Goal: Transaction & Acquisition: Purchase product/service

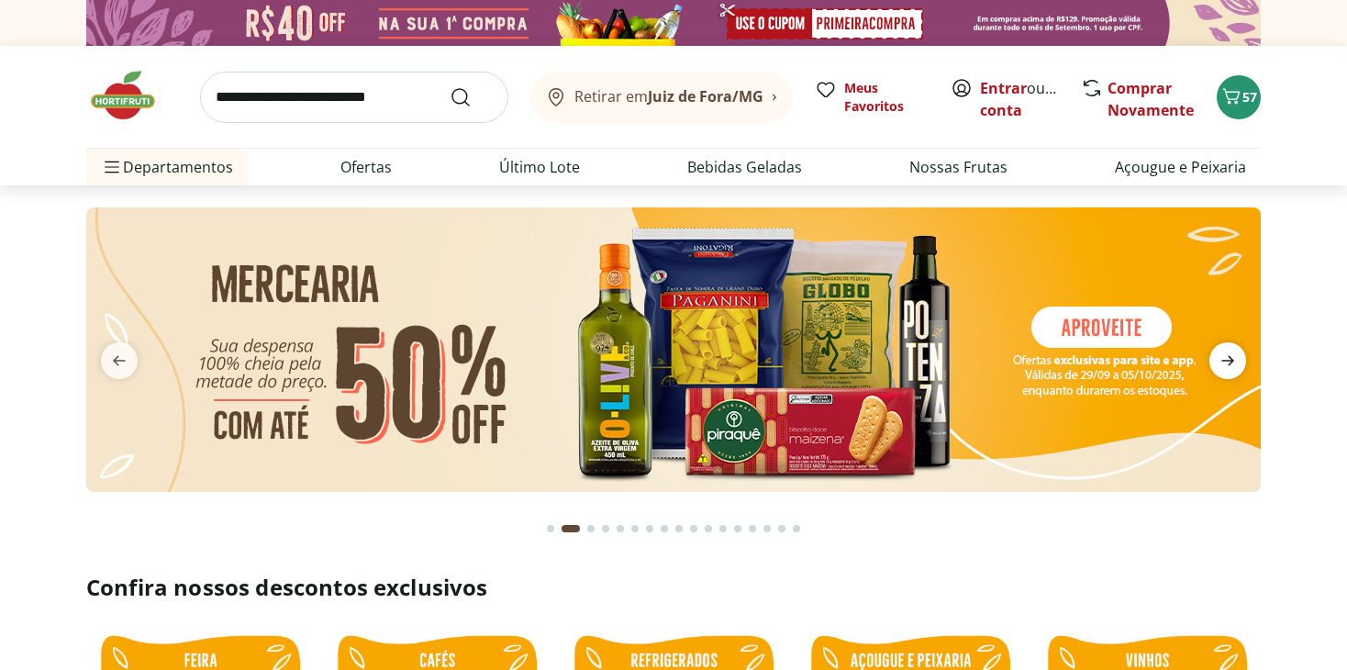
click at [1222, 360] on icon "next" at bounding box center [1227, 361] width 13 height 10
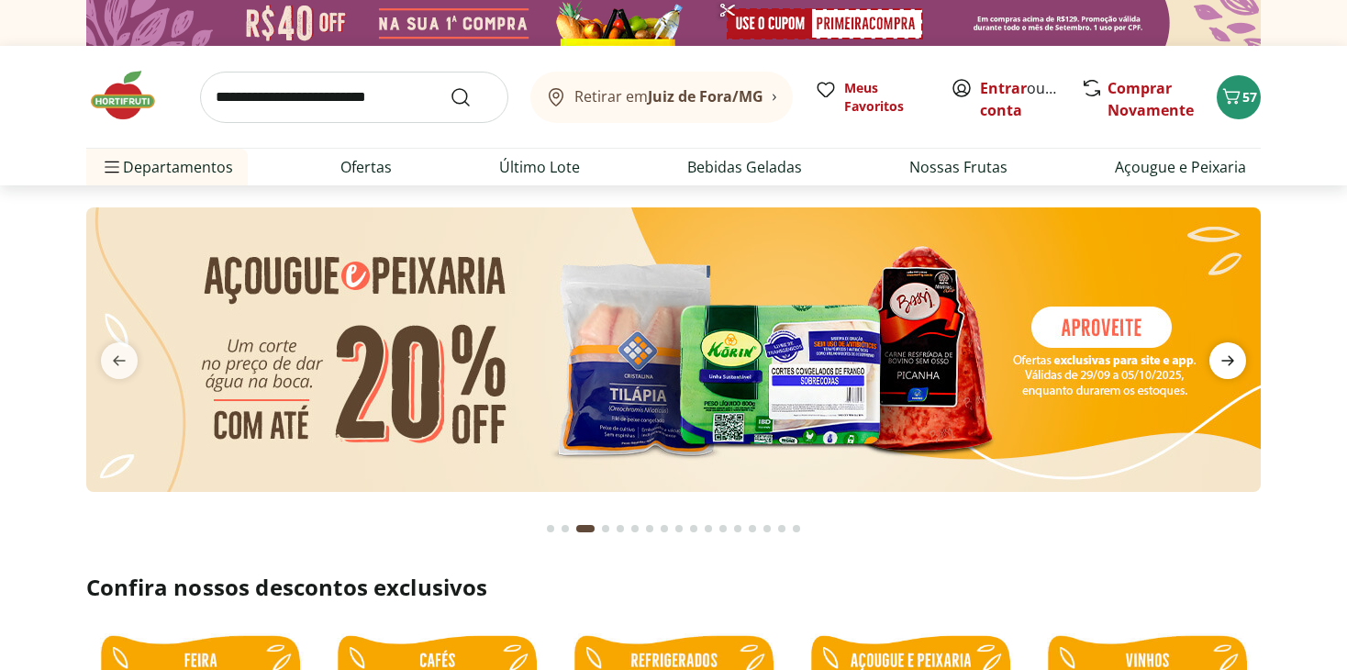
click at [1222, 360] on icon "next" at bounding box center [1227, 361] width 13 height 10
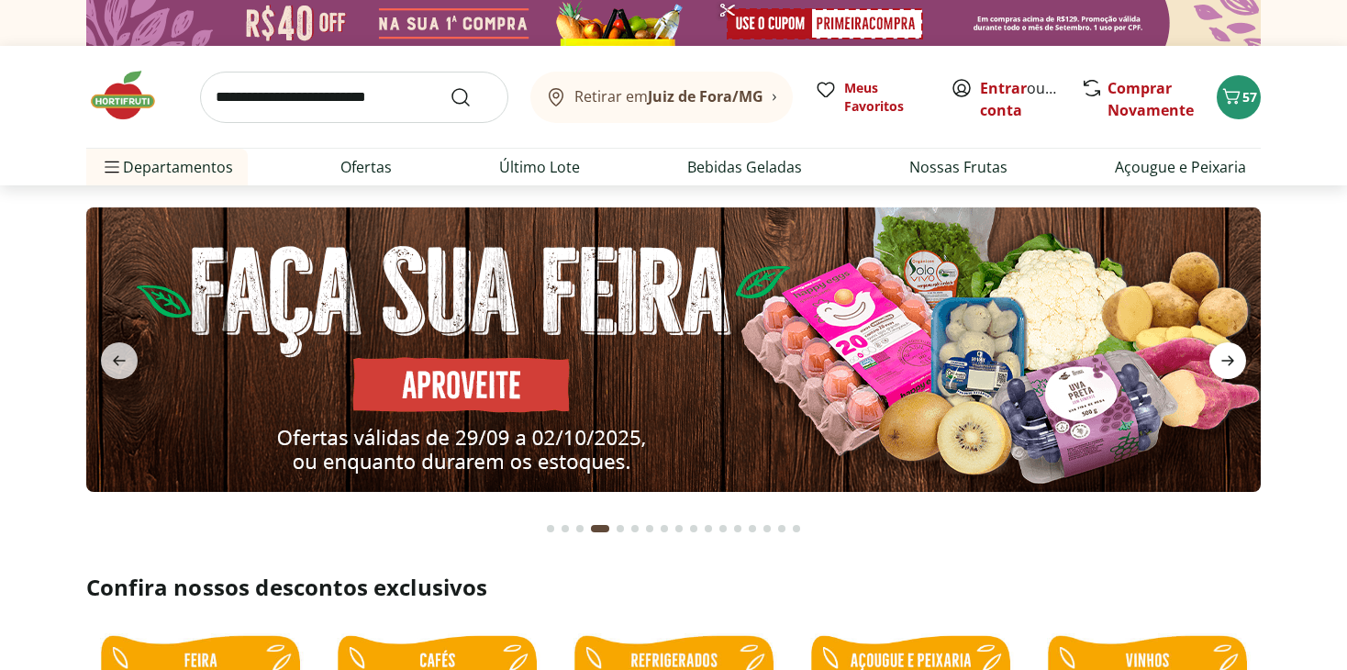
click at [1222, 360] on icon "next" at bounding box center [1227, 361] width 13 height 10
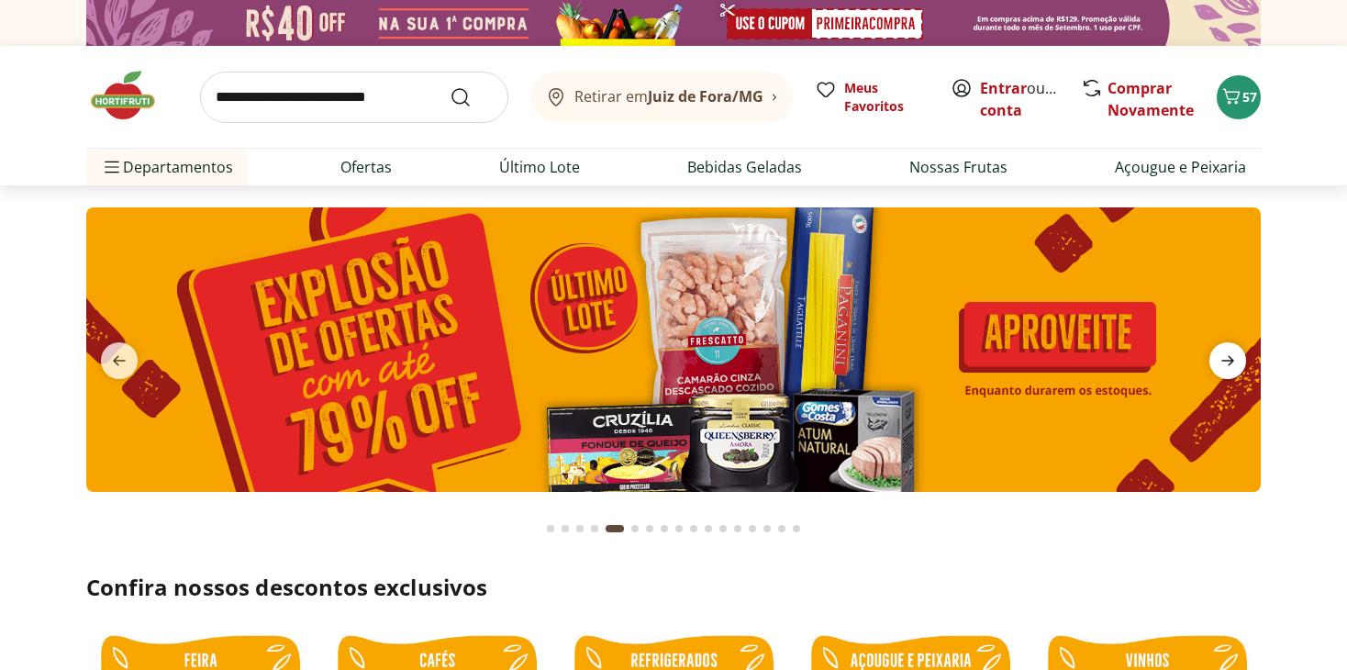
click at [1222, 360] on icon "next" at bounding box center [1227, 361] width 13 height 10
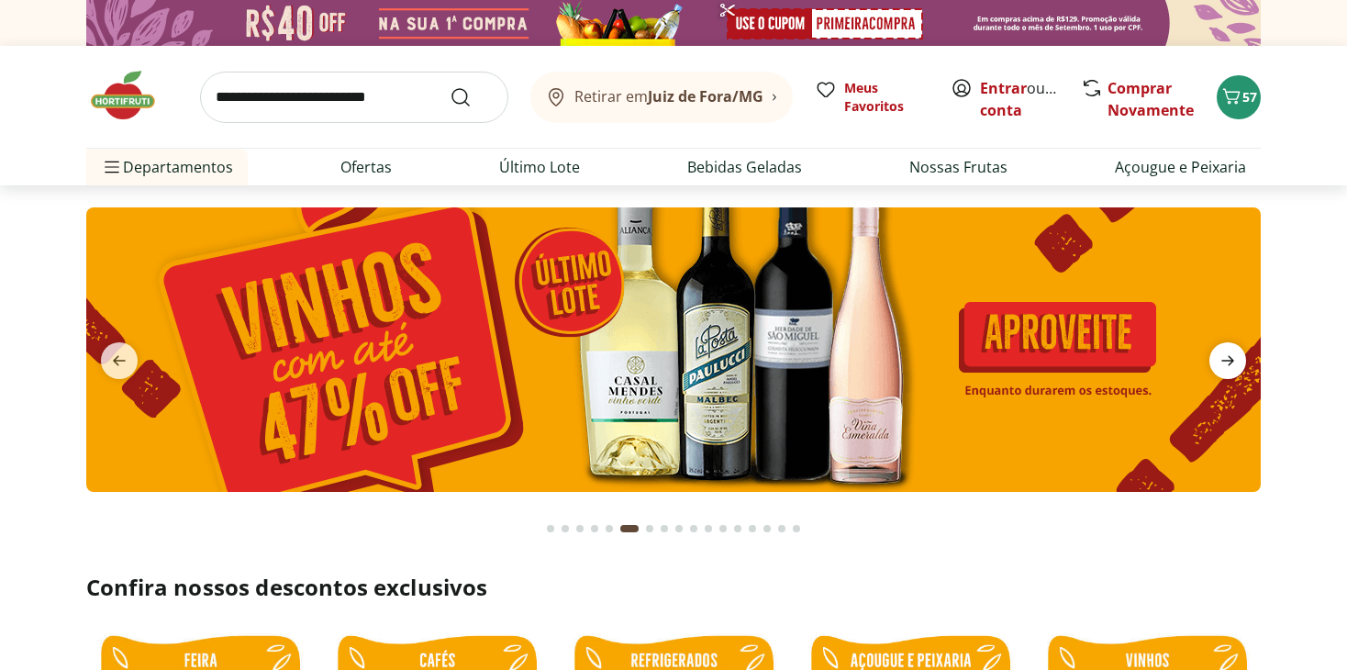
click at [1222, 360] on icon "next" at bounding box center [1227, 361] width 13 height 10
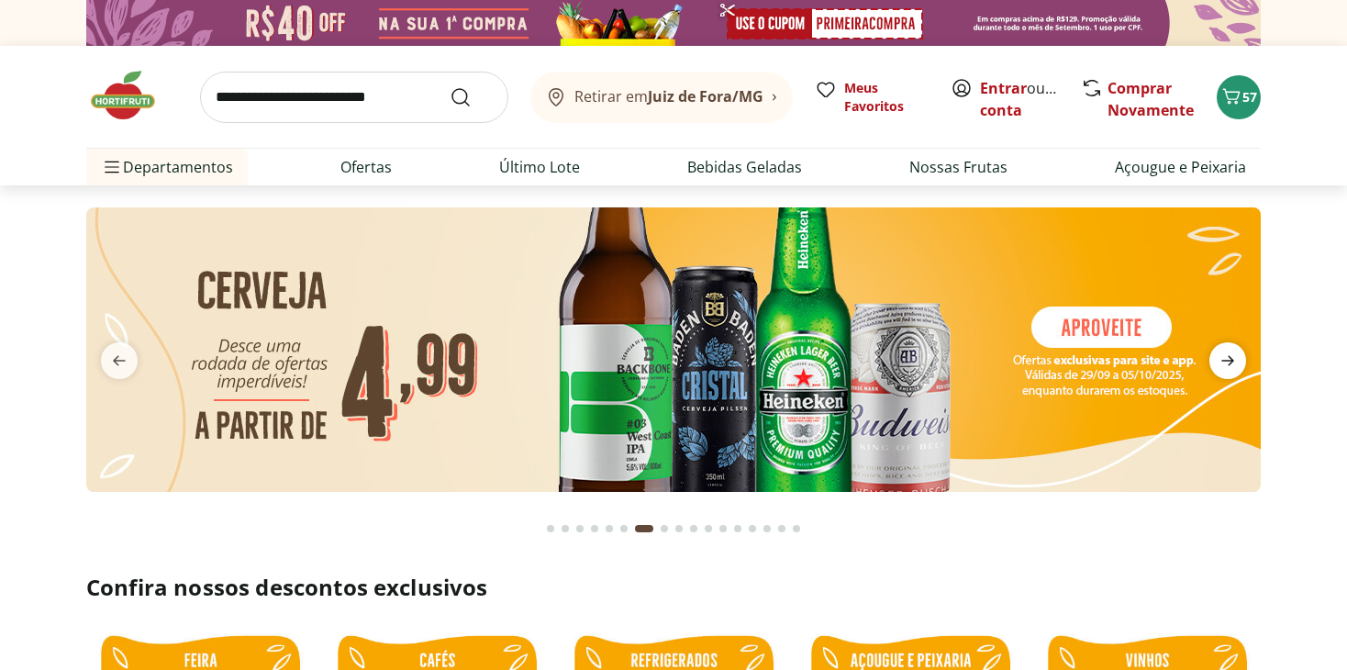
click at [1222, 360] on icon "next" at bounding box center [1227, 361] width 13 height 10
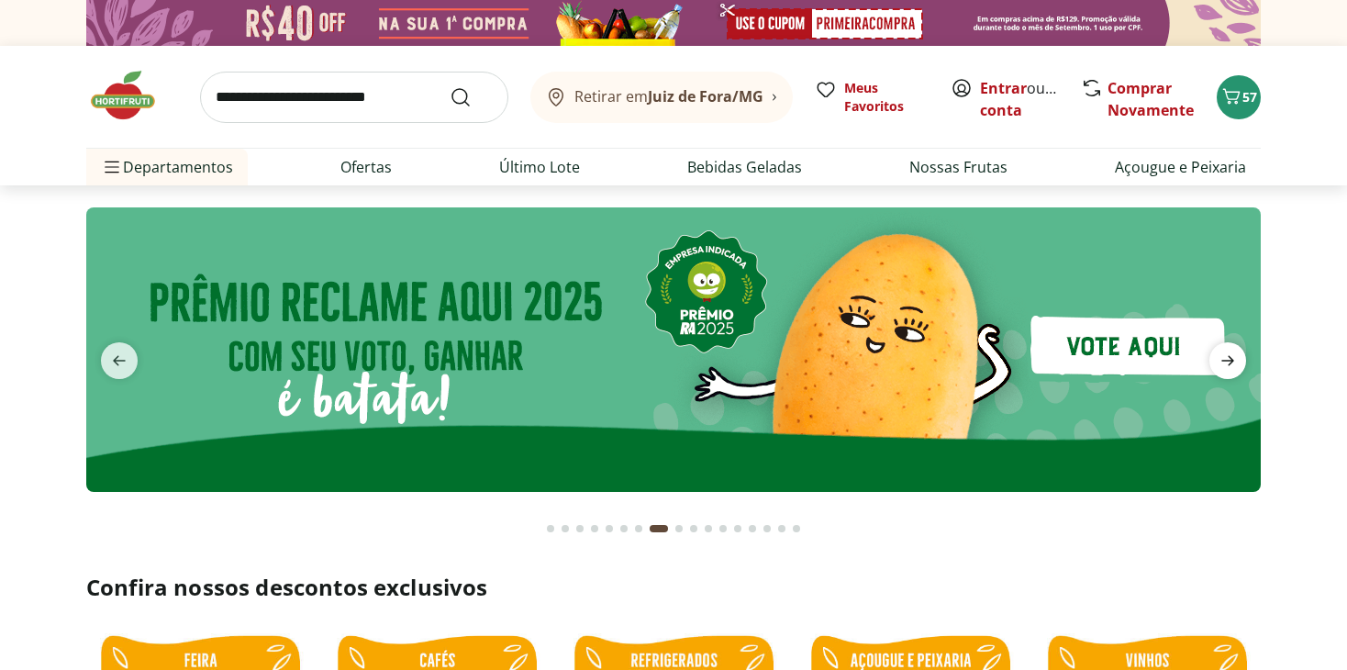
click at [1222, 360] on icon "next" at bounding box center [1227, 361] width 13 height 10
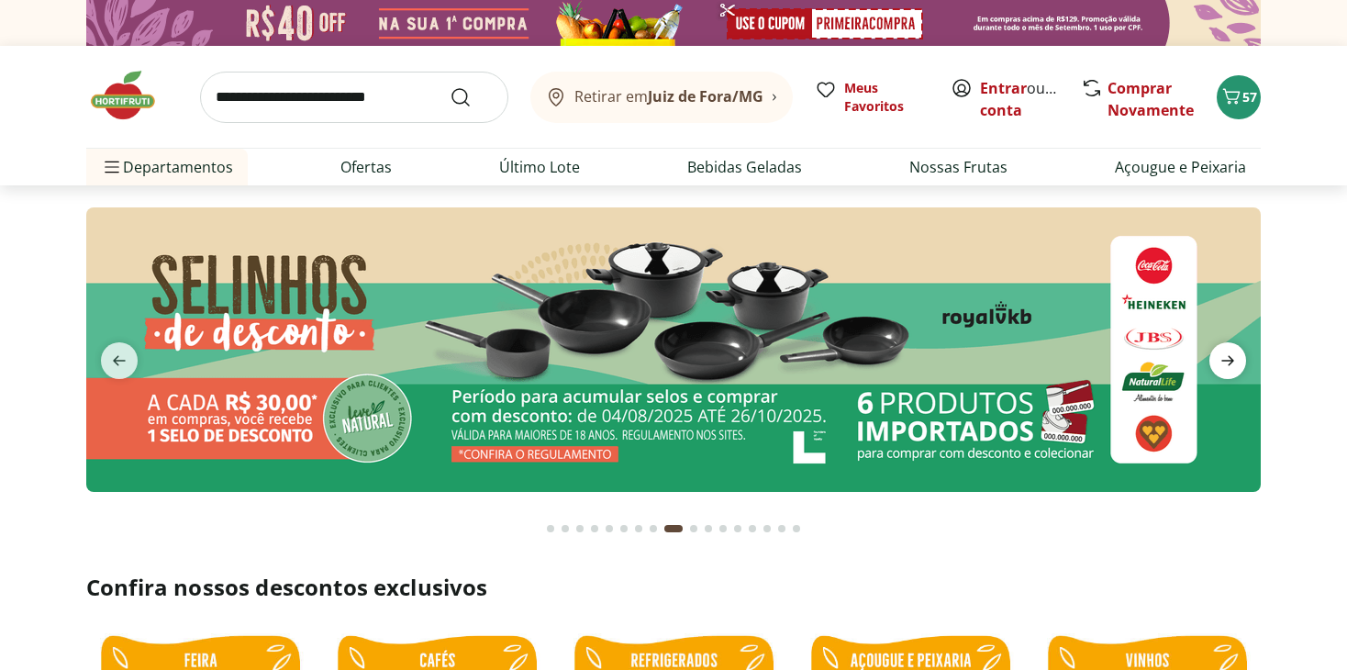
click at [1222, 360] on icon "next" at bounding box center [1227, 361] width 13 height 10
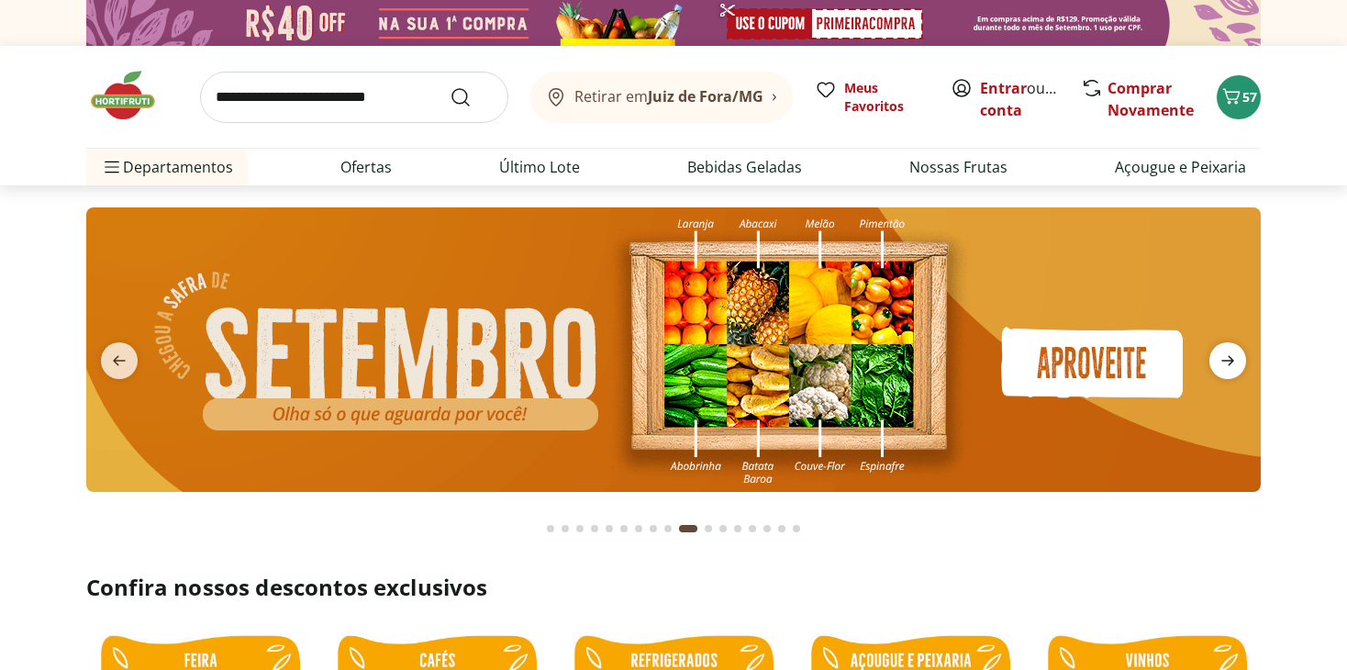
click at [1222, 360] on icon "next" at bounding box center [1227, 361] width 13 height 10
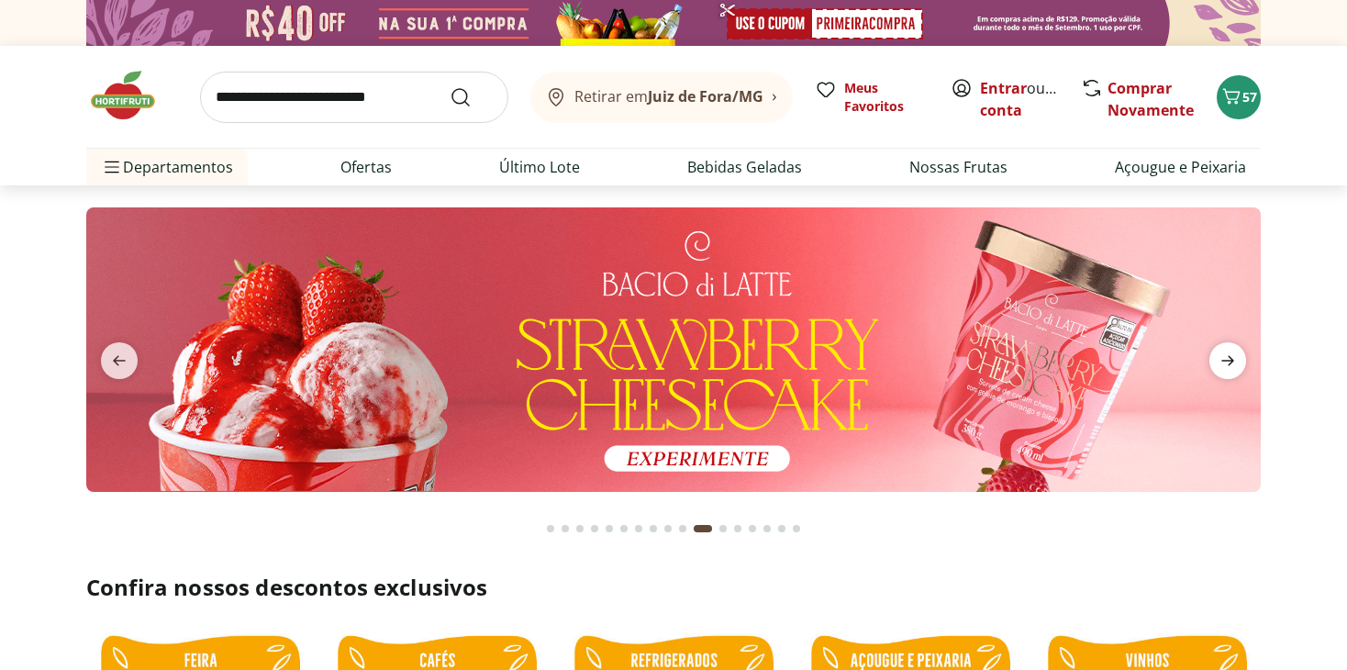
click at [1222, 360] on icon "next" at bounding box center [1227, 361] width 13 height 10
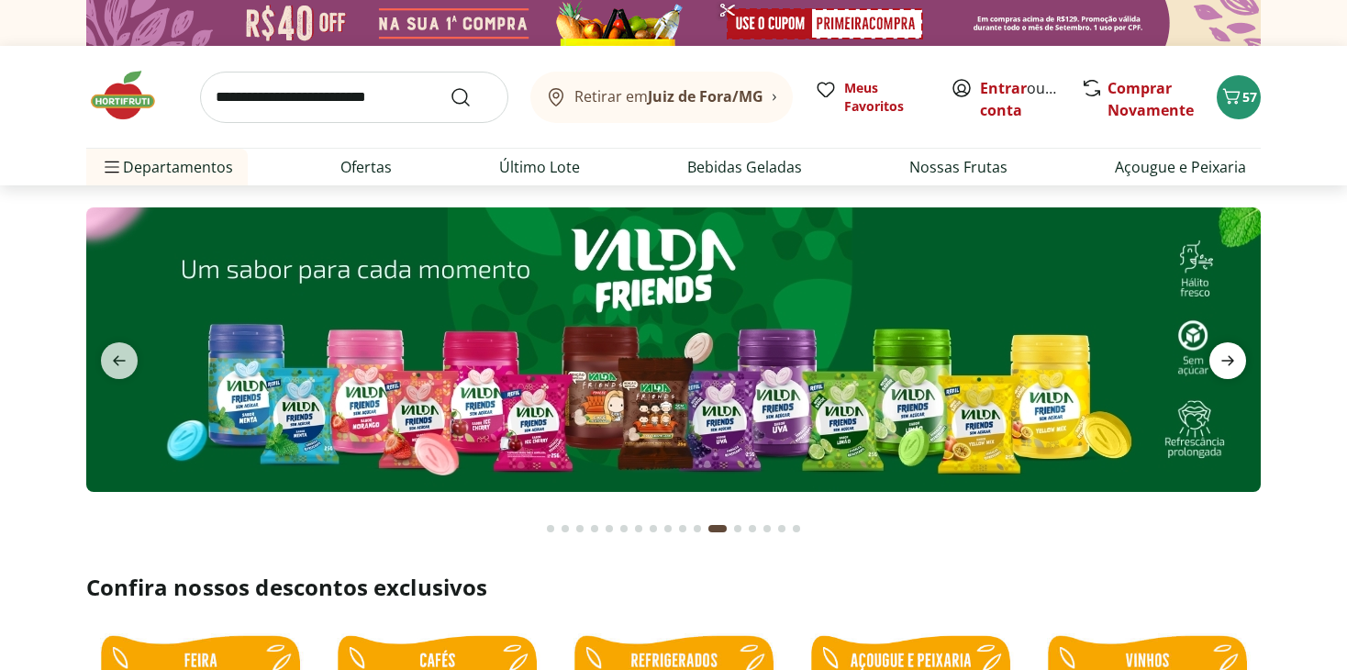
click at [1222, 360] on icon "next" at bounding box center [1227, 361] width 13 height 10
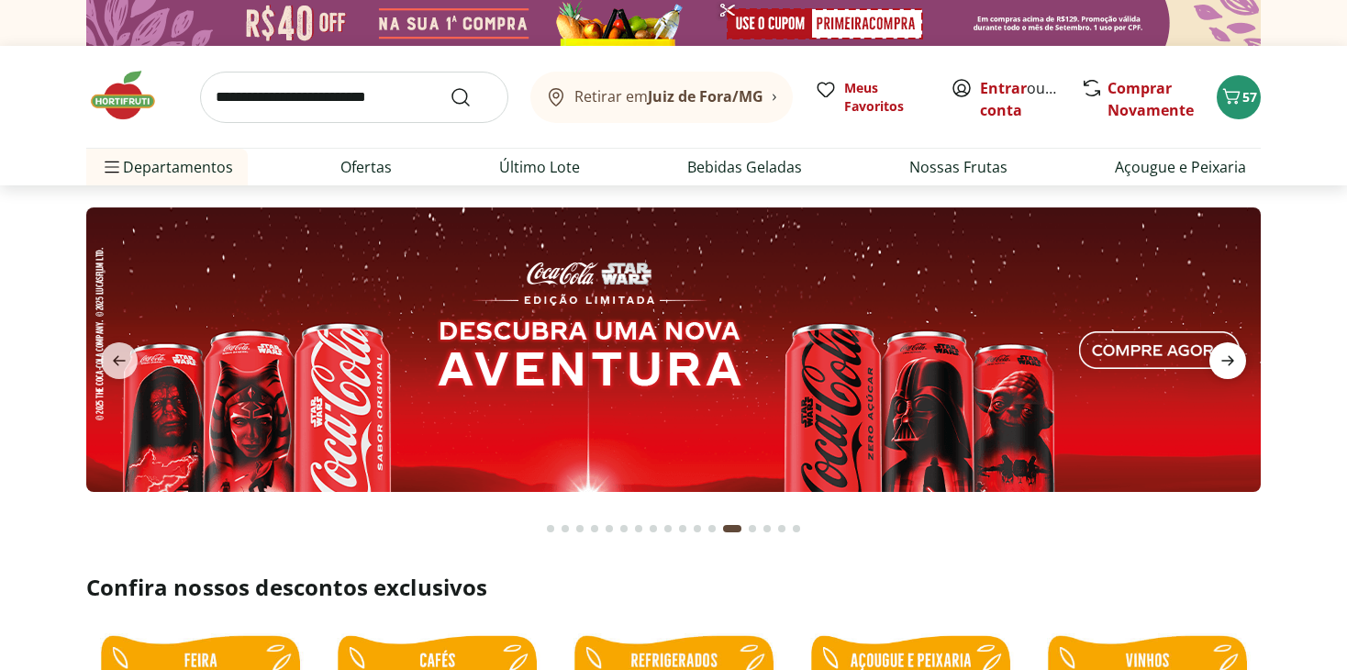
click at [1222, 360] on icon "next" at bounding box center [1227, 361] width 13 height 10
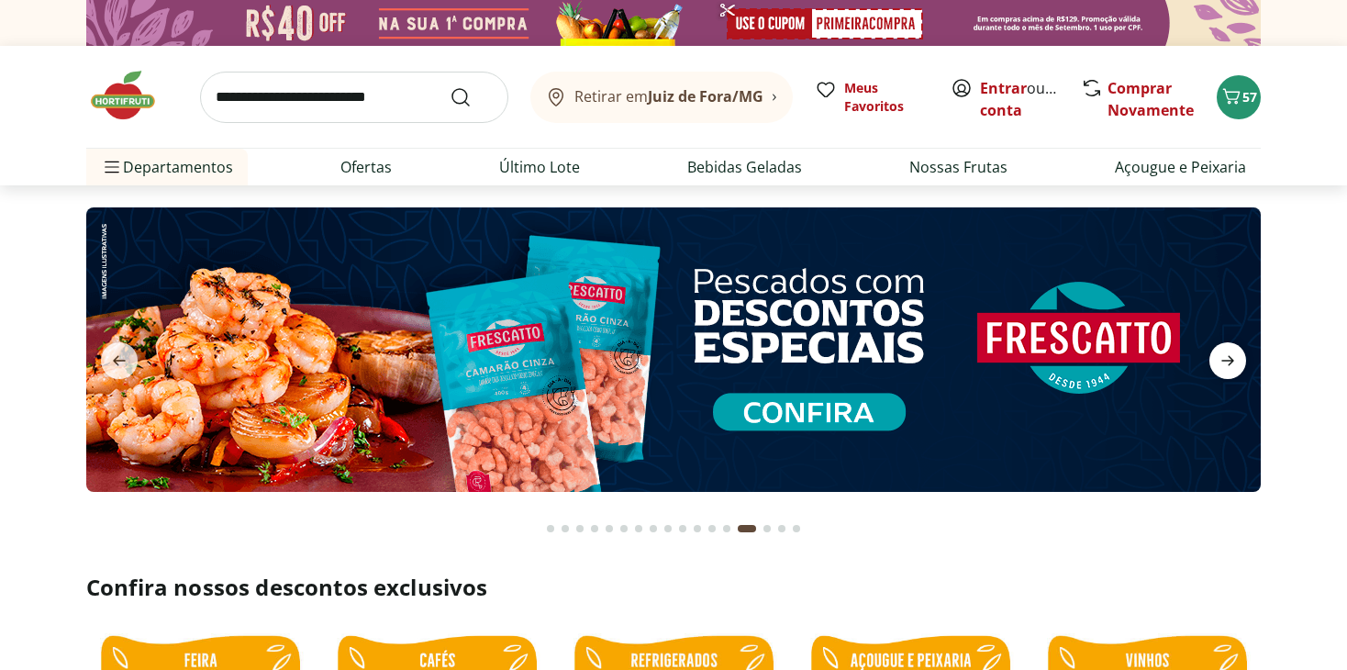
click at [1222, 360] on icon "next" at bounding box center [1227, 361] width 13 height 10
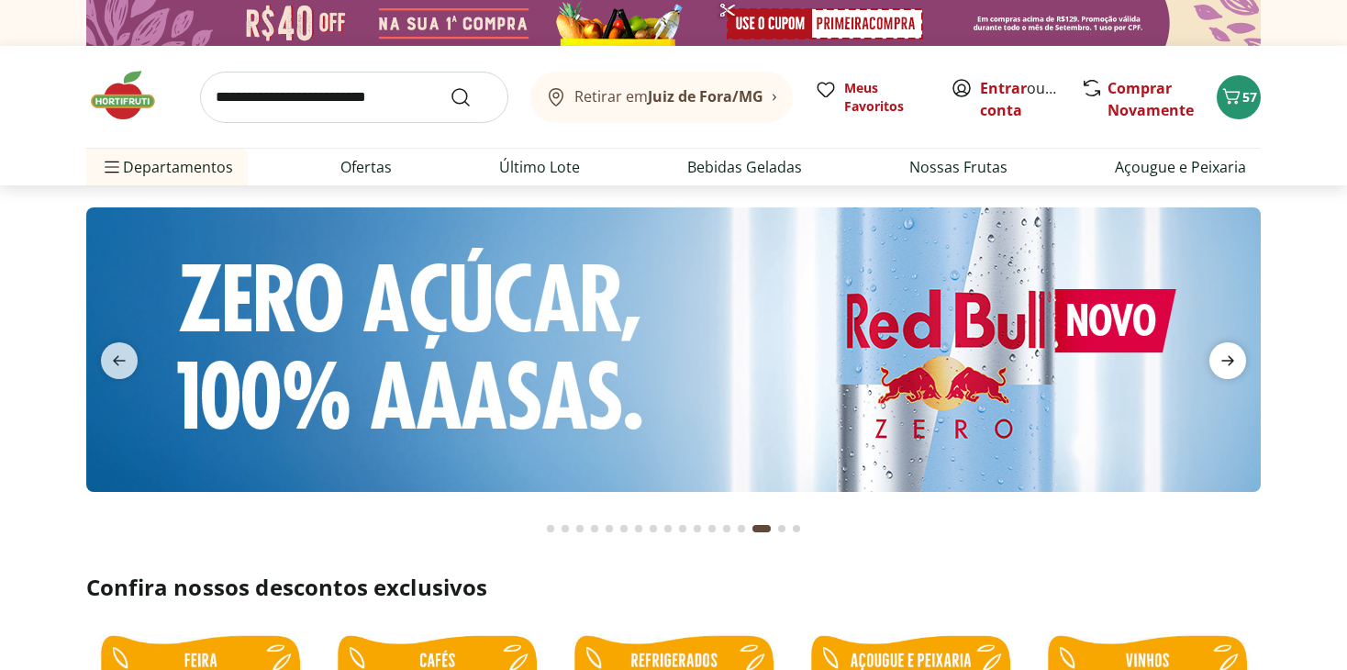
click at [1222, 360] on icon "next" at bounding box center [1227, 361] width 13 height 10
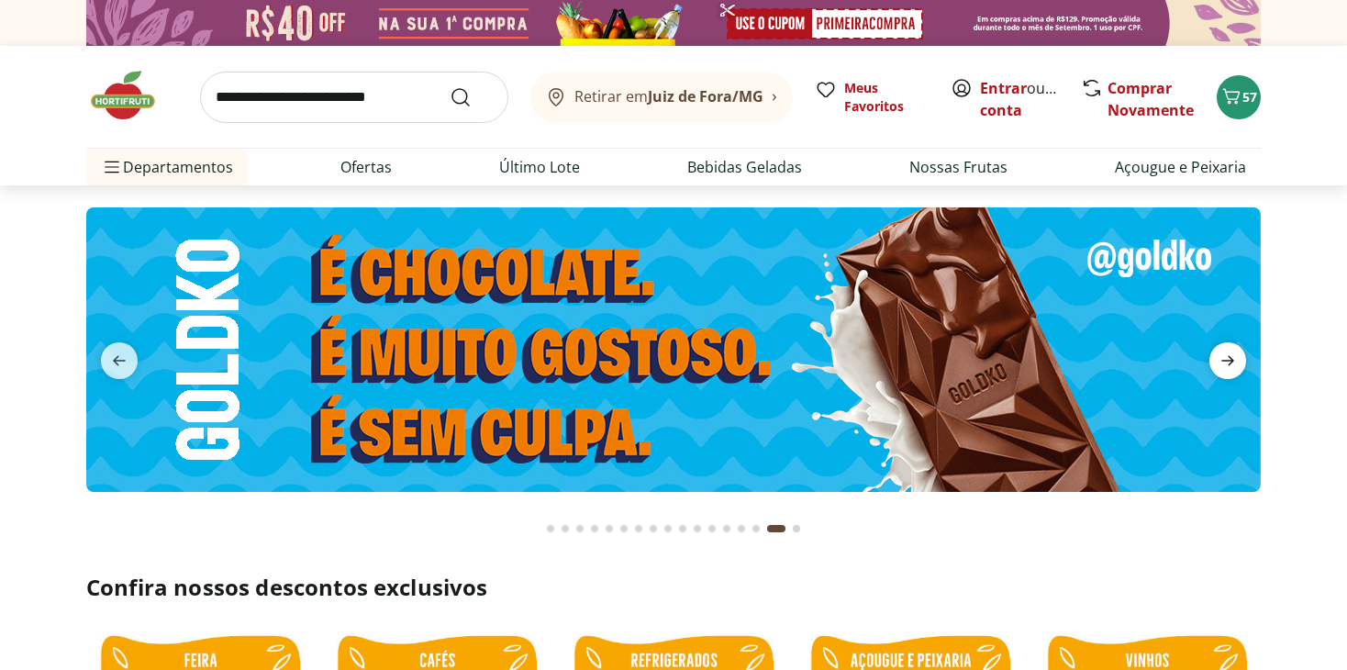
click at [1222, 360] on icon "next" at bounding box center [1227, 361] width 13 height 10
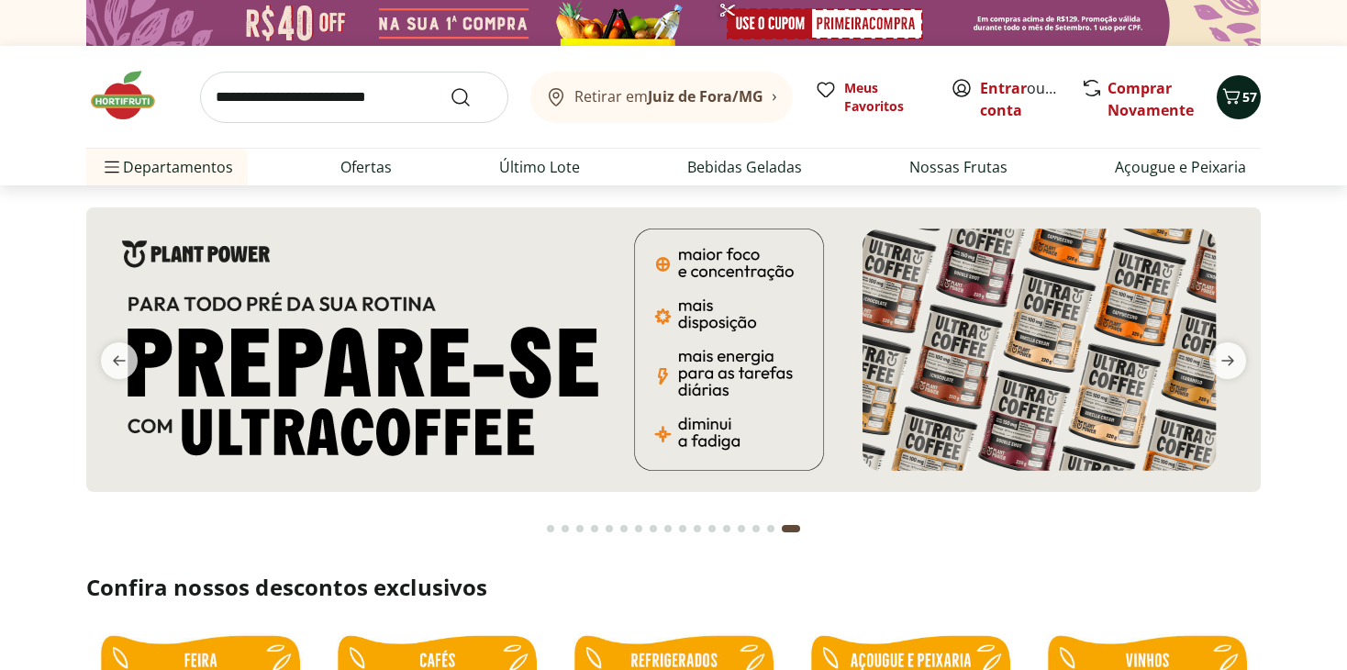
click at [1239, 101] on icon "Carrinho" at bounding box center [1231, 96] width 22 height 22
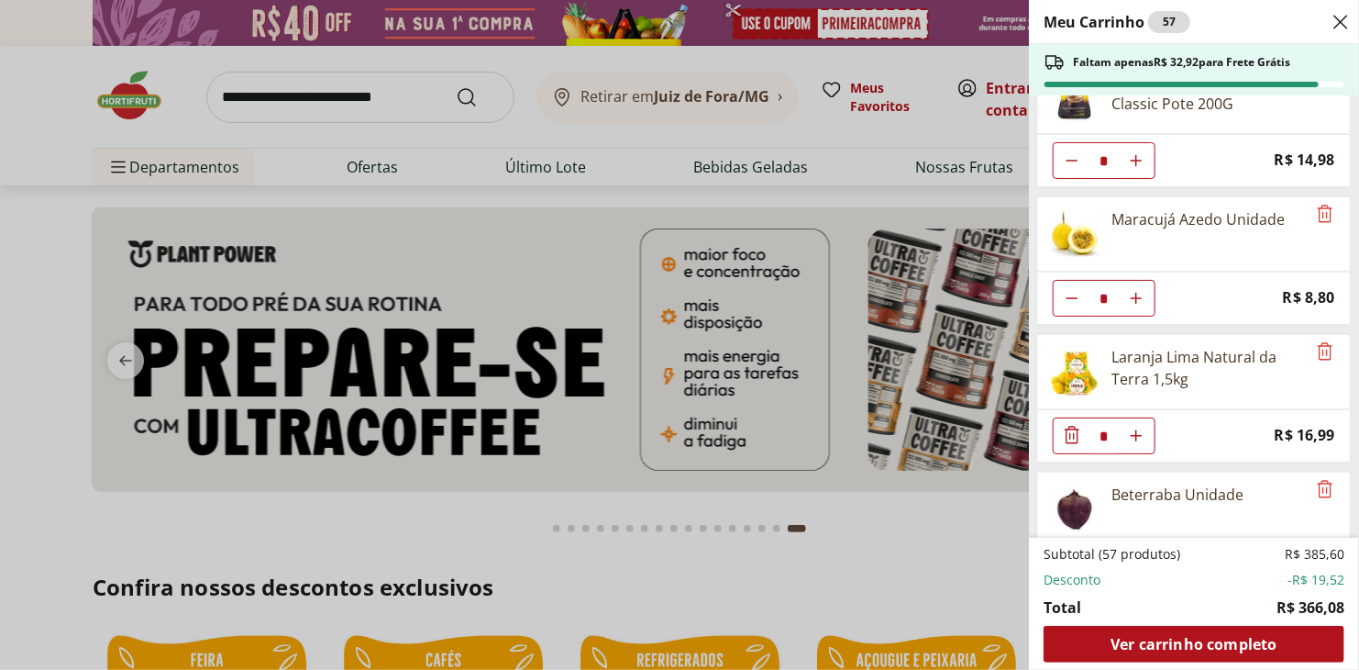
scroll to position [459, 0]
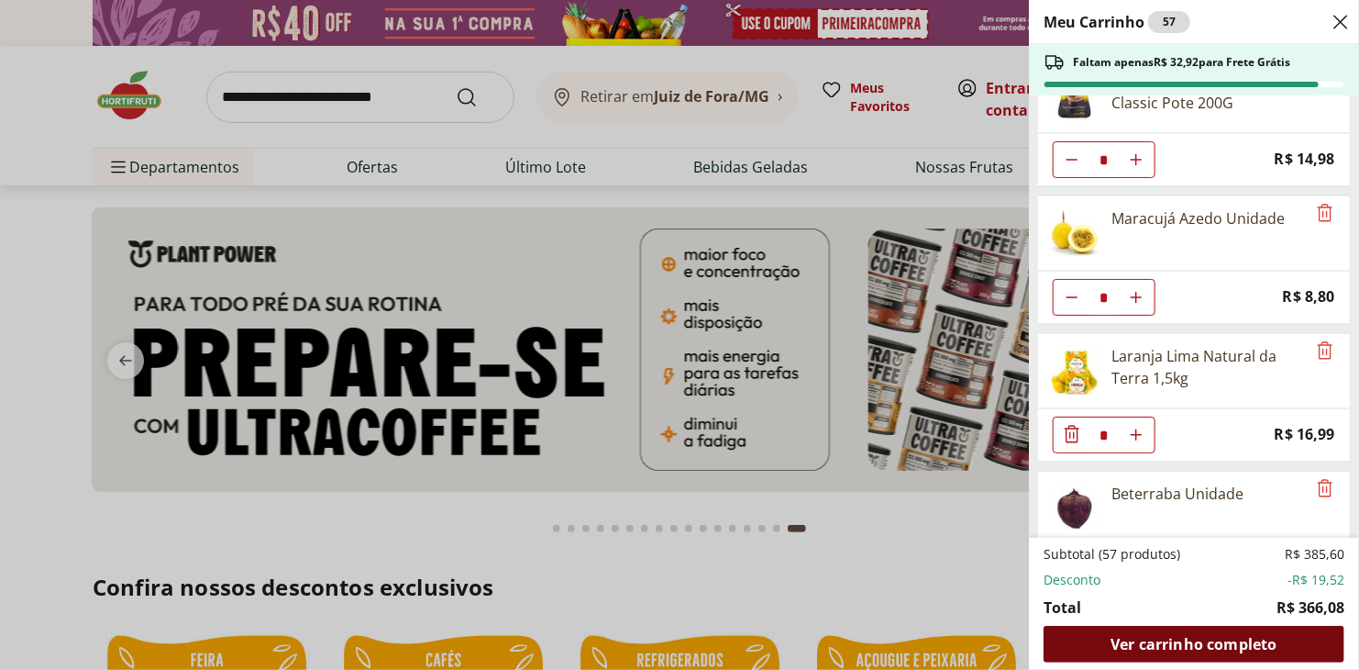
click at [1215, 641] on span "Ver carrinho completo" at bounding box center [1194, 644] width 166 height 15
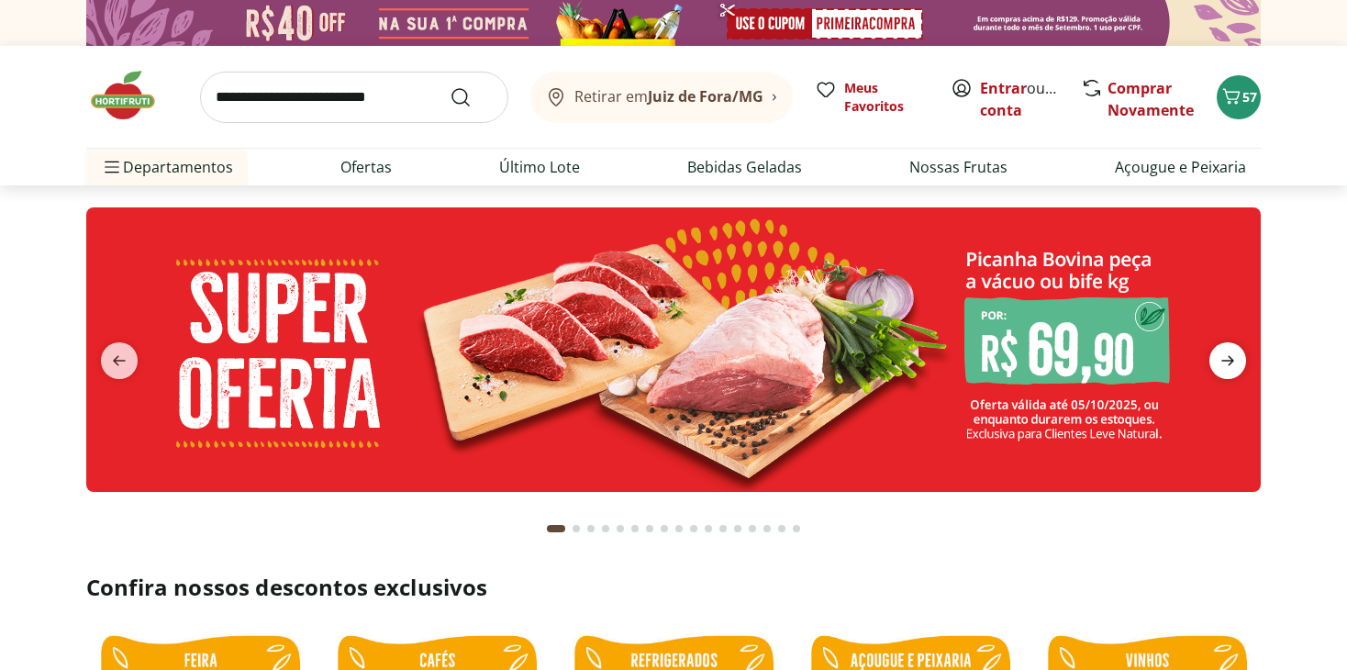
click at [1232, 361] on icon "next" at bounding box center [1227, 361] width 13 height 10
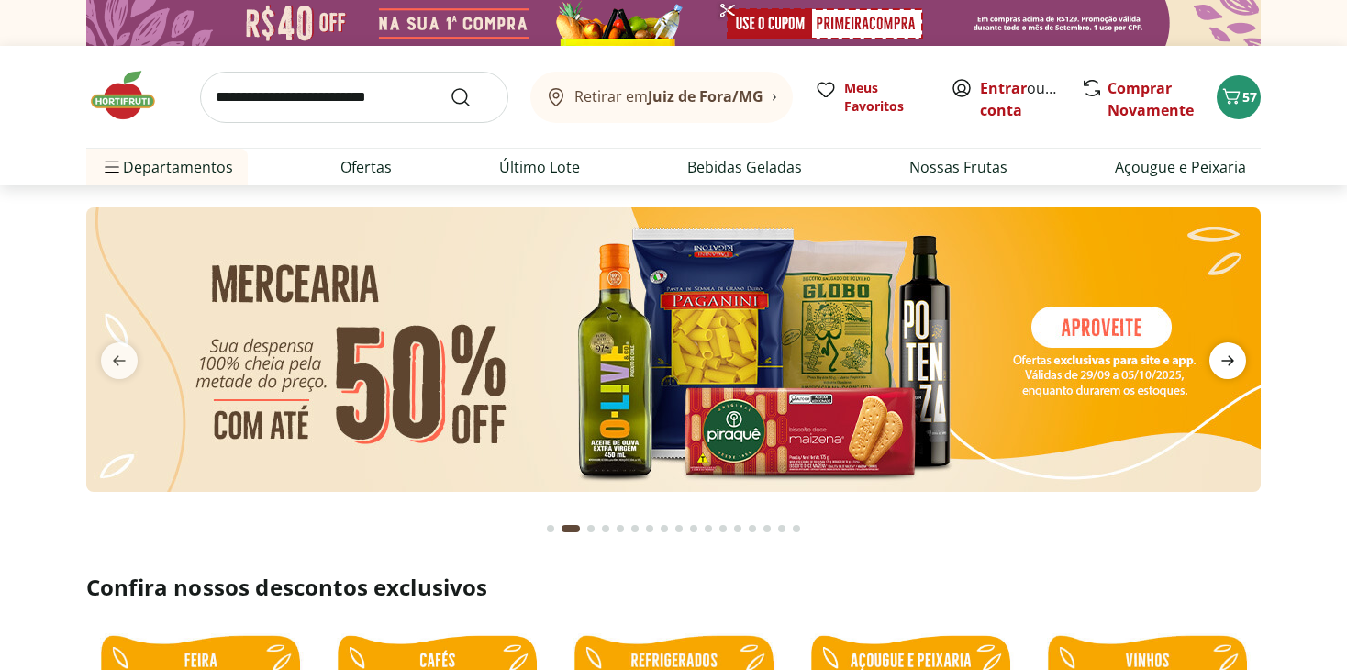
click at [1232, 361] on icon "next" at bounding box center [1227, 361] width 13 height 10
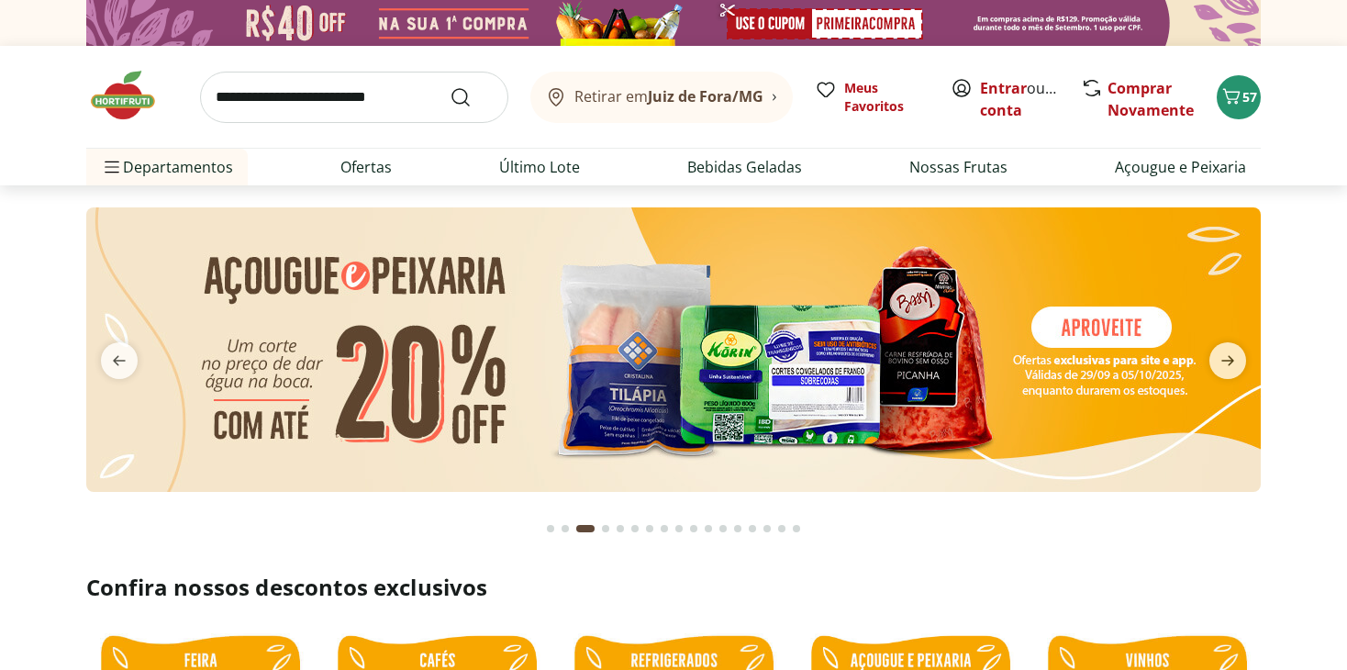
click at [318, 105] on input "search" at bounding box center [354, 97] width 308 height 51
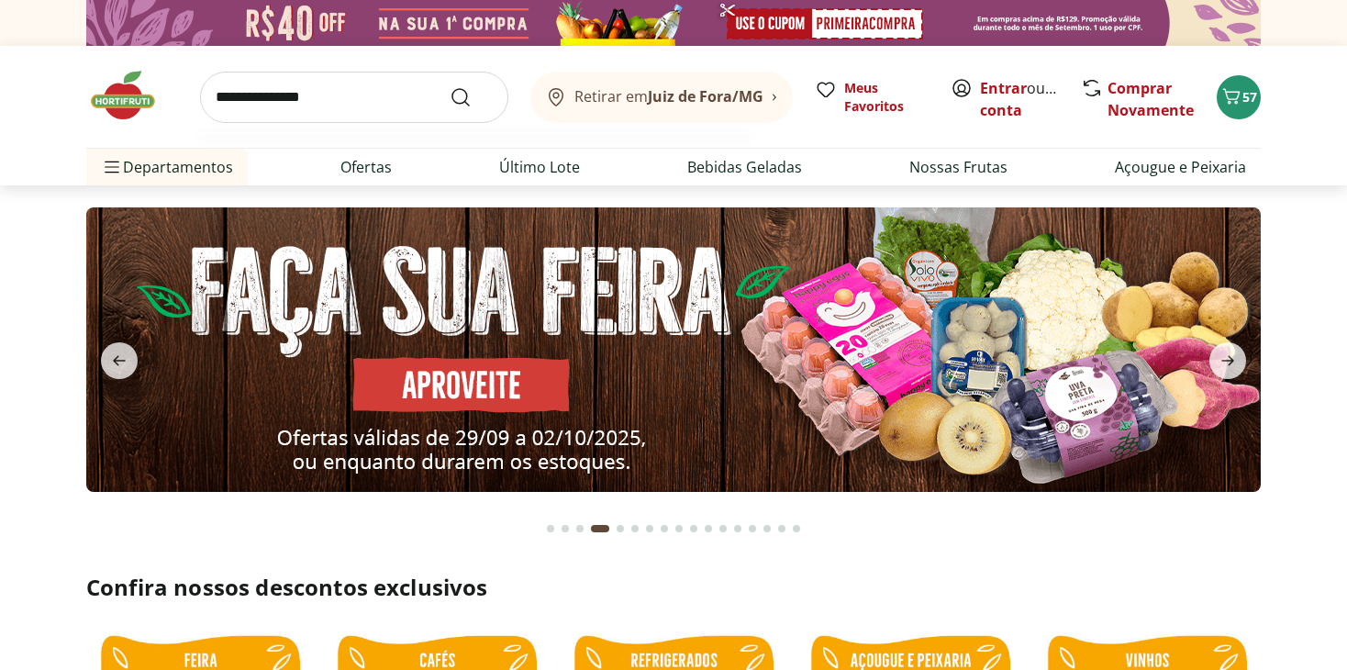
type input "**********"
click at [449, 86] on button "Submit Search" at bounding box center [471, 97] width 44 height 22
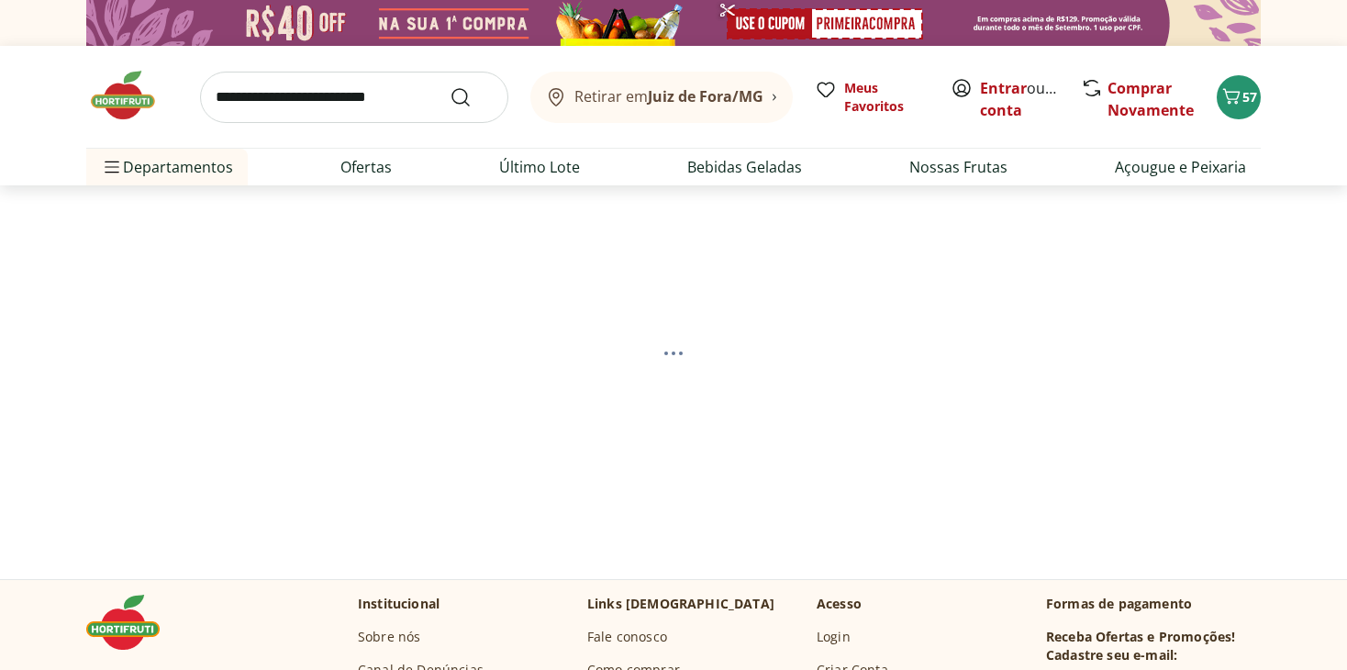
select select "**********"
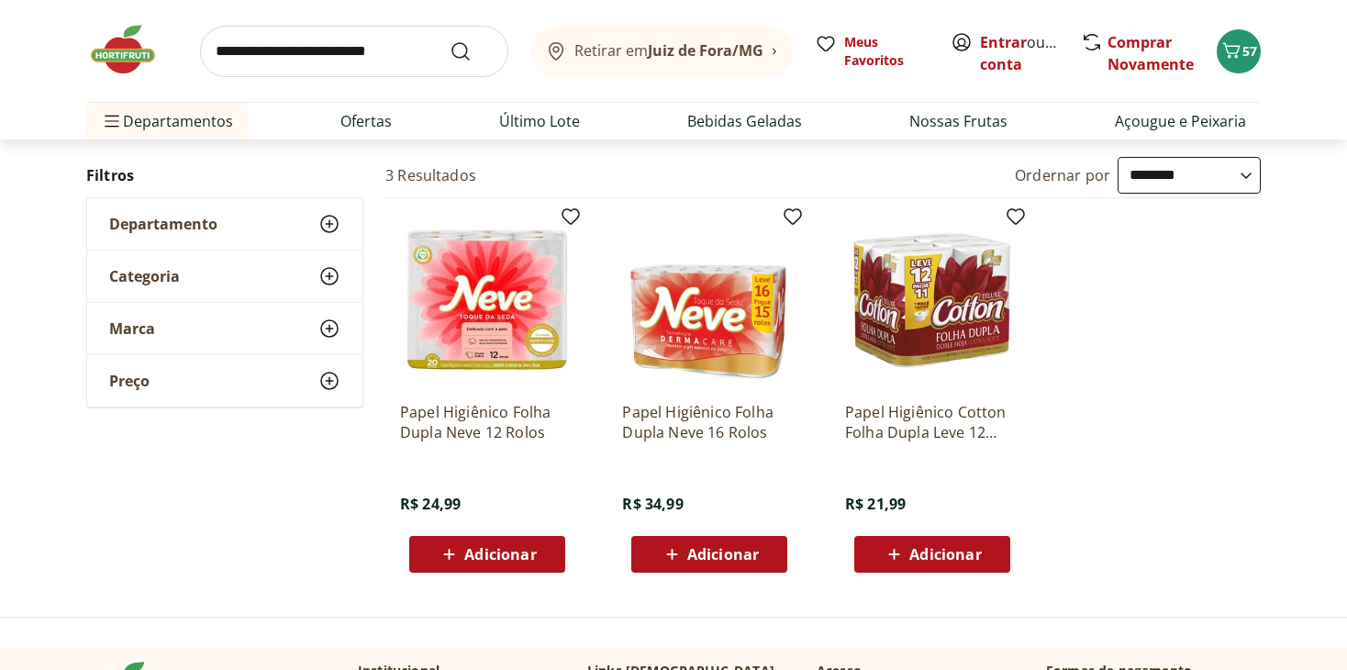
scroll to position [183, 0]
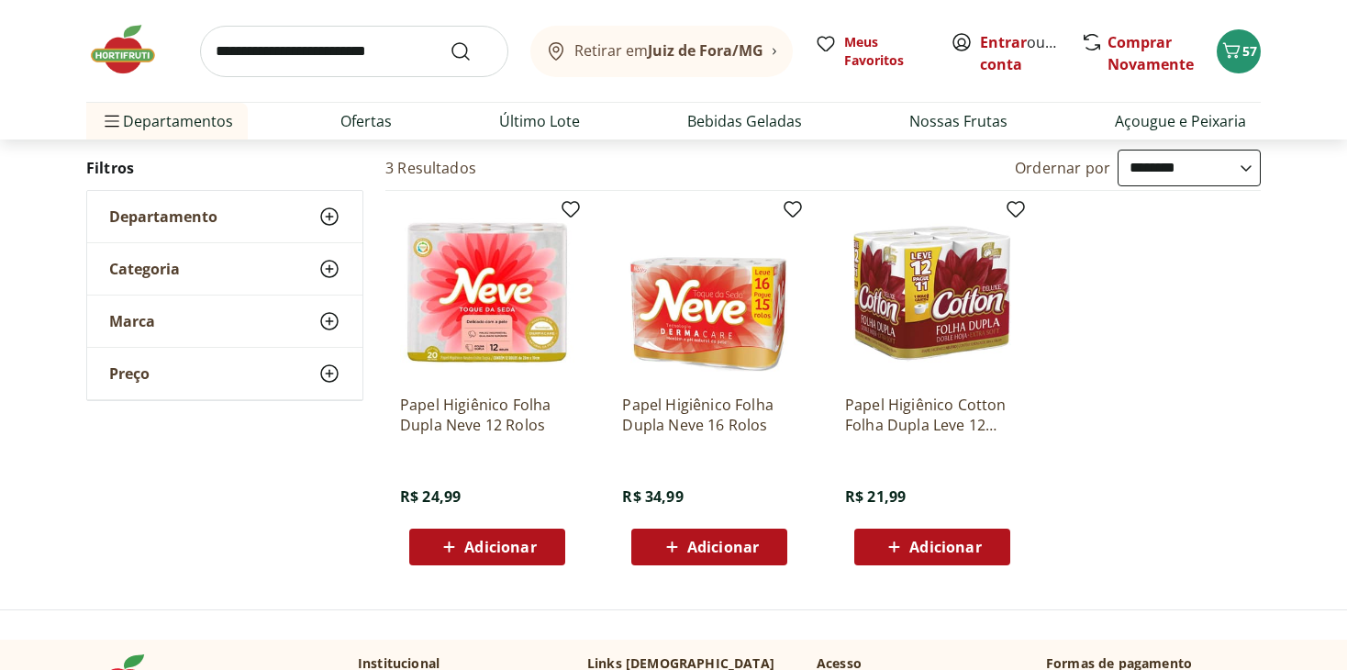
click at [492, 545] on span "Adicionar" at bounding box center [500, 546] width 72 height 15
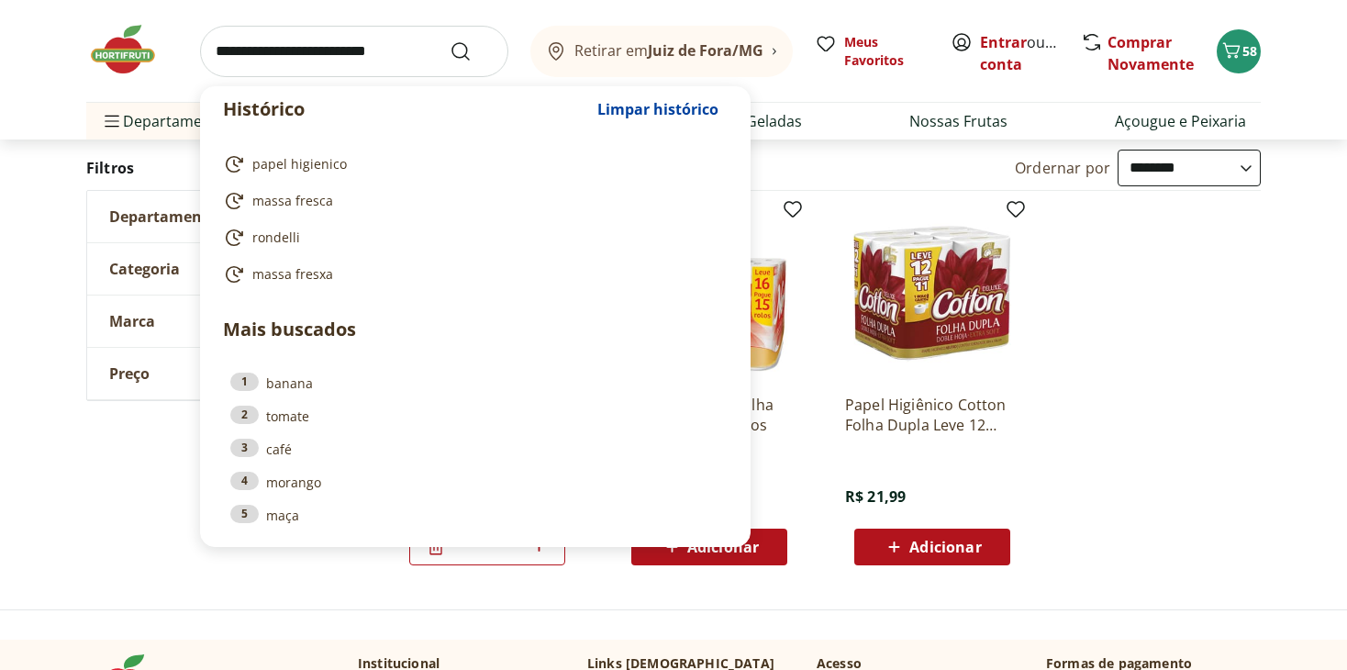
click at [337, 50] on input "search" at bounding box center [354, 51] width 308 height 51
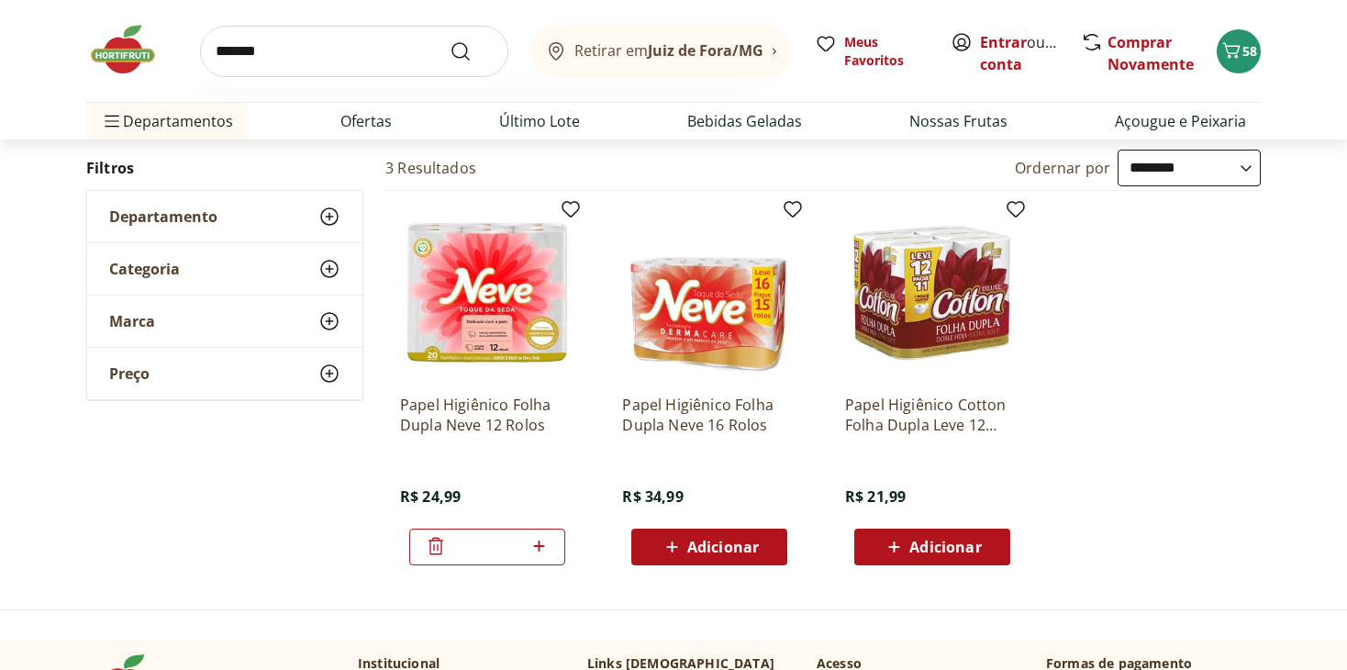
type input "*******"
click at [449, 40] on button "Submit Search" at bounding box center [471, 51] width 44 height 22
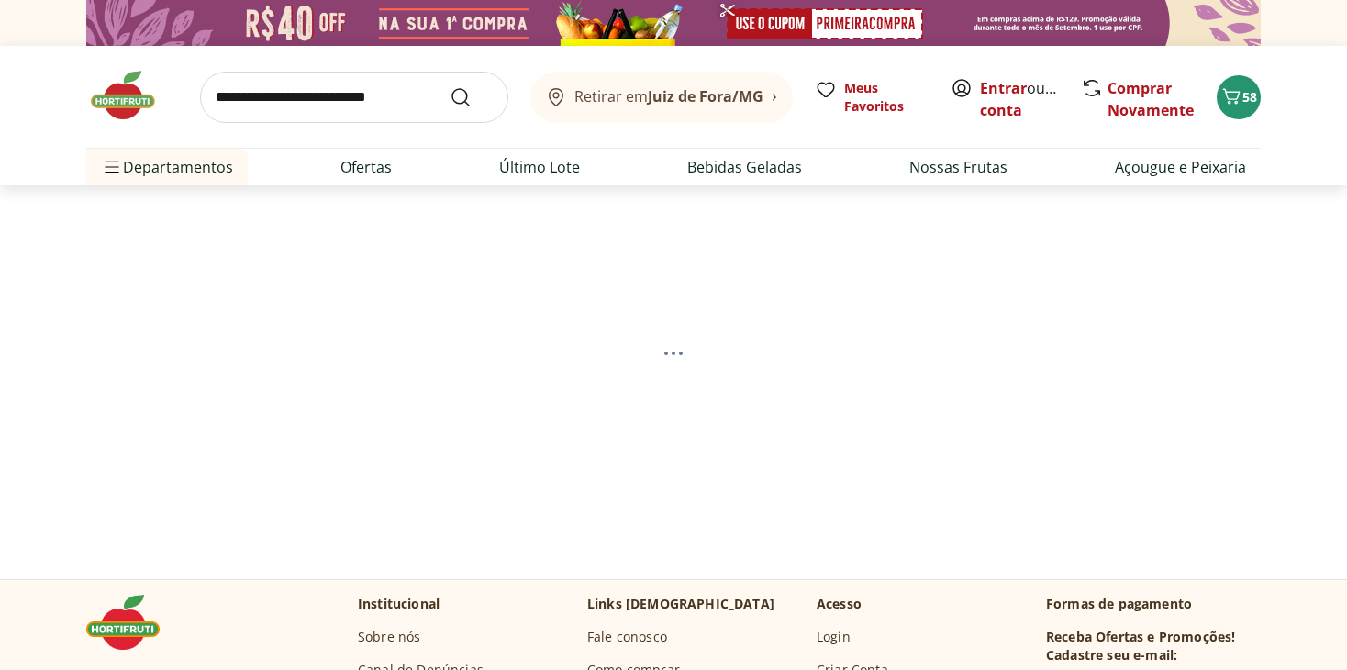
select select "**********"
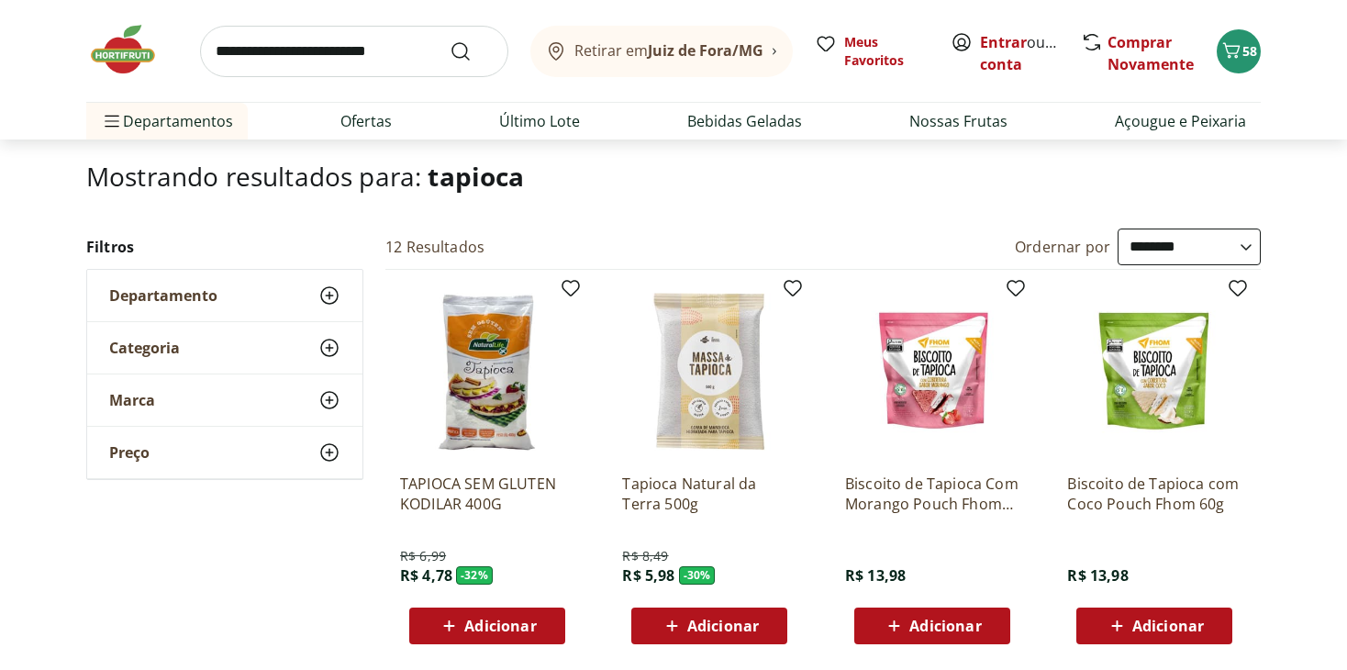
scroll to position [183, 0]
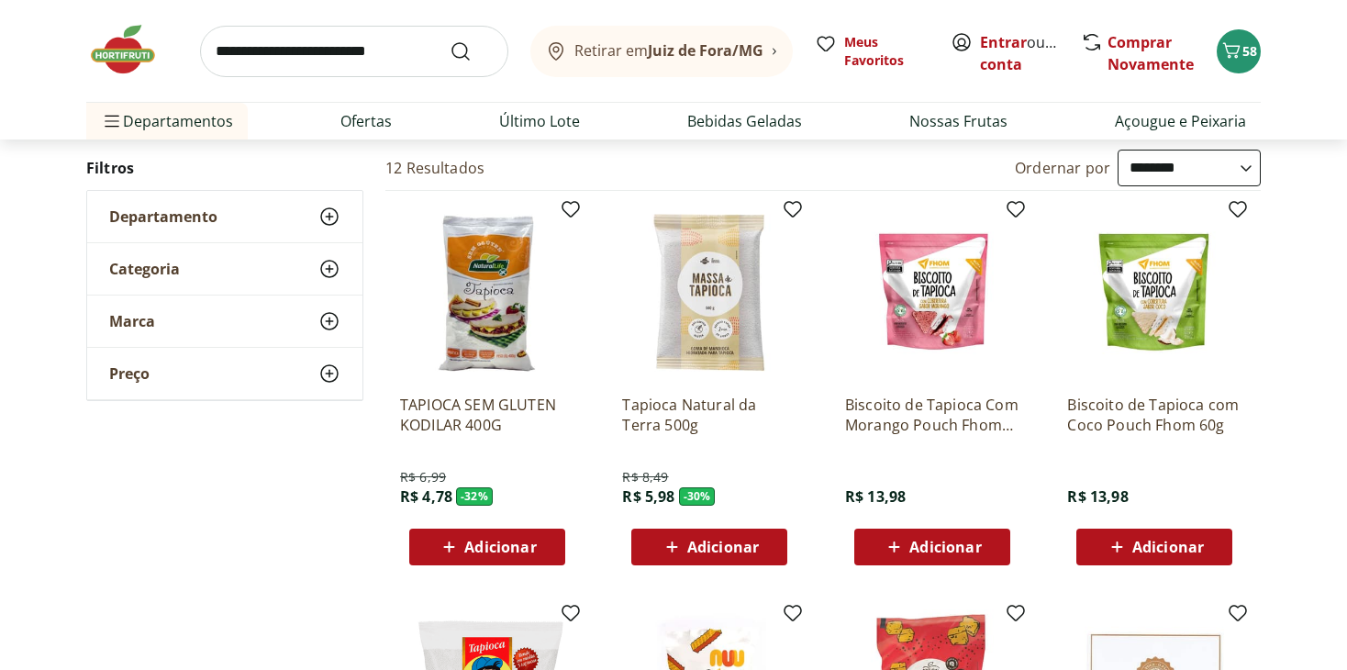
click at [726, 547] on span "Adicionar" at bounding box center [723, 546] width 72 height 15
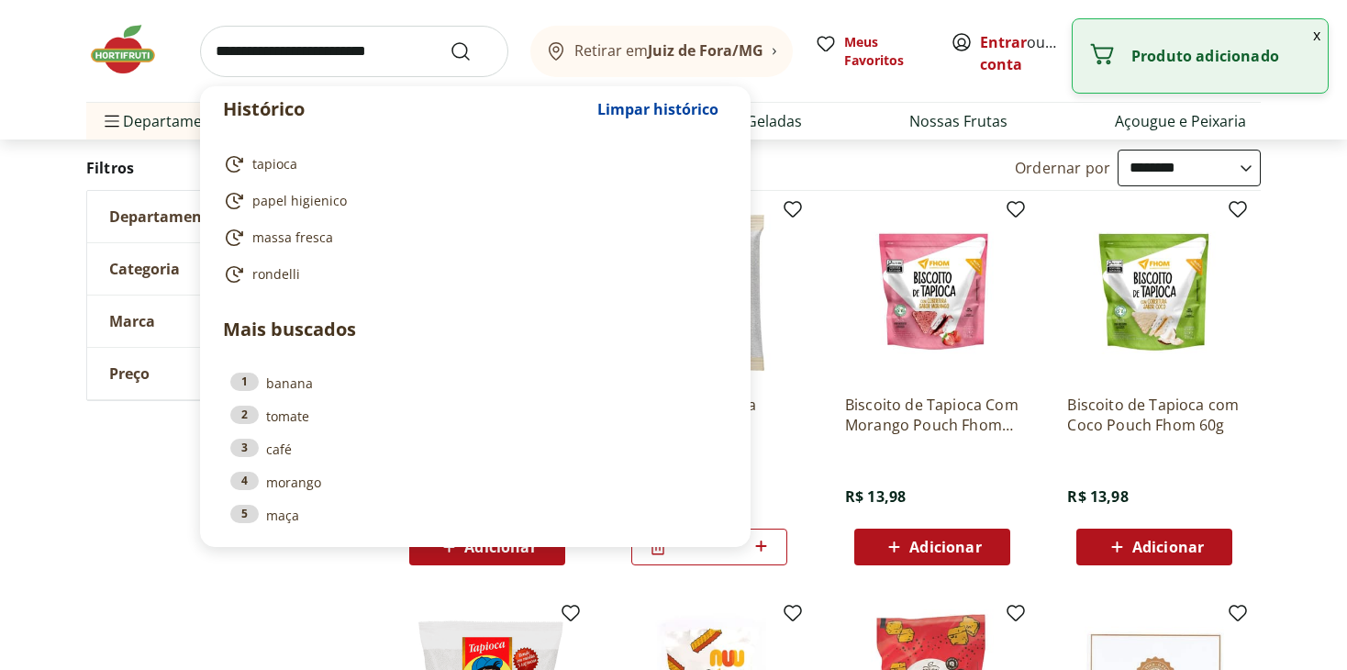
click at [291, 47] on input "search" at bounding box center [354, 51] width 308 height 51
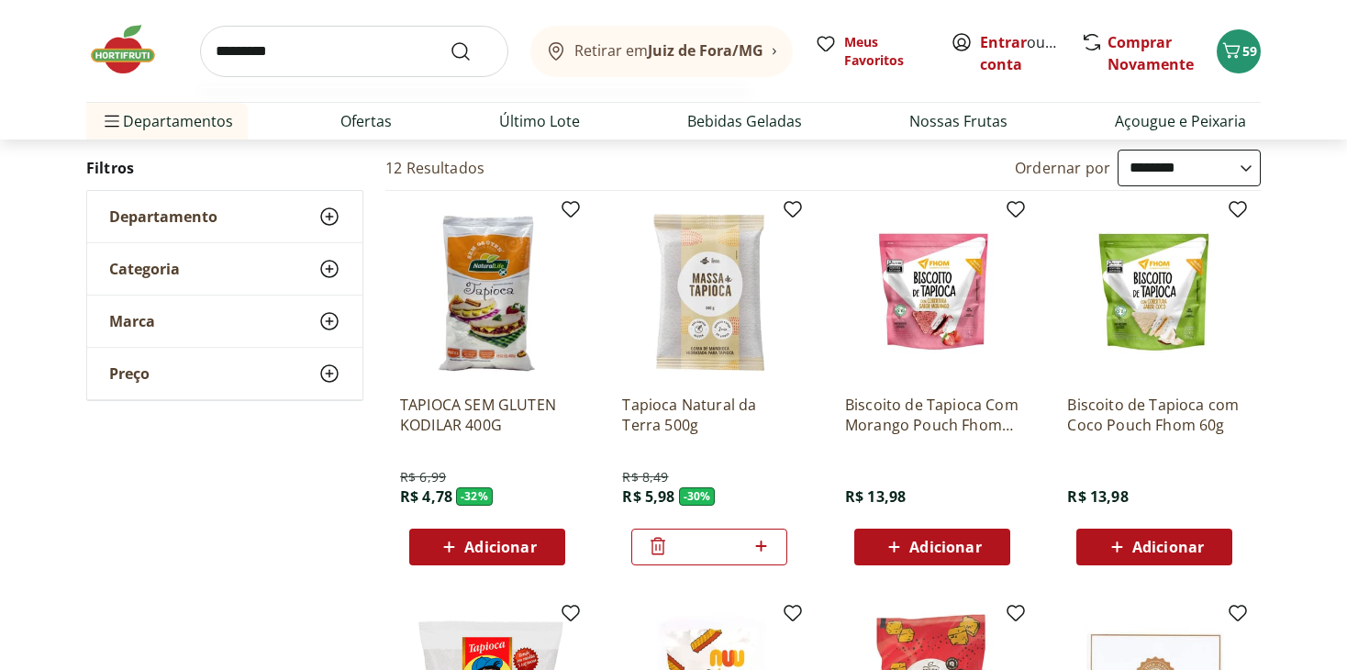
type input "*********"
click at [449, 40] on button "Submit Search" at bounding box center [471, 51] width 44 height 22
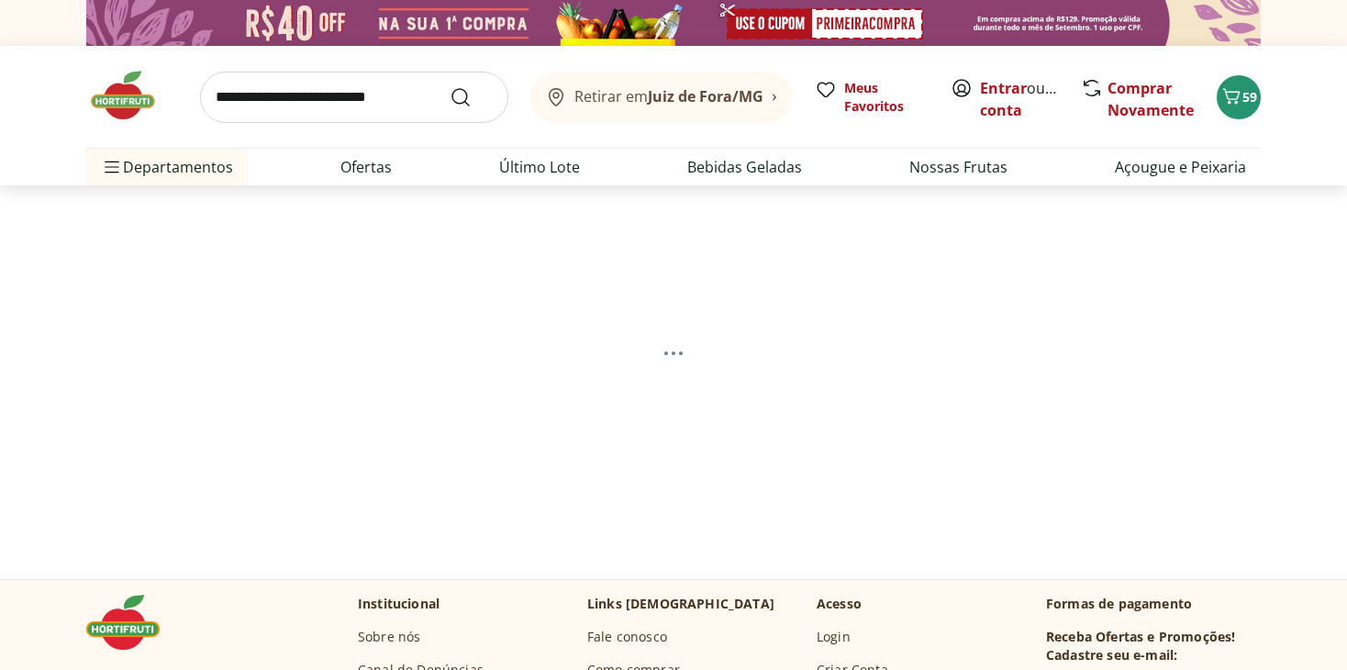
select select "**********"
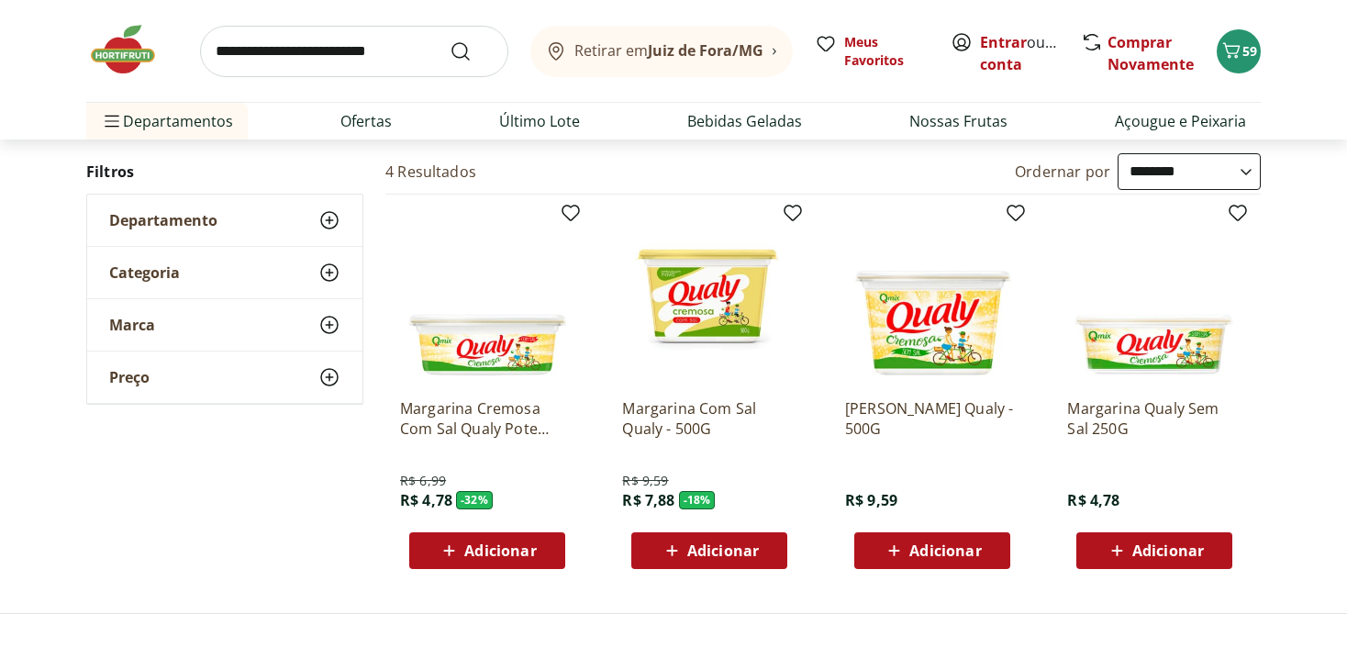
scroll to position [183, 0]
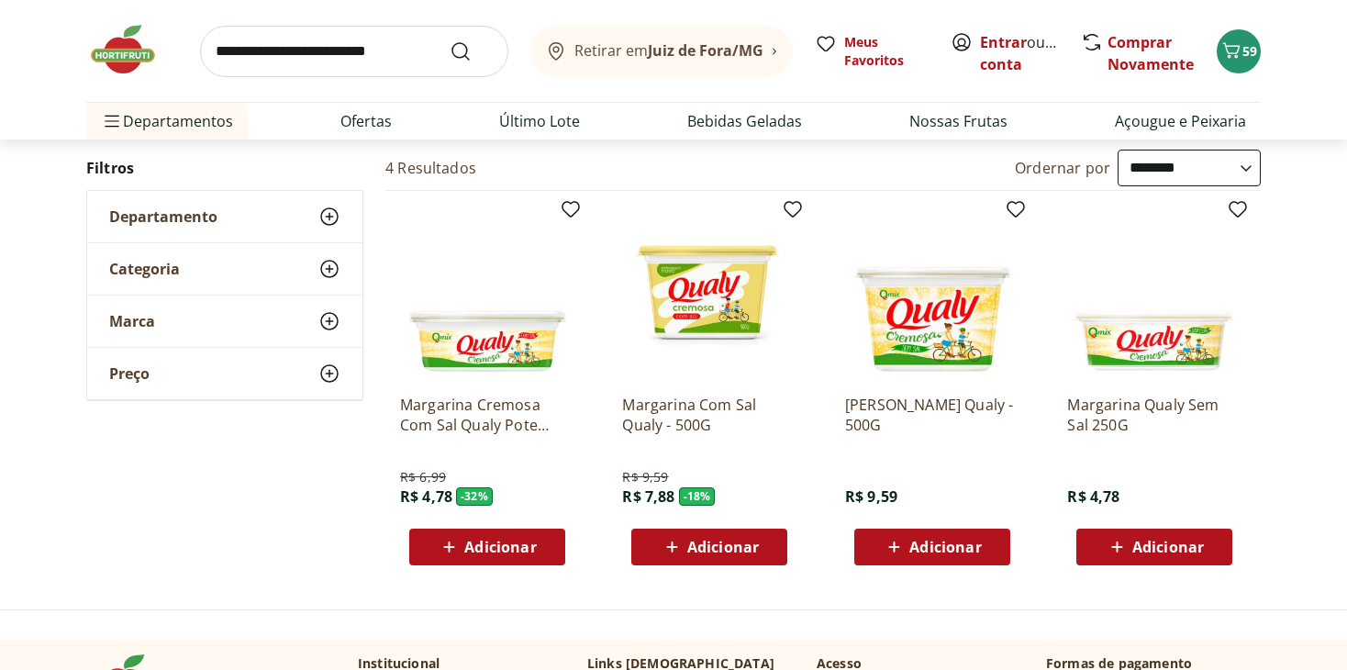
click at [687, 539] on span "Adicionar" at bounding box center [723, 546] width 72 height 15
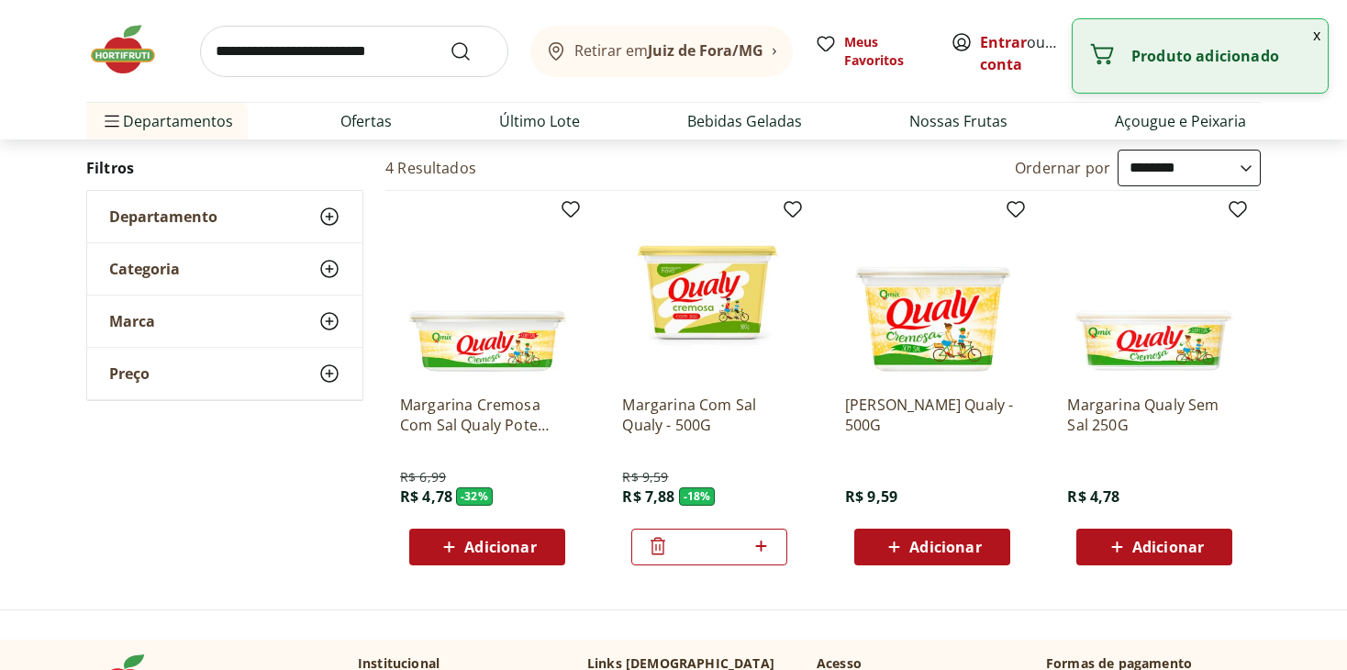
click at [760, 546] on icon at bounding box center [760, 546] width 23 height 22
type input "*"
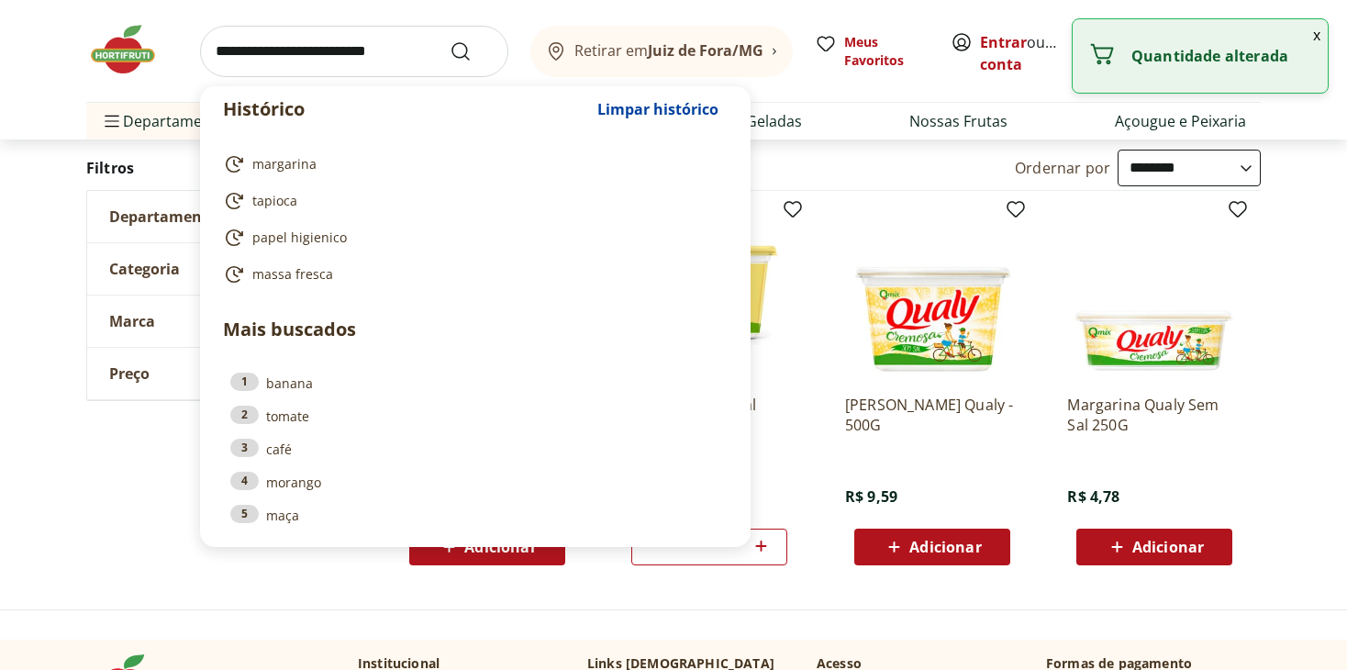
click at [362, 59] on input "search" at bounding box center [354, 51] width 308 height 51
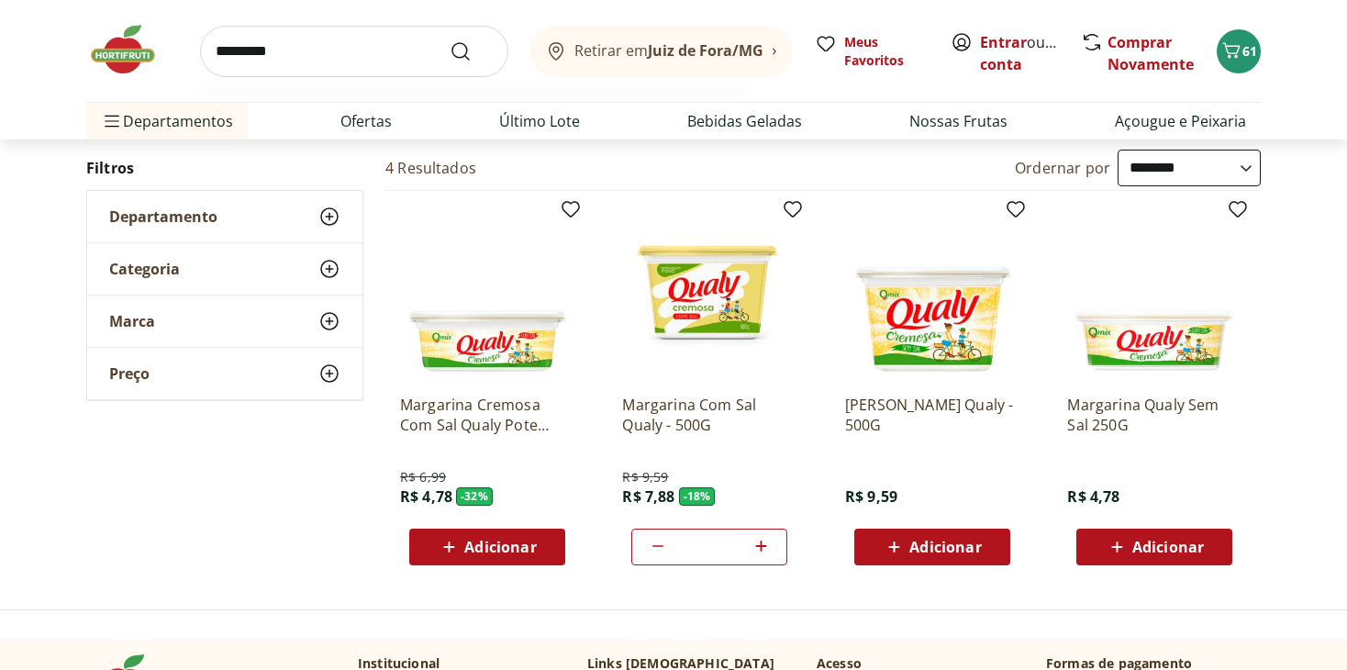
type input "*********"
click at [449, 40] on button "Submit Search" at bounding box center [471, 51] width 44 height 22
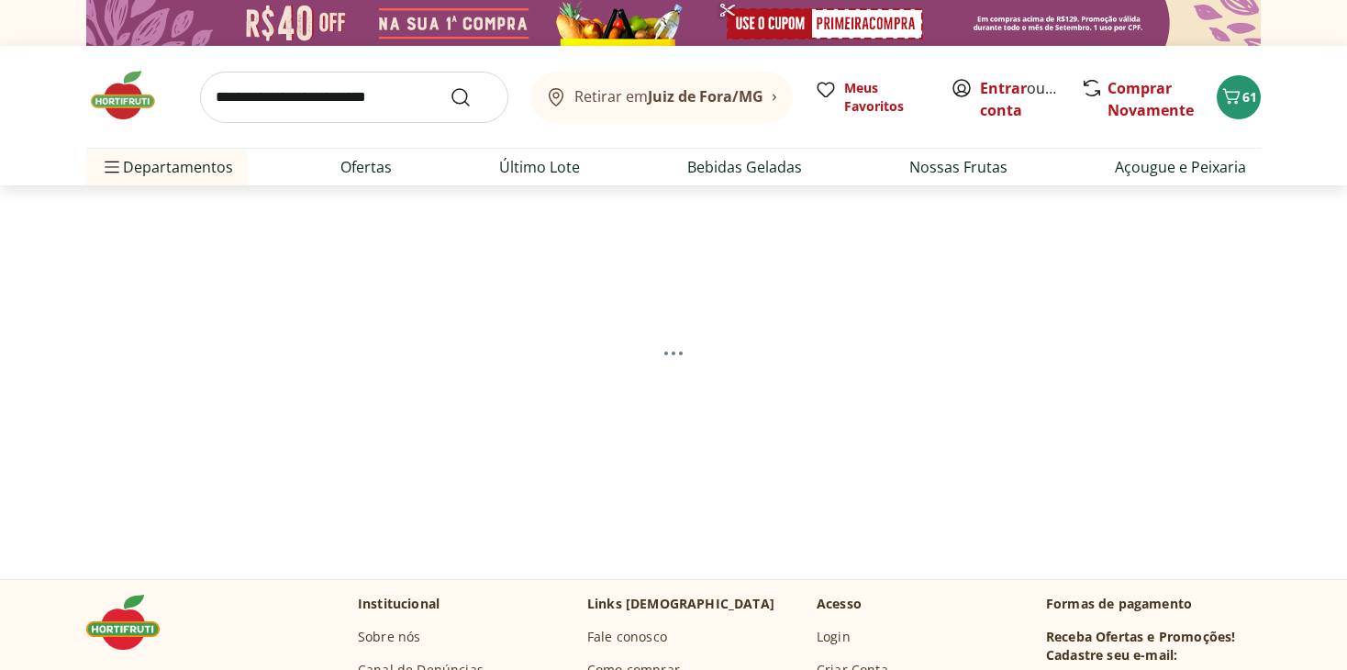
select select "**********"
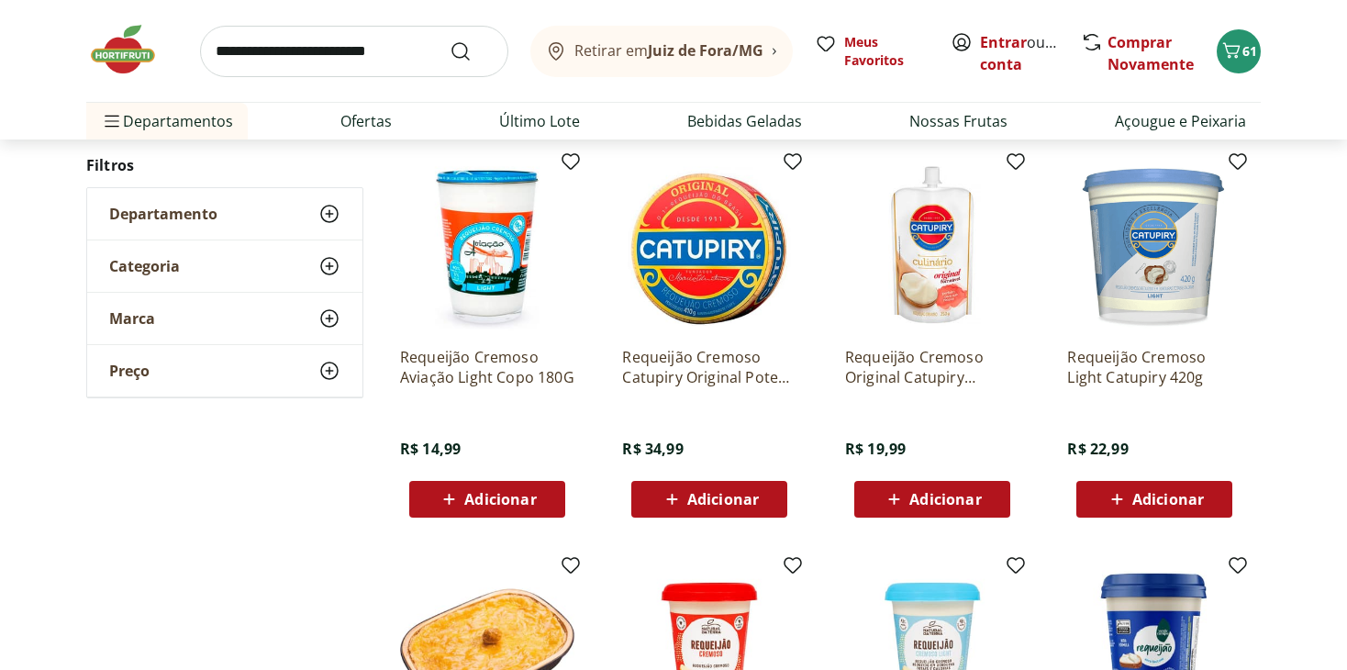
scroll to position [734, 0]
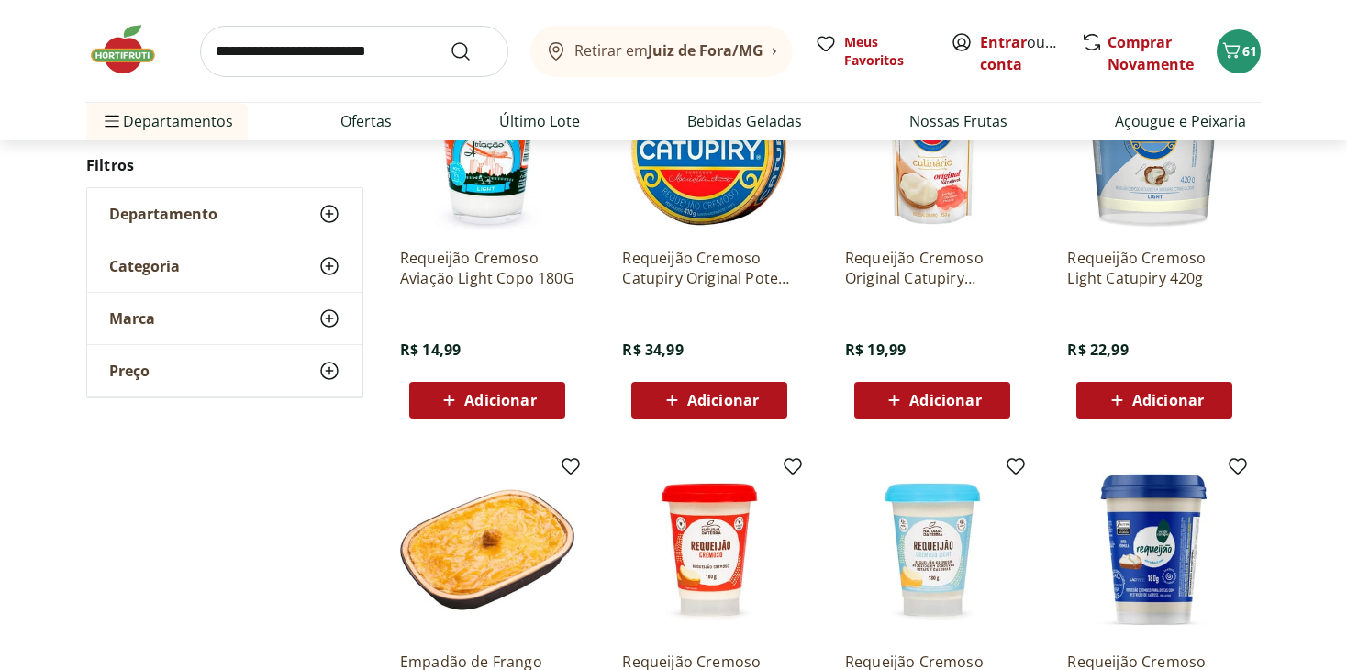
click at [945, 399] on span "Adicionar" at bounding box center [945, 400] width 72 height 15
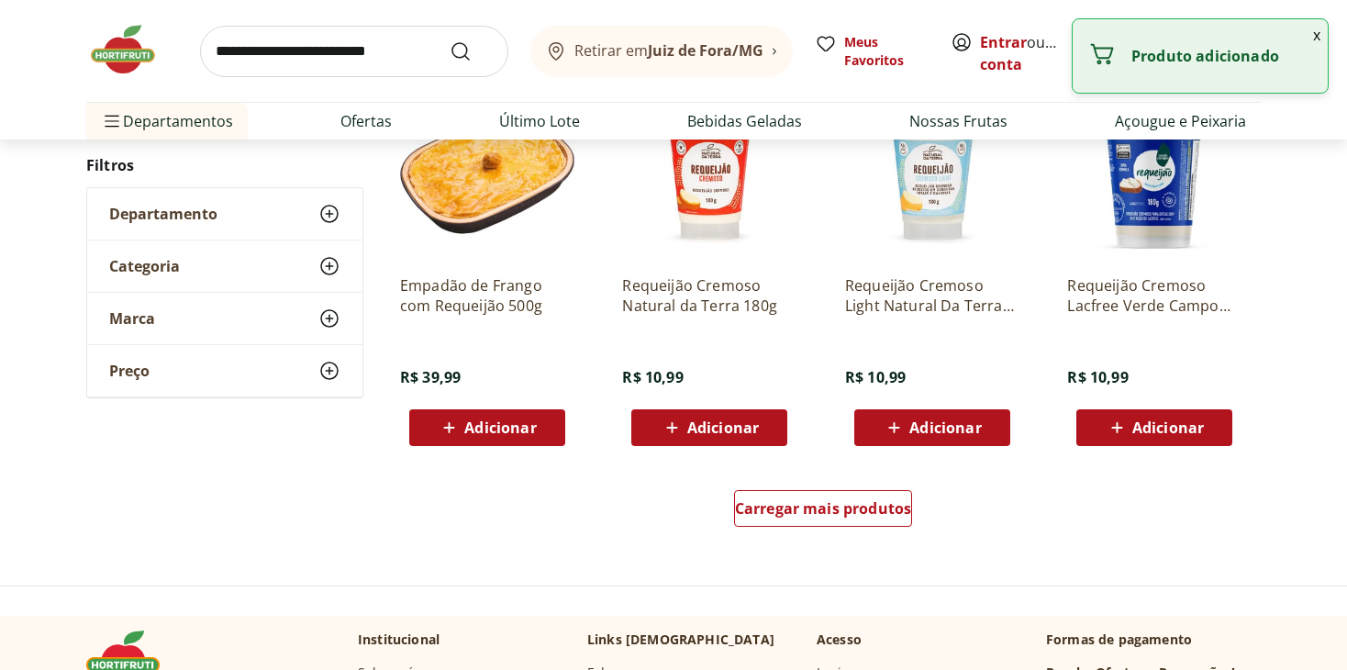
scroll to position [1192, 0]
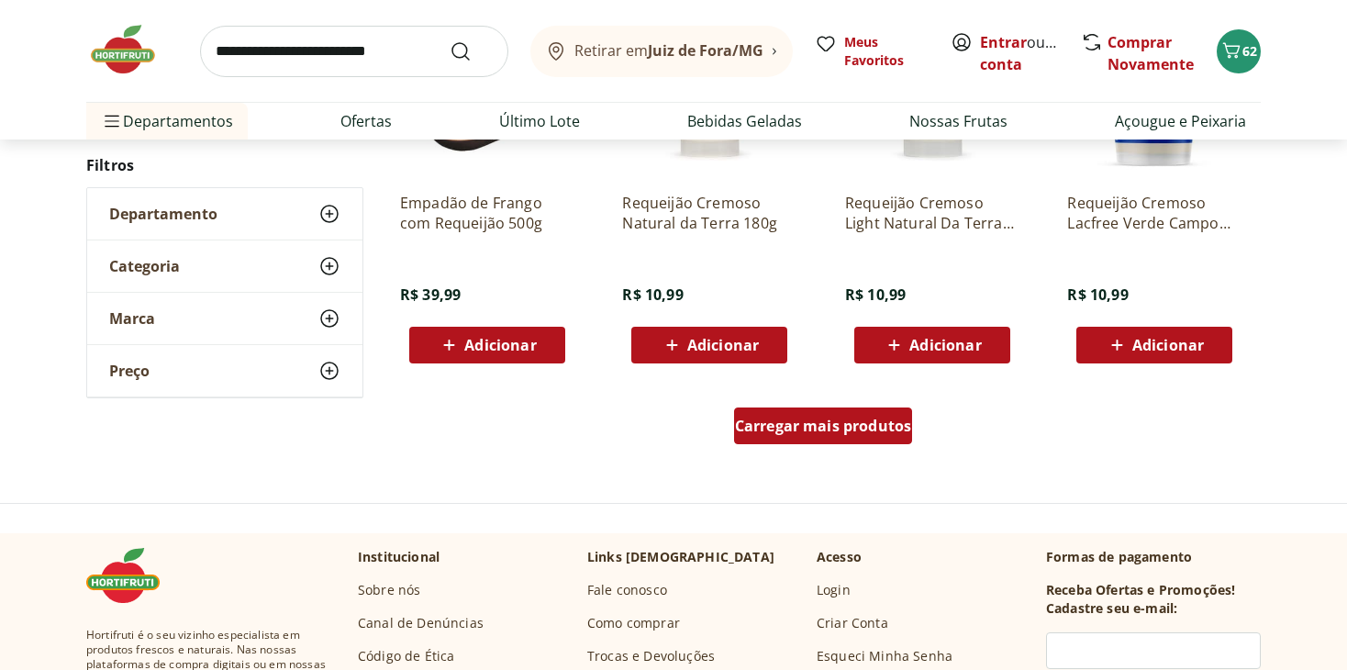
click at [826, 442] on div "Carregar mais produtos" at bounding box center [823, 425] width 179 height 37
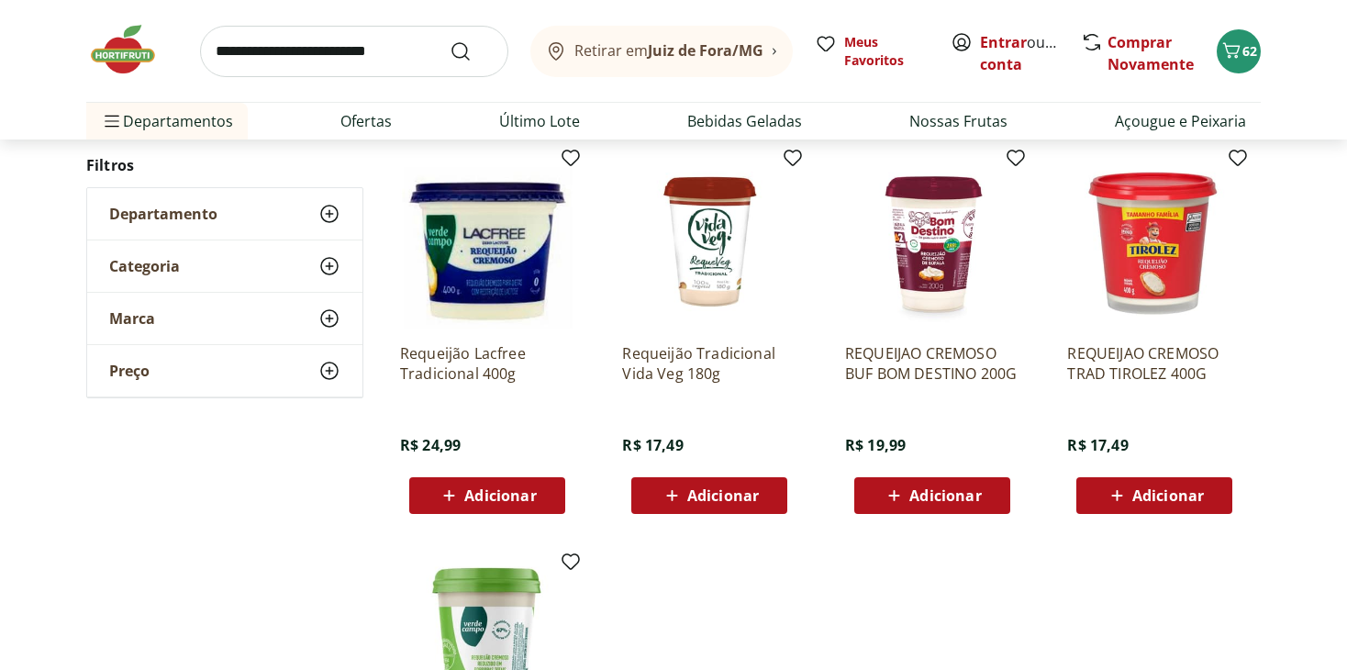
scroll to position [275, 0]
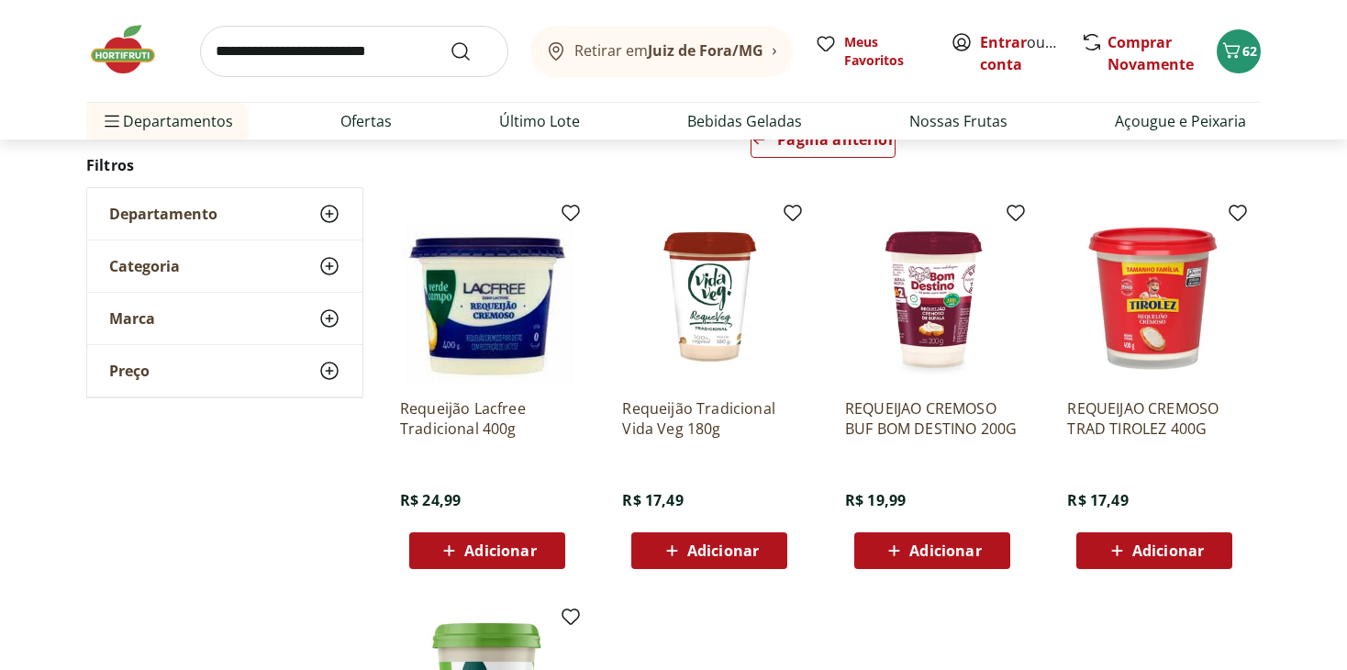
click at [1166, 552] on span "Adicionar" at bounding box center [1168, 550] width 72 height 15
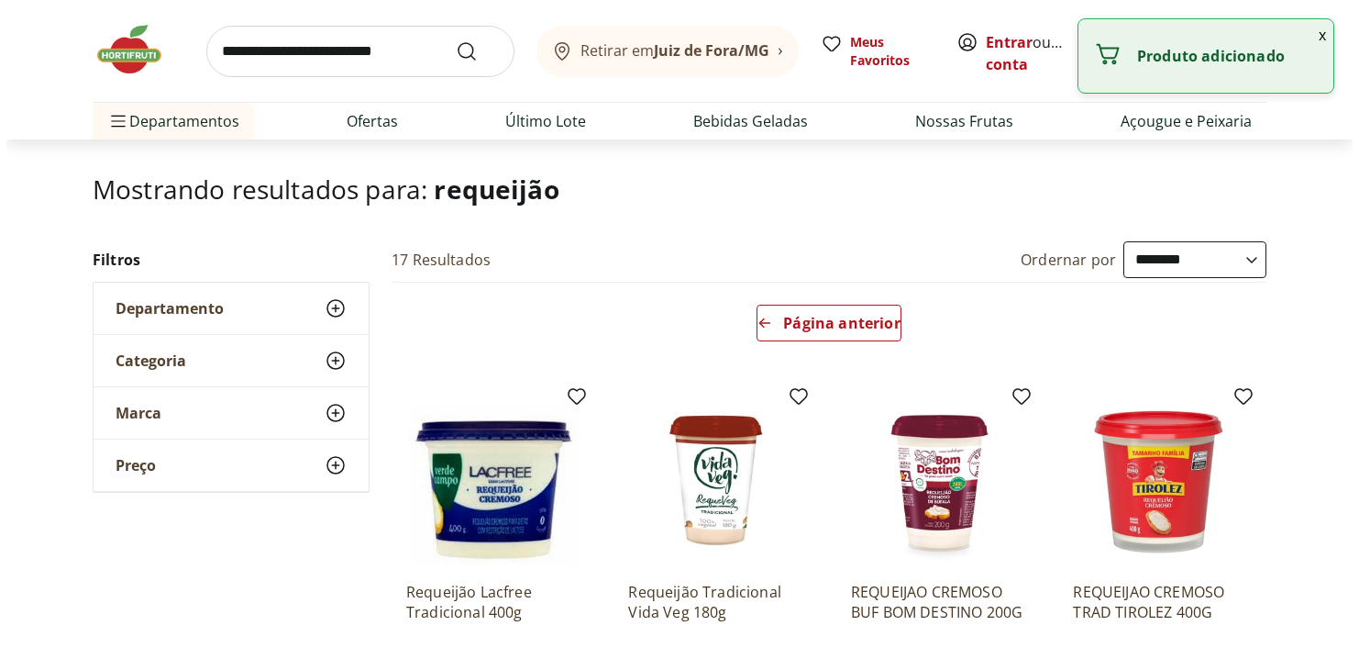
scroll to position [92, 0]
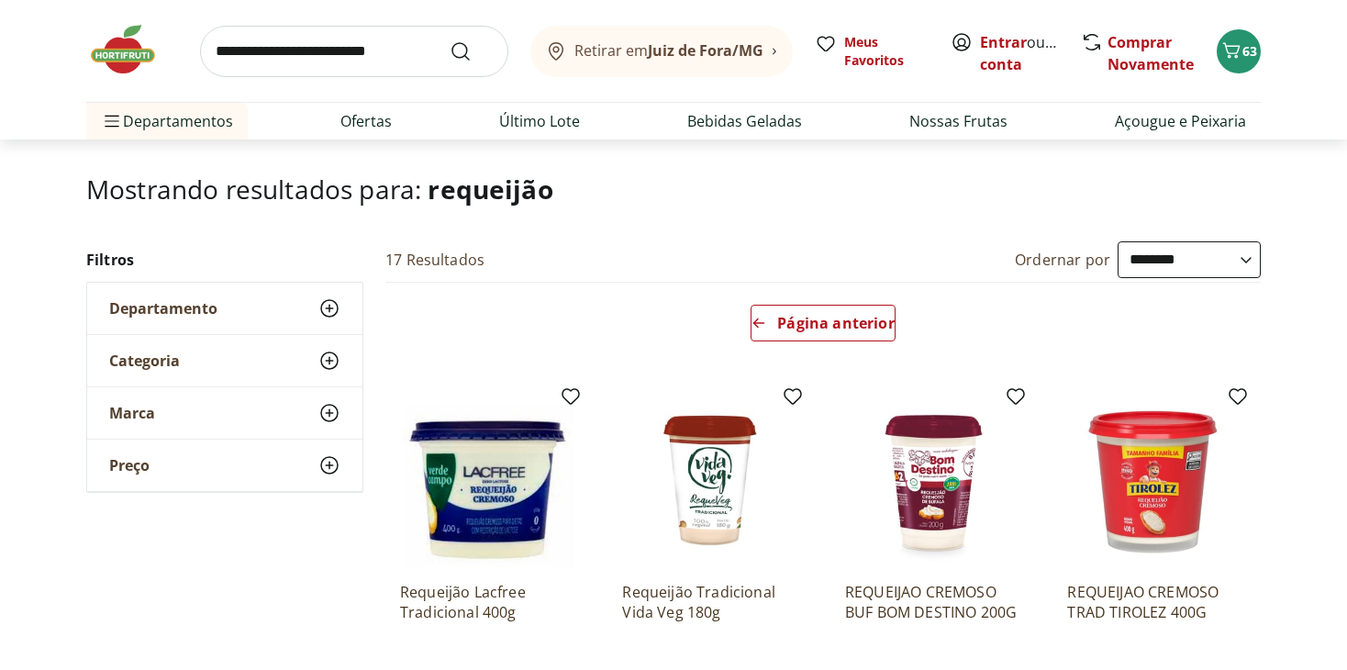
click at [420, 53] on input "search" at bounding box center [354, 51] width 308 height 51
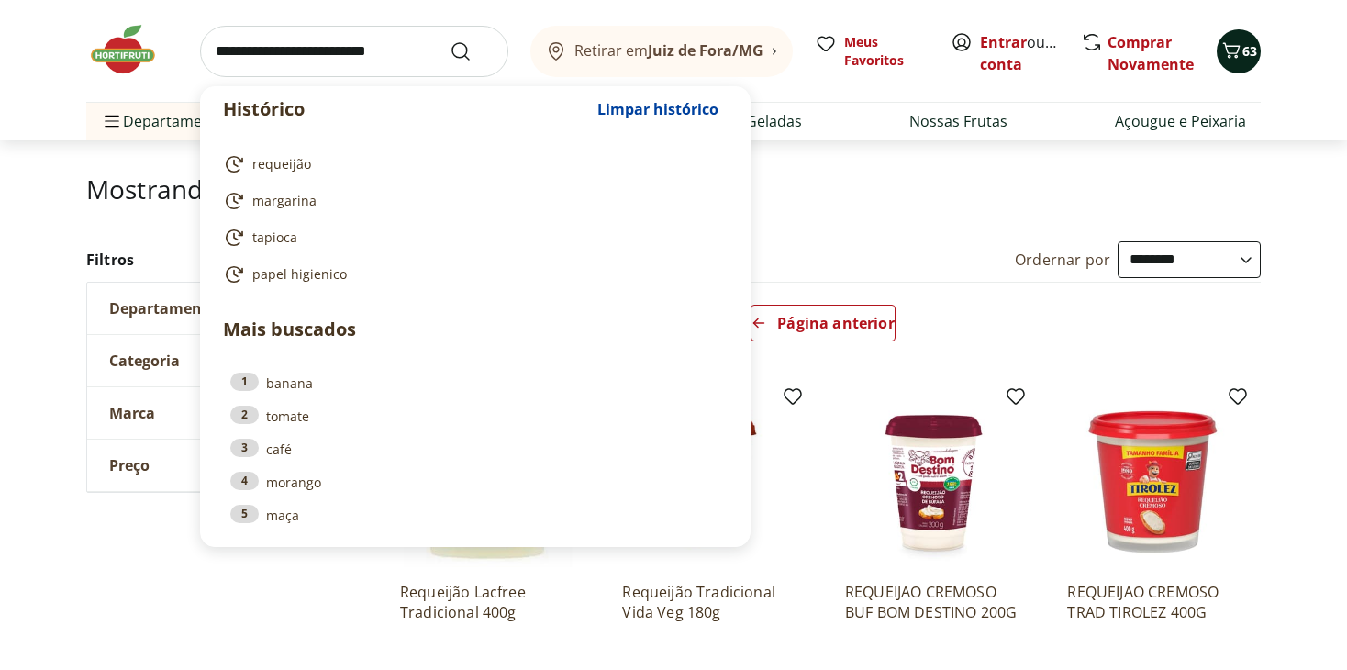
click at [1237, 64] on div "63" at bounding box center [1238, 51] width 15 height 29
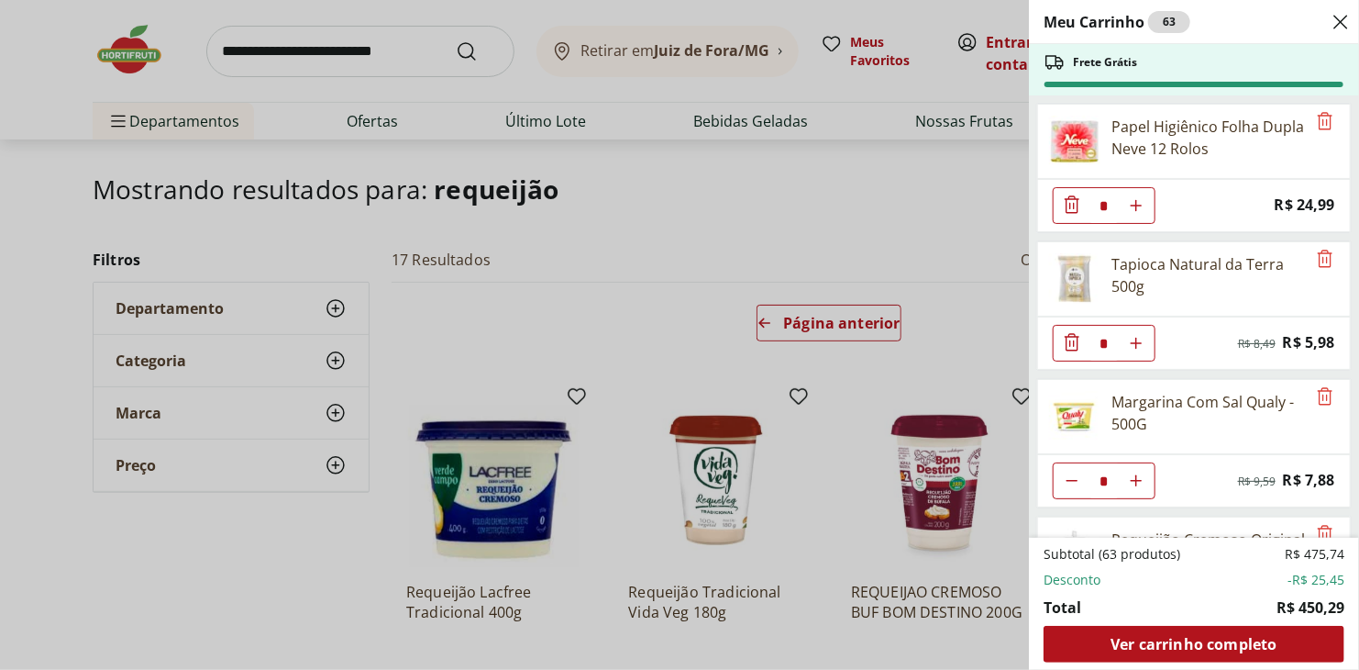
click at [1138, 345] on icon "Aumentar Quantidade" at bounding box center [1136, 343] width 15 height 15
type input "*"
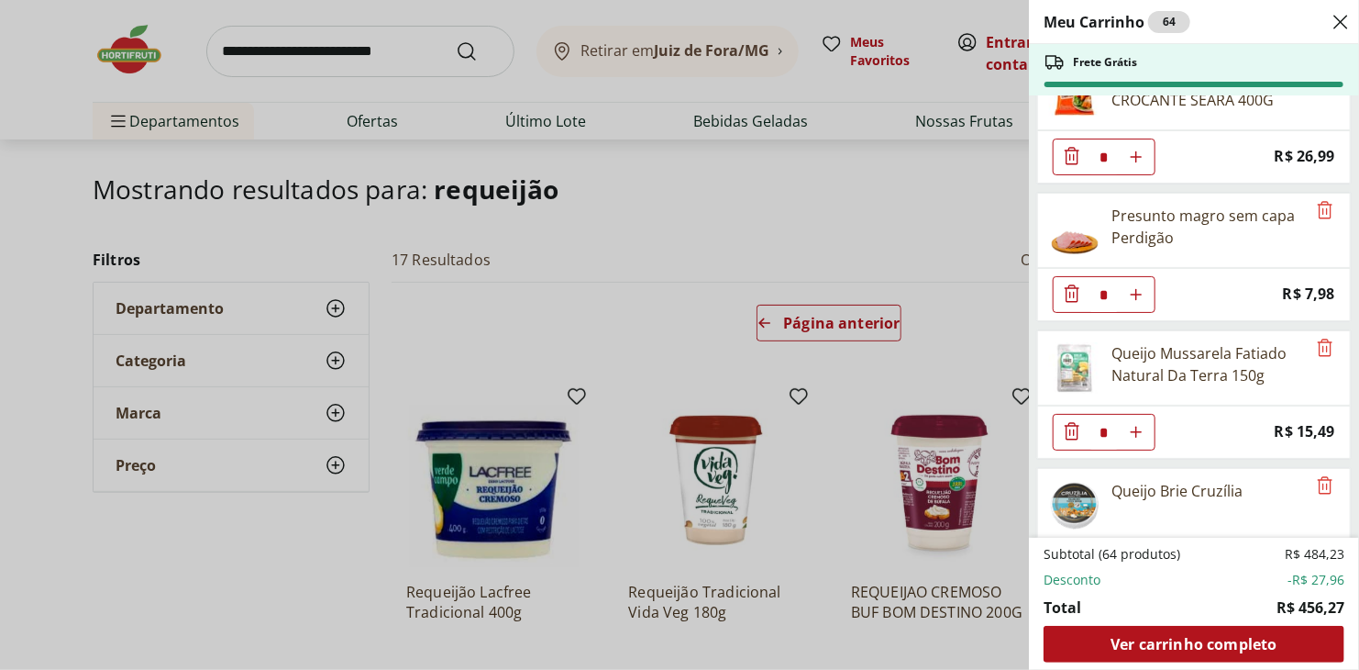
scroll to position [2932, 0]
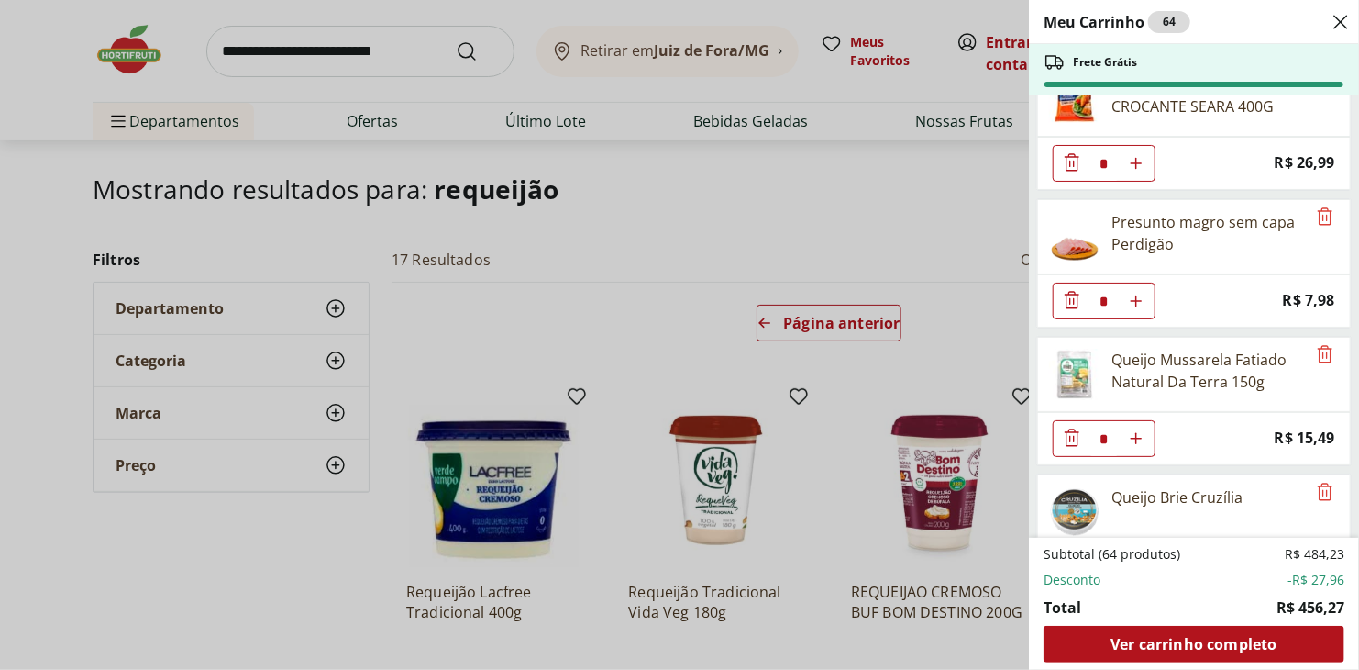
click at [1139, 294] on icon "Aumentar Quantidade" at bounding box center [1136, 301] width 15 height 15
type input "*"
click at [1139, 431] on icon "Aumentar Quantidade" at bounding box center [1136, 438] width 15 height 15
type input "*"
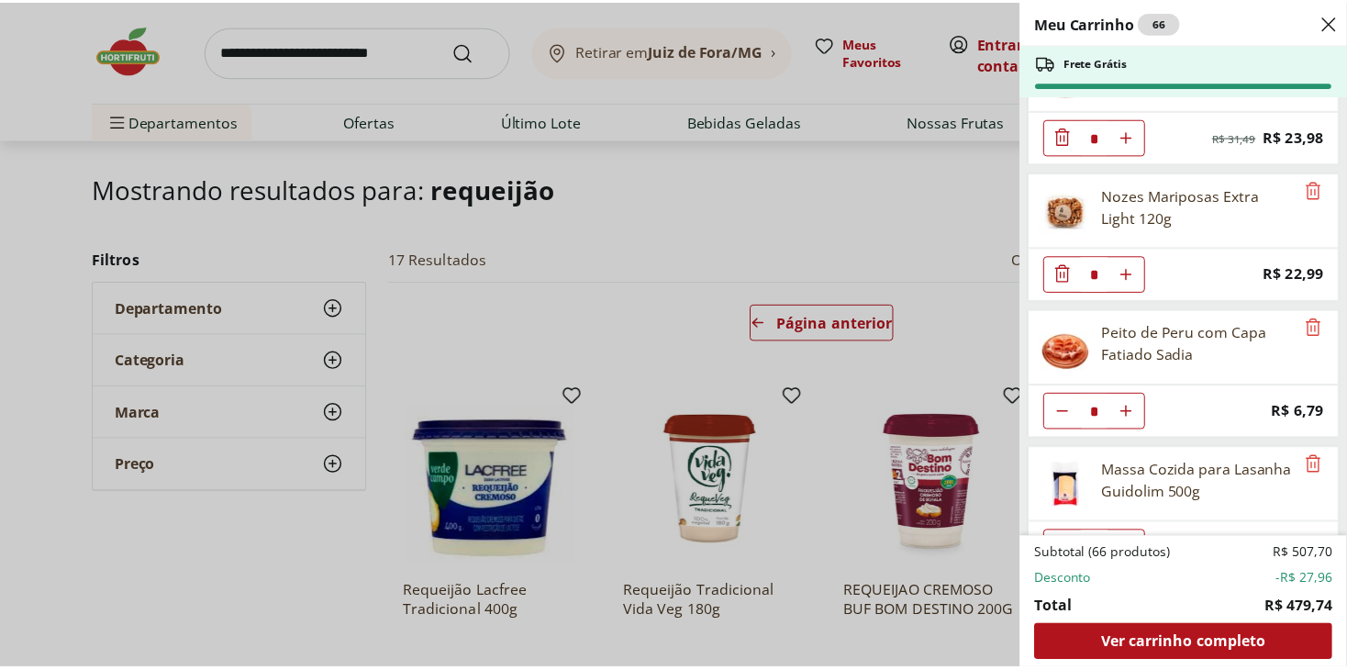
scroll to position [3522, 0]
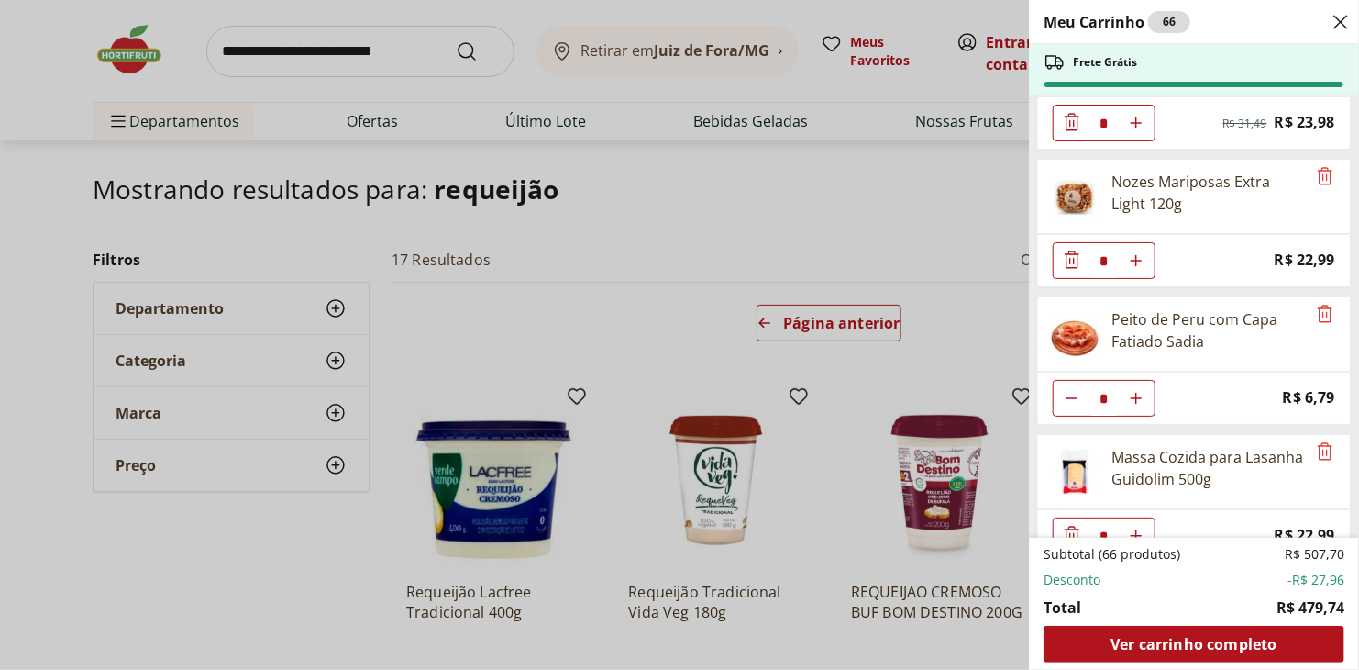
click at [370, 53] on div "Meu Carrinho 66 Frete Grátis Papel Higiênico Folha Dupla Neve 12 Rolos * Price:…" at bounding box center [679, 335] width 1359 height 670
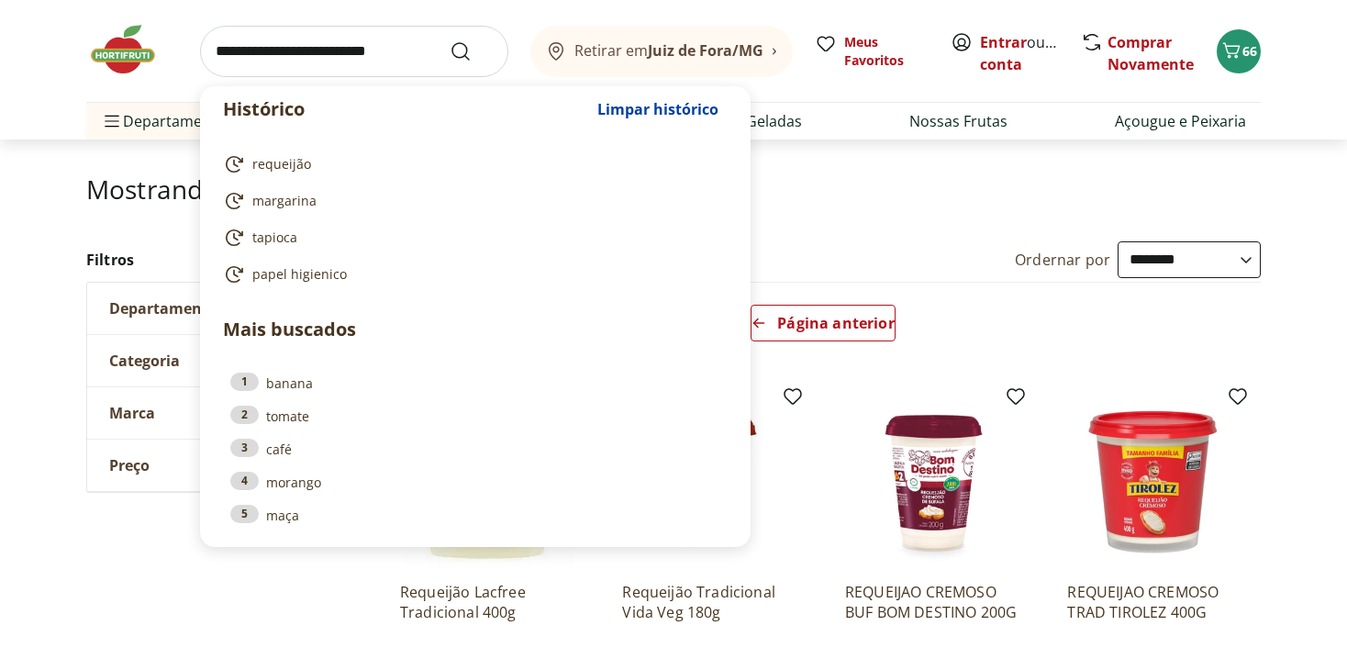
click at [325, 45] on input "search" at bounding box center [354, 51] width 308 height 51
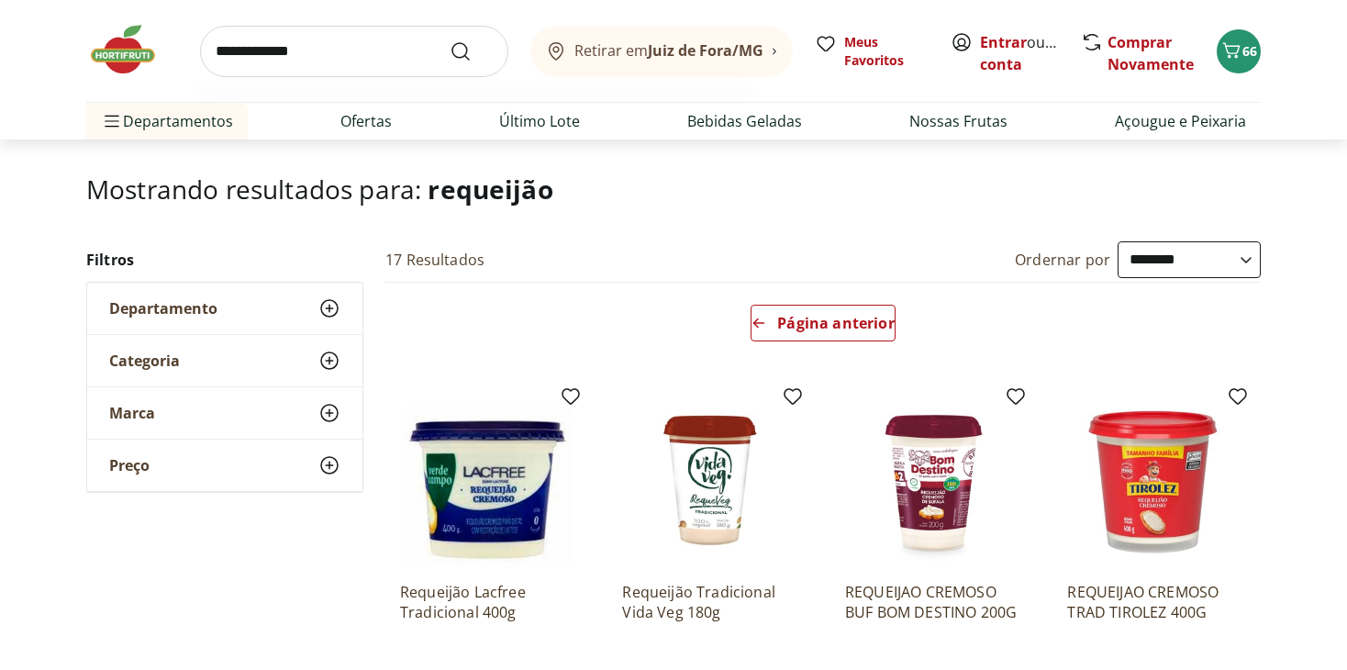
type input "**********"
click at [449, 40] on button "Submit Search" at bounding box center [471, 51] width 44 height 22
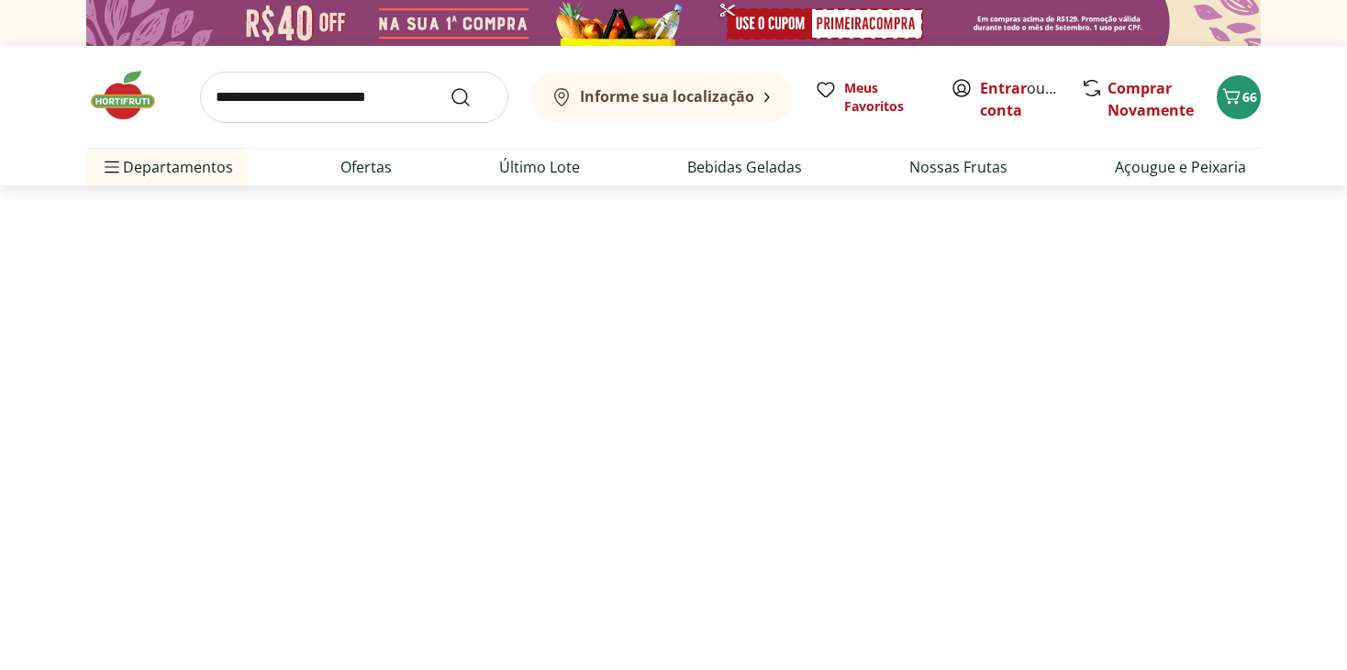
select select "**********"
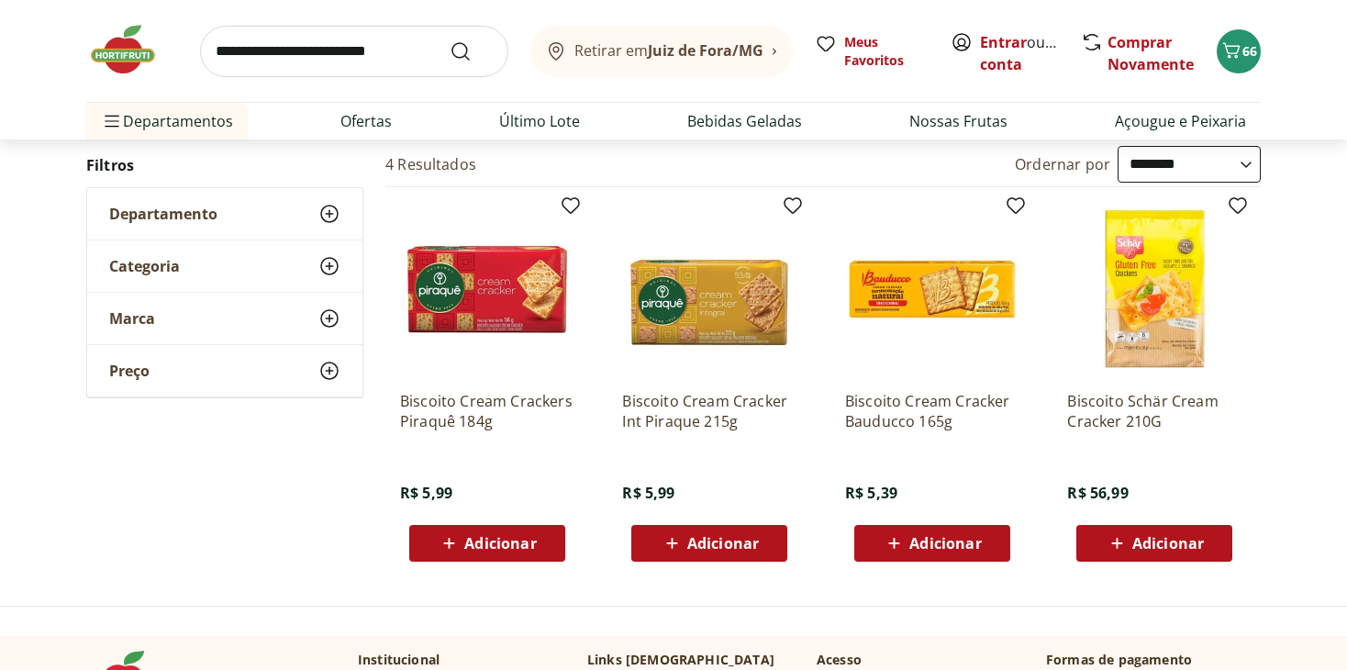
scroll to position [184, 0]
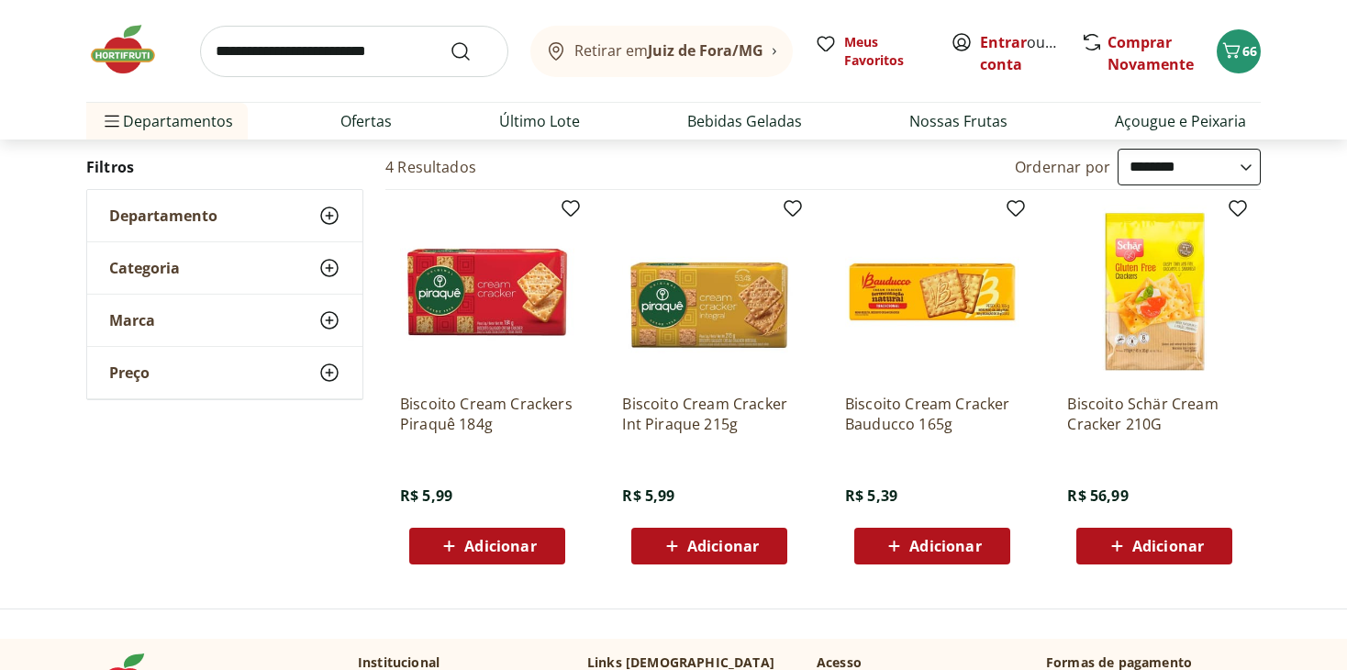
click at [476, 542] on span "Adicionar" at bounding box center [500, 545] width 72 height 15
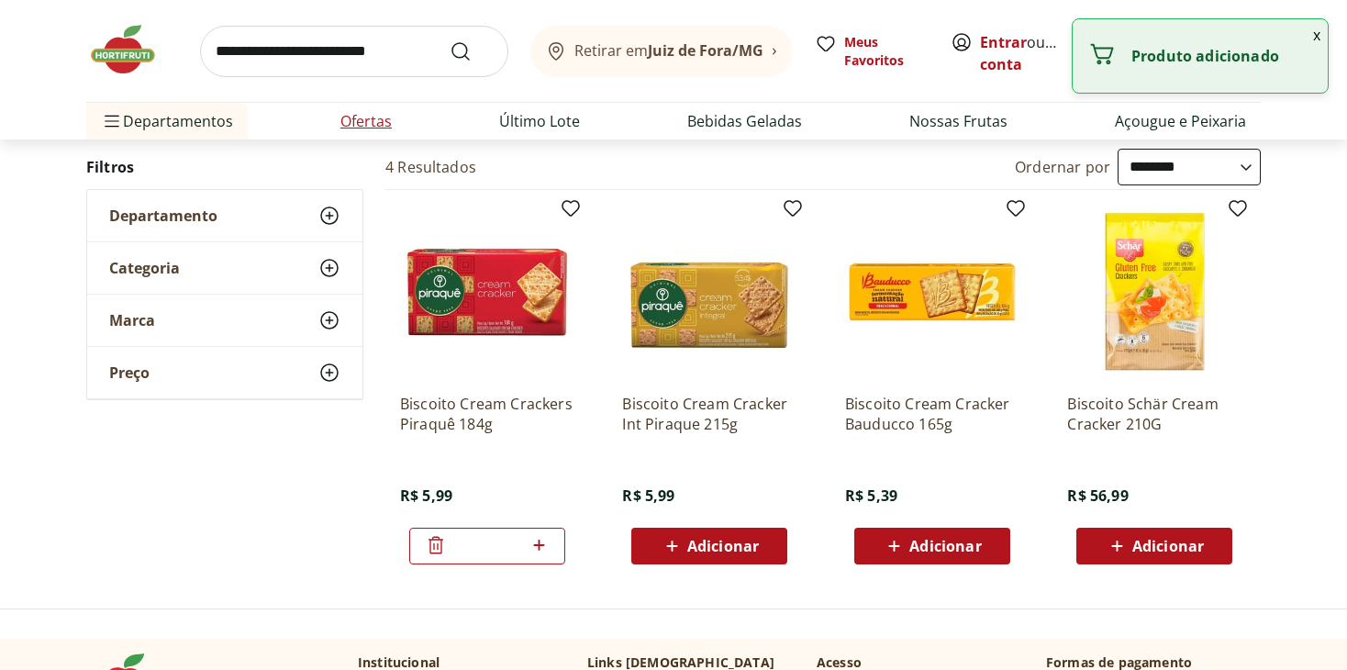
click at [369, 120] on link "Ofertas" at bounding box center [365, 121] width 51 height 22
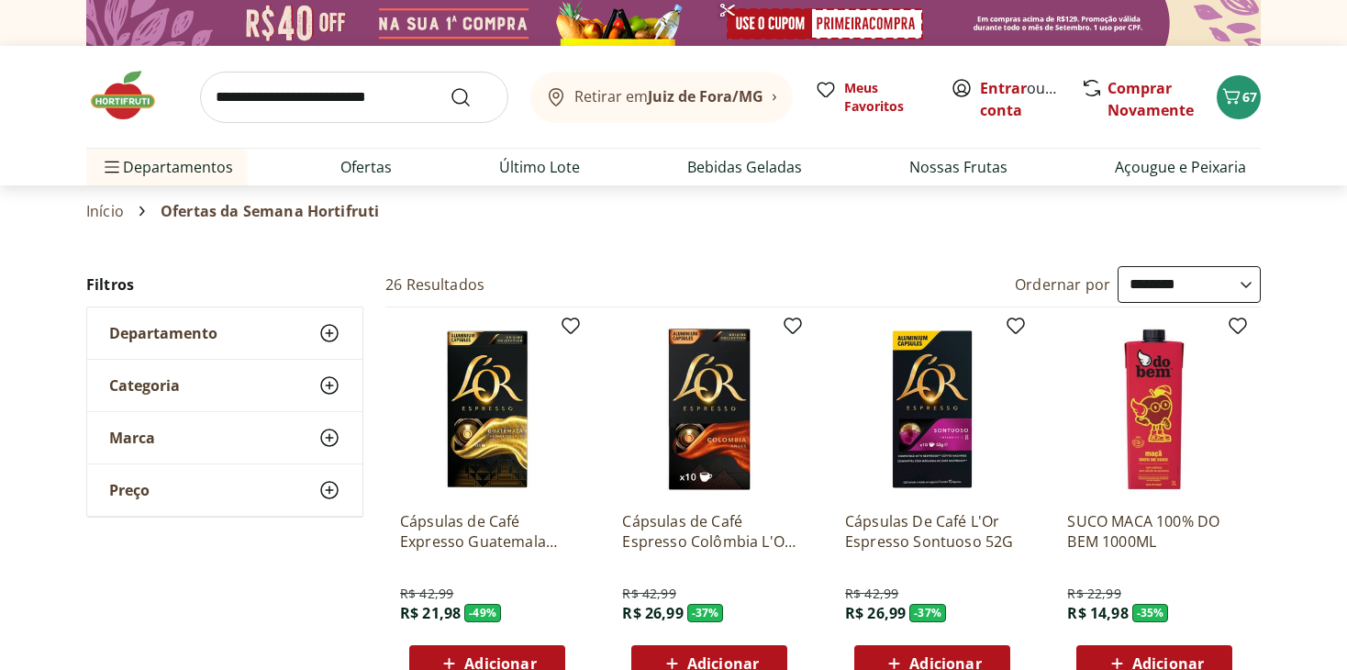
click at [1130, 296] on select "**********" at bounding box center [1188, 284] width 143 height 37
select select "*********"
click at [1117, 266] on select "**********" at bounding box center [1188, 284] width 143 height 37
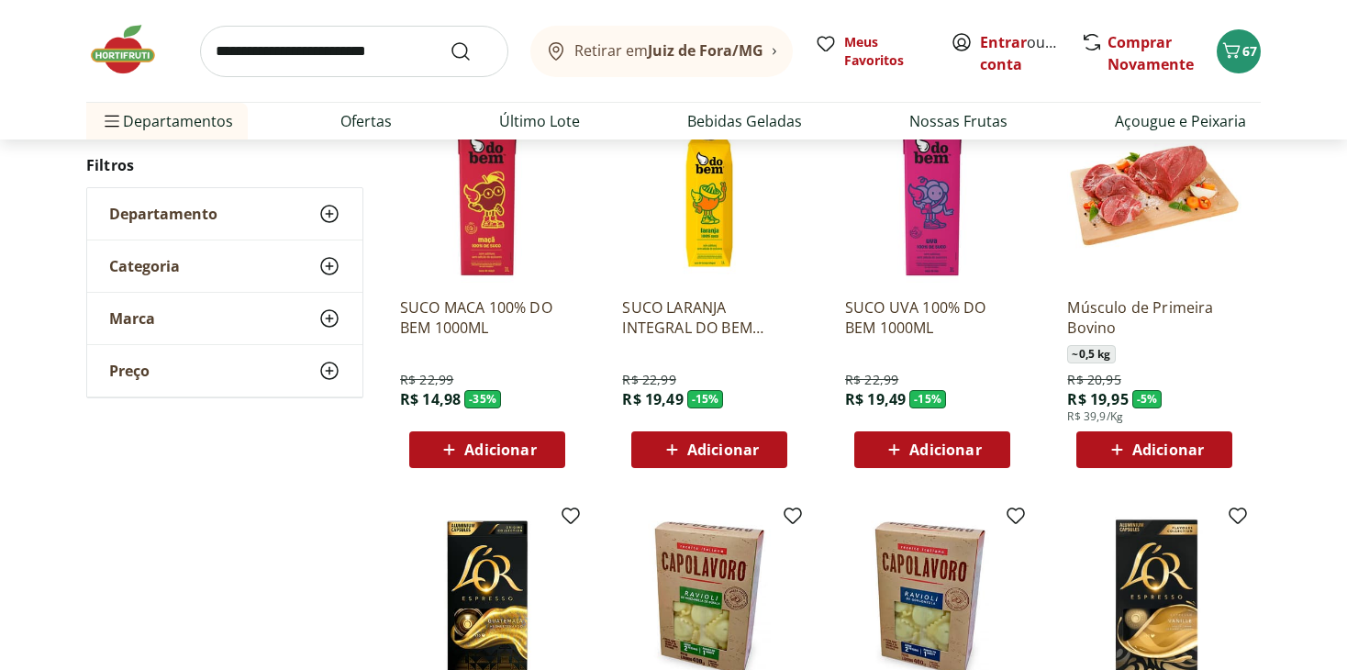
scroll to position [653, 0]
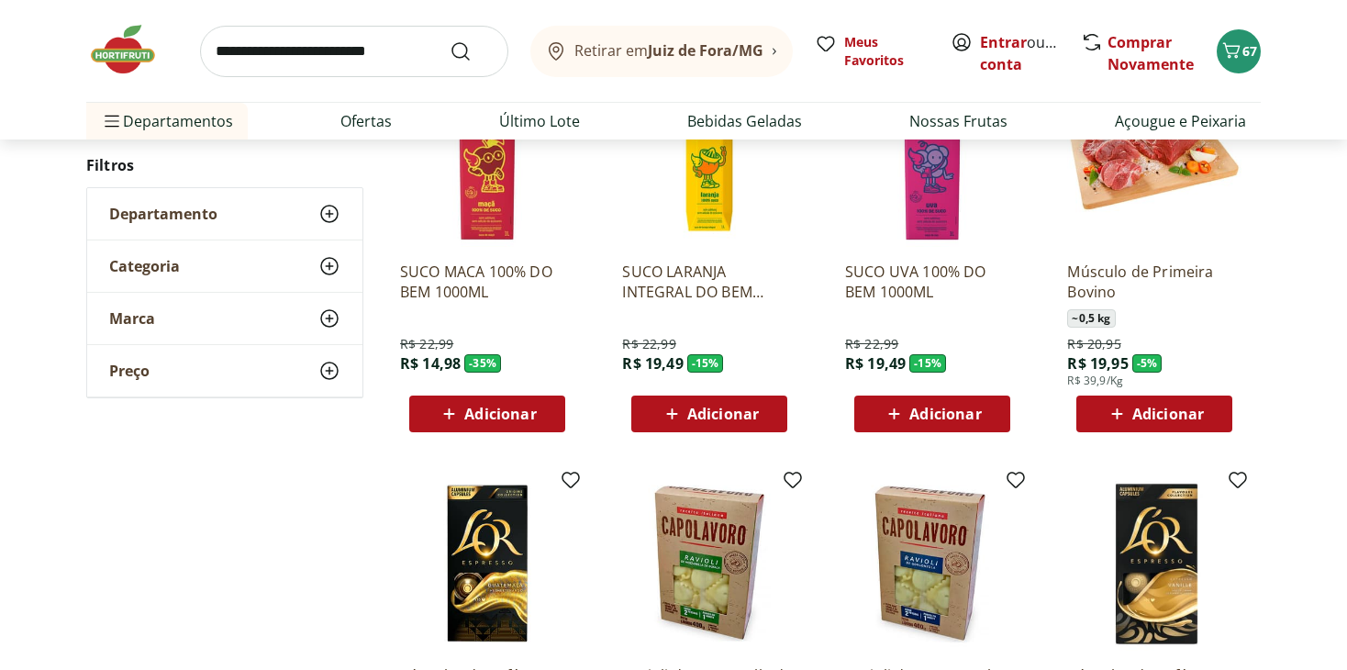
click at [1174, 425] on div "Adicionar" at bounding box center [1154, 413] width 127 height 33
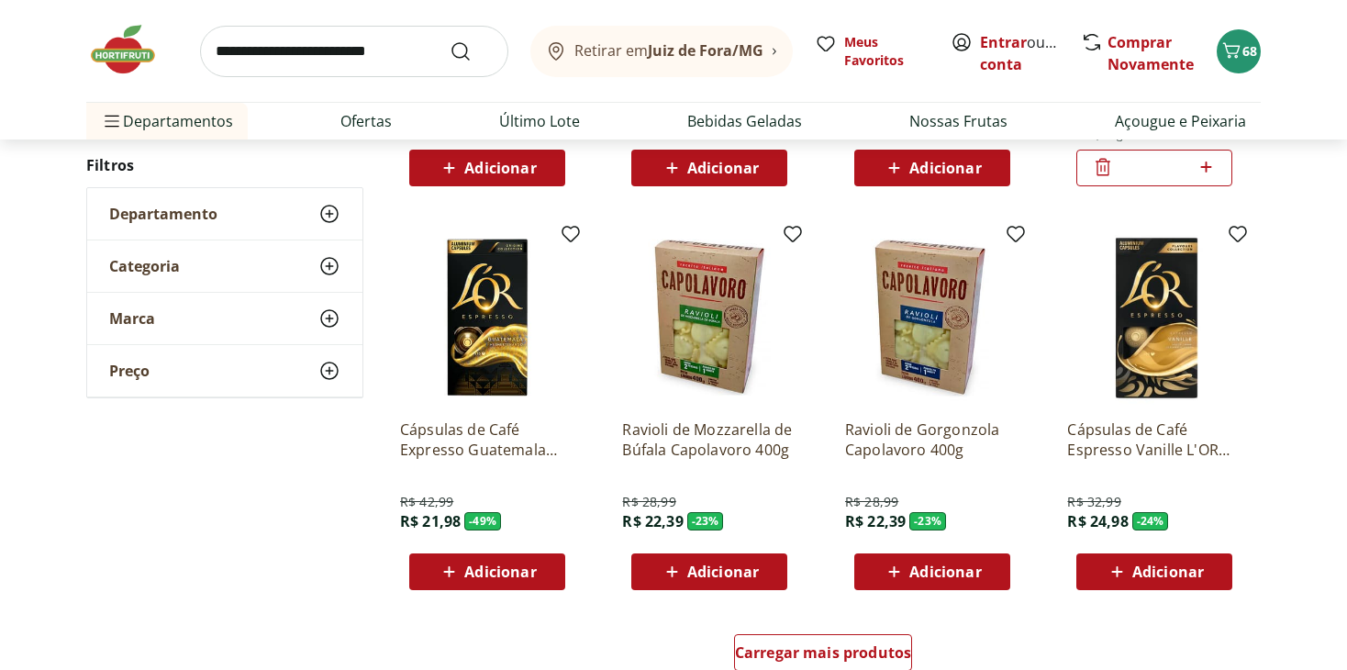
scroll to position [906, 0]
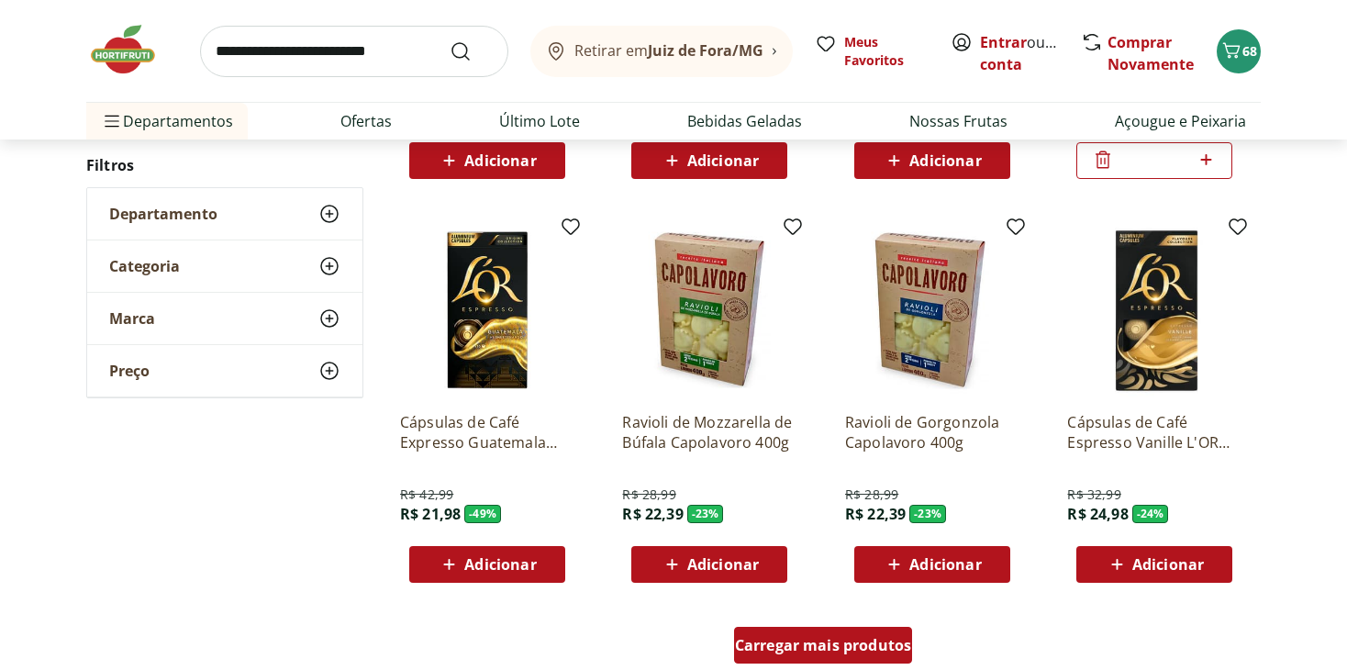
click at [833, 639] on span "Carregar mais produtos" at bounding box center [823, 645] width 177 height 15
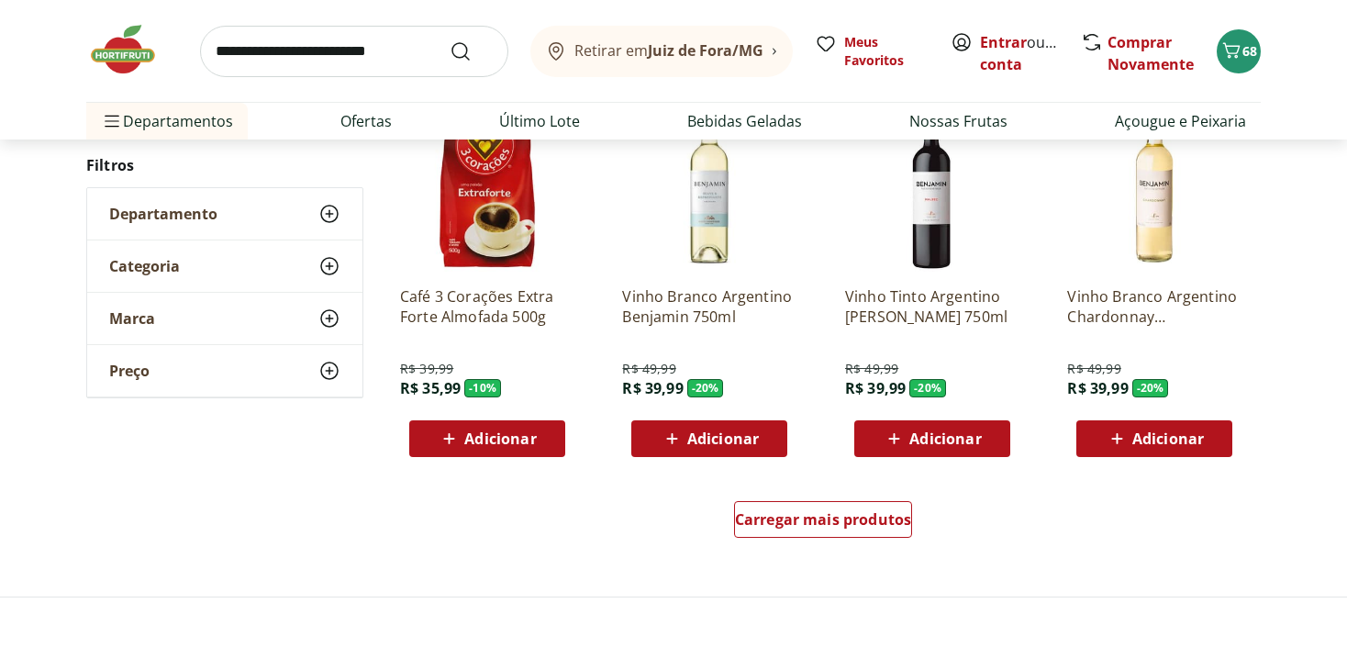
scroll to position [2293, 0]
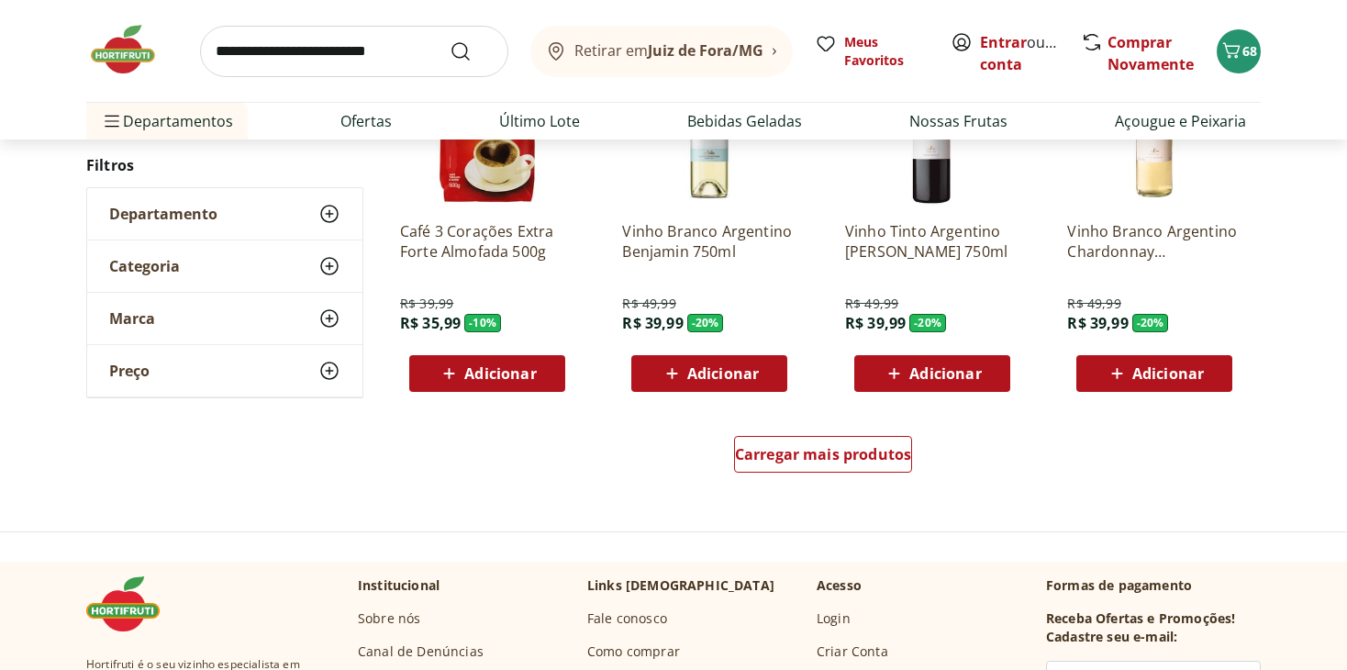
click at [351, 68] on input "search" at bounding box center [354, 51] width 308 height 51
type input "******"
click at [449, 40] on button "Submit Search" at bounding box center [471, 51] width 44 height 22
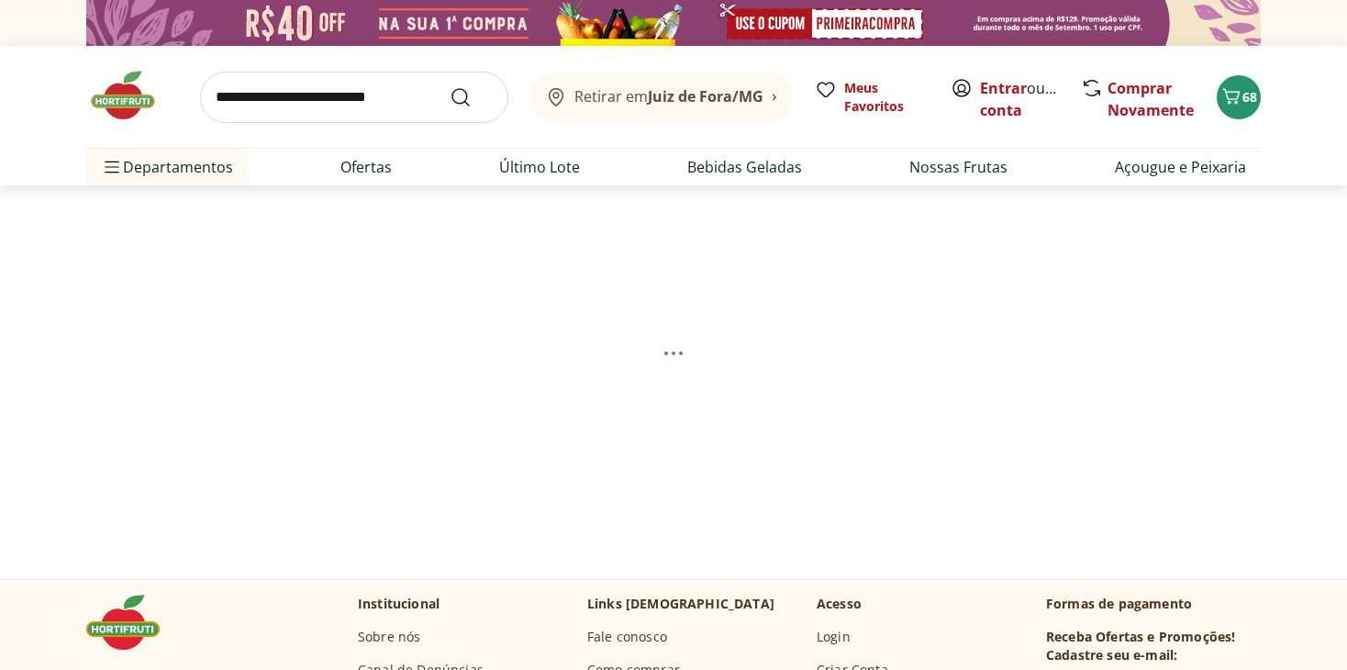
select select "**********"
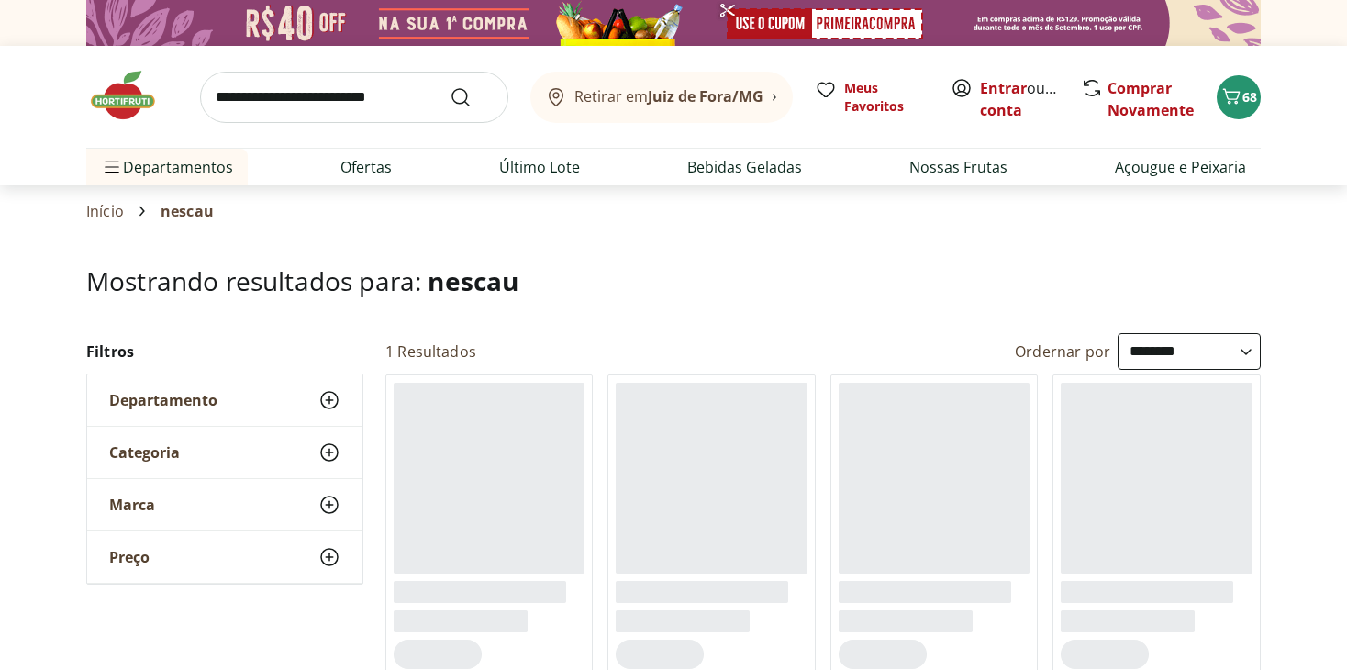
click at [1017, 87] on link "Entrar" at bounding box center [1003, 88] width 47 height 20
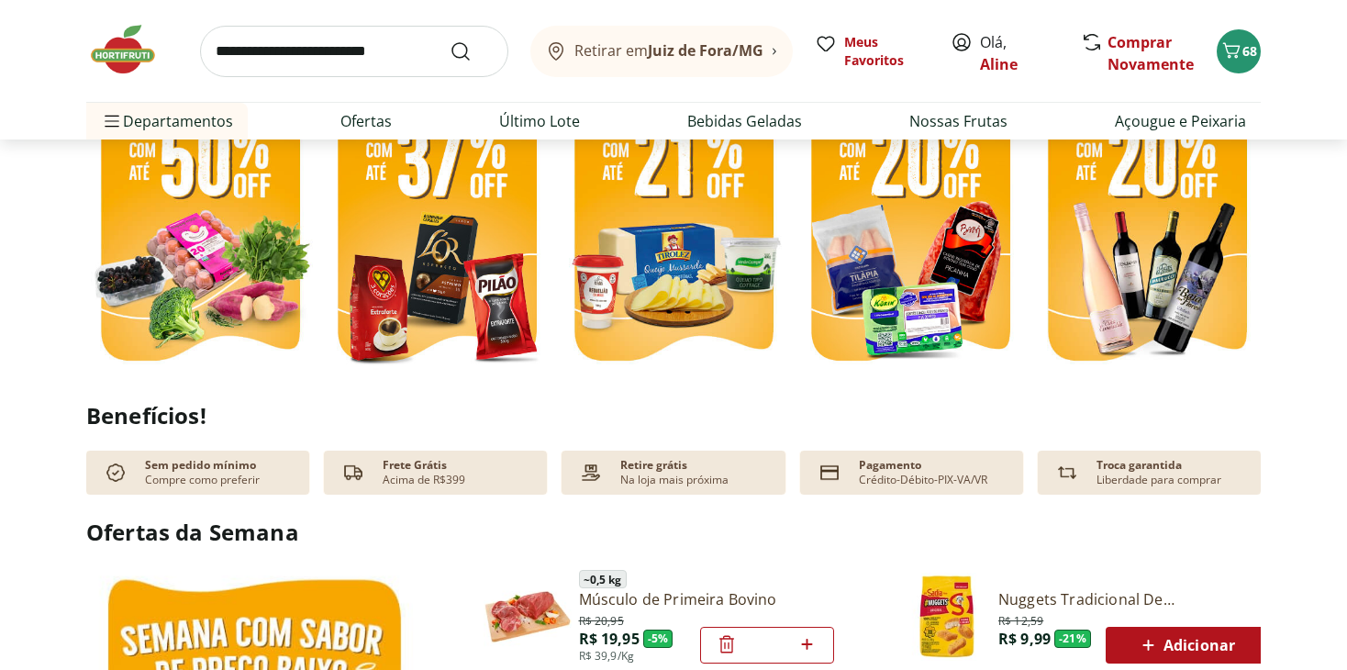
scroll to position [459, 0]
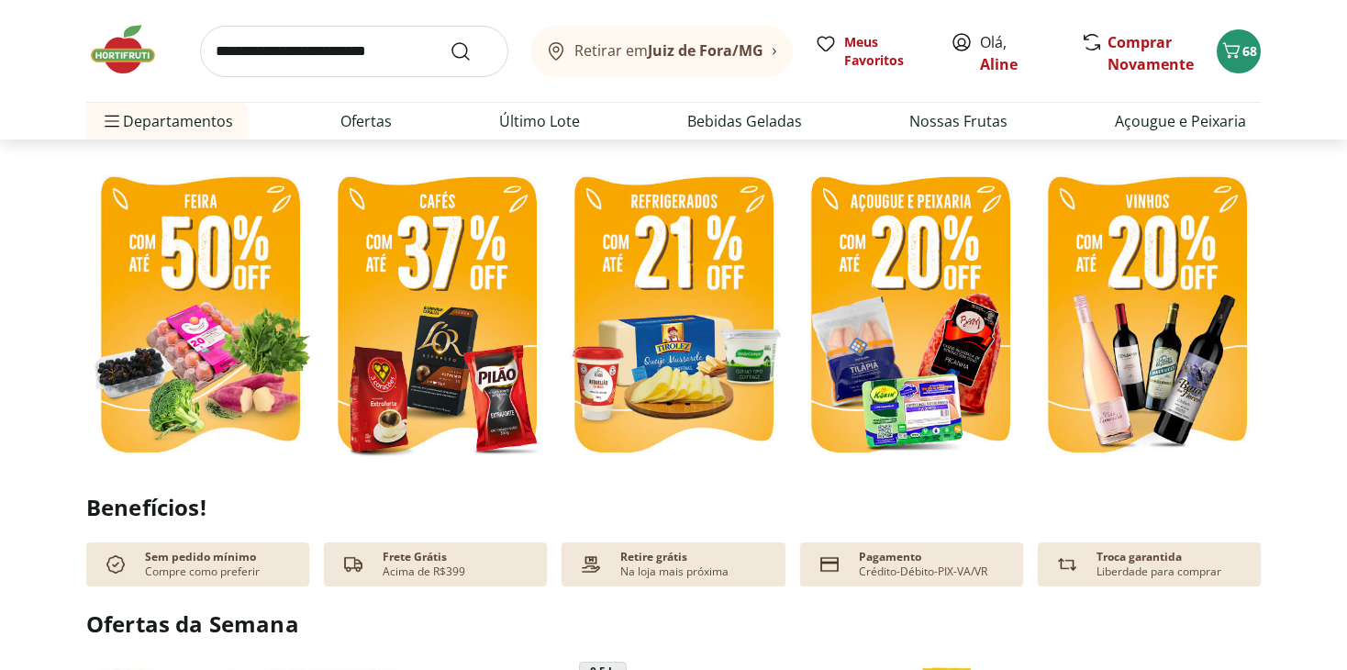
click at [227, 347] on img at bounding box center [199, 317] width 227 height 304
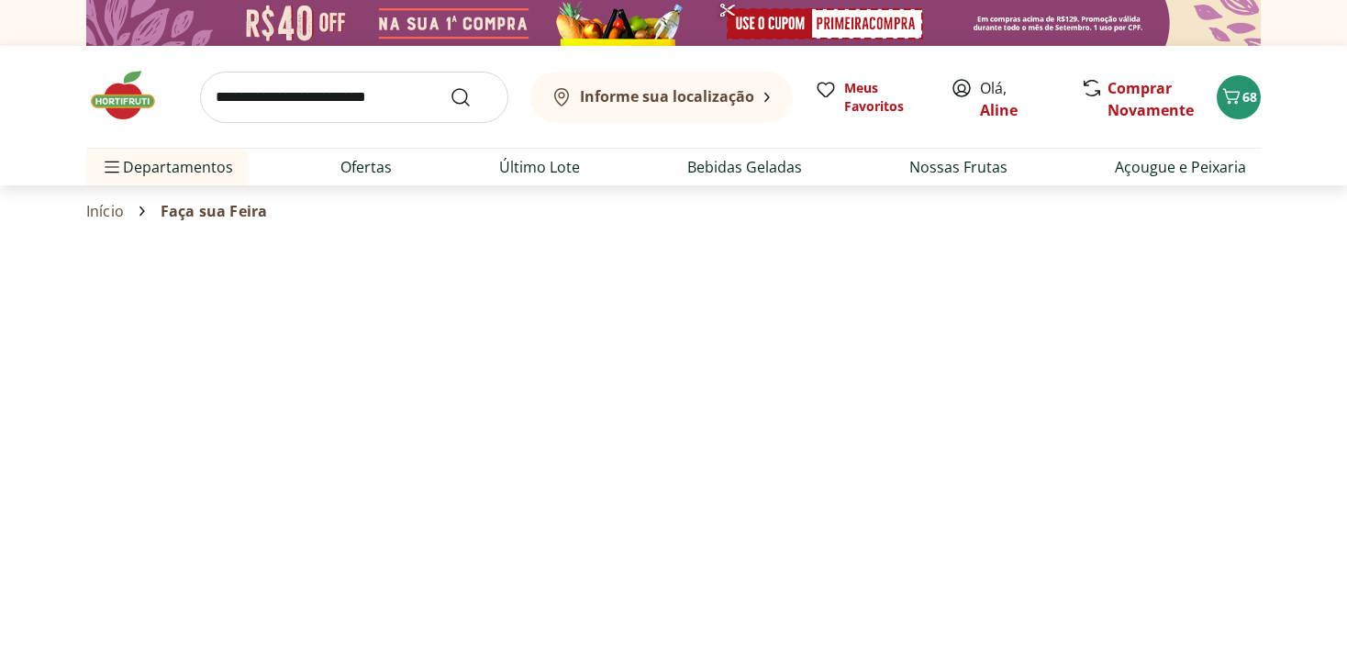
select select "**********"
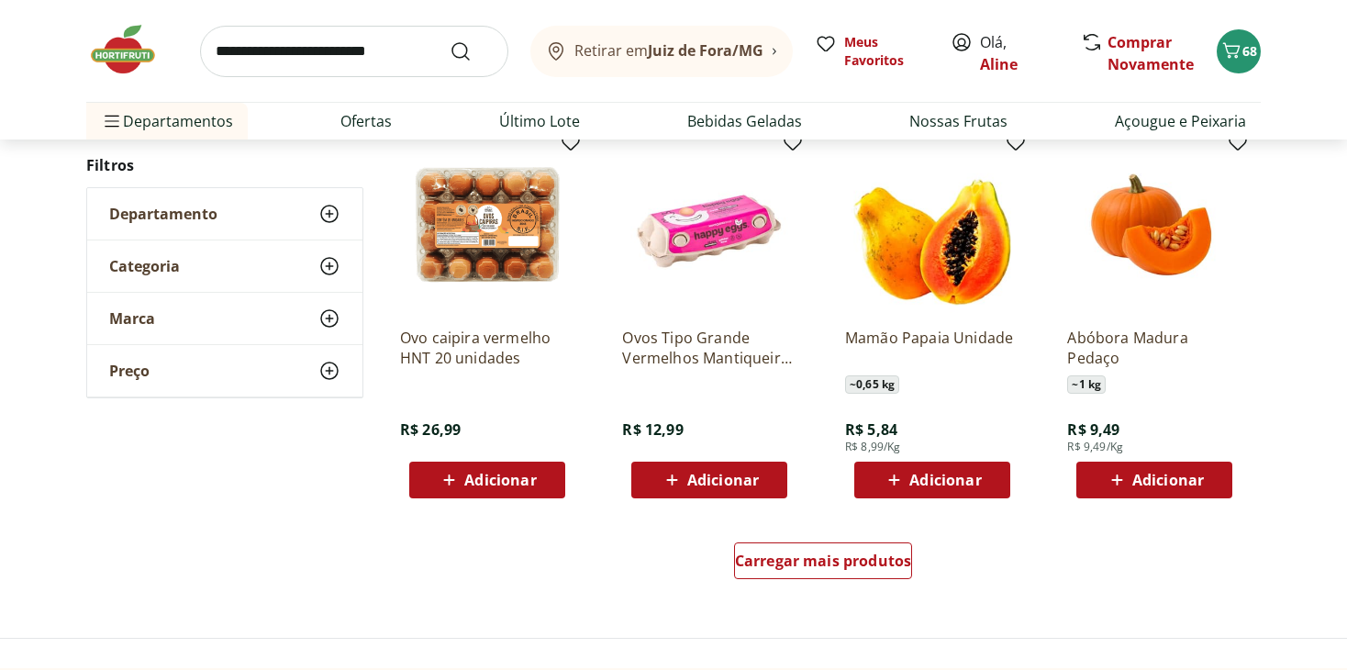
scroll to position [1001, 0]
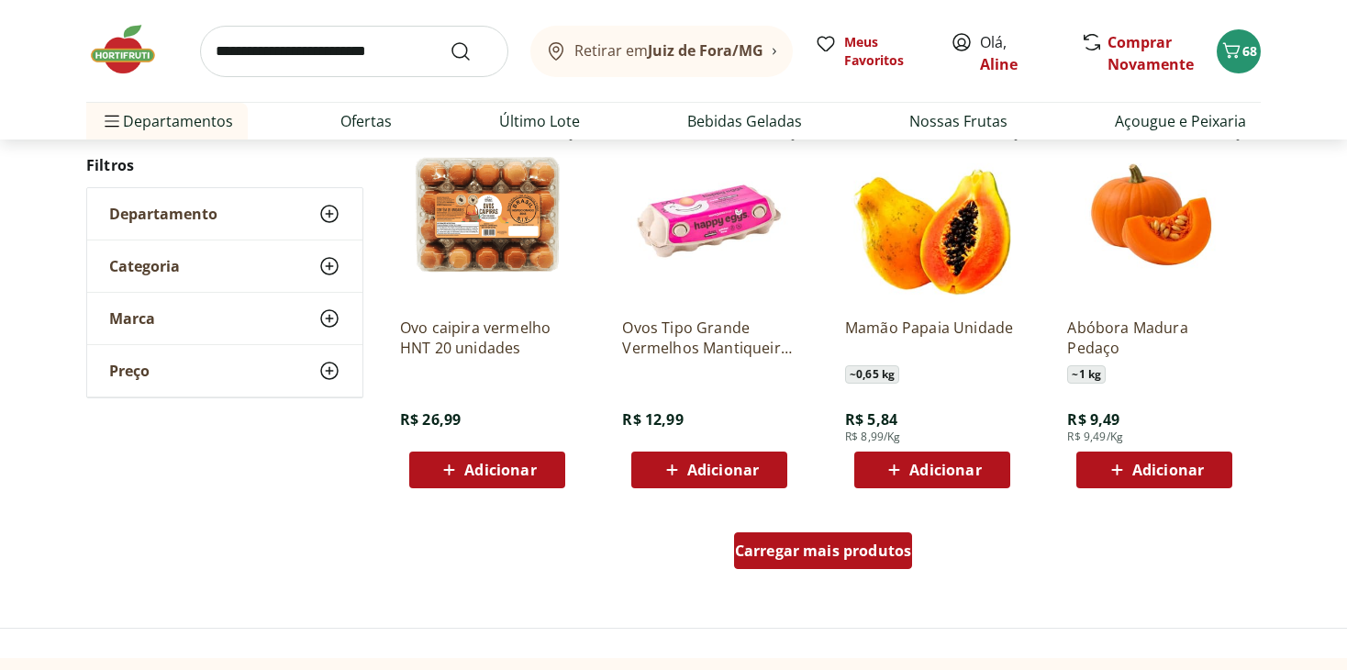
click at [872, 543] on span "Carregar mais produtos" at bounding box center [823, 550] width 177 height 15
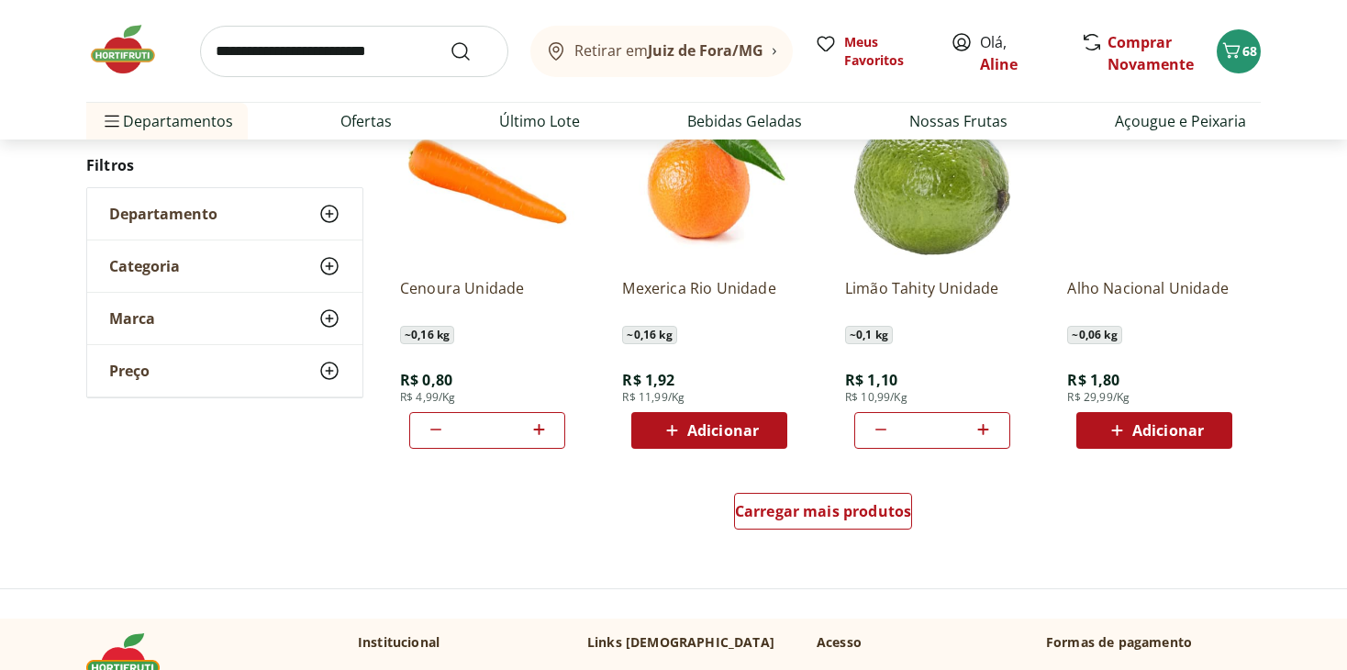
scroll to position [2246, 0]
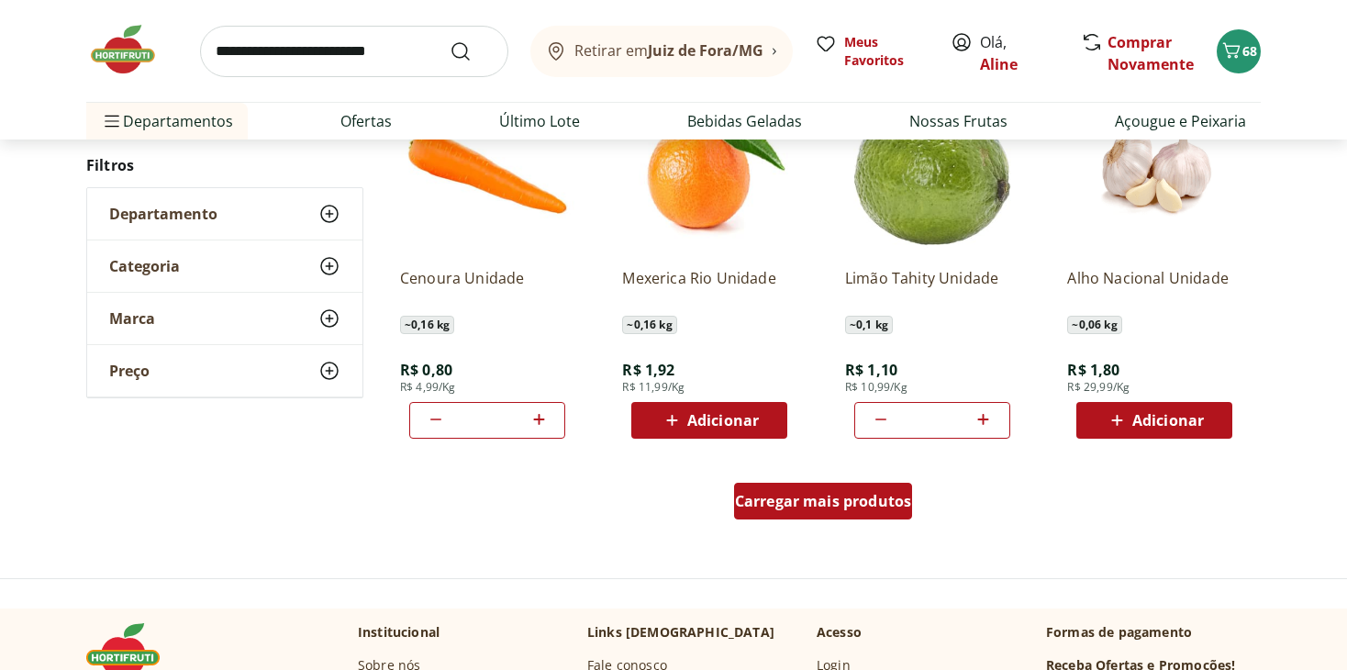
click at [837, 512] on div "Carregar mais produtos" at bounding box center [823, 500] width 179 height 37
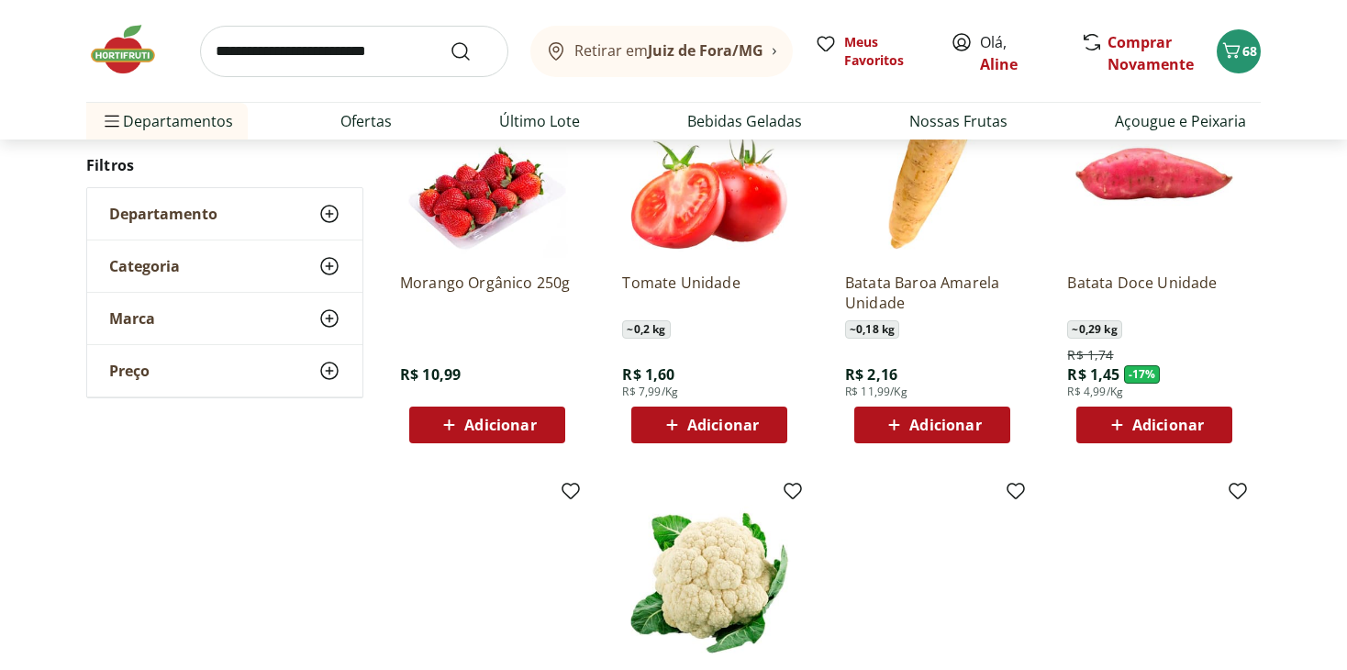
scroll to position [2638, 0]
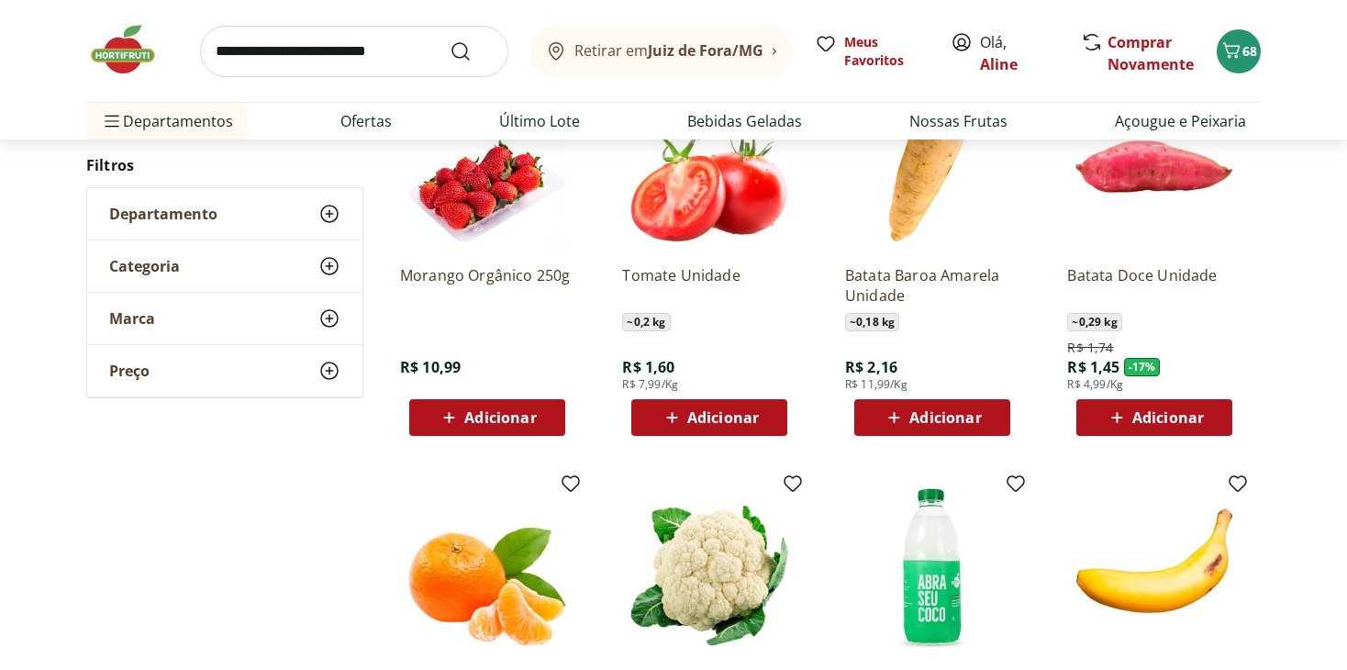
click at [675, 404] on div "Adicionar" at bounding box center [709, 417] width 127 height 33
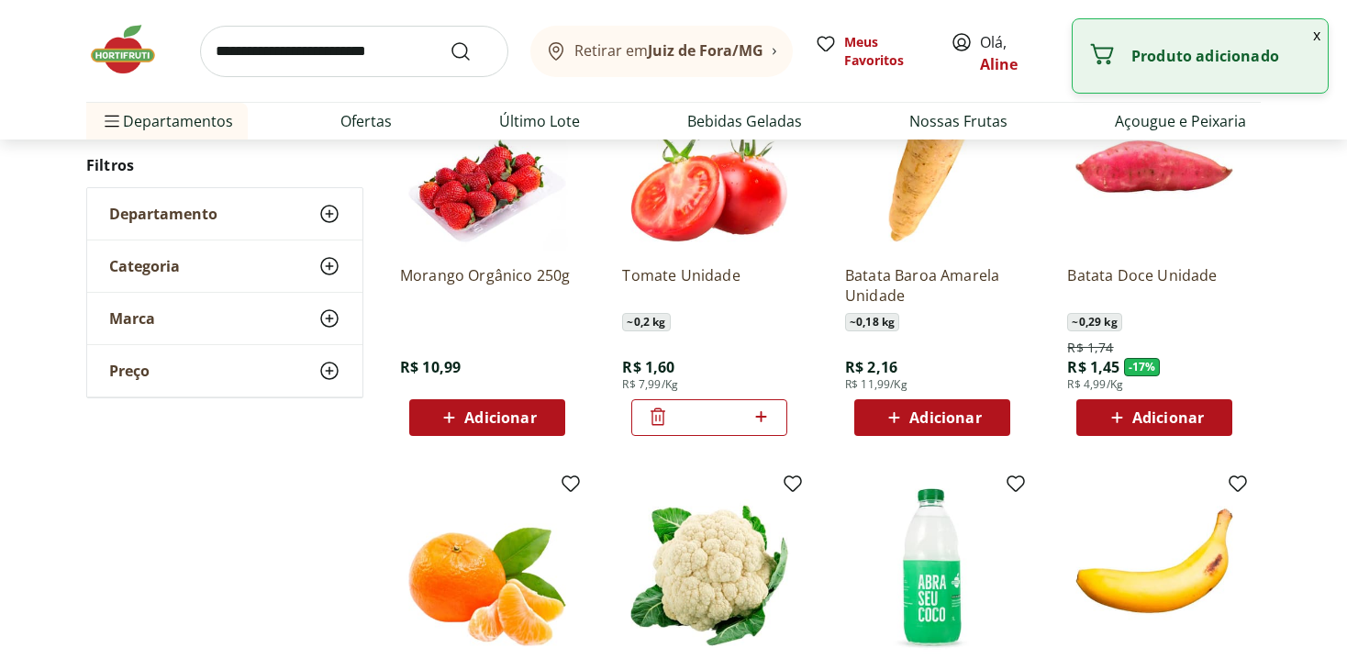
click at [767, 412] on icon at bounding box center [760, 416] width 23 height 22
type input "*"
click at [945, 420] on span "Adicionar" at bounding box center [945, 417] width 72 height 15
click at [984, 416] on icon at bounding box center [983, 416] width 11 height 11
type input "*"
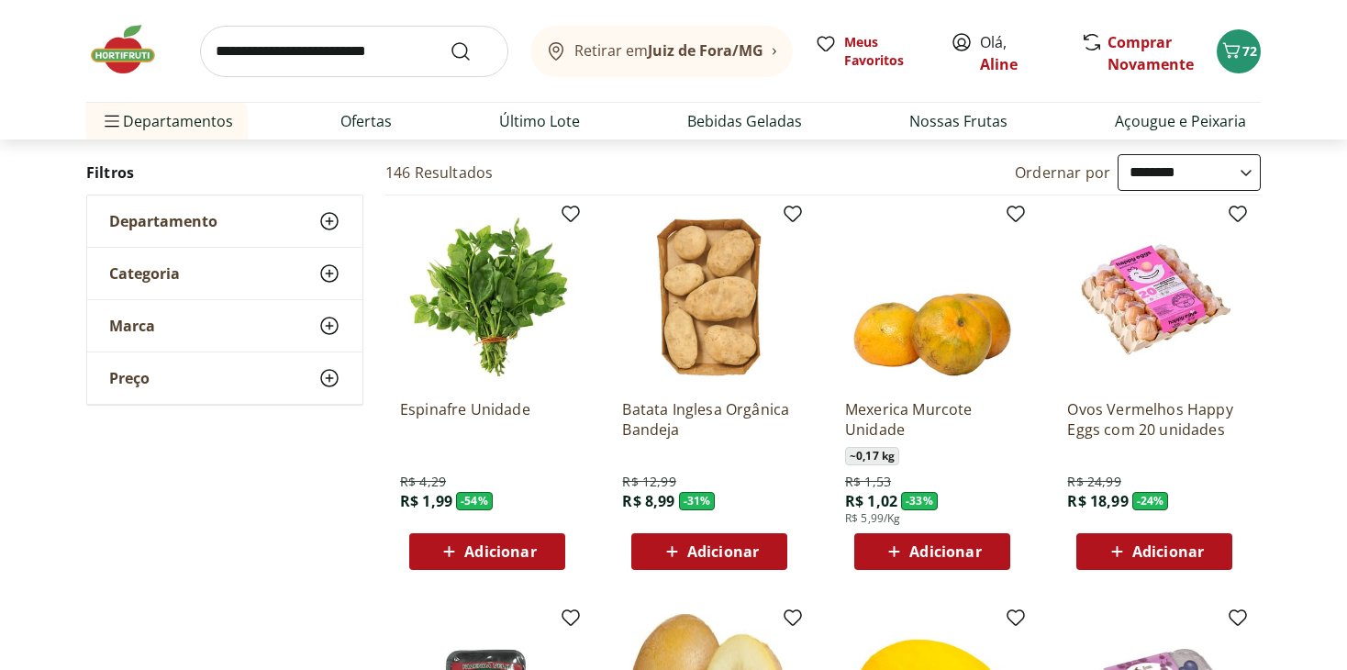
scroll to position [0, 0]
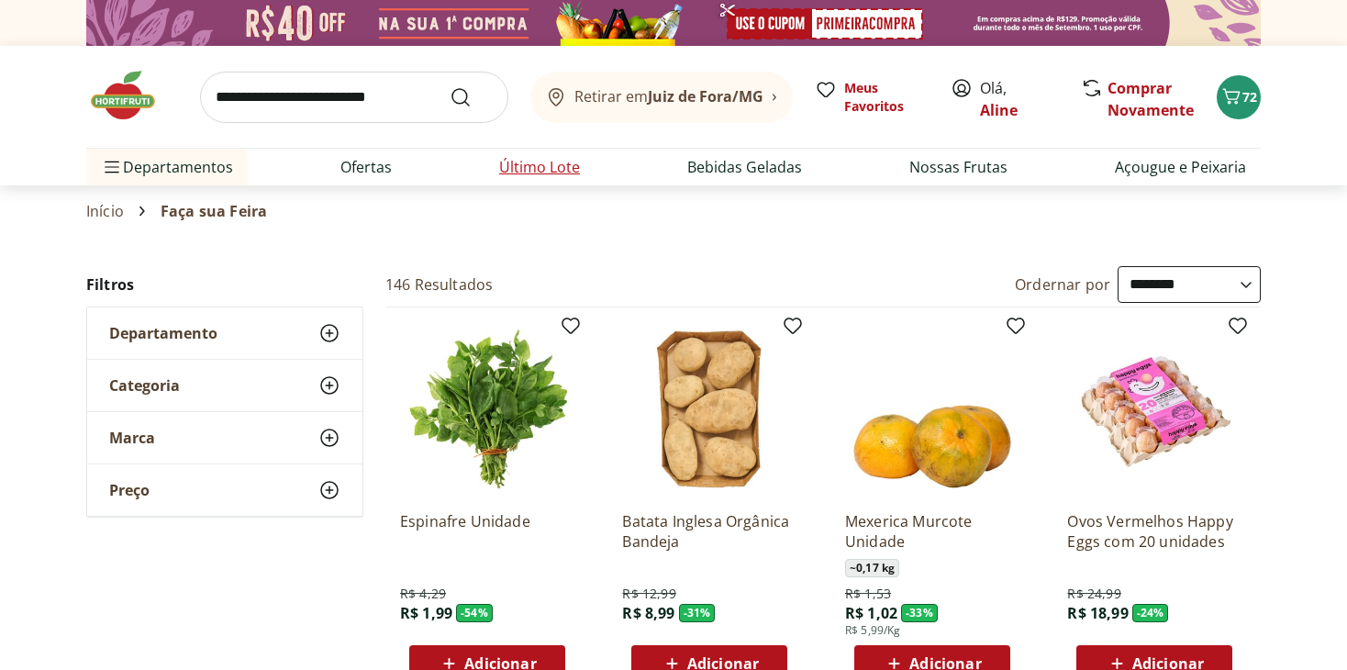
click at [571, 165] on link "Último Lote" at bounding box center [539, 167] width 81 height 22
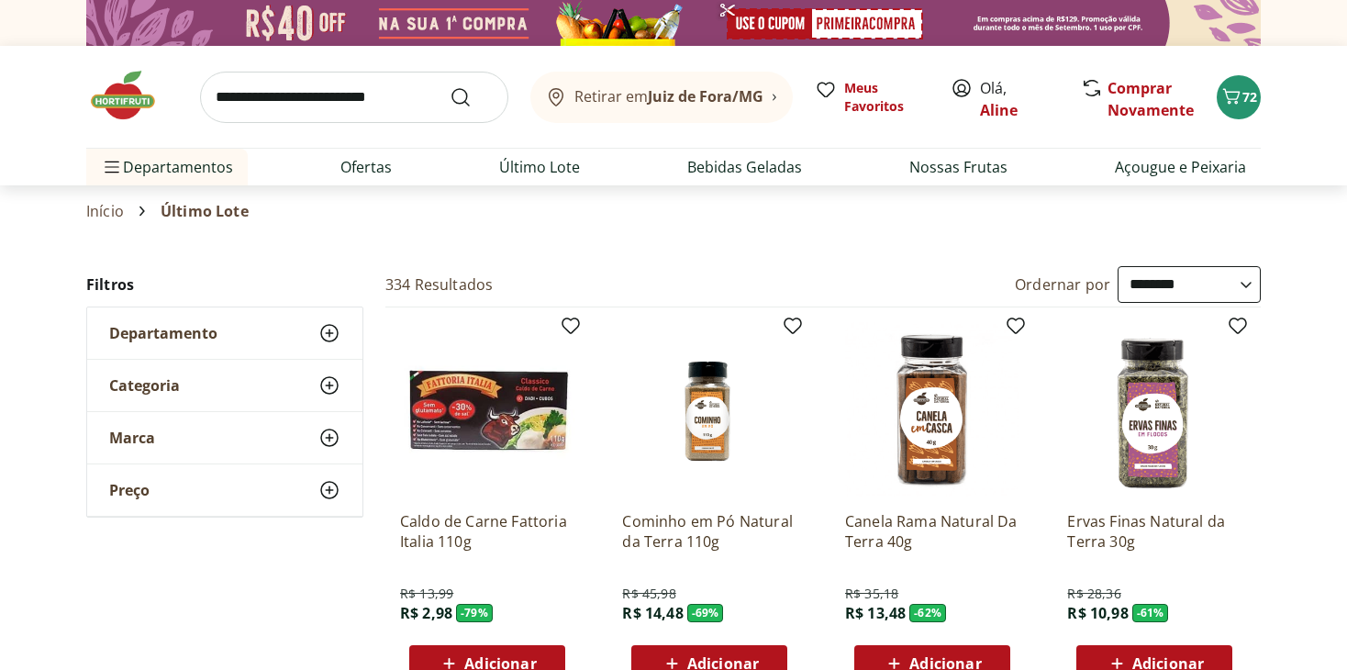
click at [1131, 278] on select "**********" at bounding box center [1188, 284] width 143 height 37
select select "*********"
click at [1117, 266] on select "**********" at bounding box center [1188, 284] width 143 height 37
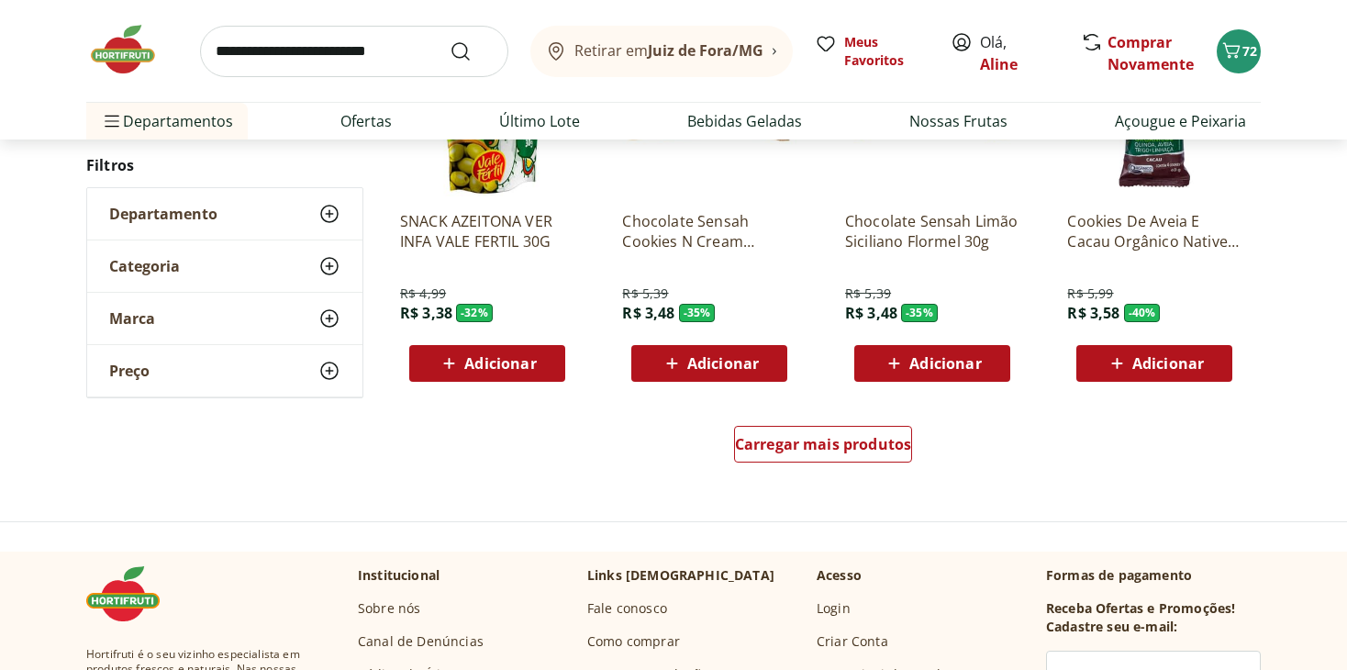
scroll to position [1111, 0]
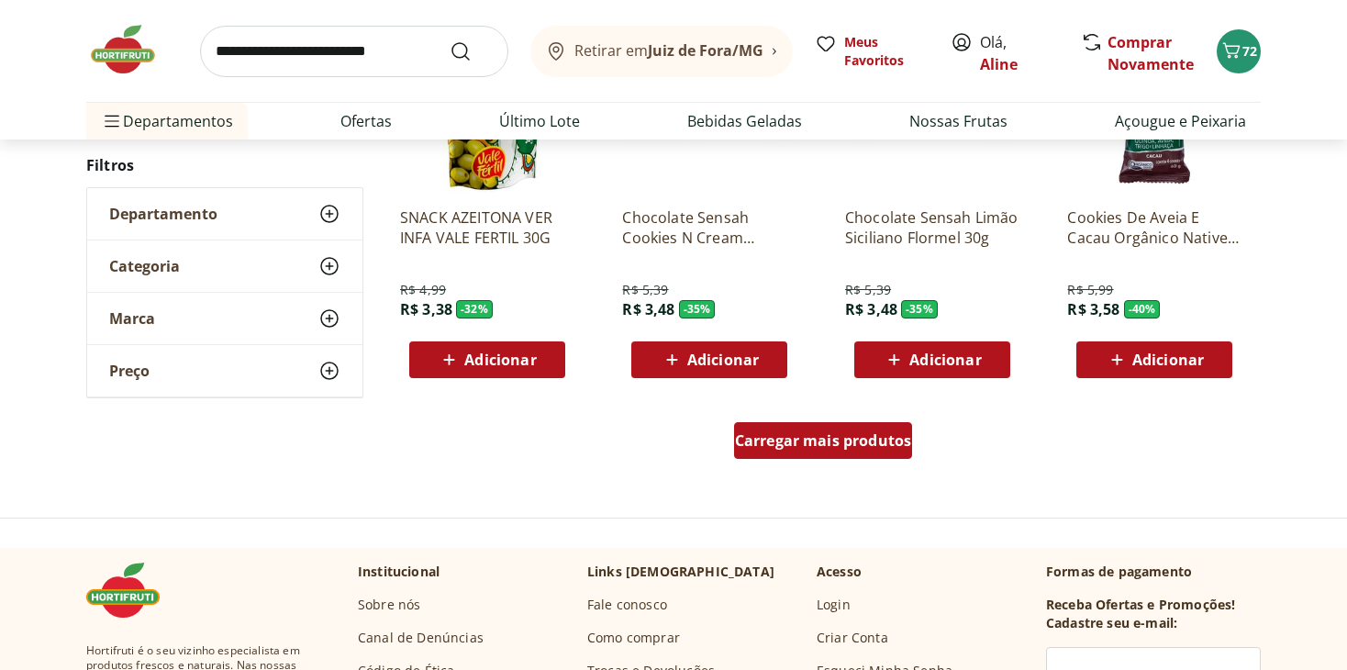
click at [802, 454] on div "Carregar mais produtos" at bounding box center [823, 440] width 179 height 37
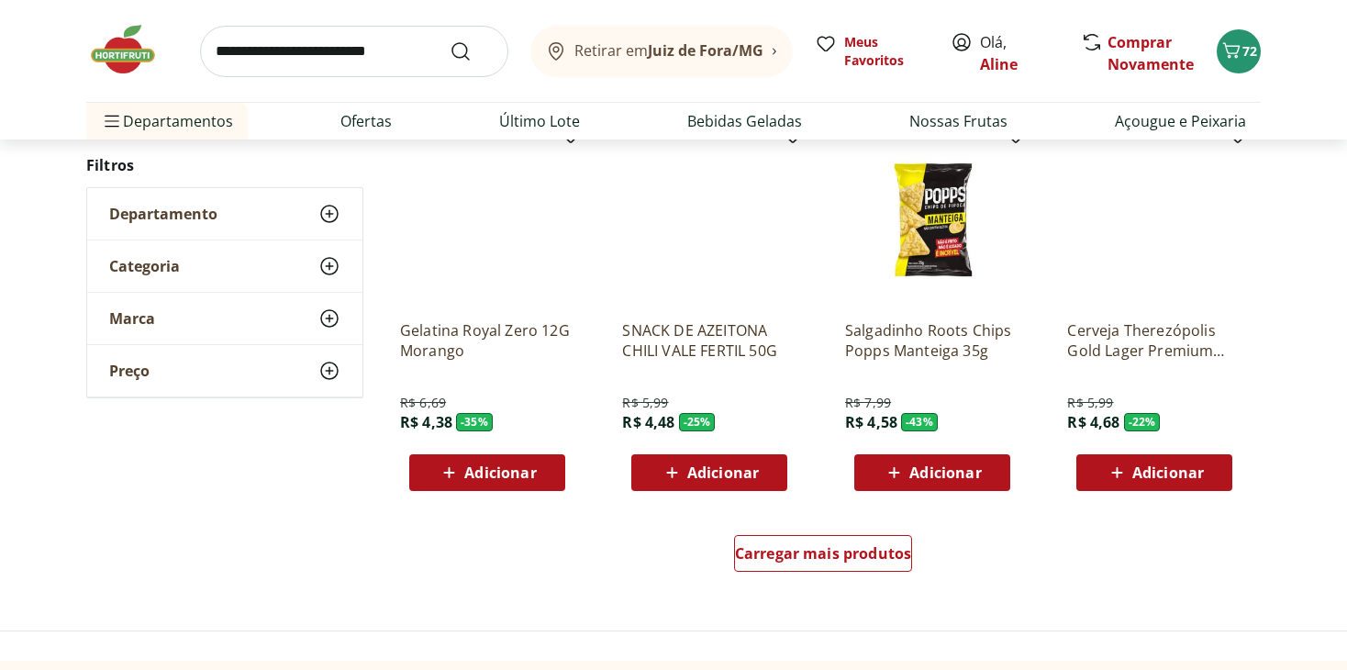
scroll to position [2204, 0]
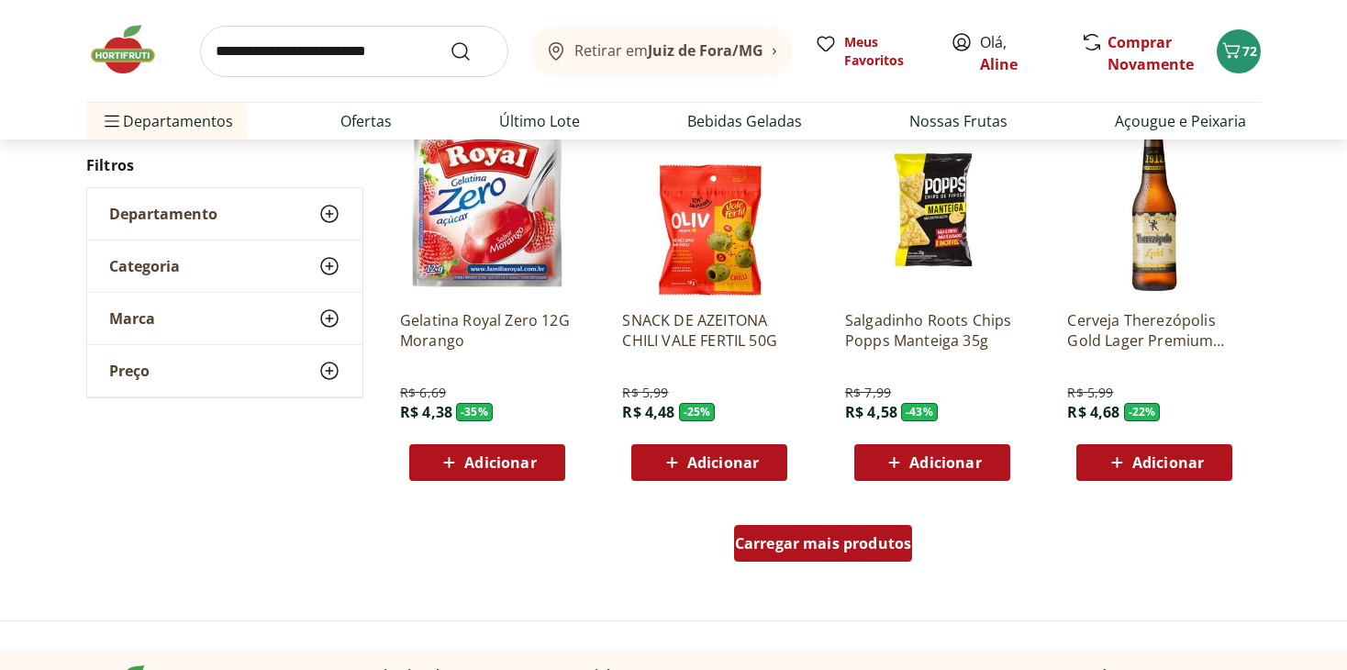
click at [828, 558] on div "Carregar mais produtos" at bounding box center [823, 543] width 179 height 37
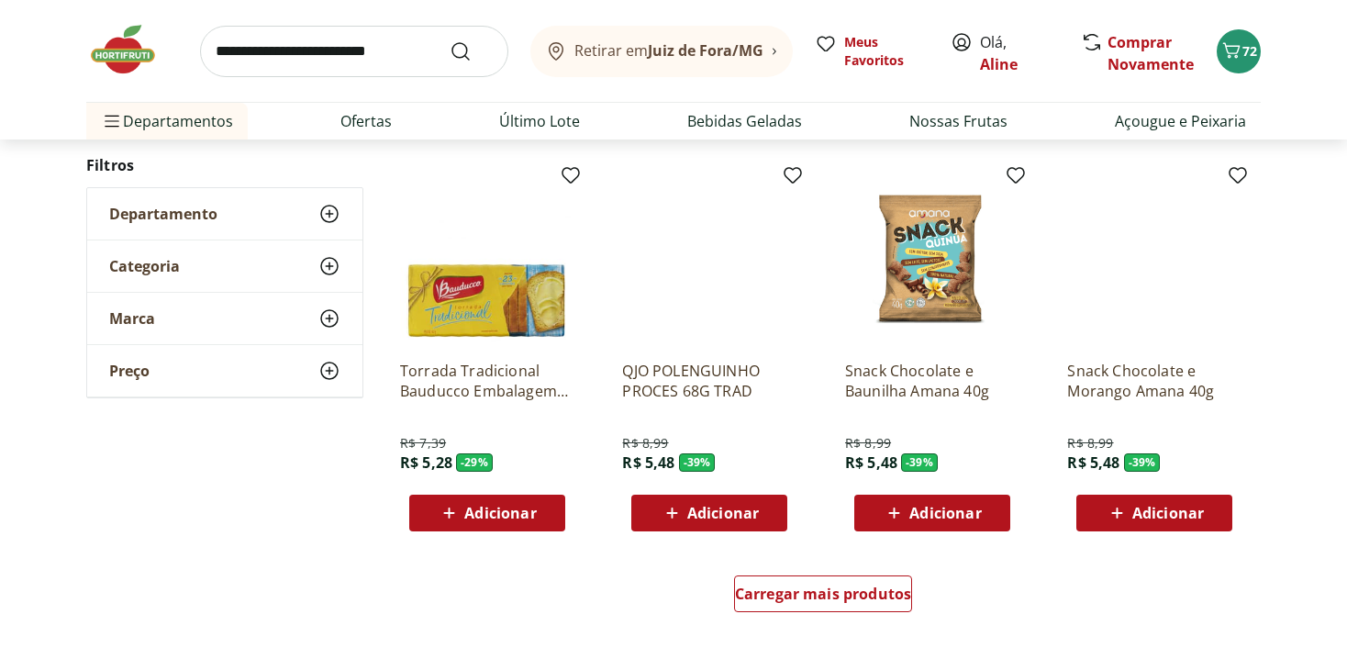
scroll to position [3407, 0]
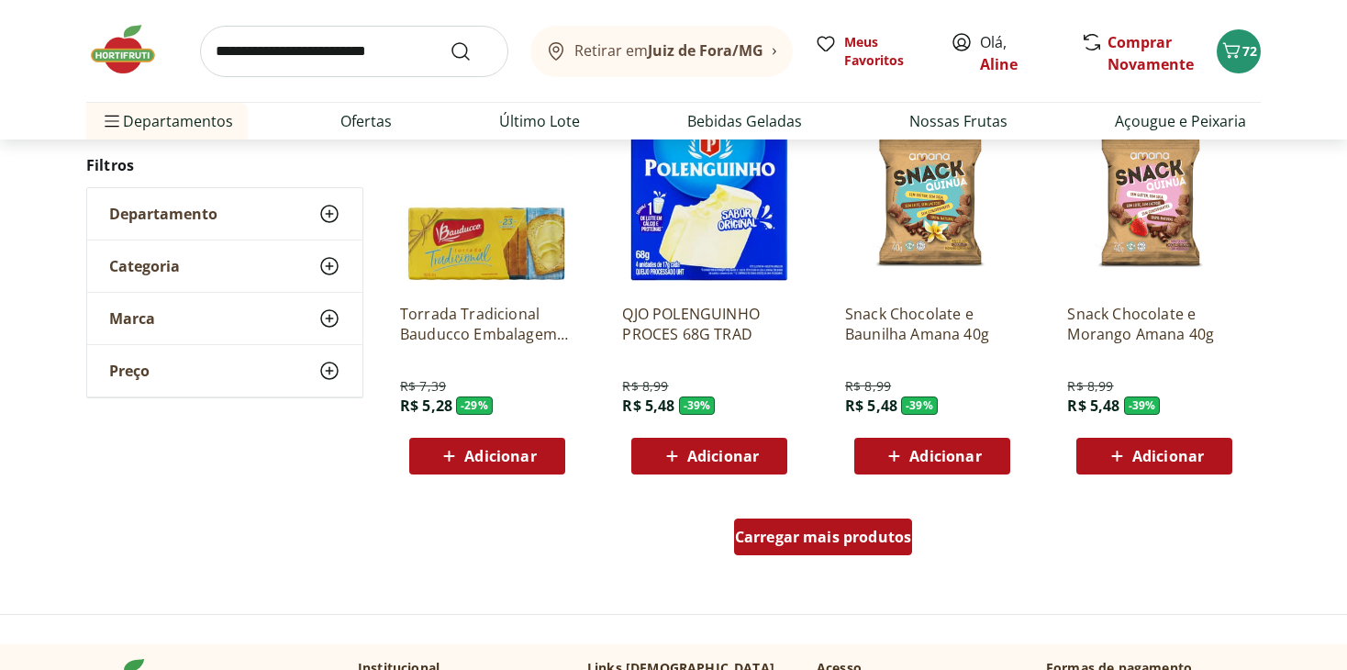
click at [848, 549] on div "Carregar mais produtos" at bounding box center [823, 536] width 179 height 37
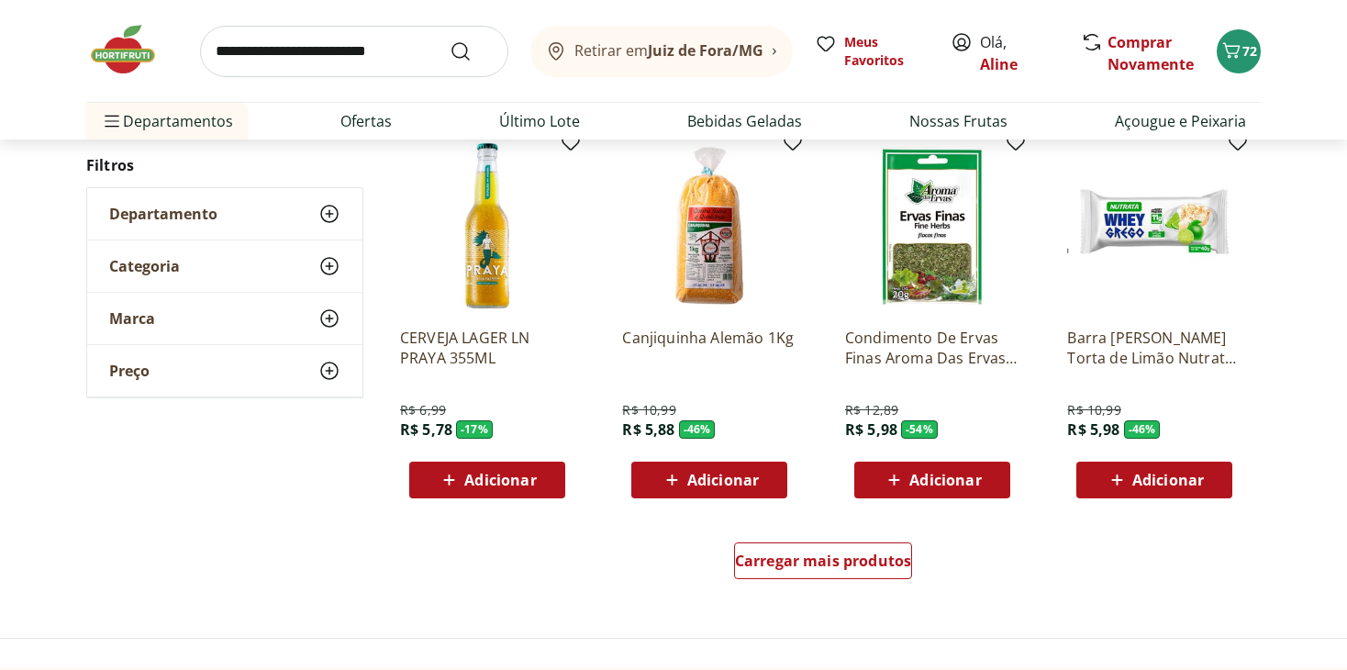
scroll to position [4602, 0]
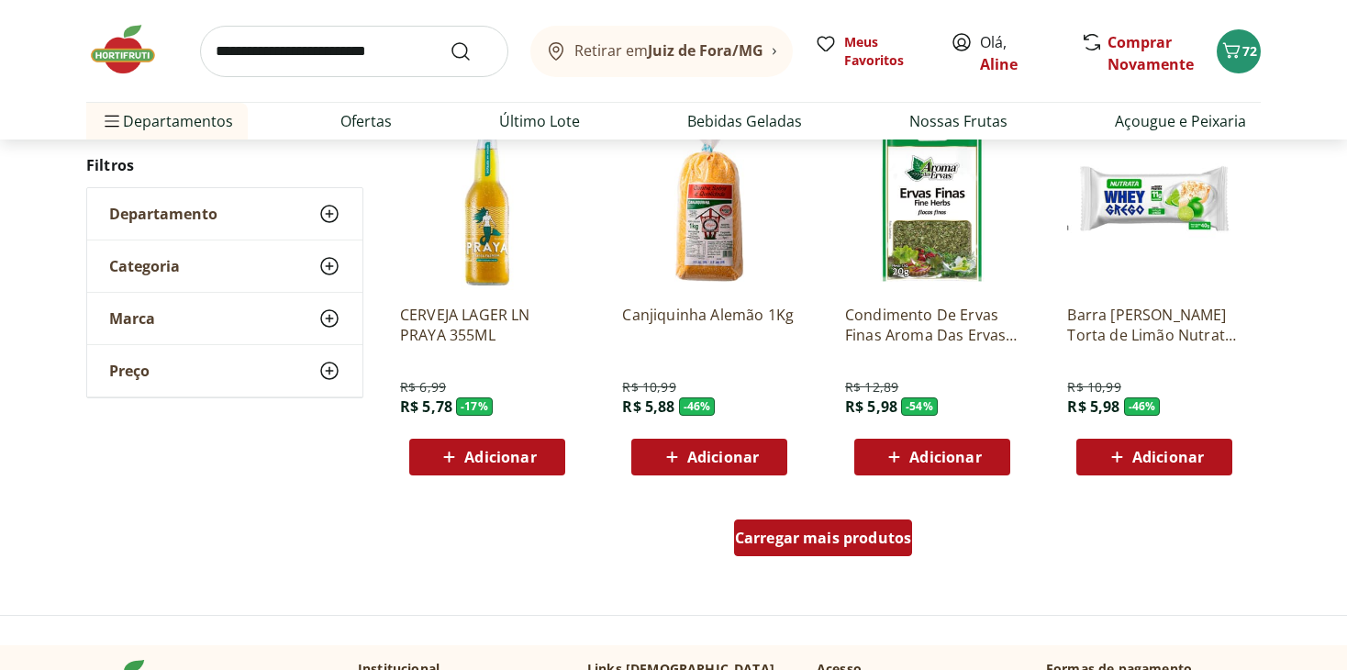
click at [855, 524] on div "Carregar mais produtos" at bounding box center [823, 537] width 179 height 37
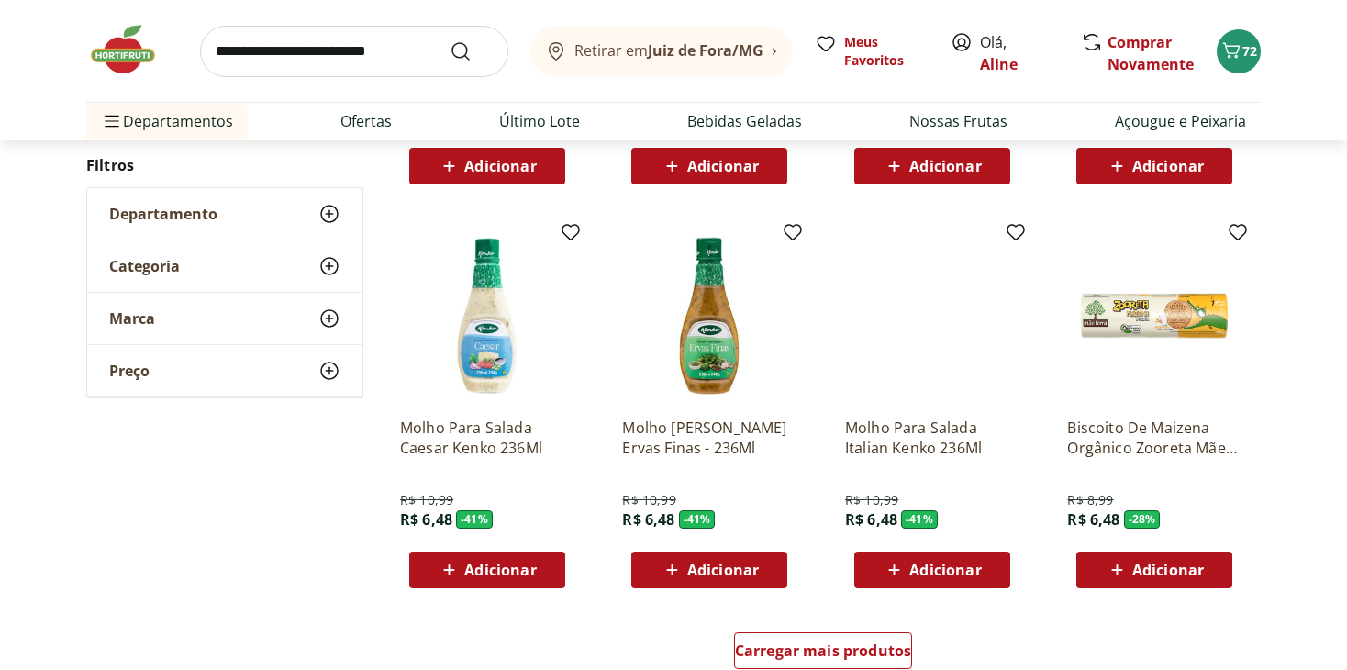
scroll to position [5775, 0]
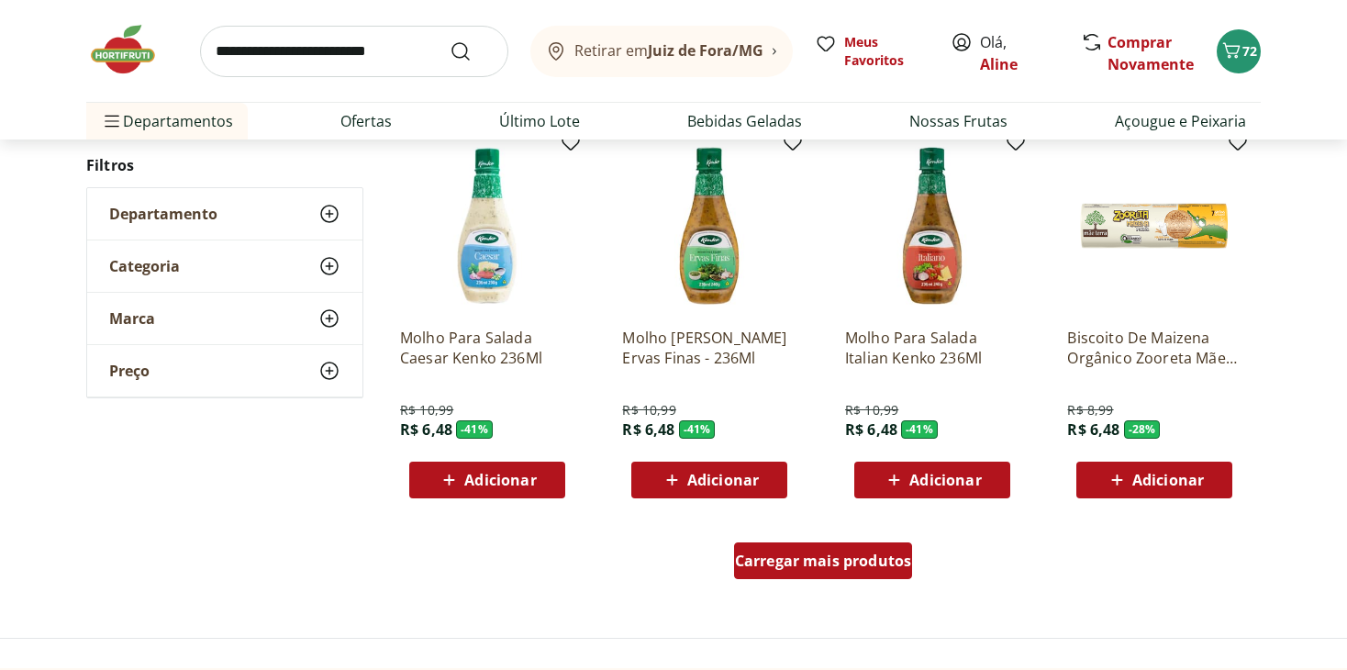
click at [821, 580] on link "Carregar mais produtos" at bounding box center [823, 564] width 179 height 44
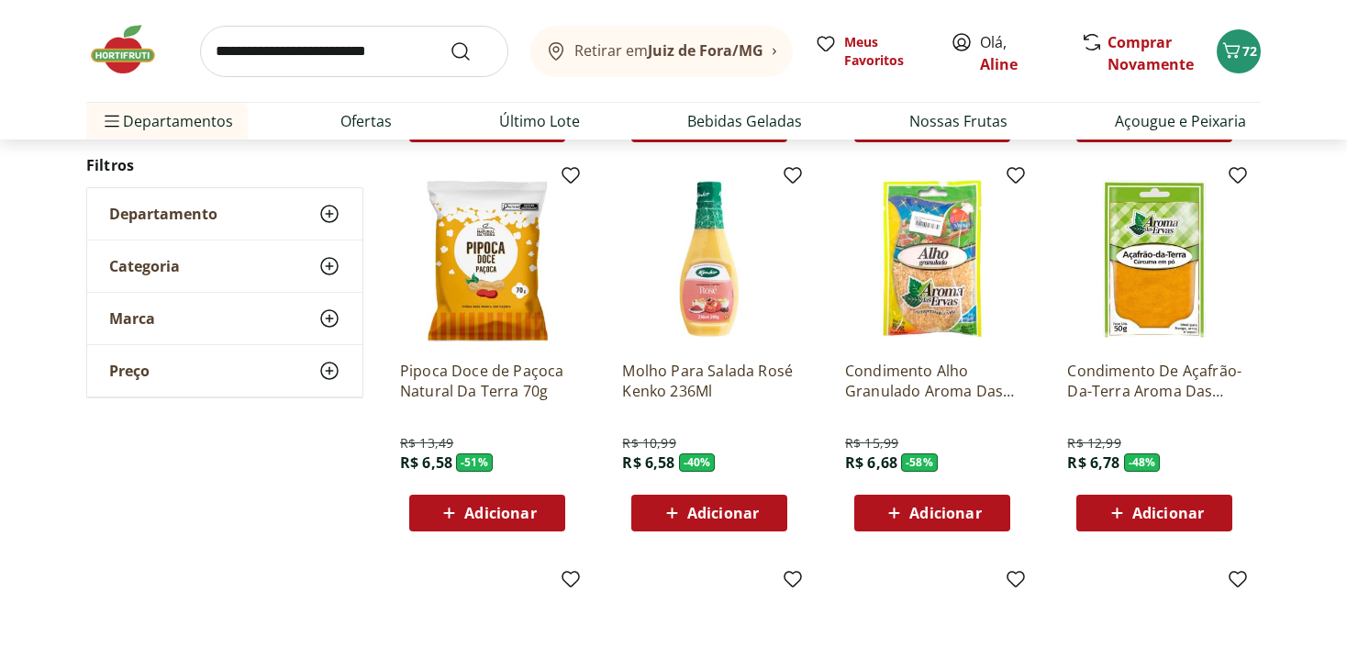
scroll to position [6256, 0]
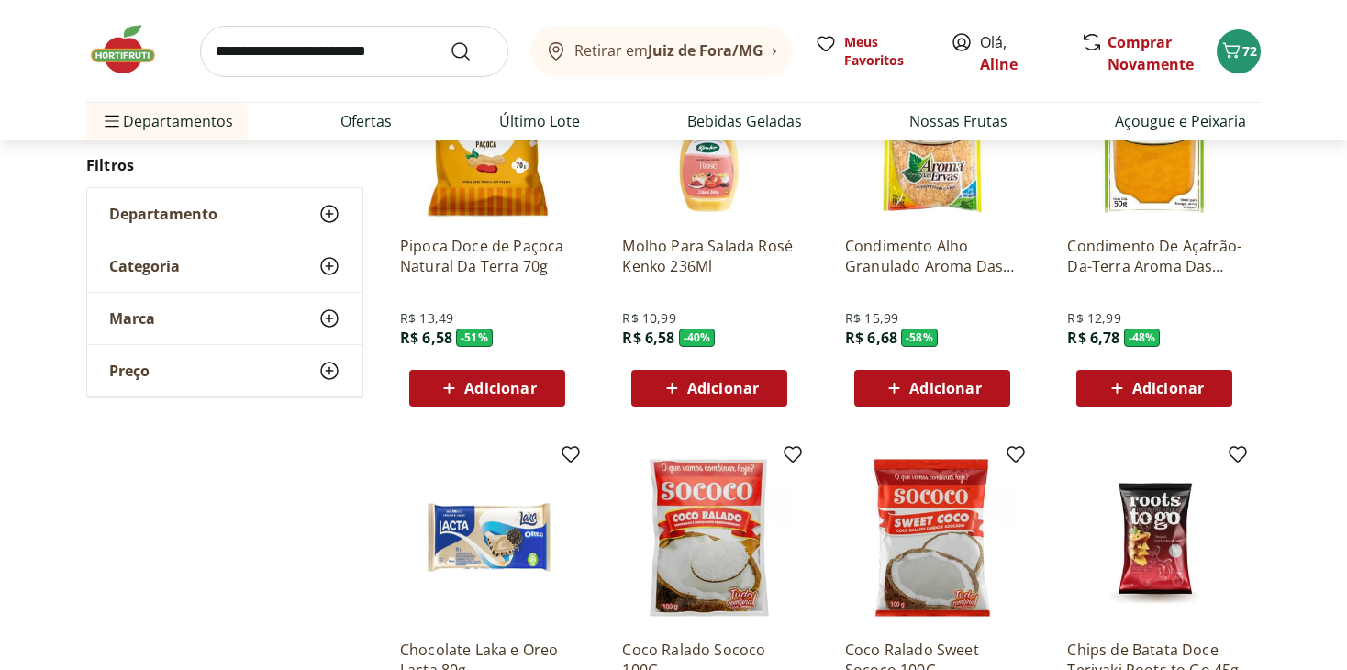
click at [366, 65] on input "search" at bounding box center [354, 51] width 308 height 51
type input "********"
click at [449, 40] on button "Submit Search" at bounding box center [471, 51] width 44 height 22
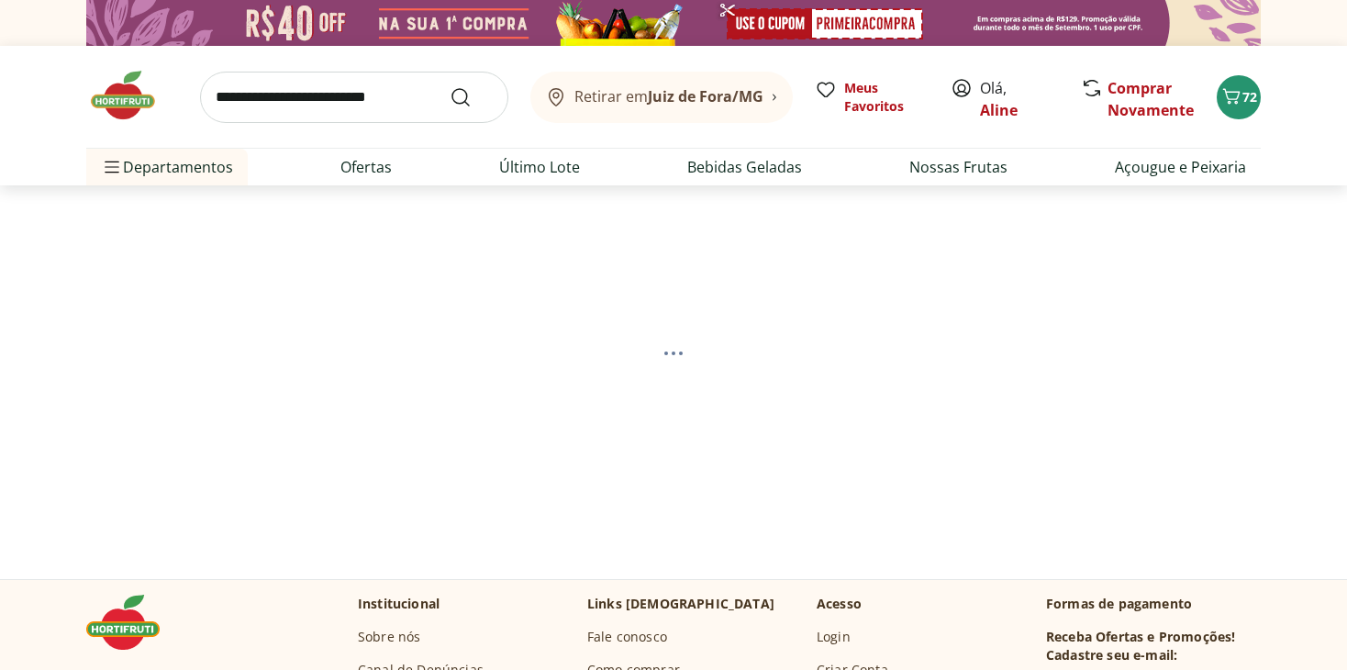
select select "**********"
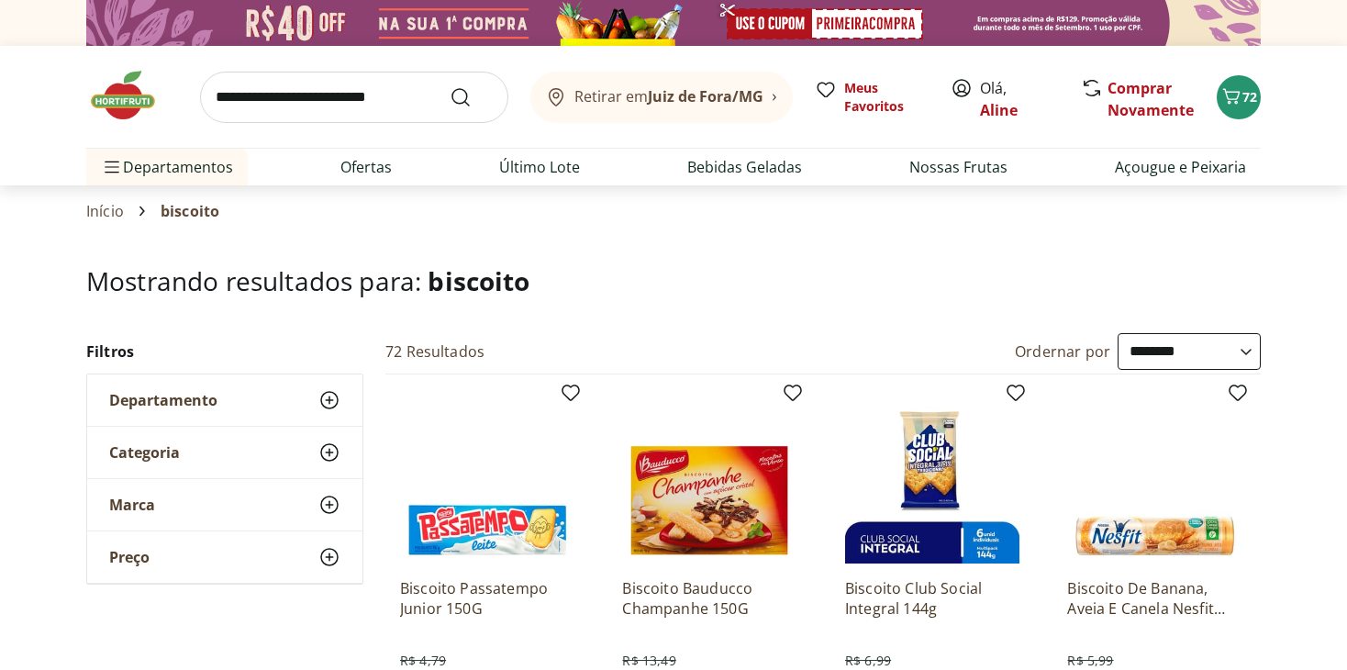
click at [1140, 359] on select "**********" at bounding box center [1188, 351] width 143 height 37
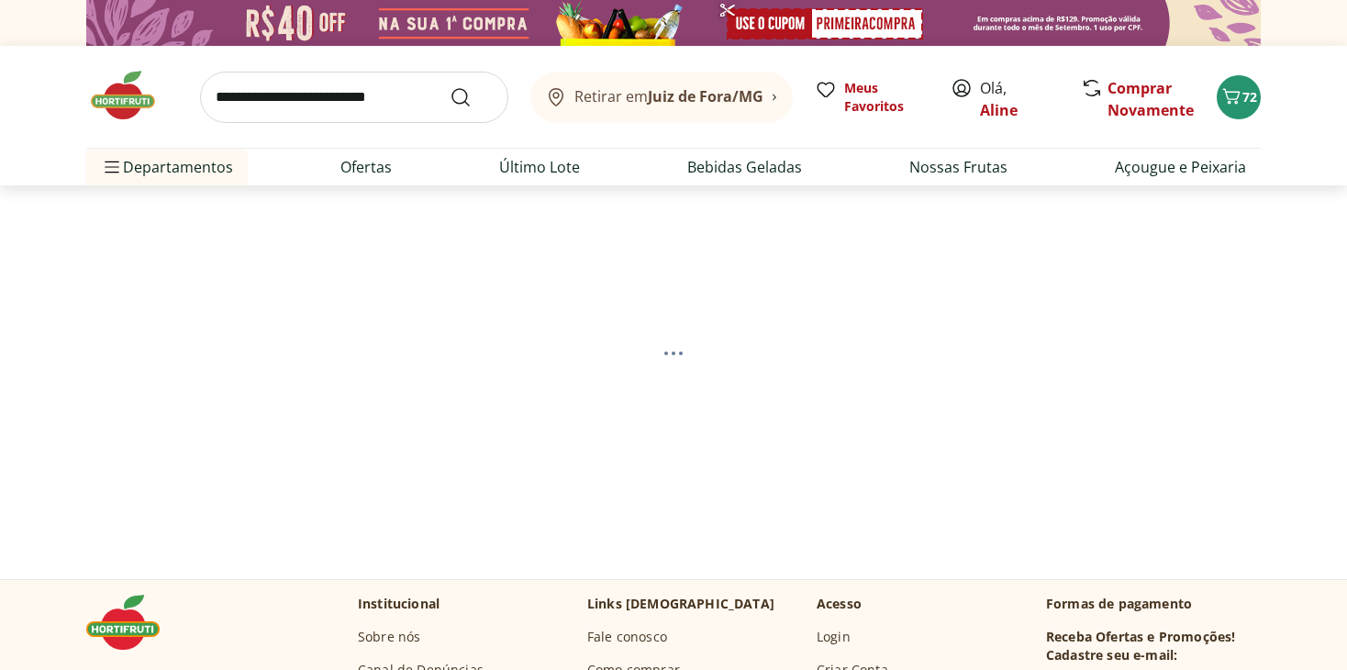
select select "*********"
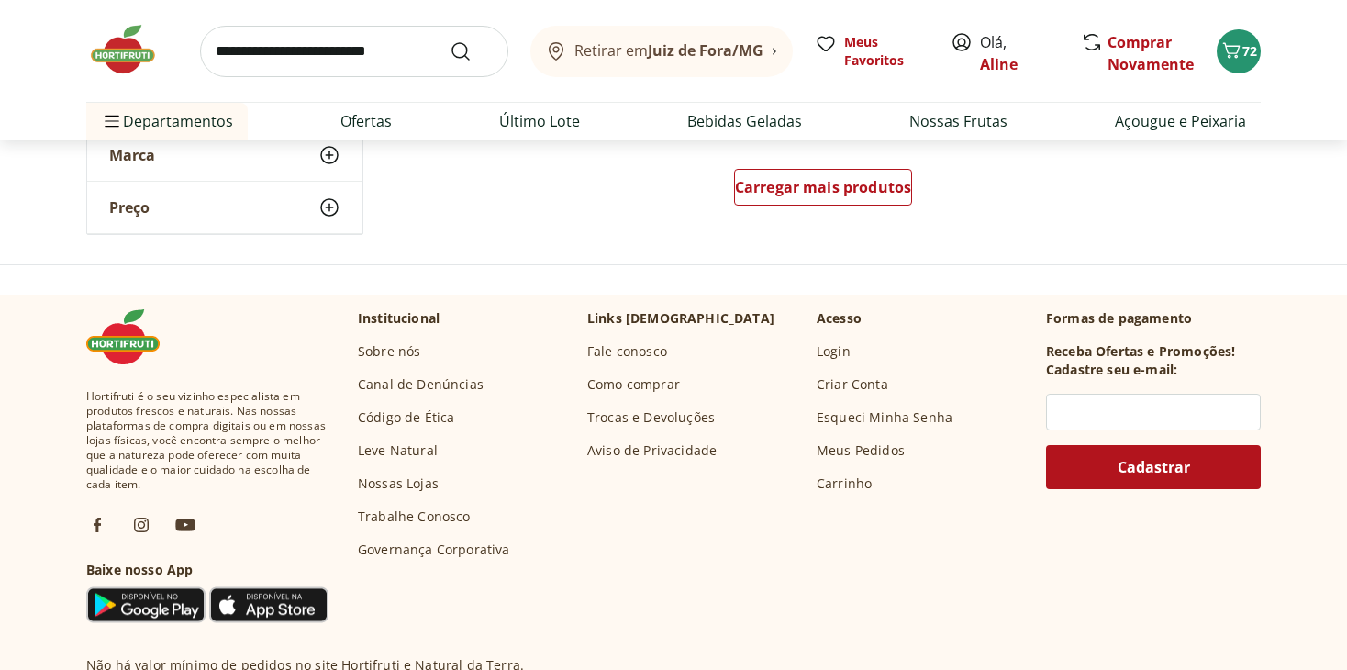
scroll to position [1210, 0]
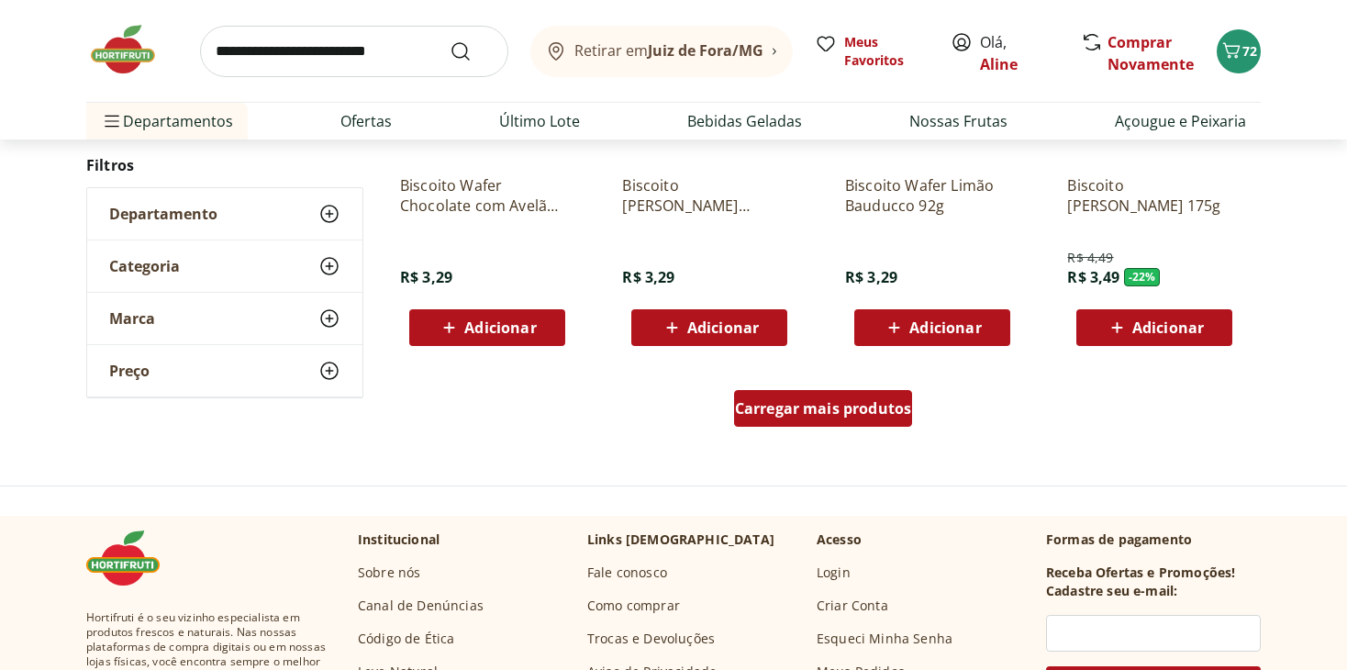
click at [776, 425] on link "Carregar mais produtos" at bounding box center [823, 412] width 179 height 44
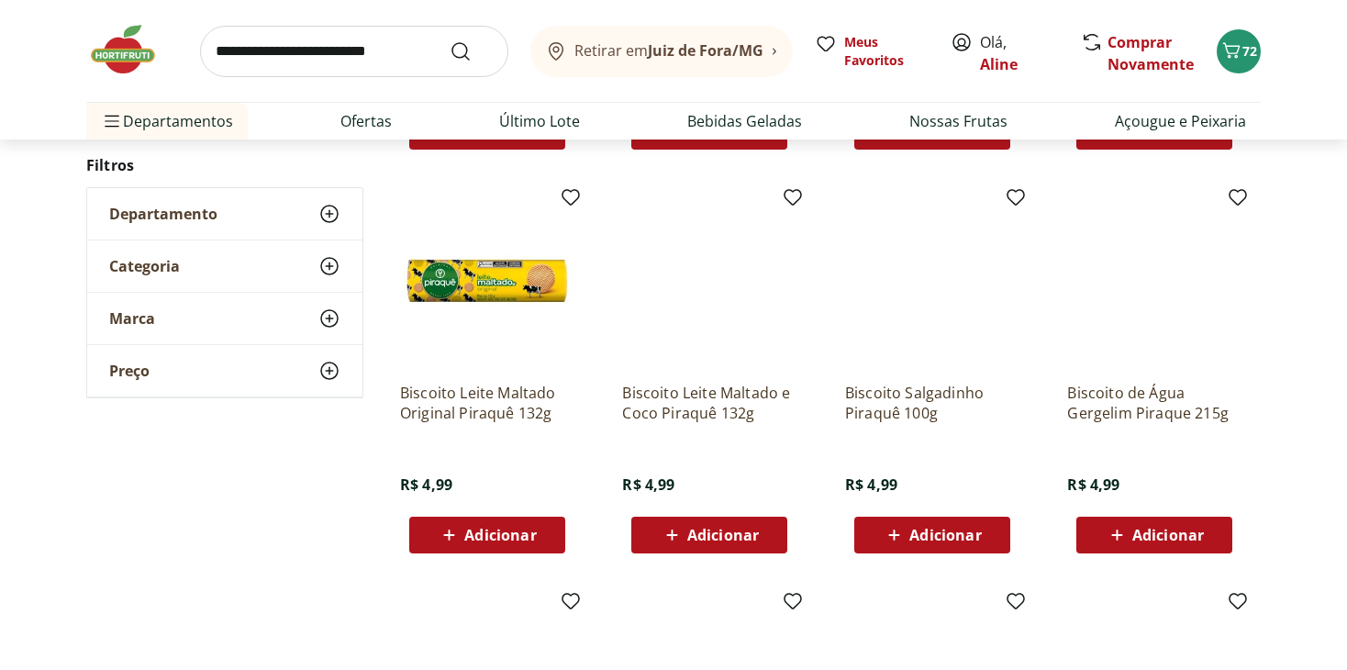
scroll to position [1801, 0]
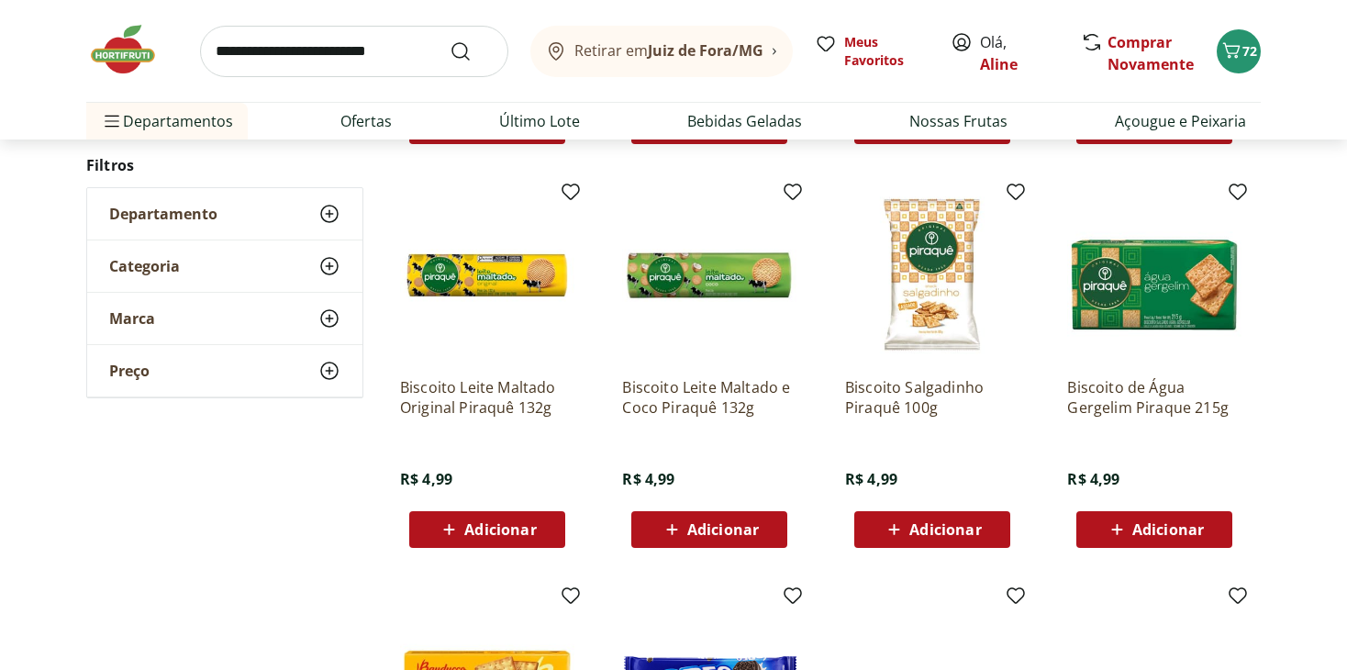
click at [1155, 531] on span "Adicionar" at bounding box center [1168, 529] width 72 height 15
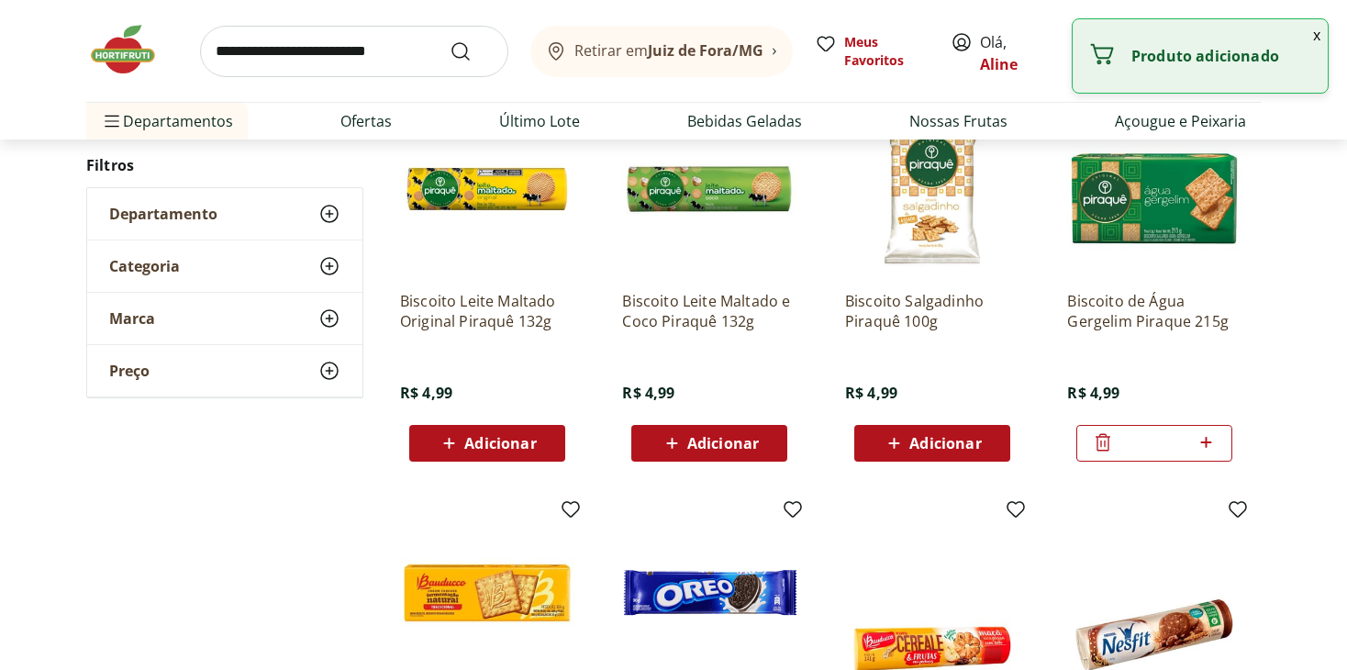
scroll to position [1937, 0]
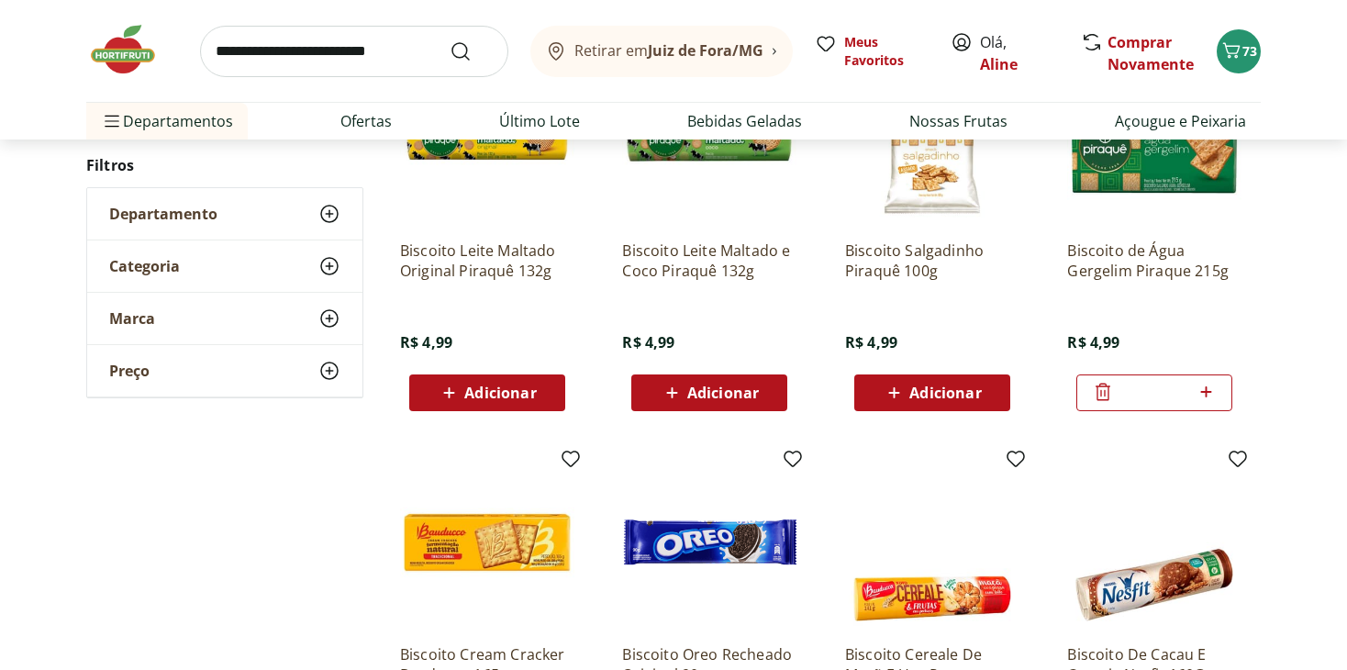
click at [471, 391] on span "Adicionar" at bounding box center [500, 392] width 72 height 15
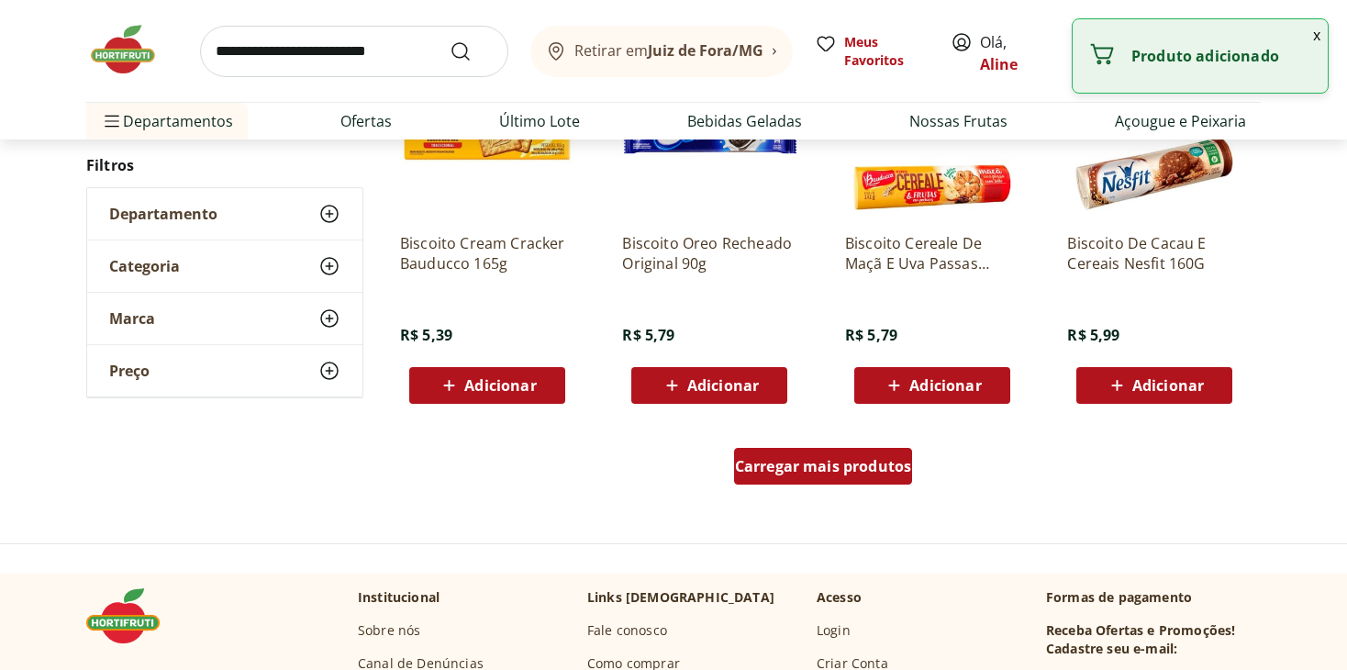
scroll to position [2363, 0]
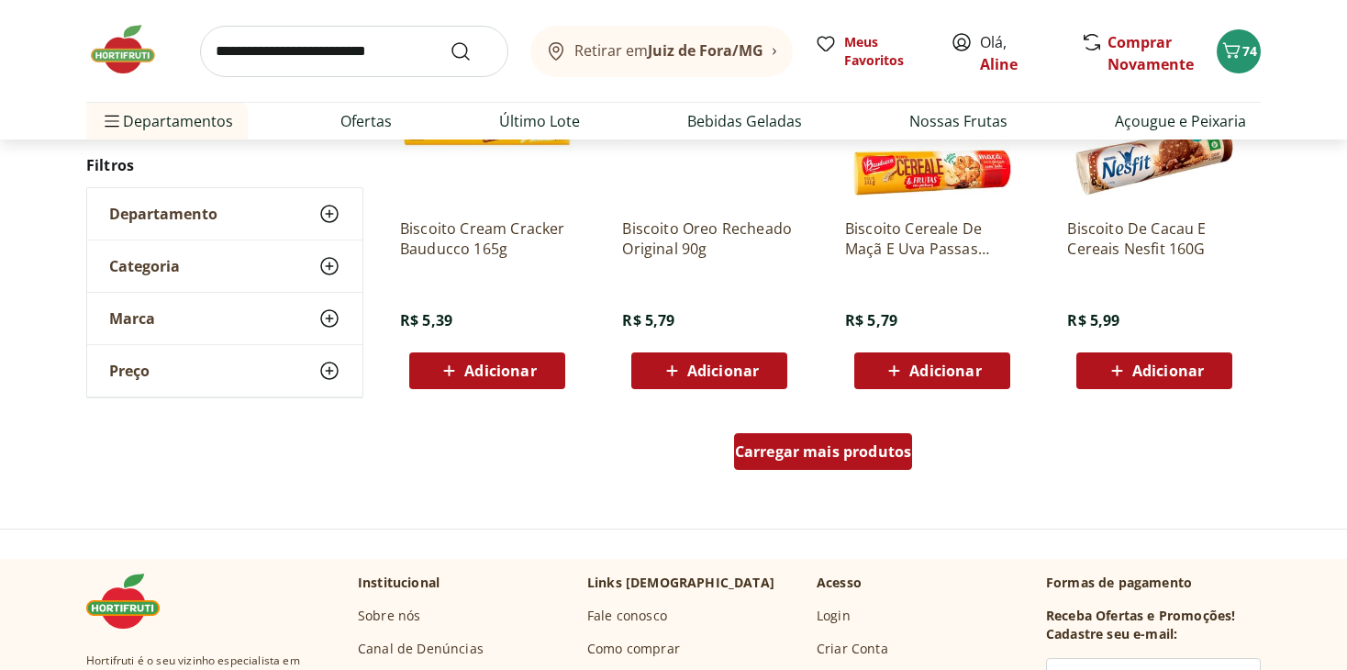
click at [799, 433] on div "Carregar mais produtos" at bounding box center [823, 451] width 179 height 37
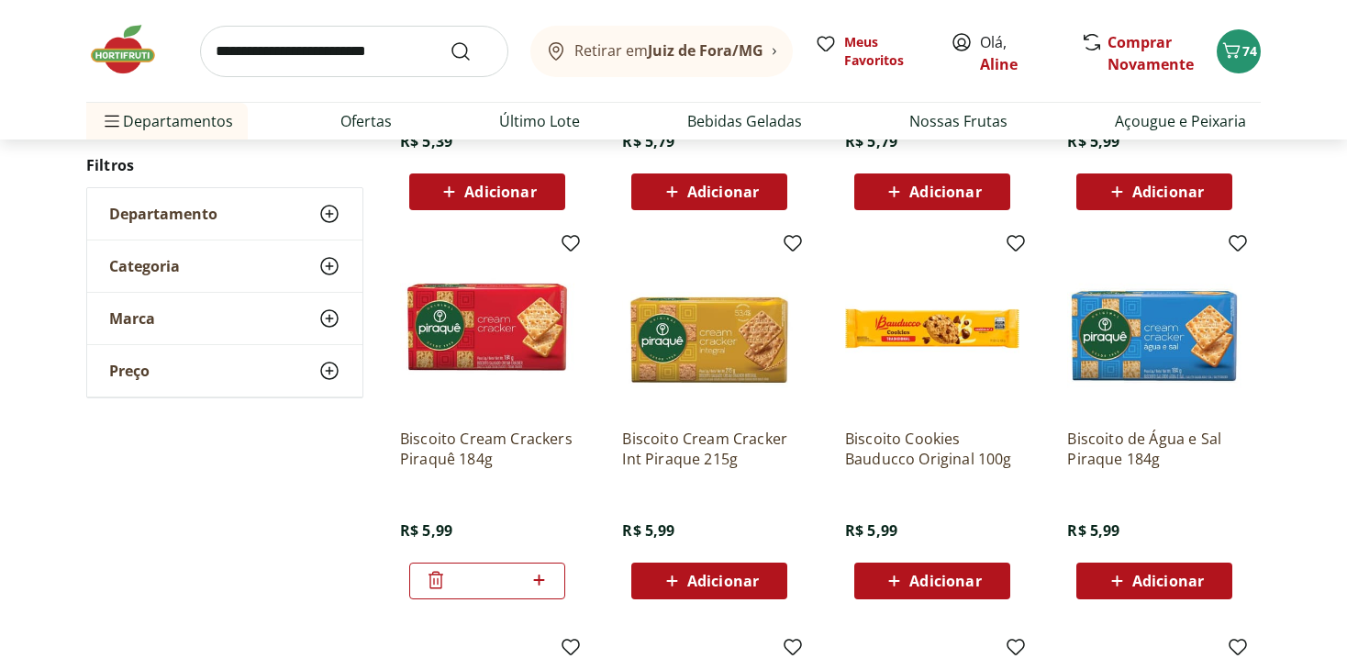
scroll to position [2546, 0]
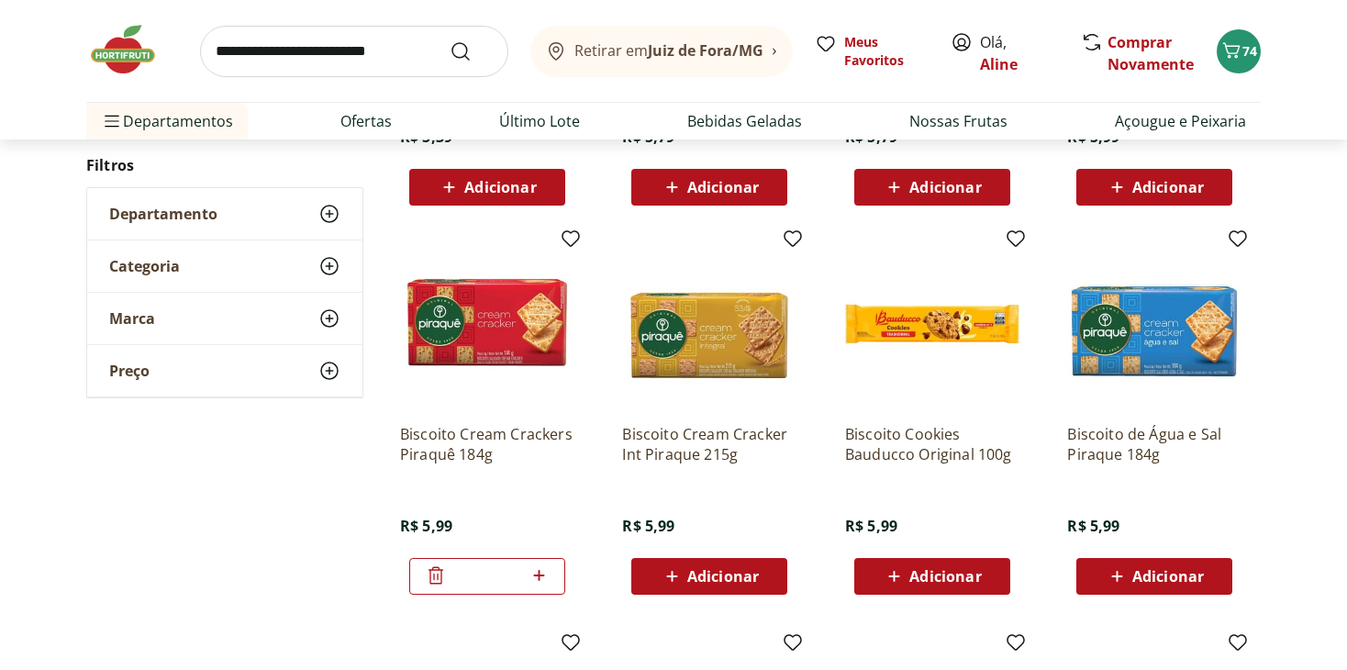
click at [435, 574] on icon at bounding box center [436, 575] width 22 height 22
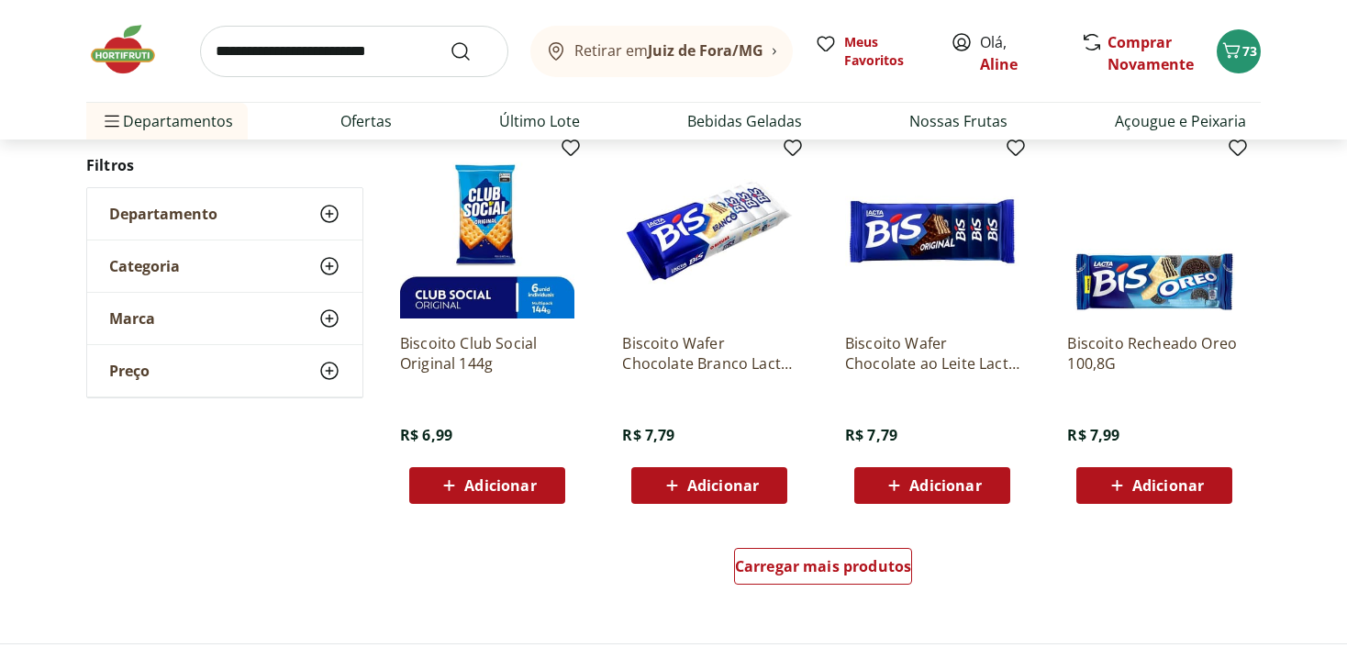
scroll to position [3456, 0]
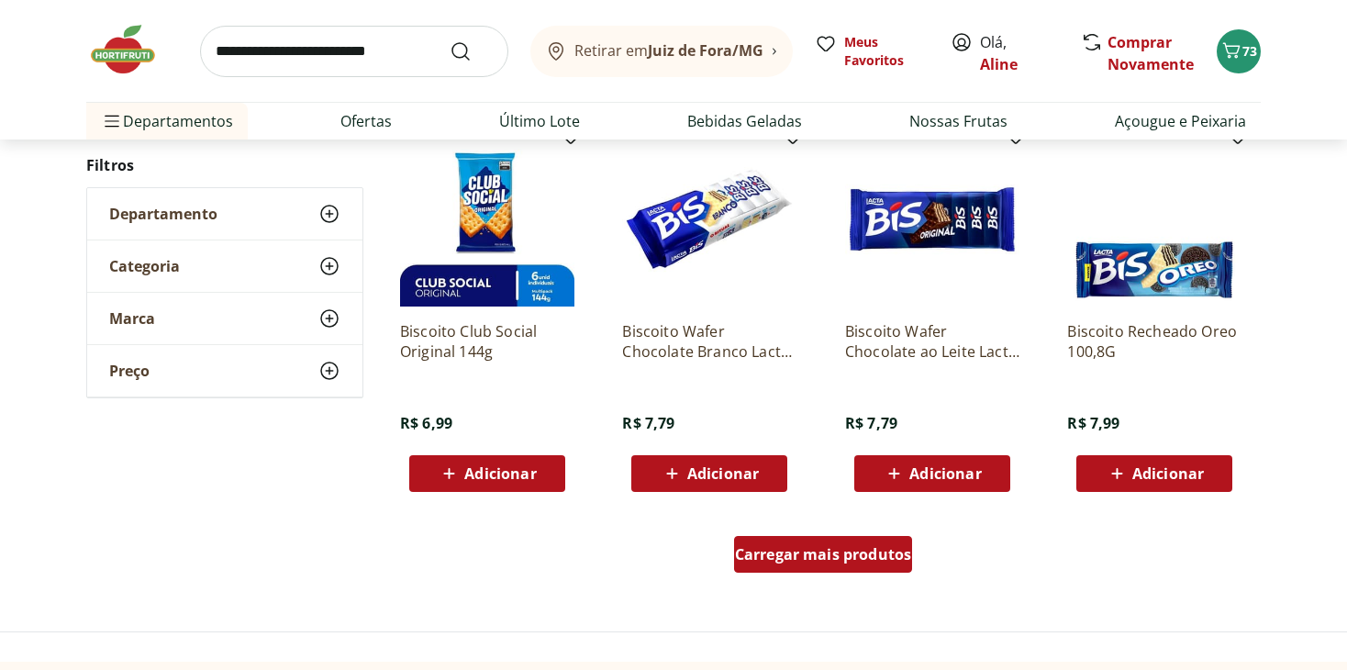
click at [848, 566] on div "Carregar mais produtos" at bounding box center [823, 554] width 179 height 37
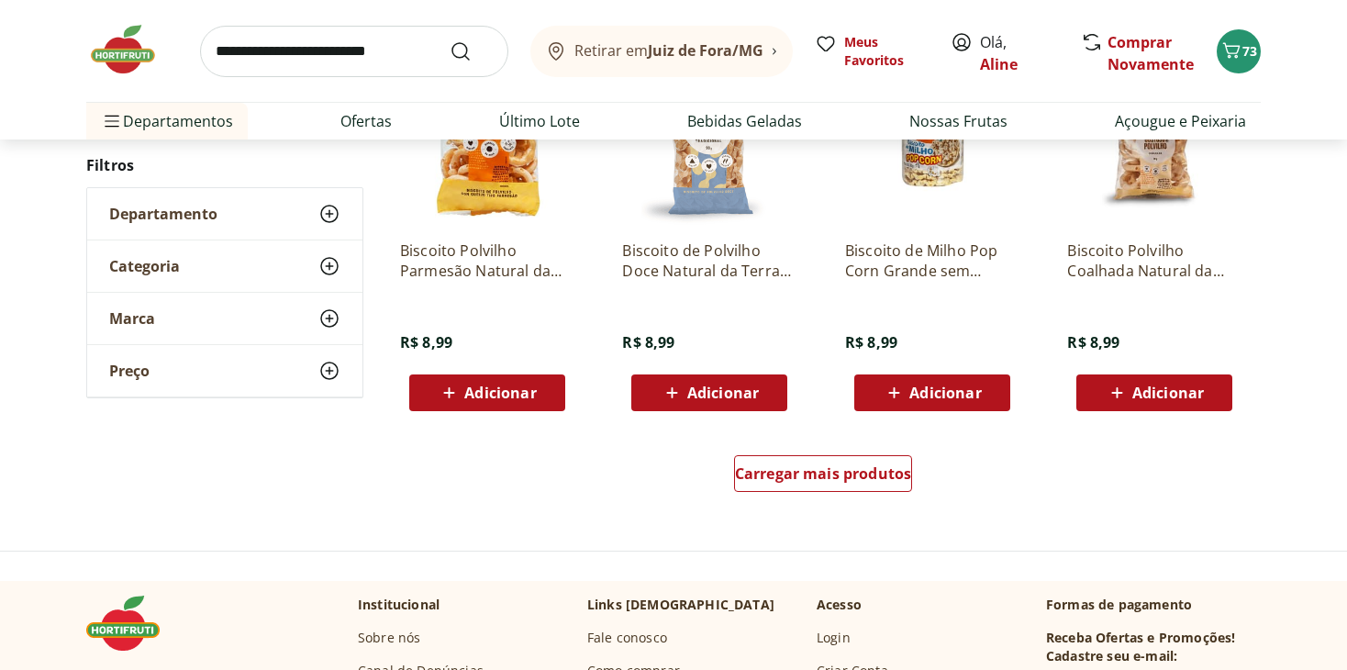
scroll to position [4741, 0]
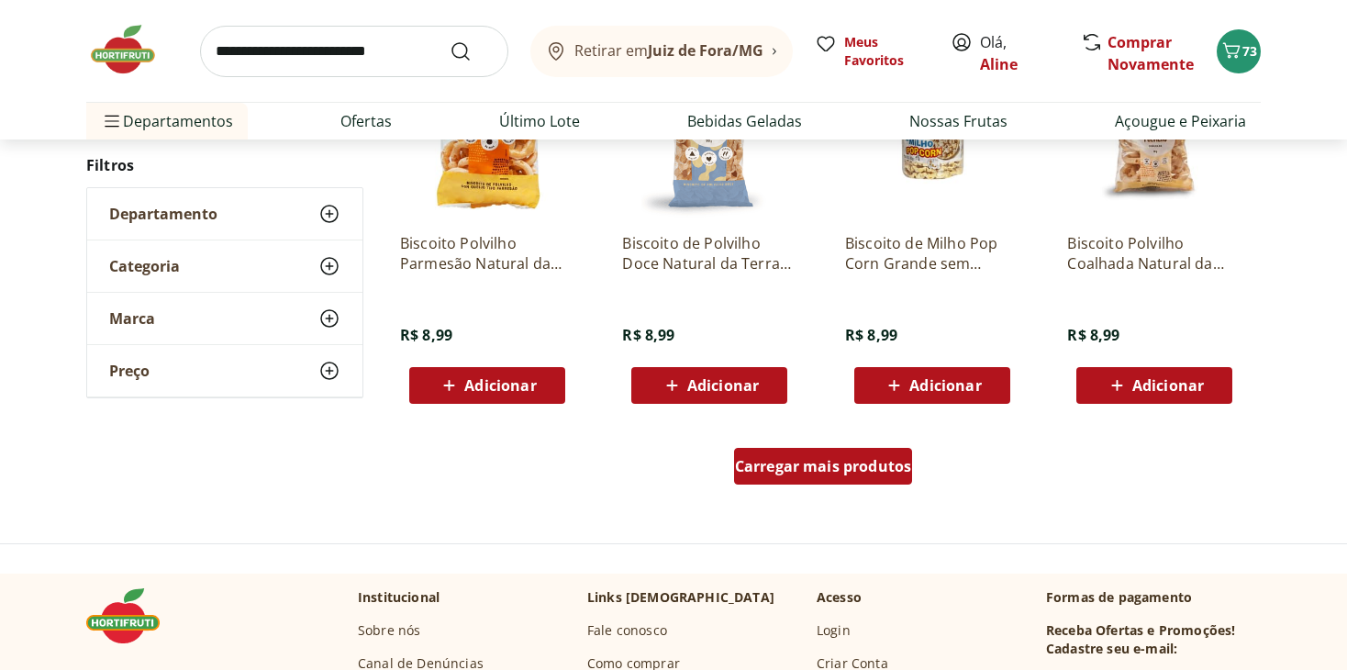
click at [812, 460] on span "Carregar mais produtos" at bounding box center [823, 466] width 177 height 15
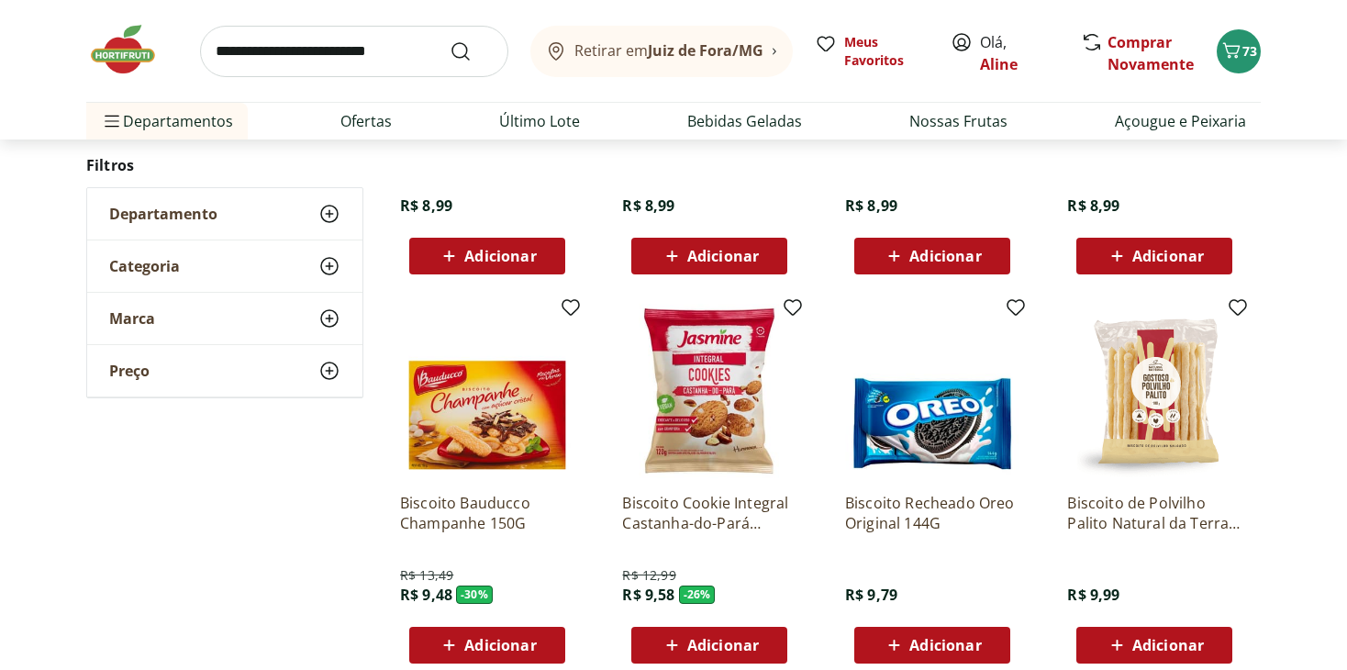
scroll to position [4924, 0]
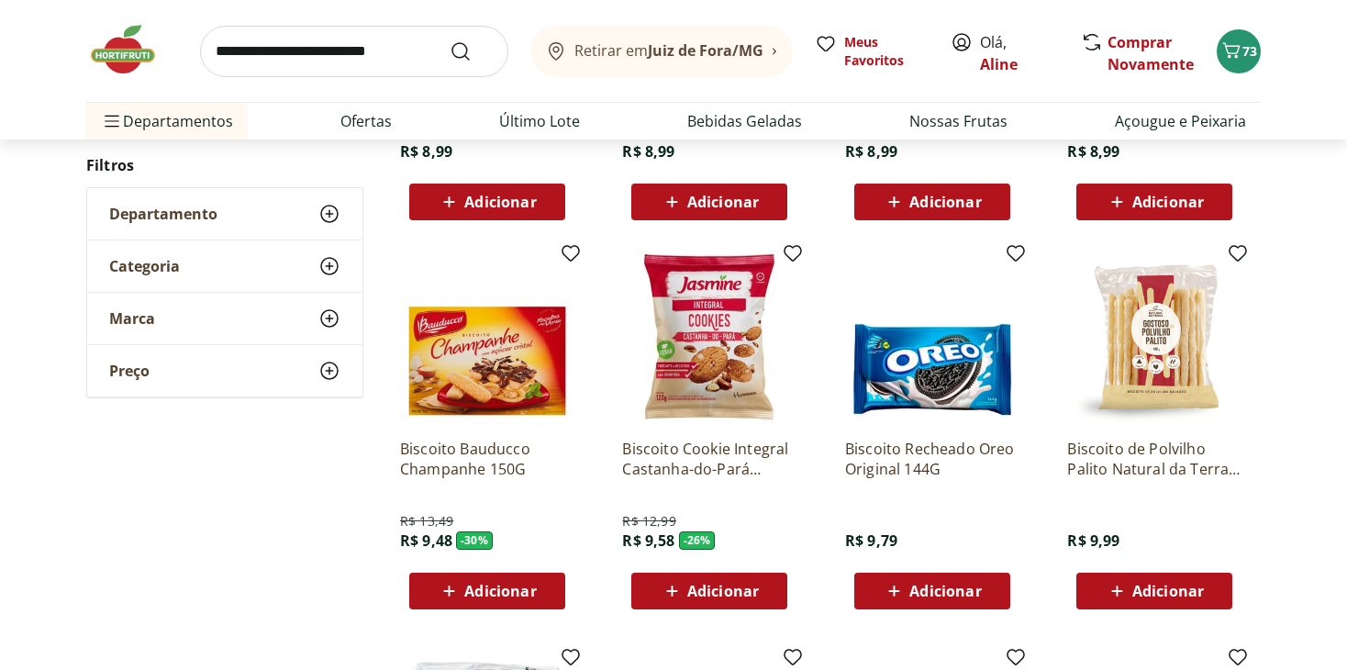
click at [1157, 600] on div "Adicionar" at bounding box center [1154, 590] width 127 height 33
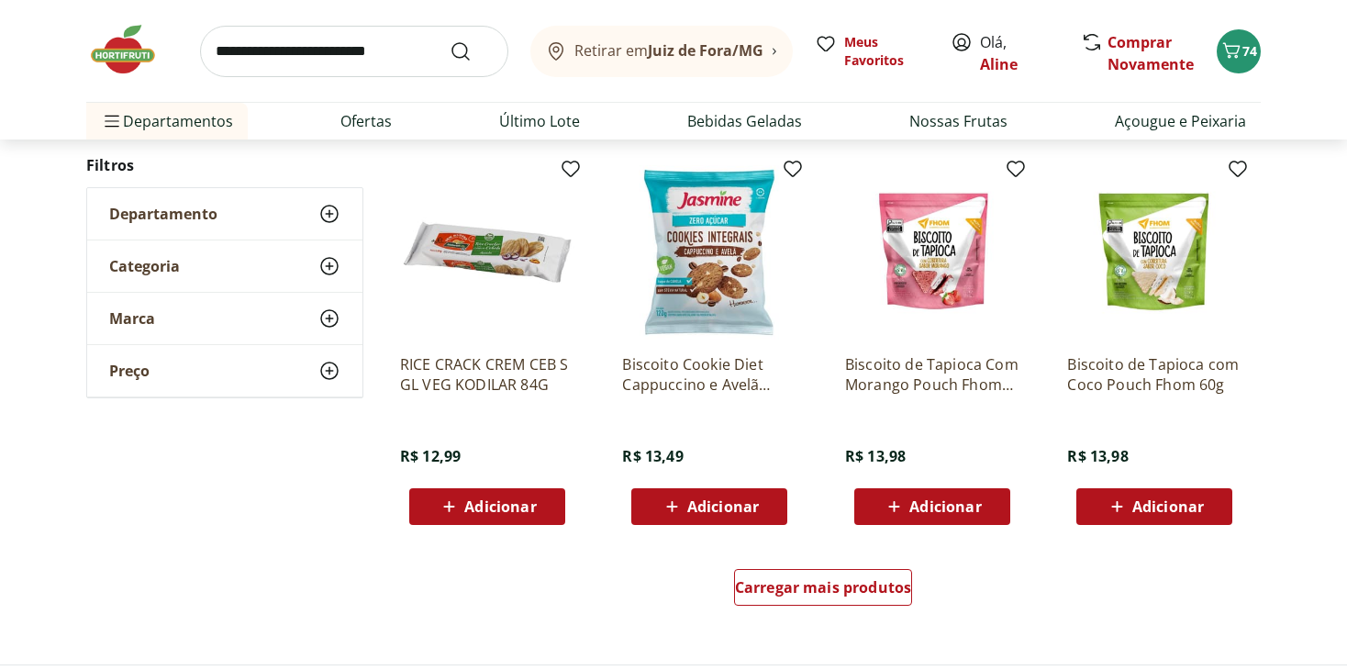
scroll to position [5841, 0]
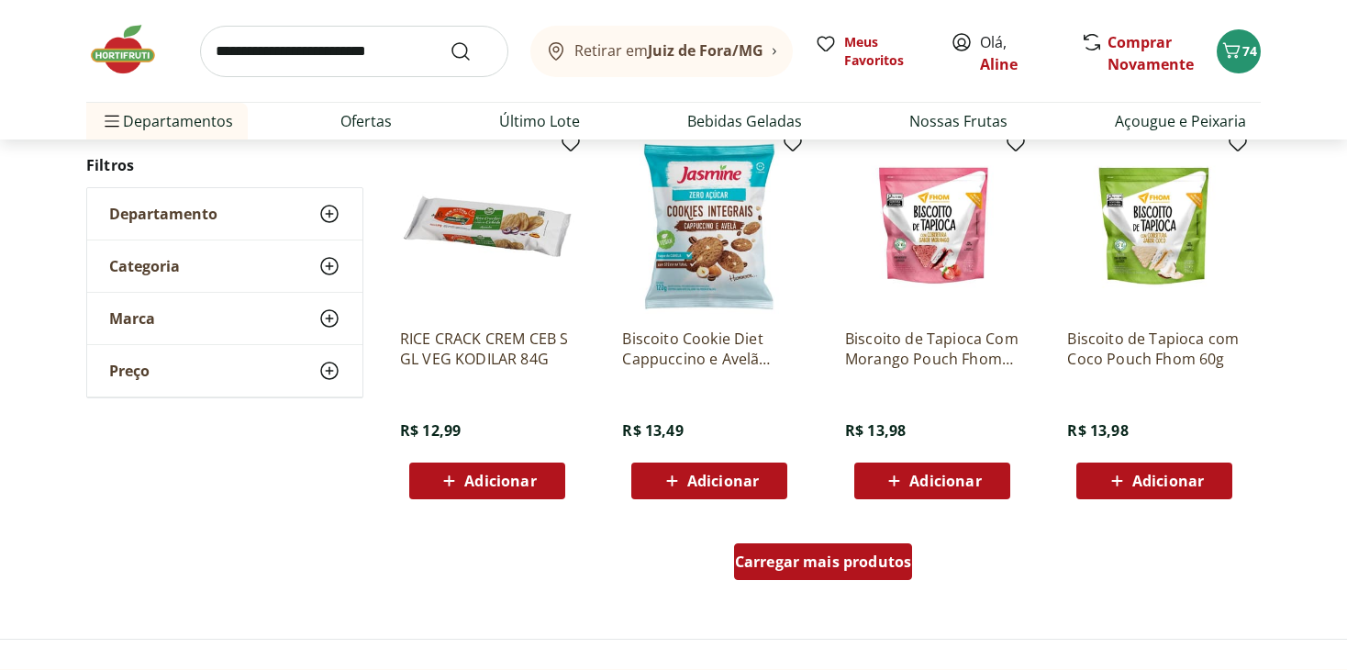
click at [814, 568] on span "Carregar mais produtos" at bounding box center [823, 561] width 177 height 15
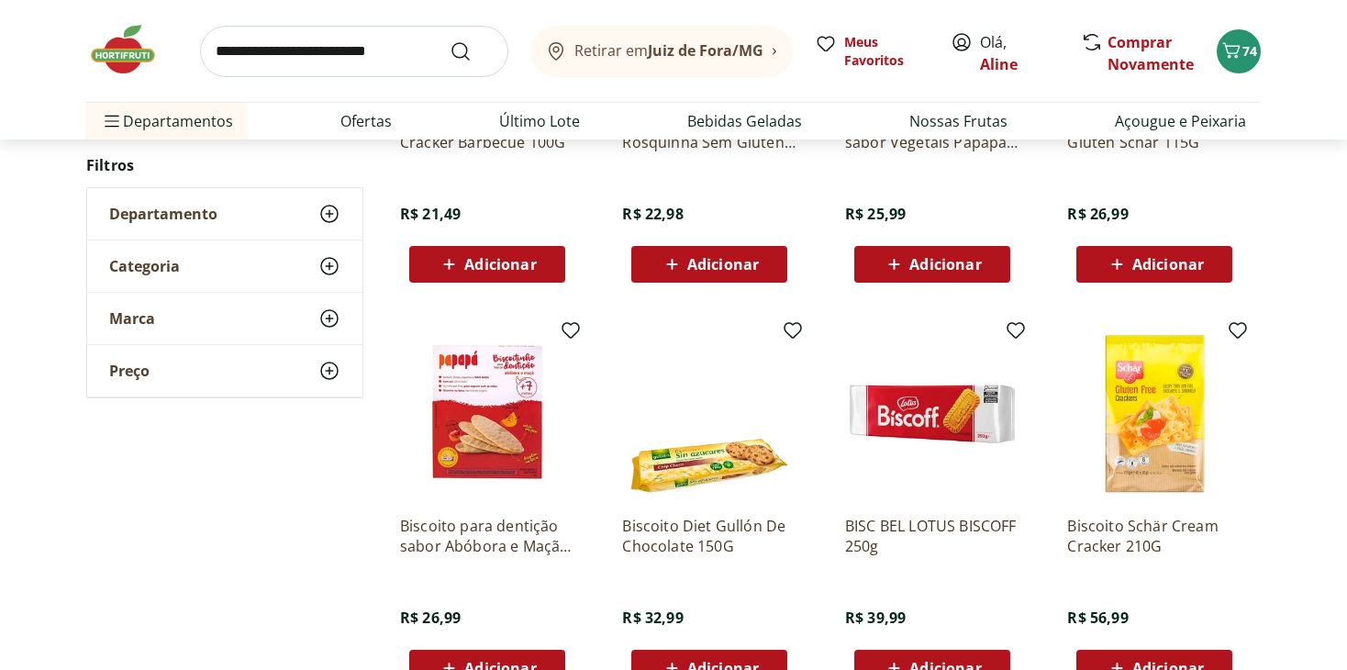
scroll to position [6850, 0]
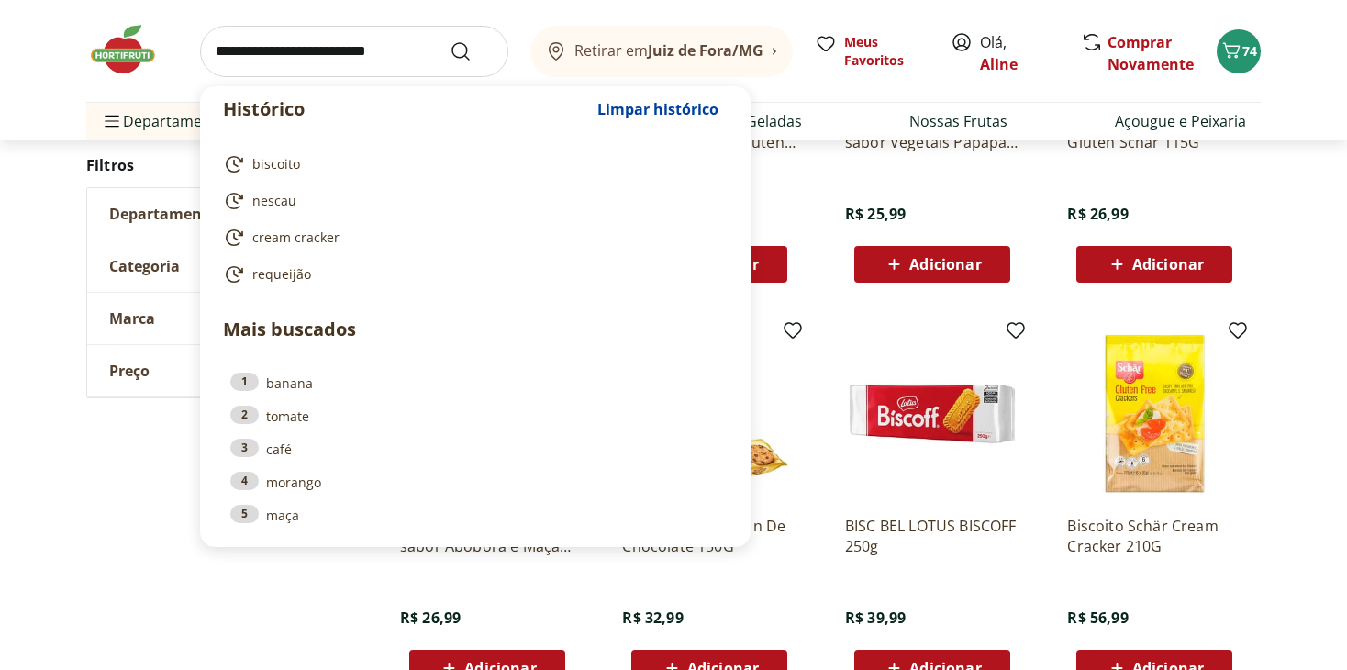
click at [331, 63] on input "search" at bounding box center [354, 51] width 308 height 51
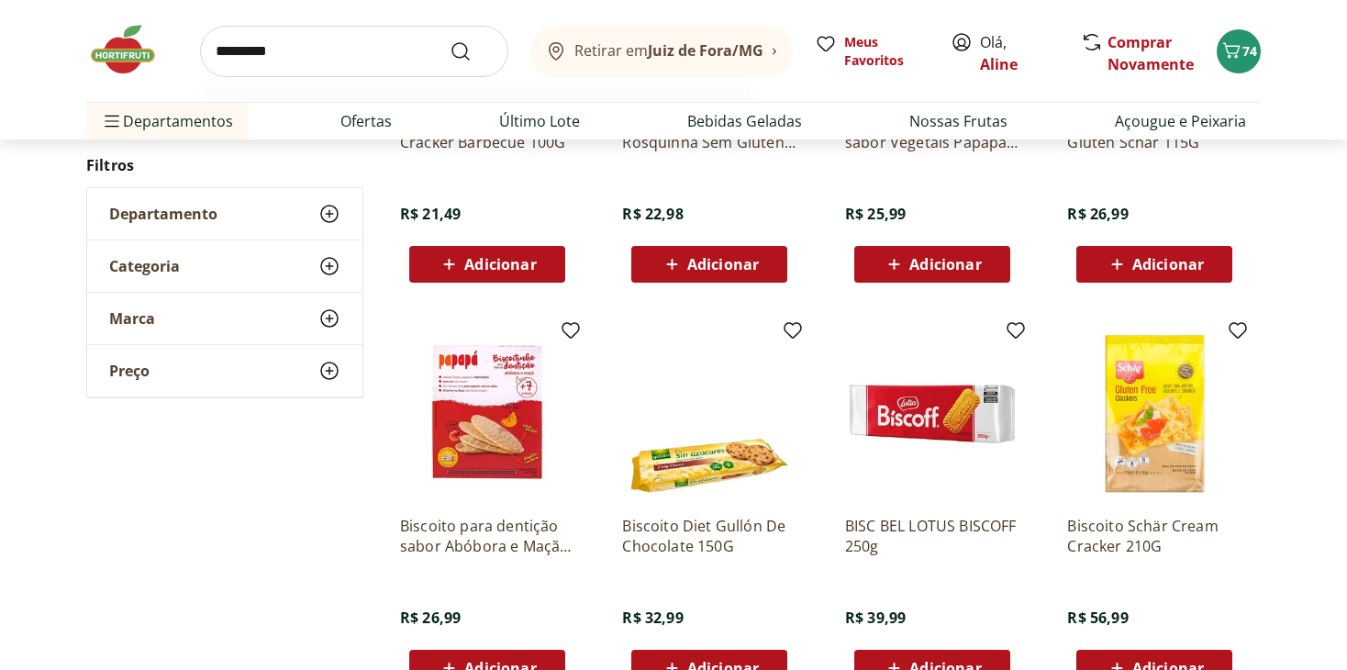
type input "*********"
click at [449, 40] on button "Submit Search" at bounding box center [471, 51] width 44 height 22
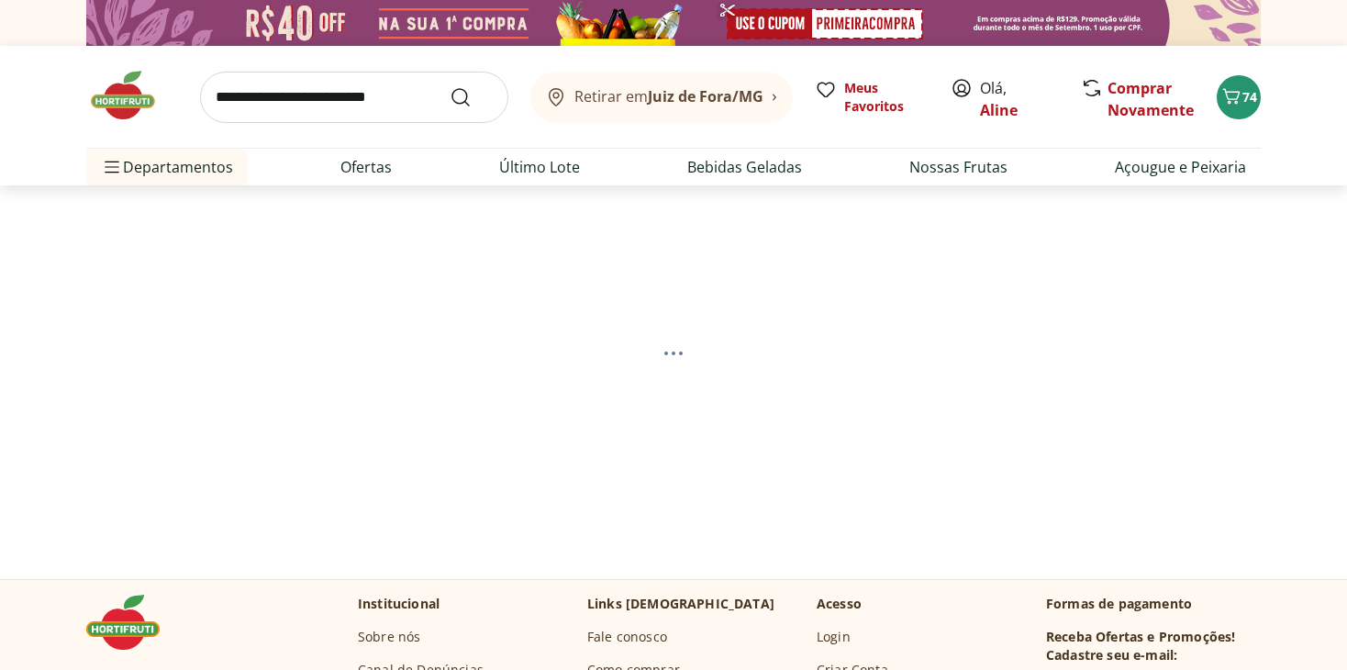
select select "**********"
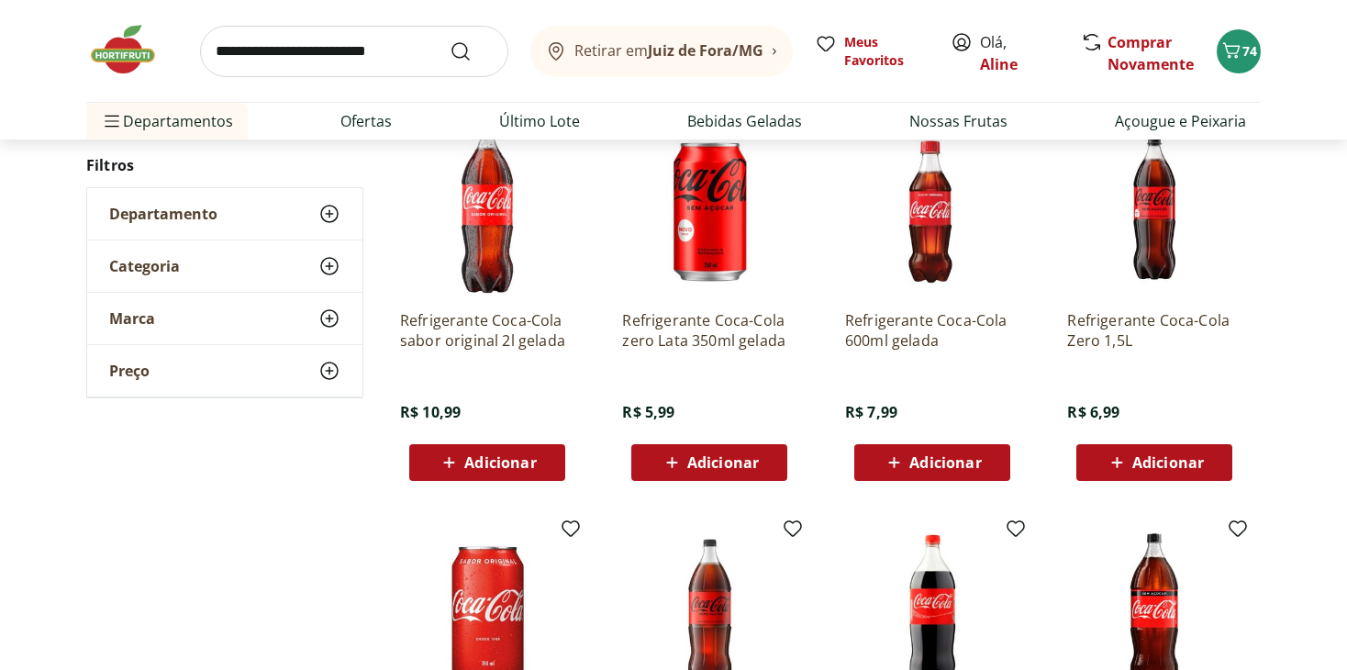
scroll to position [275, 0]
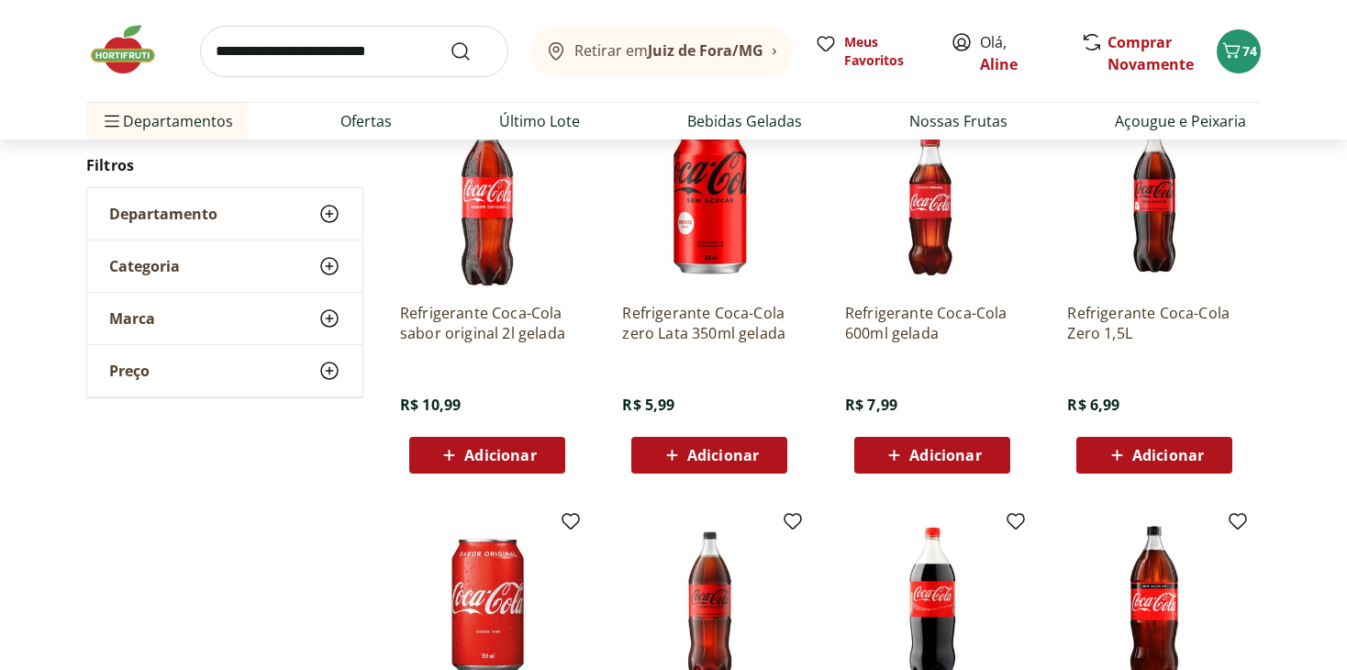
click at [498, 451] on span "Adicionar" at bounding box center [500, 455] width 72 height 15
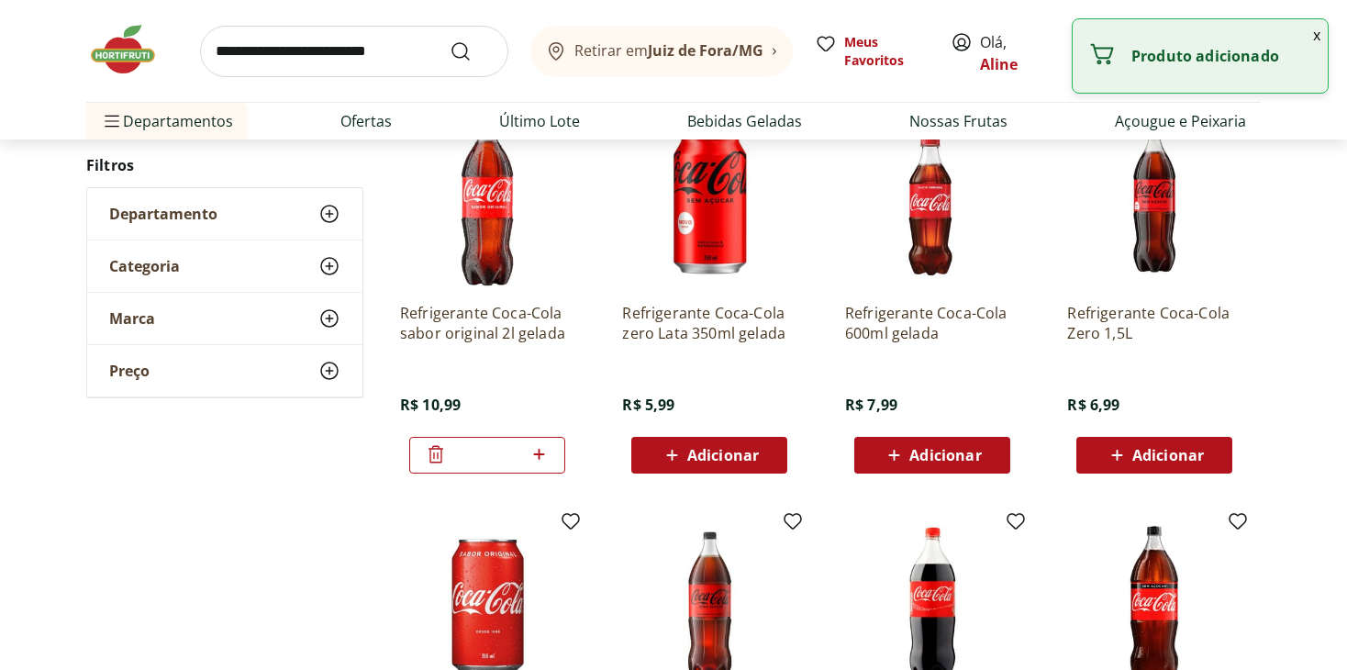
click at [542, 453] on icon at bounding box center [538, 454] width 11 height 11
type input "*"
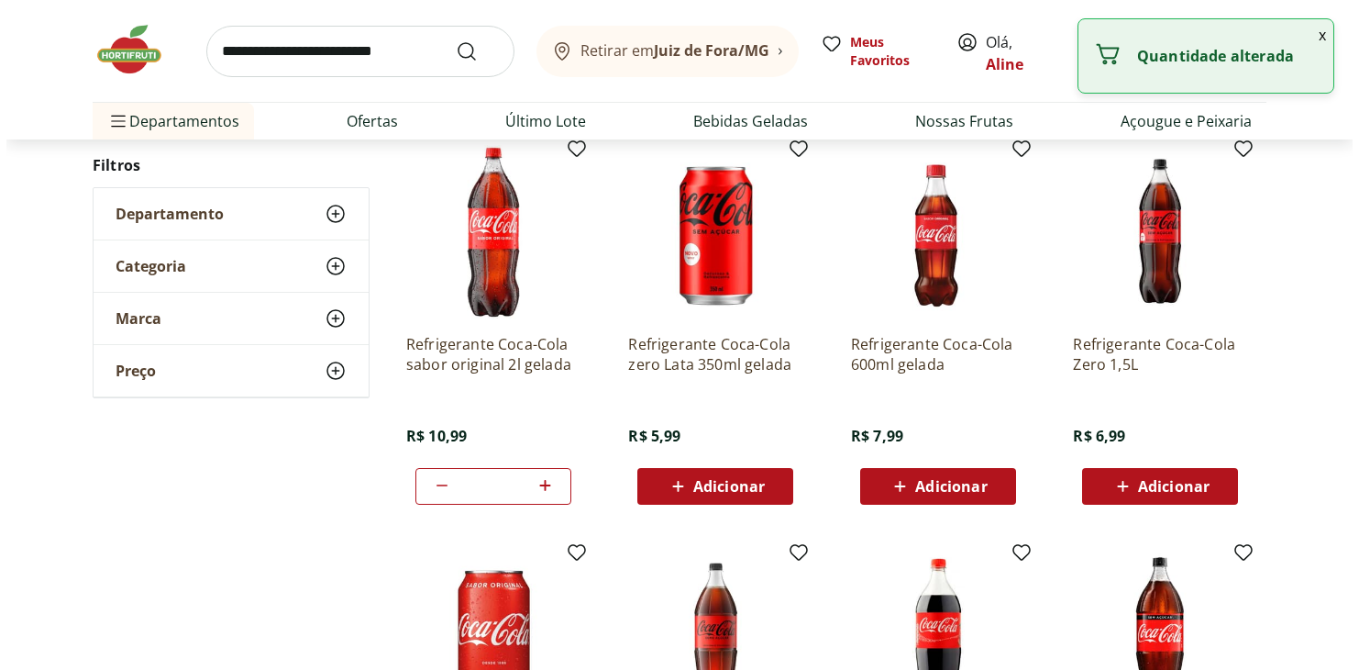
scroll to position [183, 0]
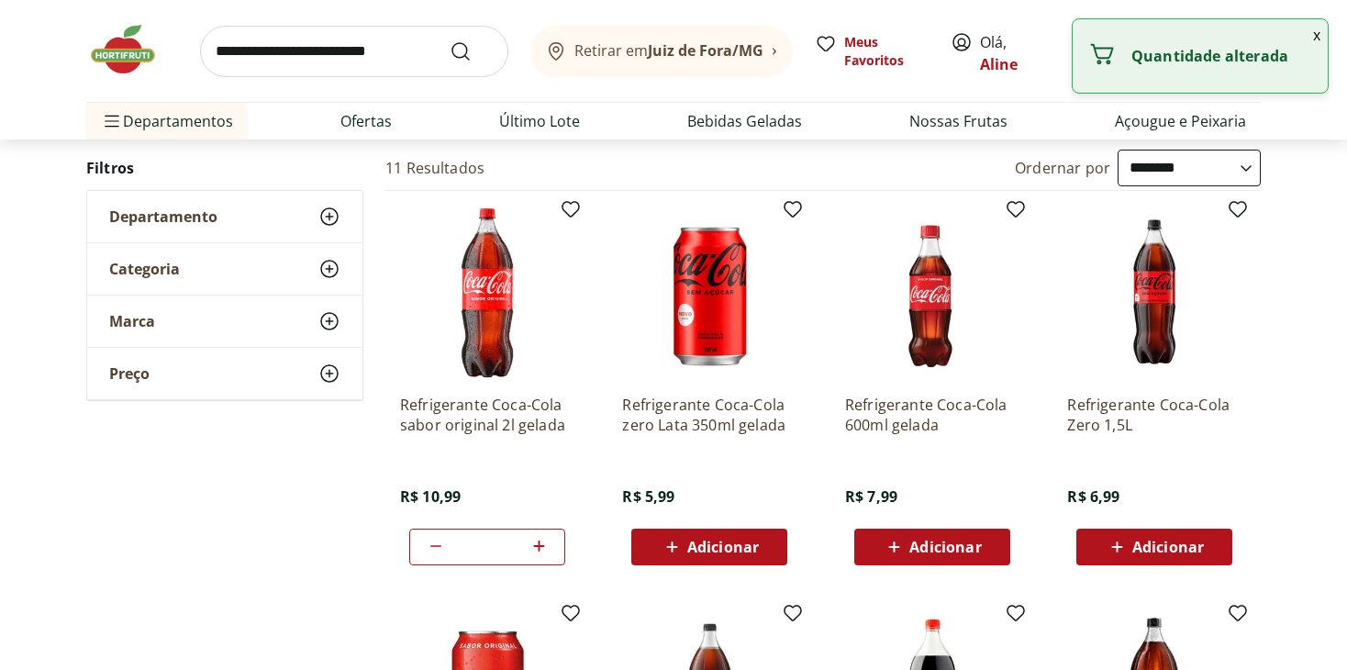
click at [1324, 128] on header "Retirar em Juiz de Fora/MG Olá, Aline 76 Retirar em Juiz de Fora/MG Meus Favori…" at bounding box center [673, 69] width 1347 height 139
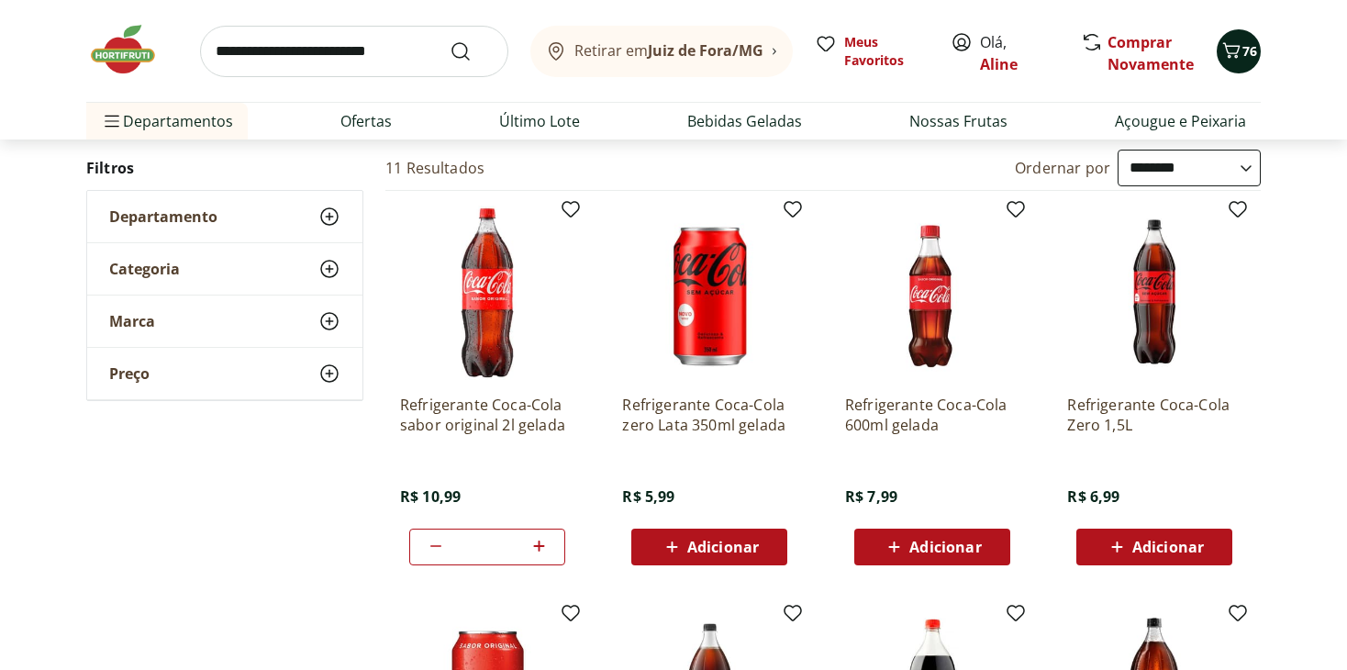
click at [1237, 54] on icon "Carrinho" at bounding box center [1231, 50] width 17 height 16
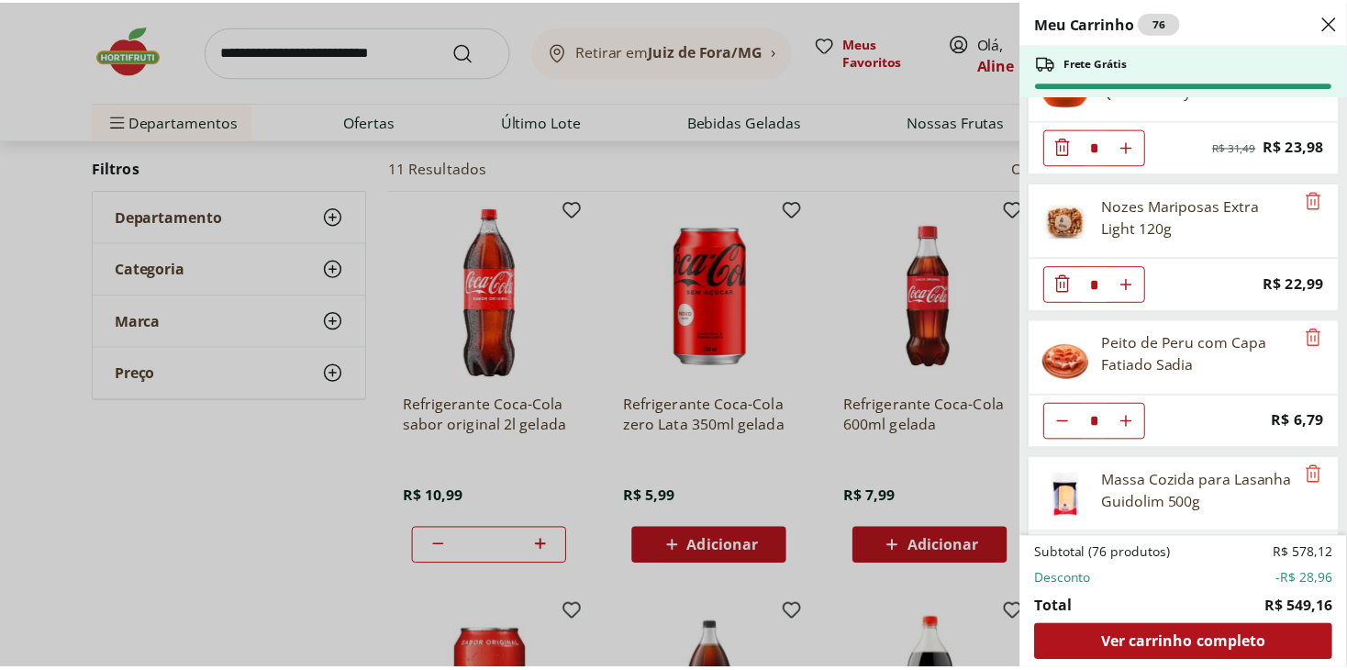
scroll to position [4478, 0]
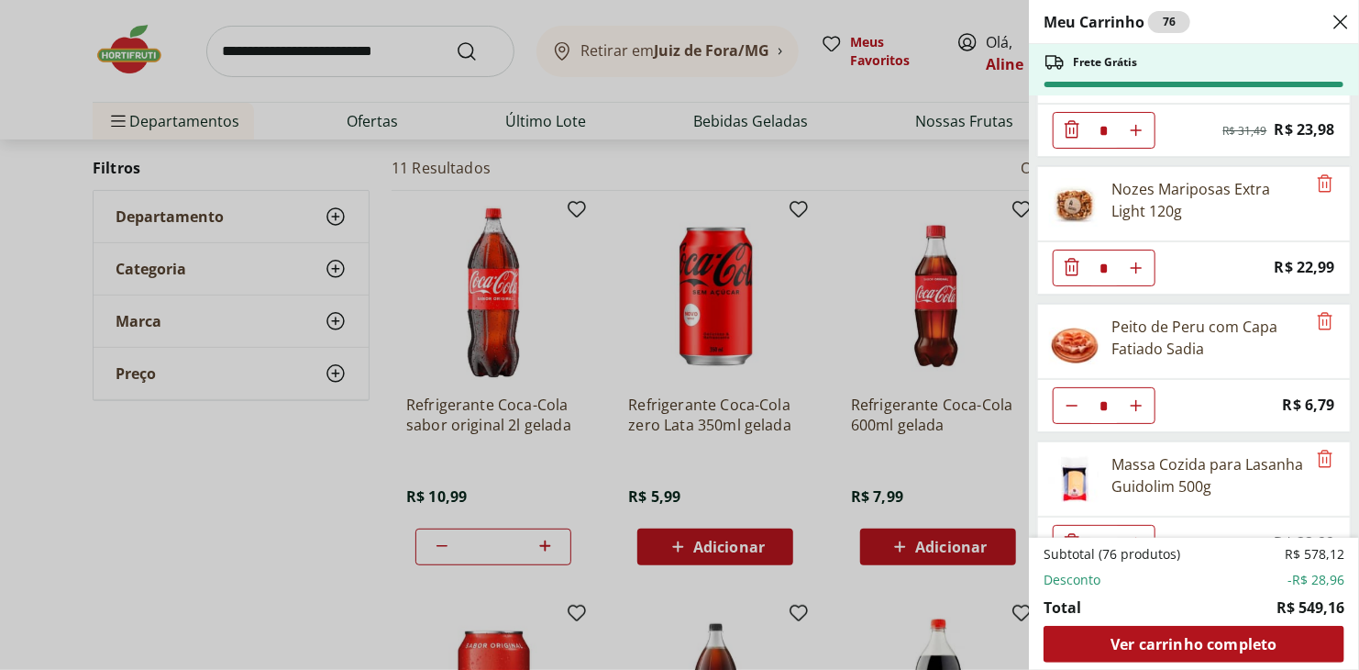
click at [311, 54] on div "Meu Carrinho 76 Frete Grátis Papel Higiênico Folha Dupla Neve 12 Rolos * Price:…" at bounding box center [679, 335] width 1359 height 670
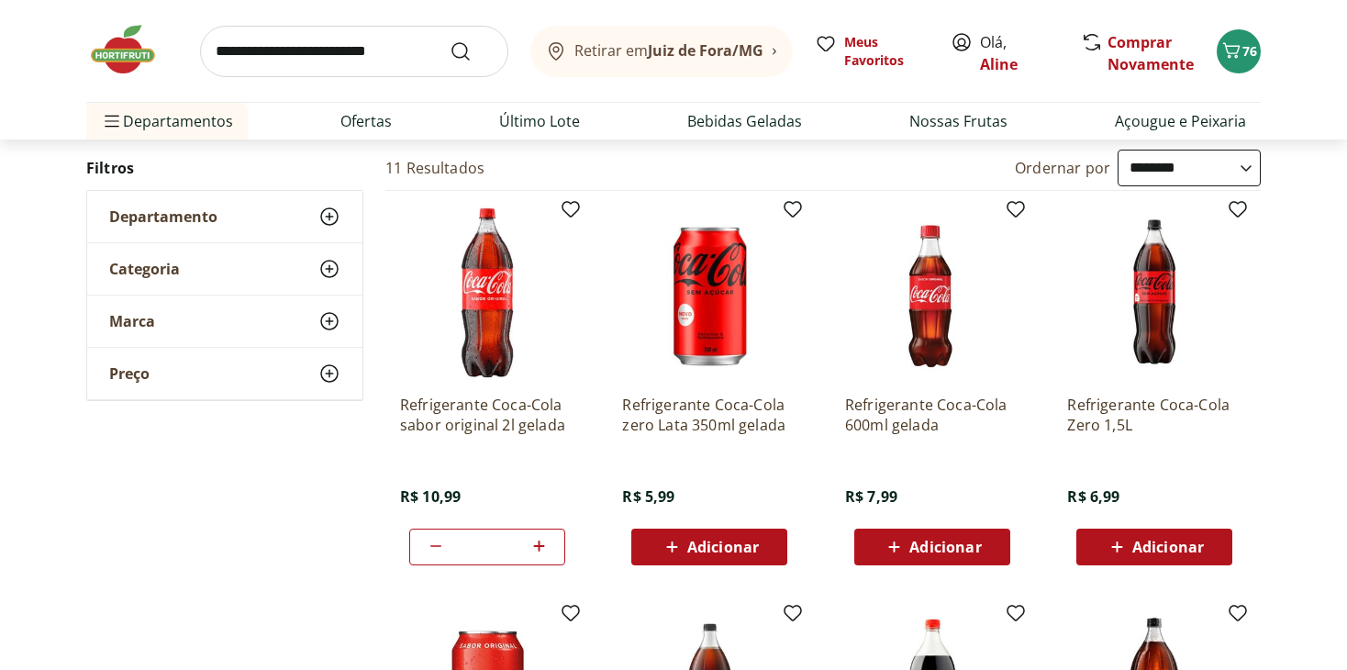
click at [315, 39] on input "search" at bounding box center [354, 51] width 308 height 51
type input "***"
click at [449, 40] on button "Submit Search" at bounding box center [471, 51] width 44 height 22
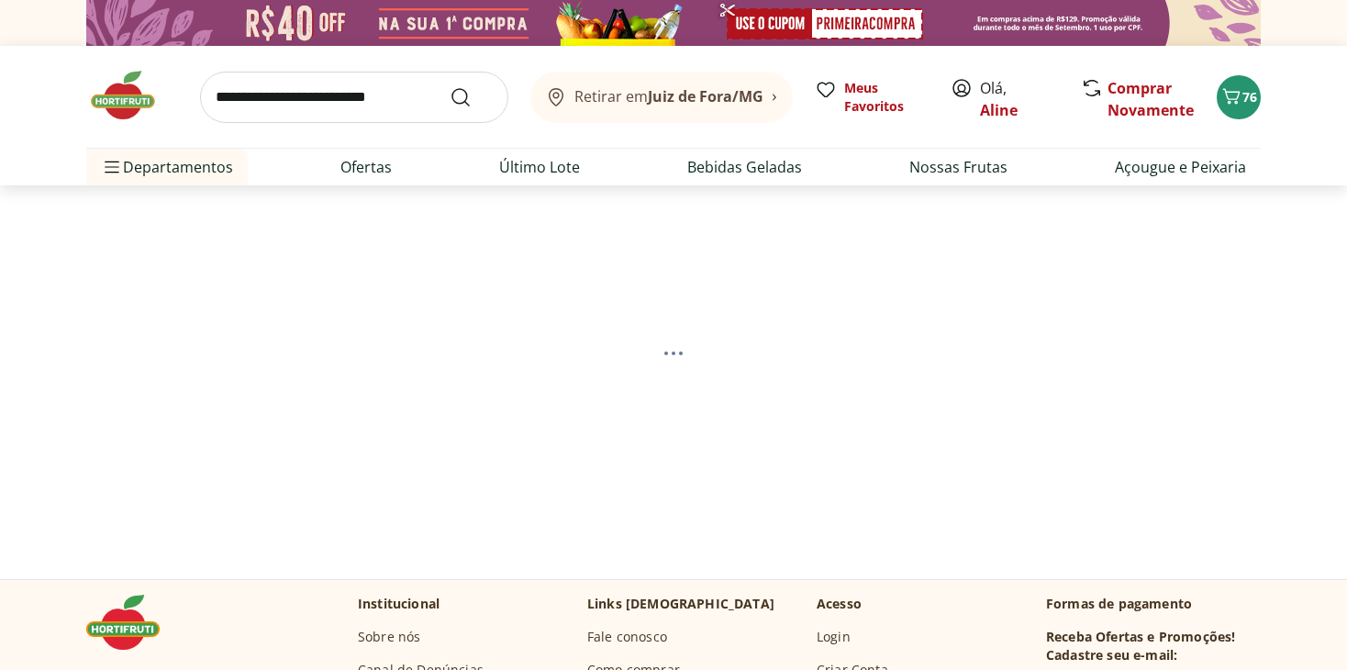
select select "**********"
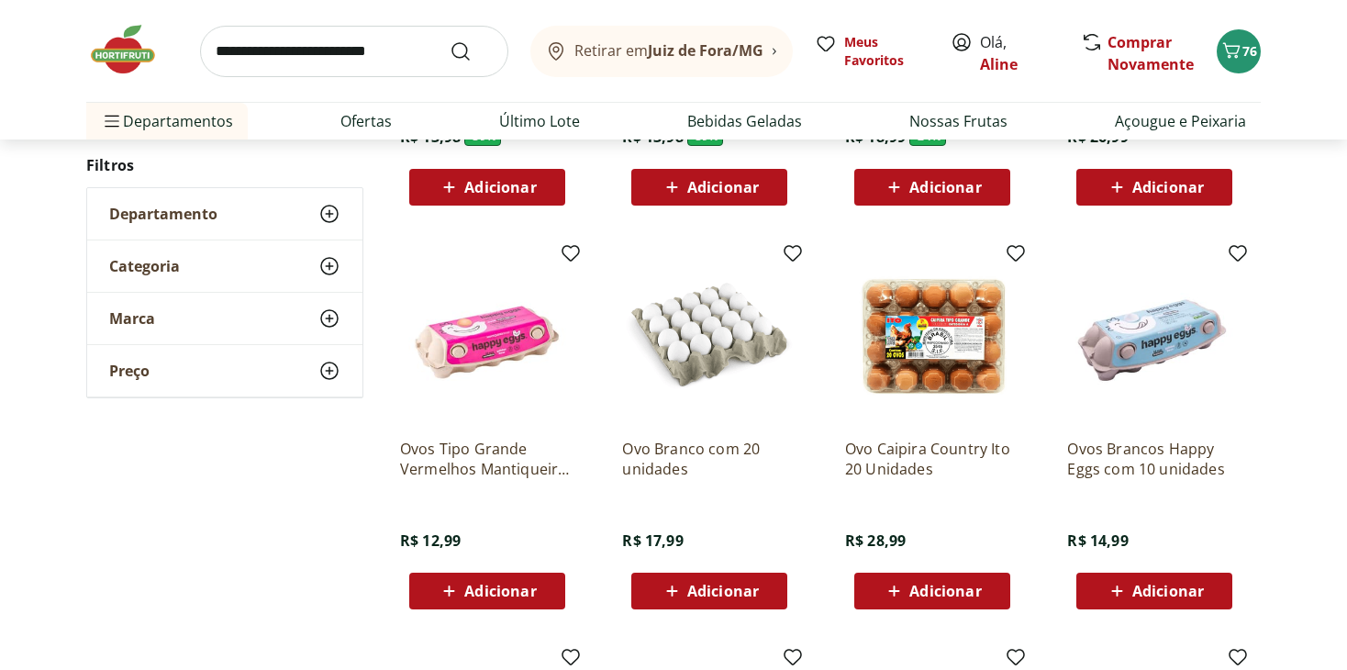
scroll to position [459, 0]
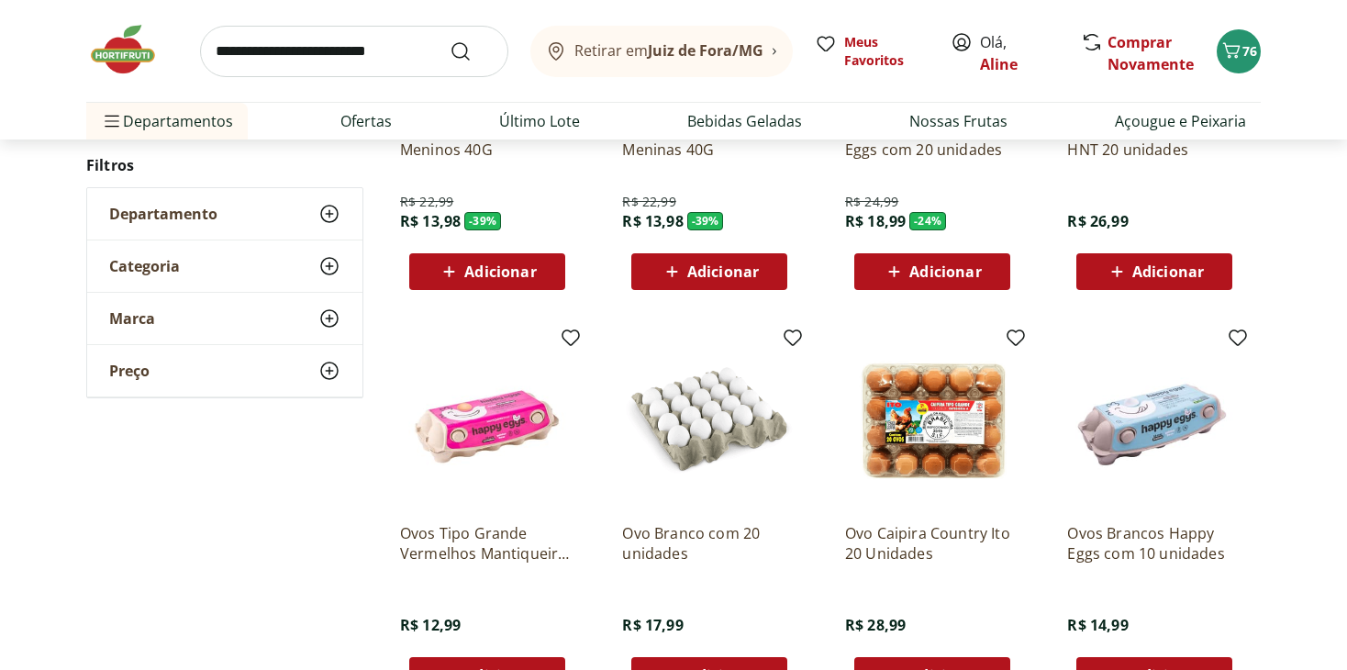
click at [927, 269] on span "Adicionar" at bounding box center [945, 271] width 72 height 15
click at [349, 105] on li "Ofertas" at bounding box center [366, 121] width 81 height 37
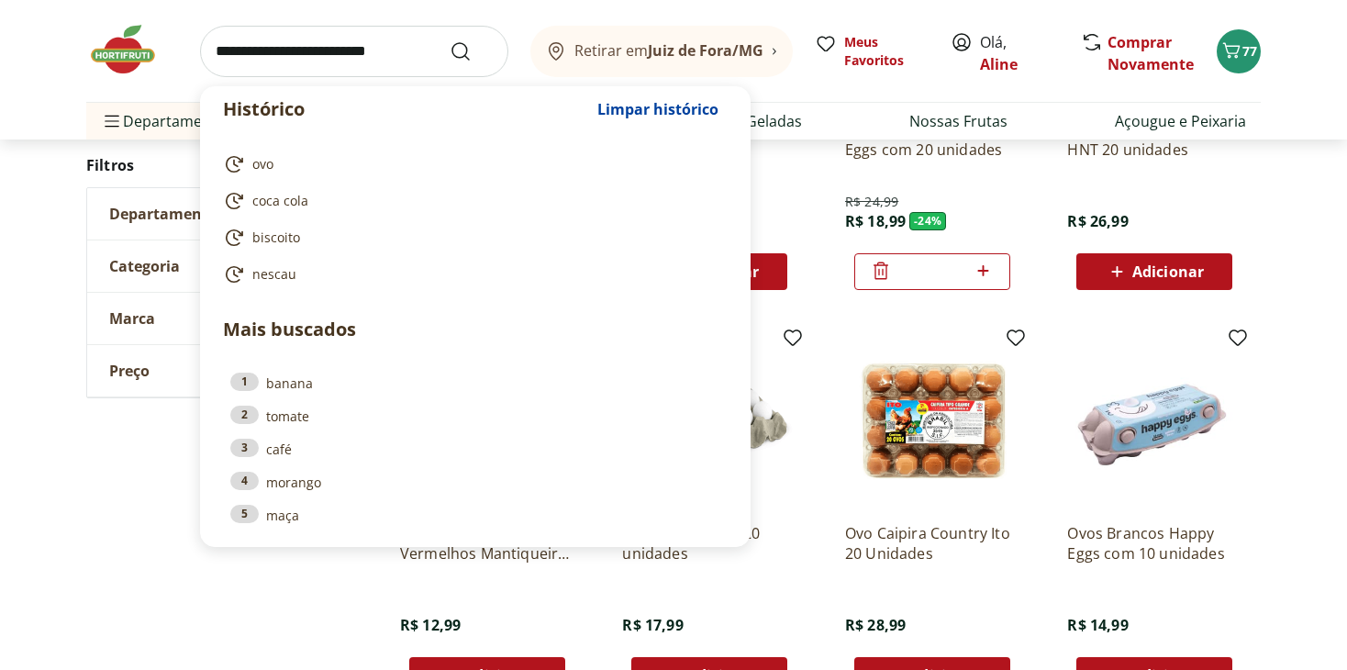
click at [327, 57] on input "search" at bounding box center [354, 51] width 308 height 51
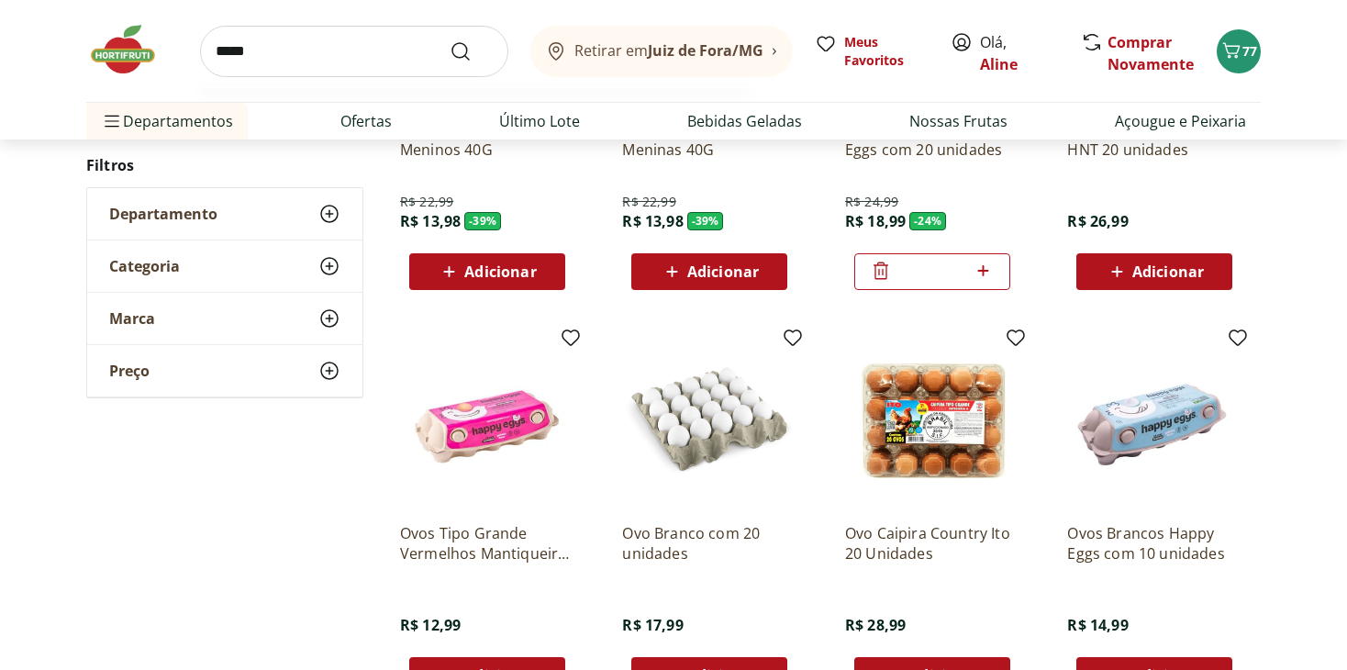
type input "*****"
click at [449, 40] on button "Submit Search" at bounding box center [471, 51] width 44 height 22
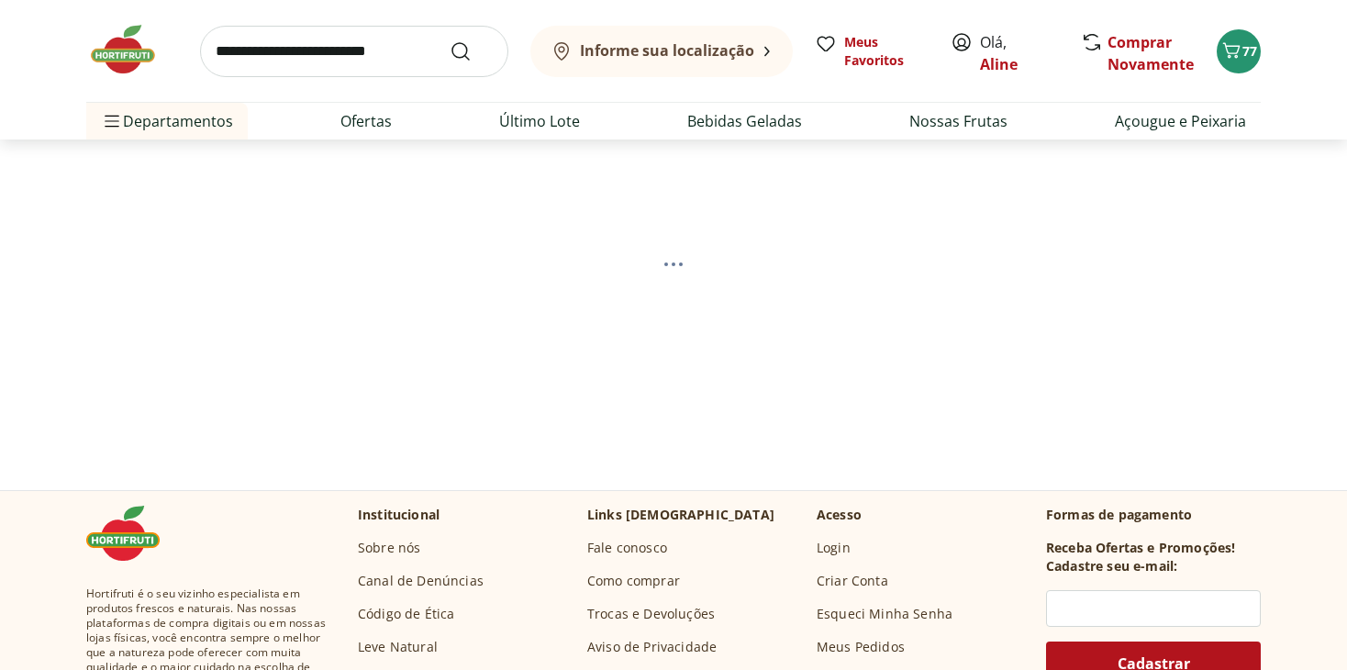
scroll to position [92, 0]
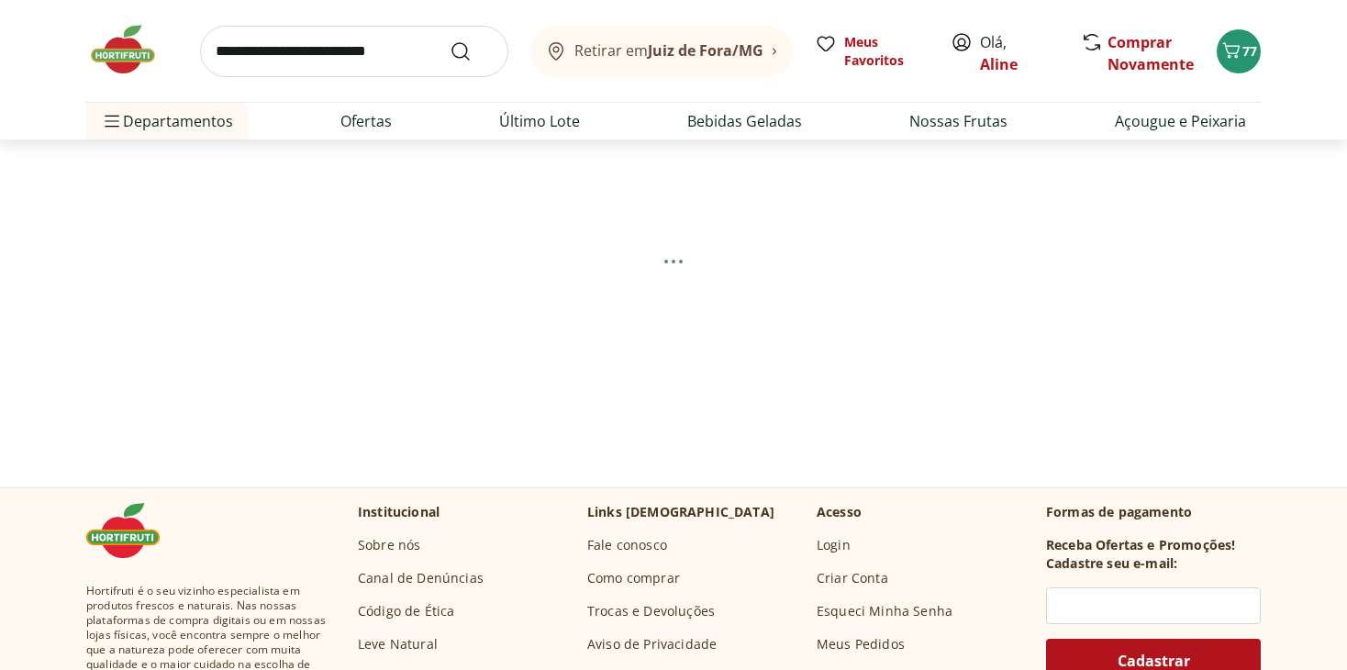
select select "**********"
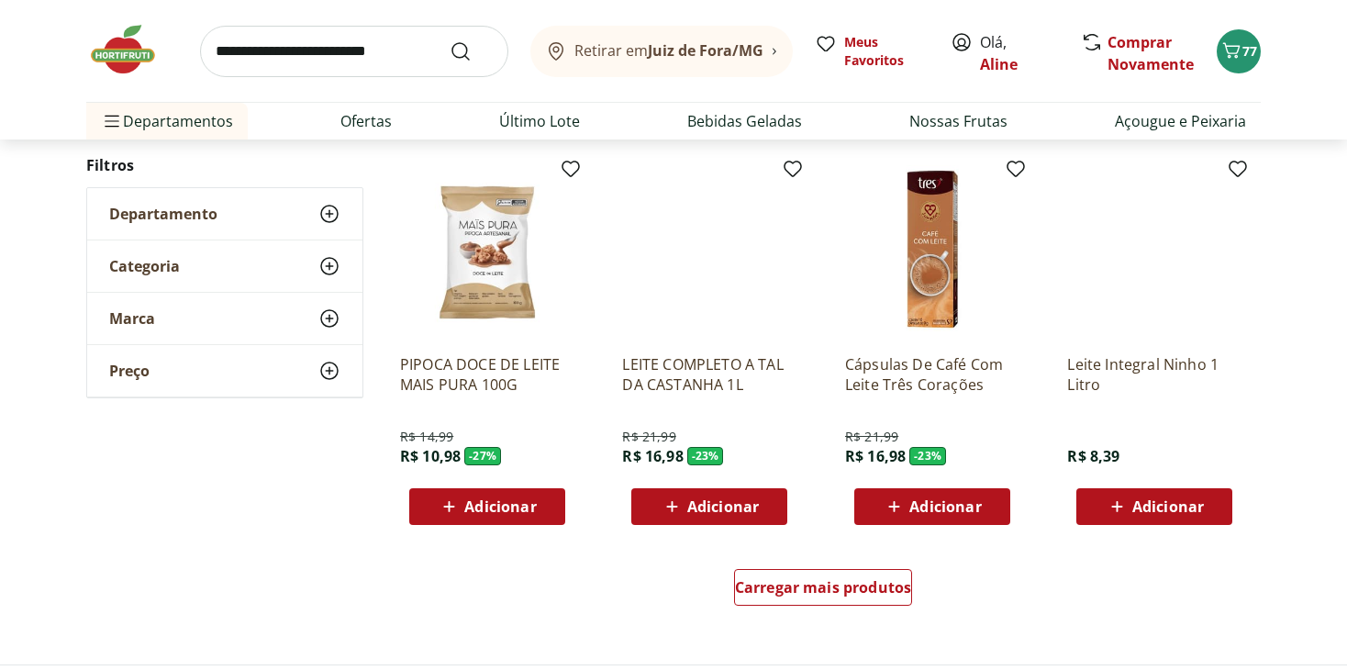
scroll to position [1053, 0]
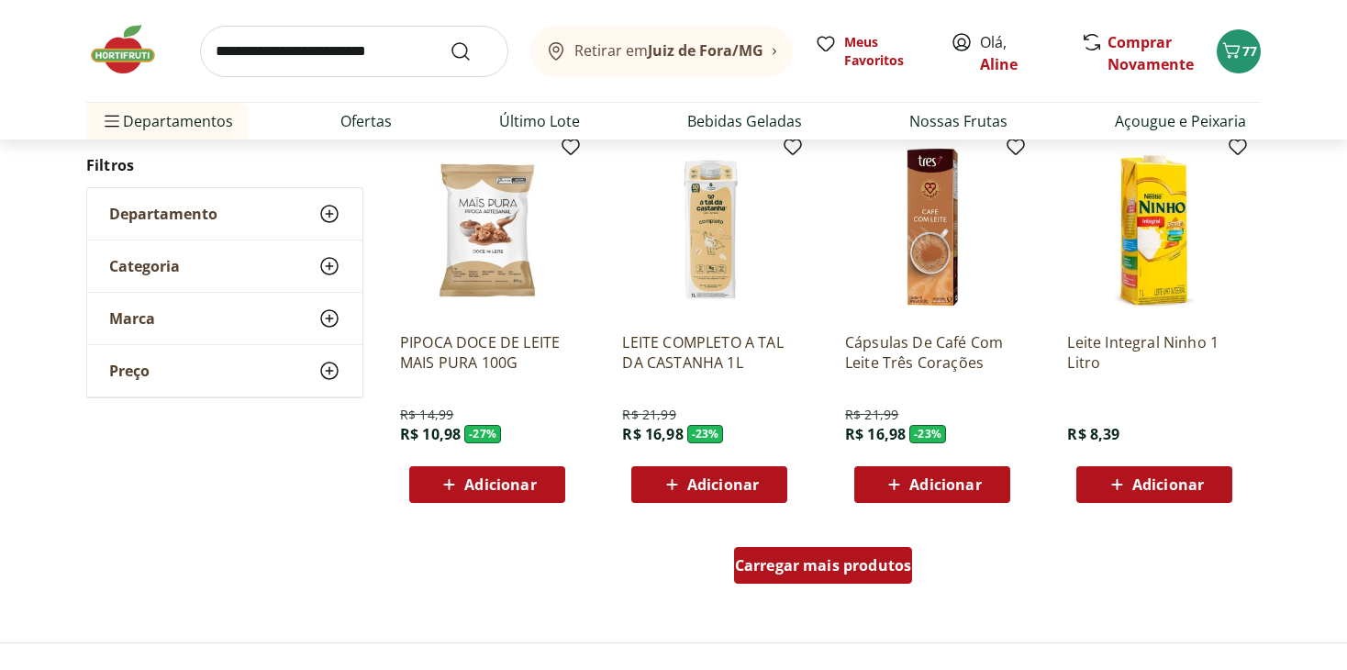
click at [780, 588] on link "Carregar mais produtos" at bounding box center [823, 569] width 179 height 44
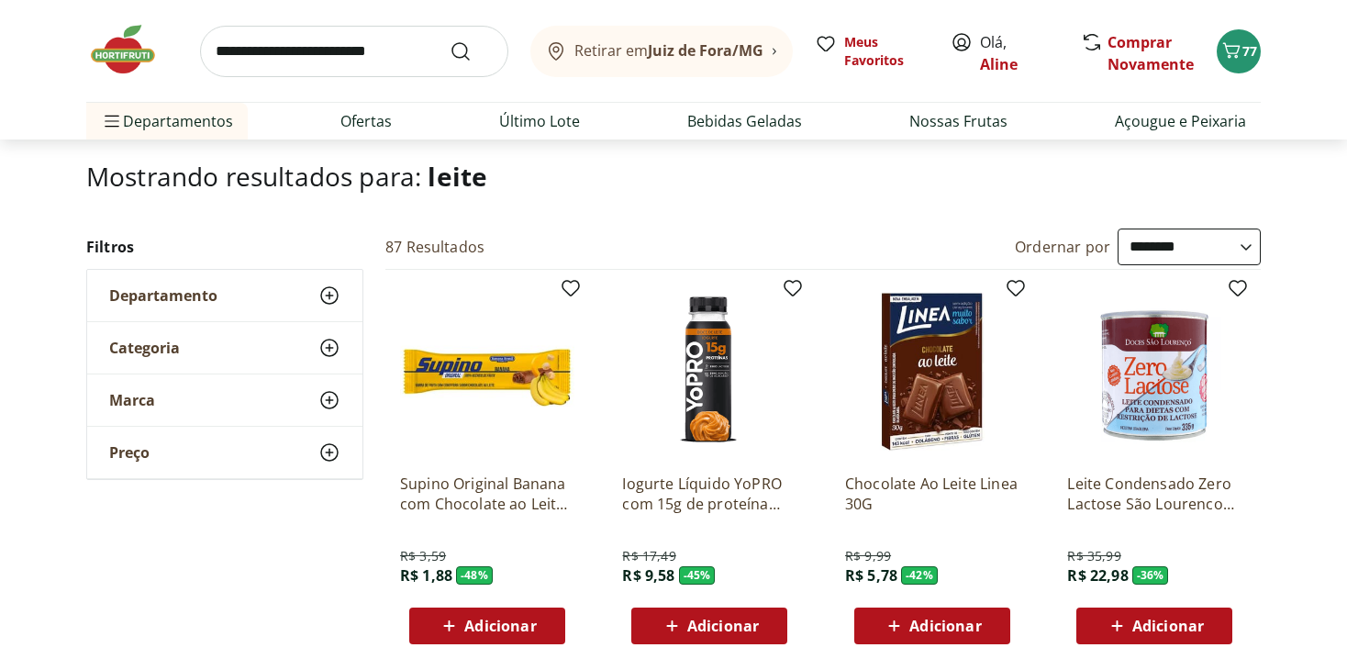
scroll to position [92, 0]
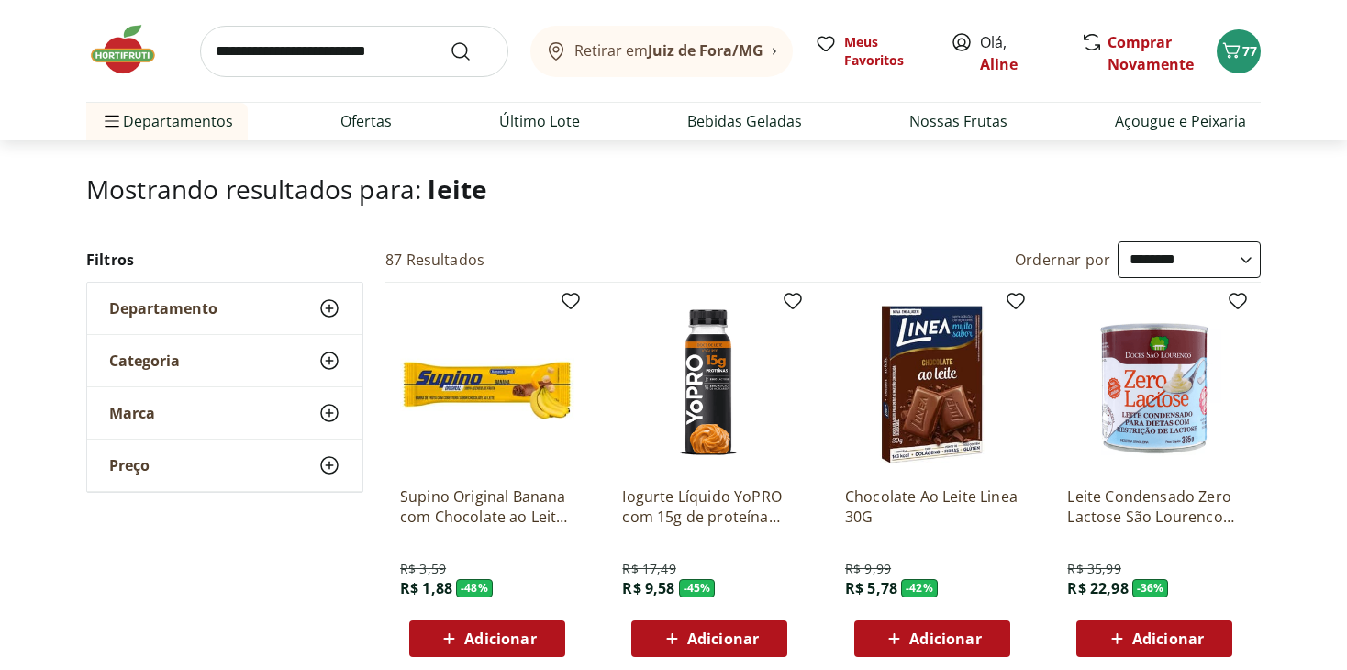
drag, startPoint x: 1210, startPoint y: 232, endPoint x: 1199, endPoint y: 255, distance: 25.4
click at [1208, 238] on header "Mostrando resultados para: leite" at bounding box center [673, 207] width 1174 height 66
click at [1199, 255] on select "**********" at bounding box center [1188, 259] width 143 height 37
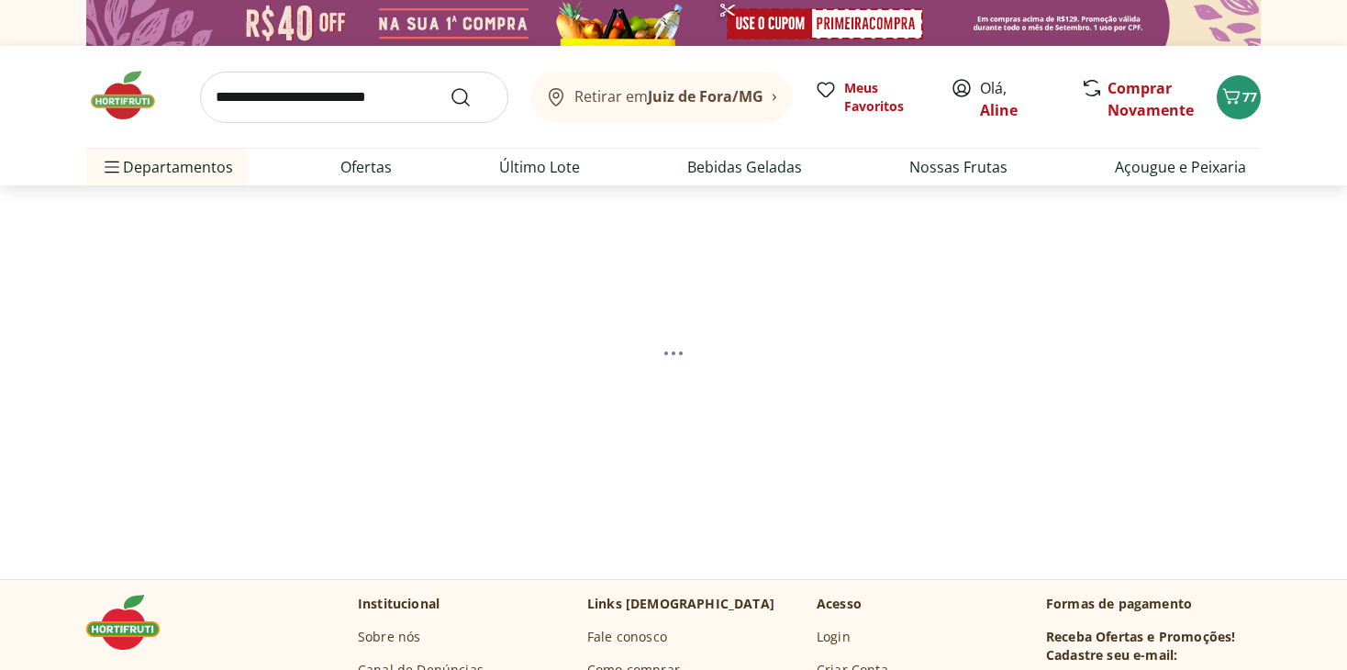
select select "*********"
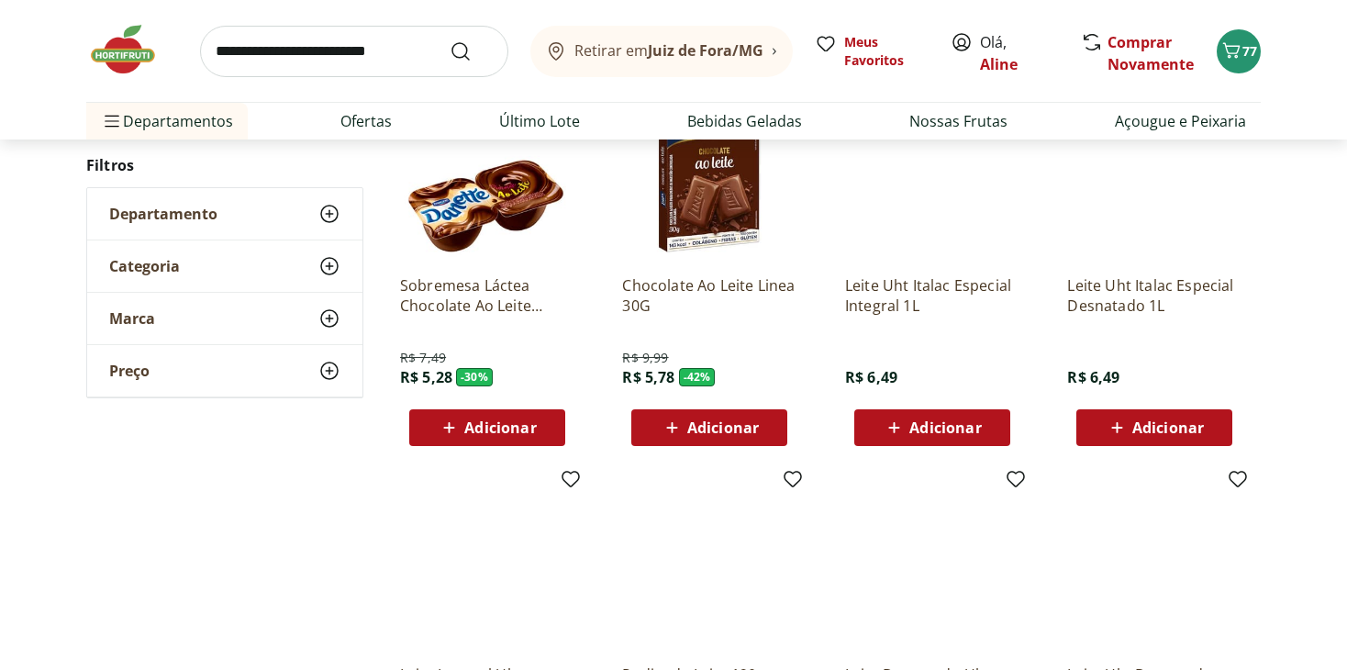
scroll to position [1124, 0]
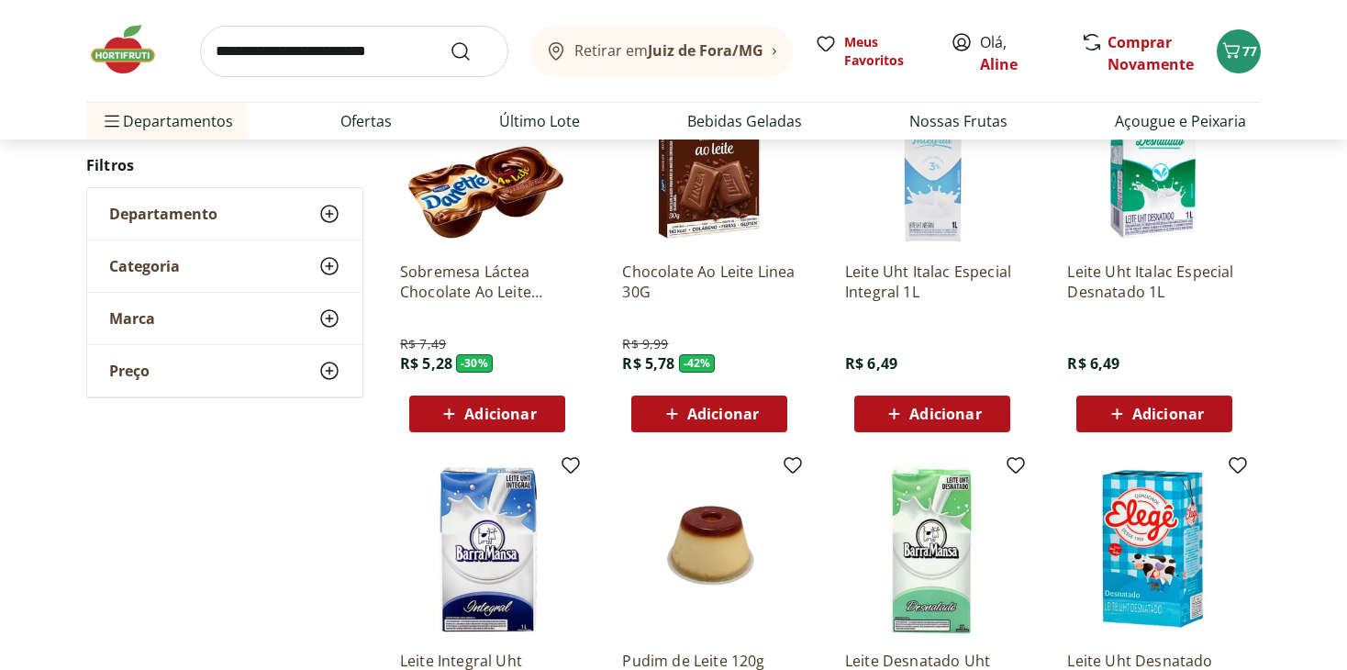
click at [898, 412] on icon at bounding box center [894, 413] width 11 height 11
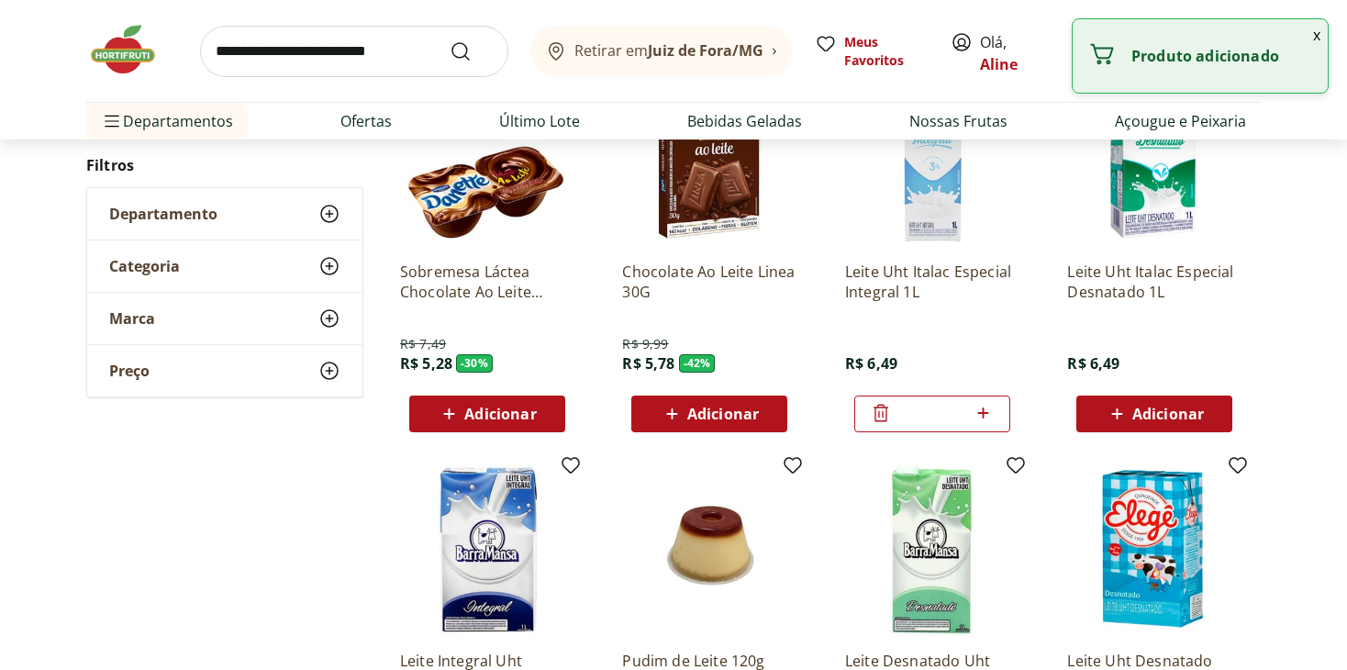
click at [986, 409] on icon at bounding box center [982, 413] width 23 height 22
type input "*"
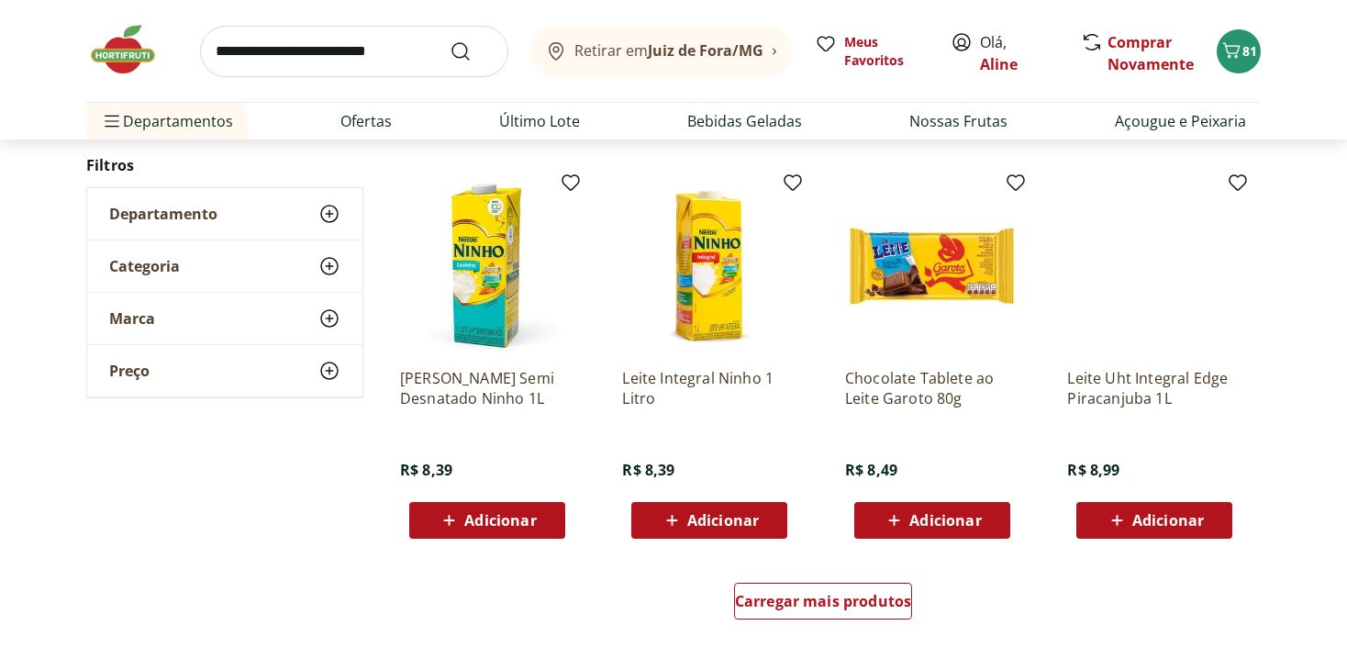
scroll to position [2260, 0]
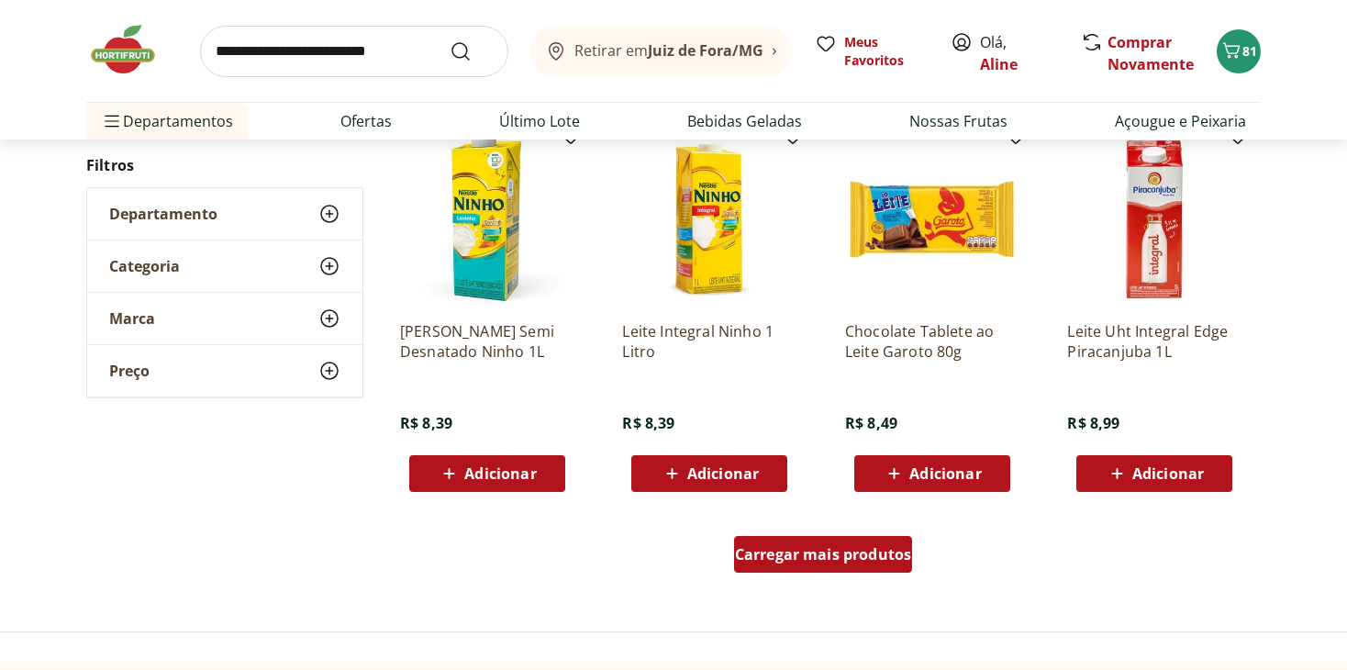
click at [814, 553] on span "Carregar mais produtos" at bounding box center [823, 554] width 177 height 15
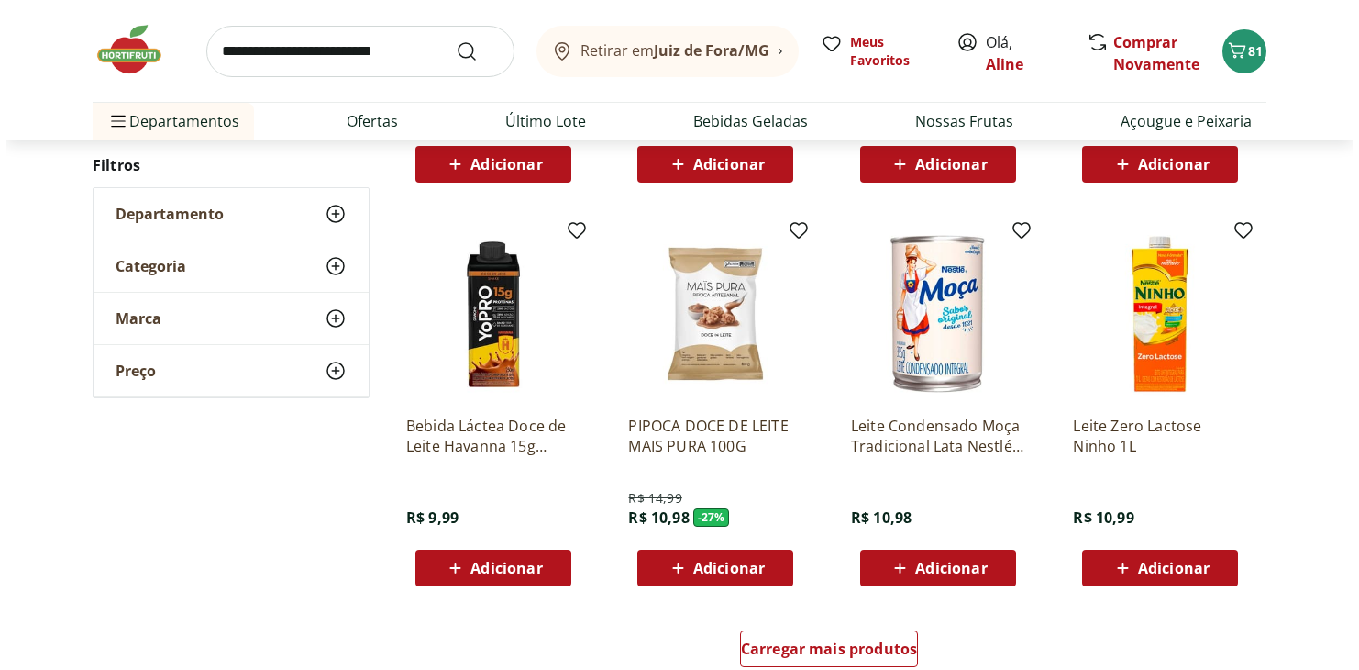
scroll to position [3381, 0]
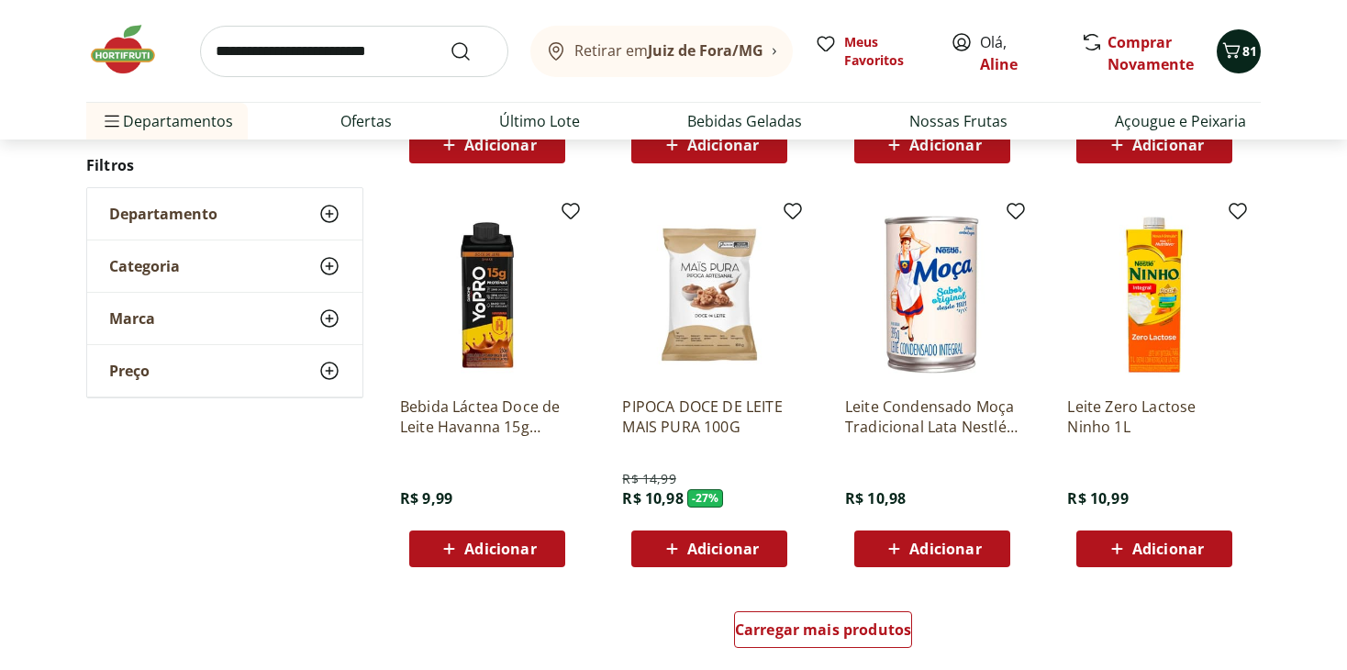
click at [1237, 55] on icon "Carrinho" at bounding box center [1231, 50] width 17 height 16
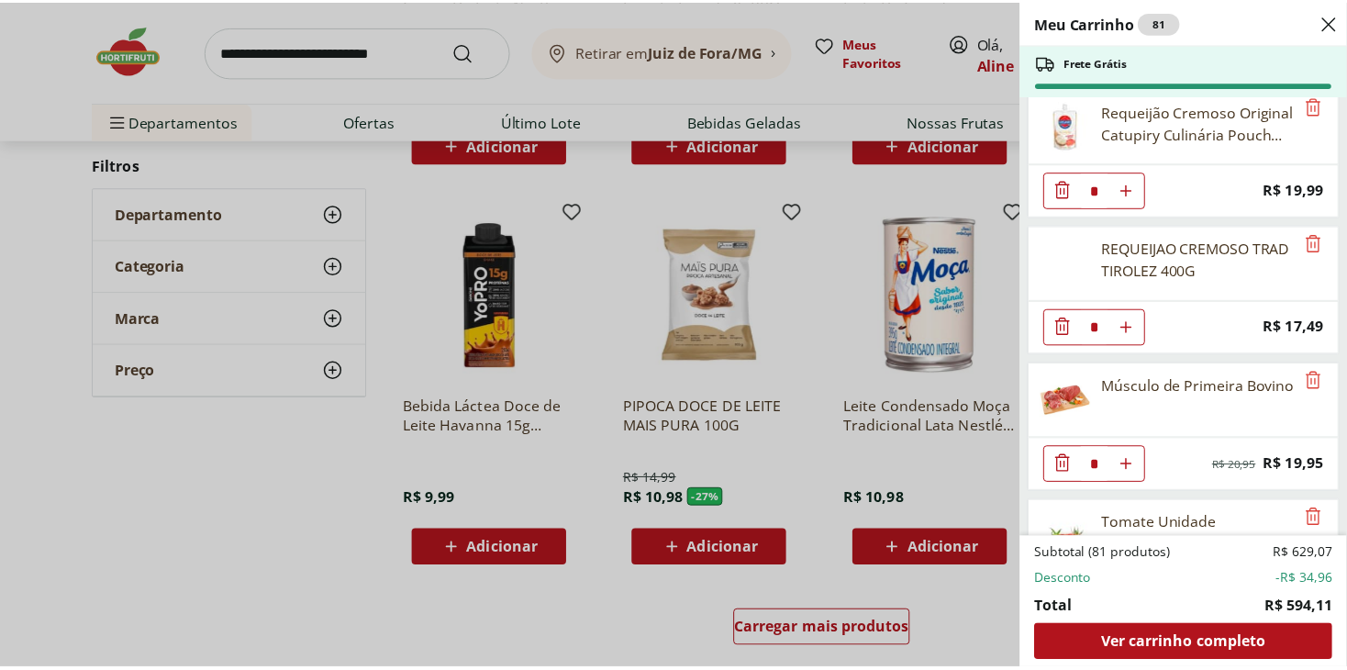
scroll to position [455, 0]
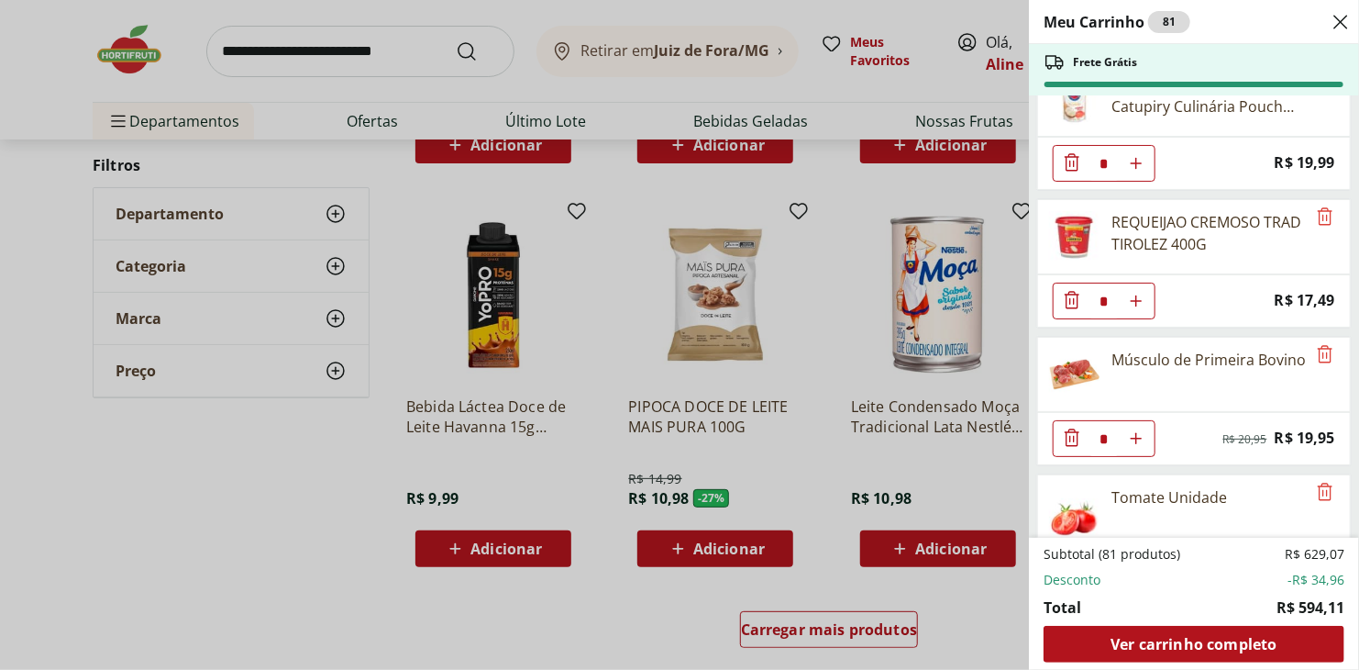
click at [630, 285] on div "Meu Carrinho 81 Frete Grátis Papel Higiênico Folha Dupla Neve 12 Rolos * Price:…" at bounding box center [679, 335] width 1359 height 670
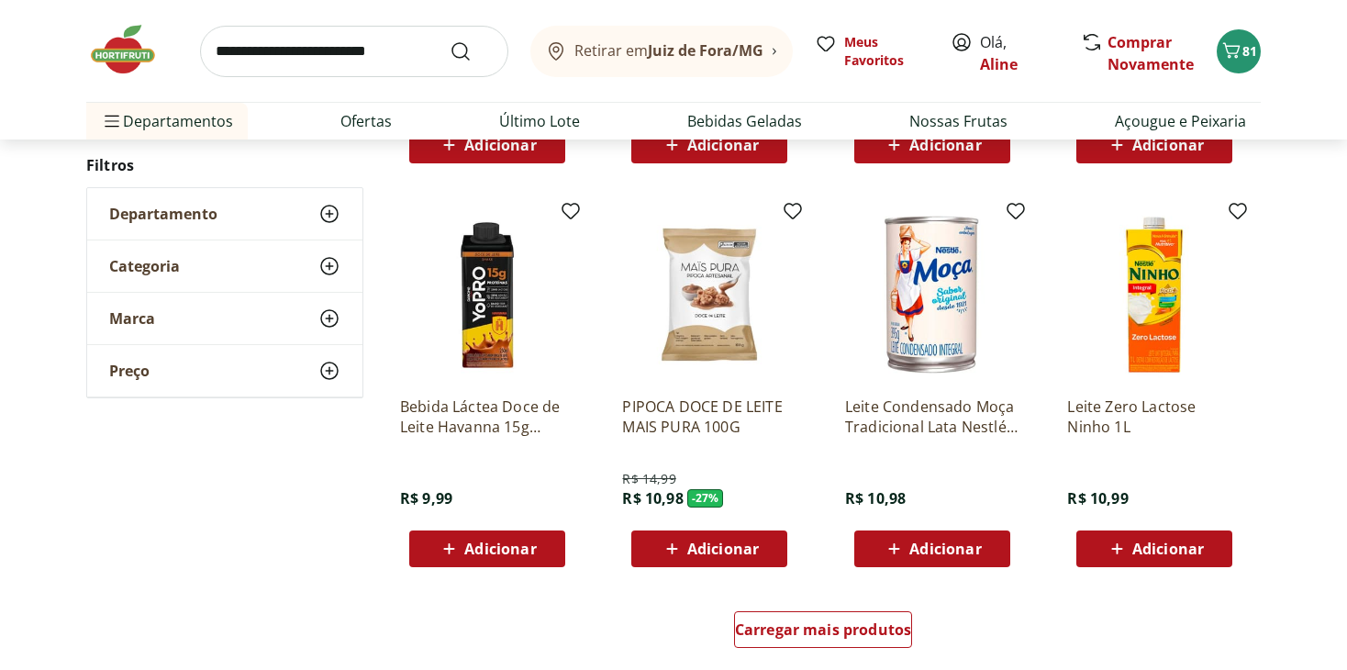
drag, startPoint x: 349, startPoint y: 54, endPoint x: 337, endPoint y: 54, distance: 12.8
click at [349, 54] on input "search" at bounding box center [354, 51] width 308 height 51
type input "*****"
click at [449, 40] on button "Submit Search" at bounding box center [471, 51] width 44 height 22
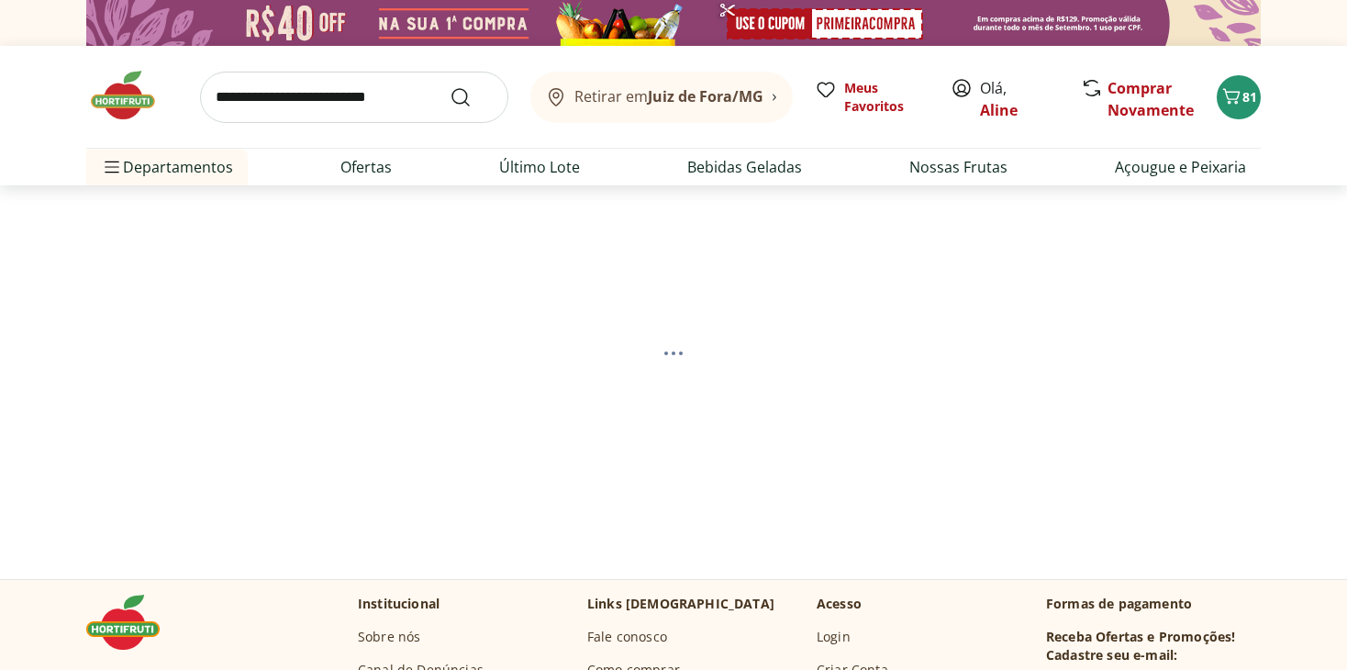
select select "**********"
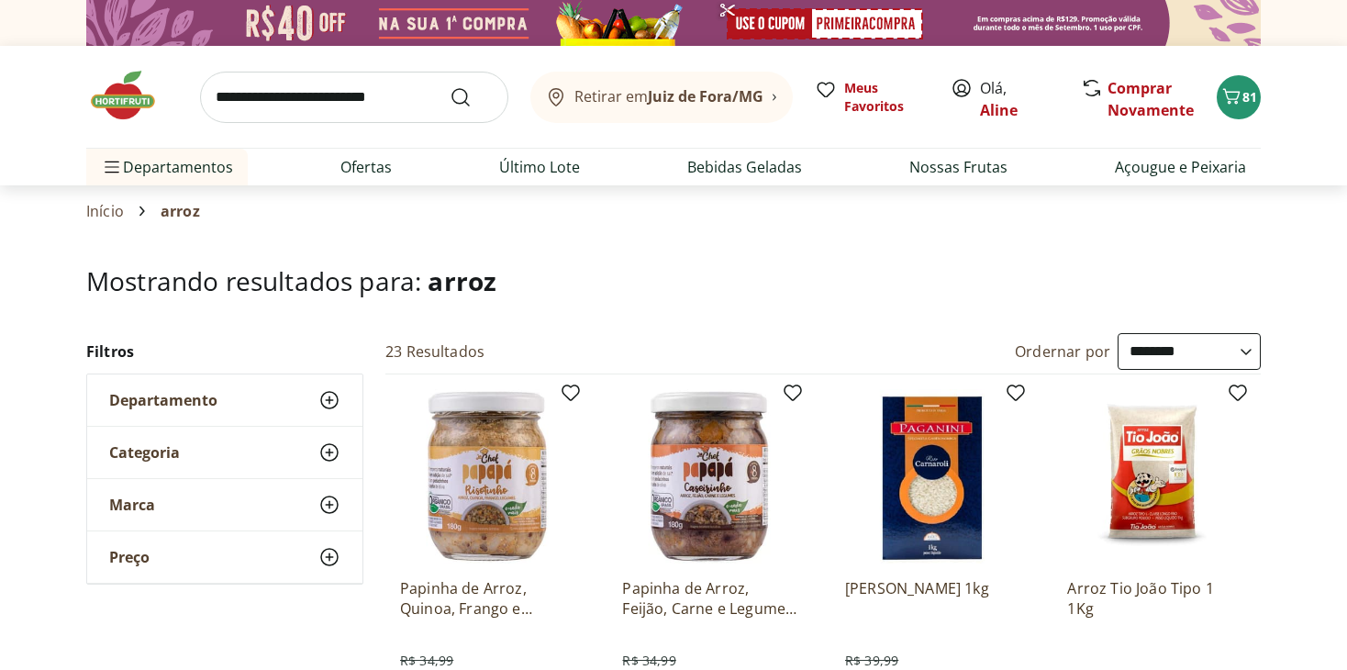
click at [1133, 339] on select "**********" at bounding box center [1188, 351] width 143 height 37
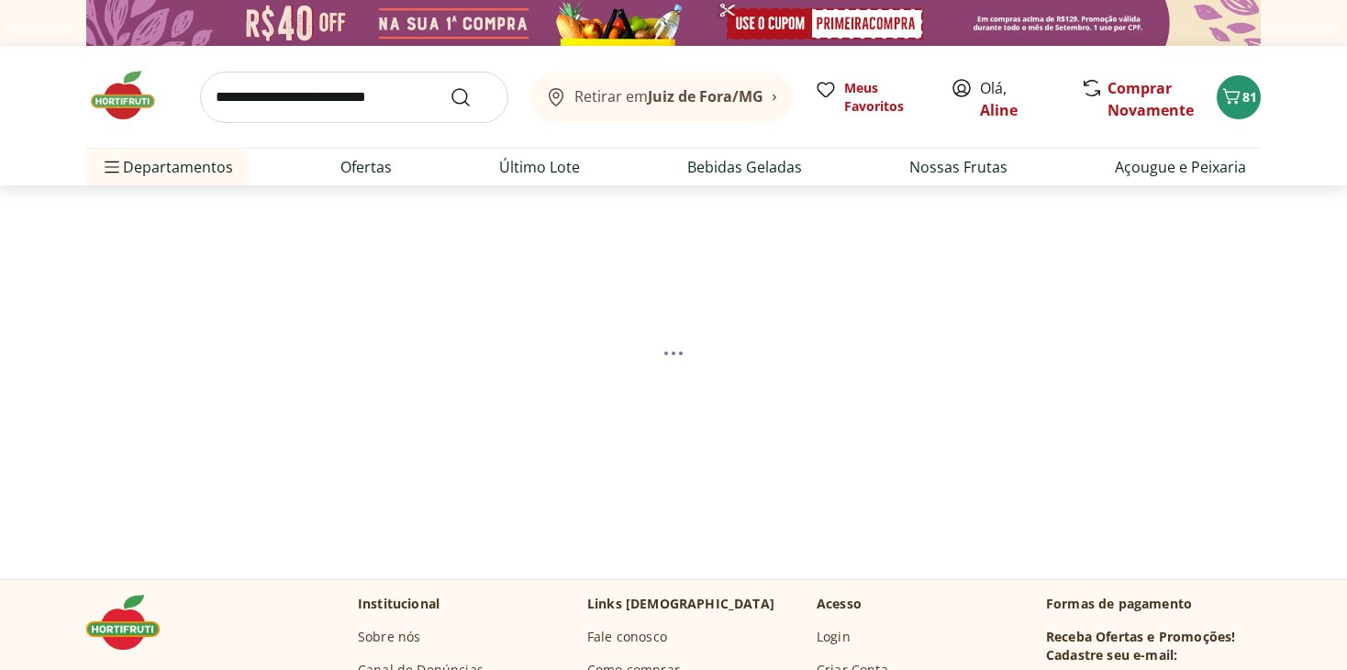
select select "*********"
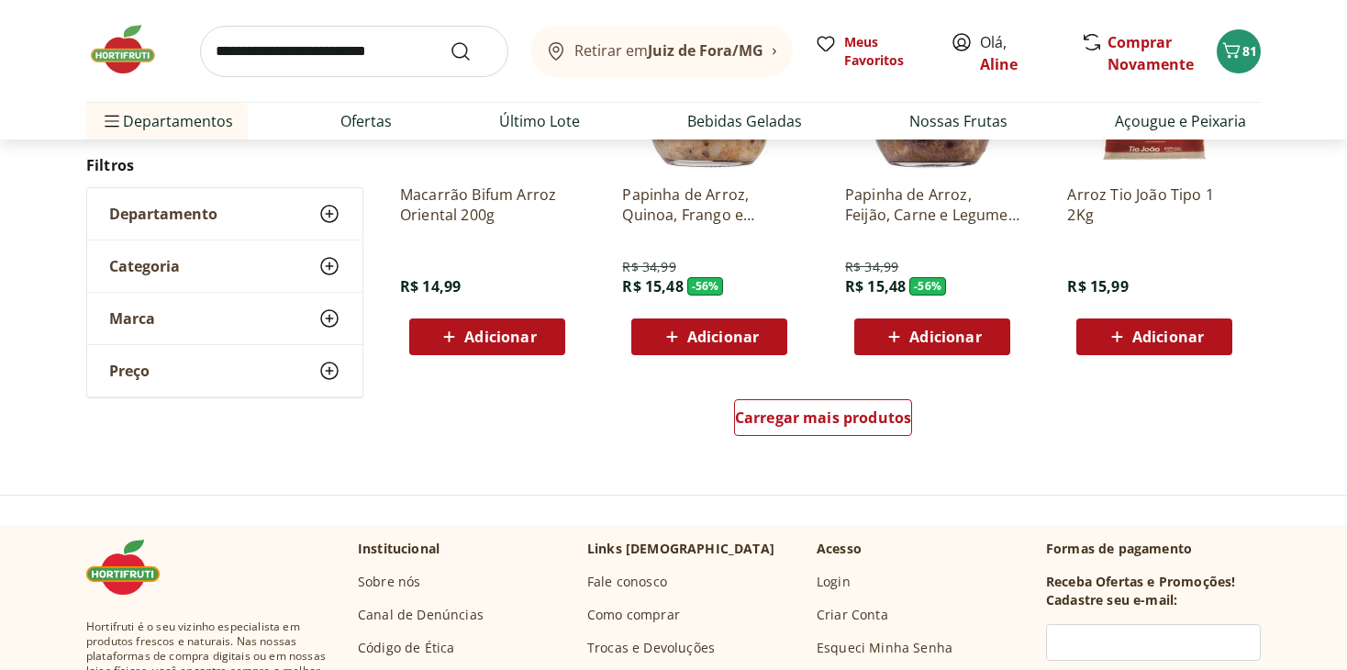
scroll to position [1204, 0]
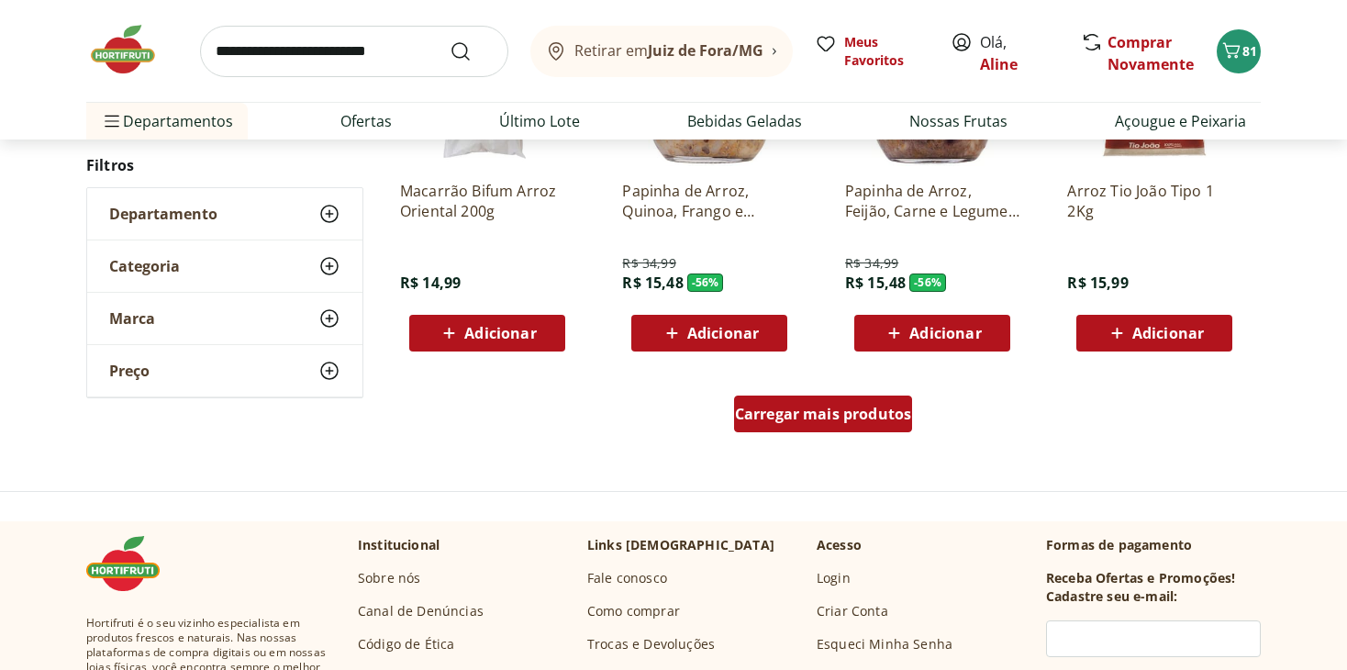
click at [850, 410] on span "Carregar mais produtos" at bounding box center [823, 413] width 177 height 15
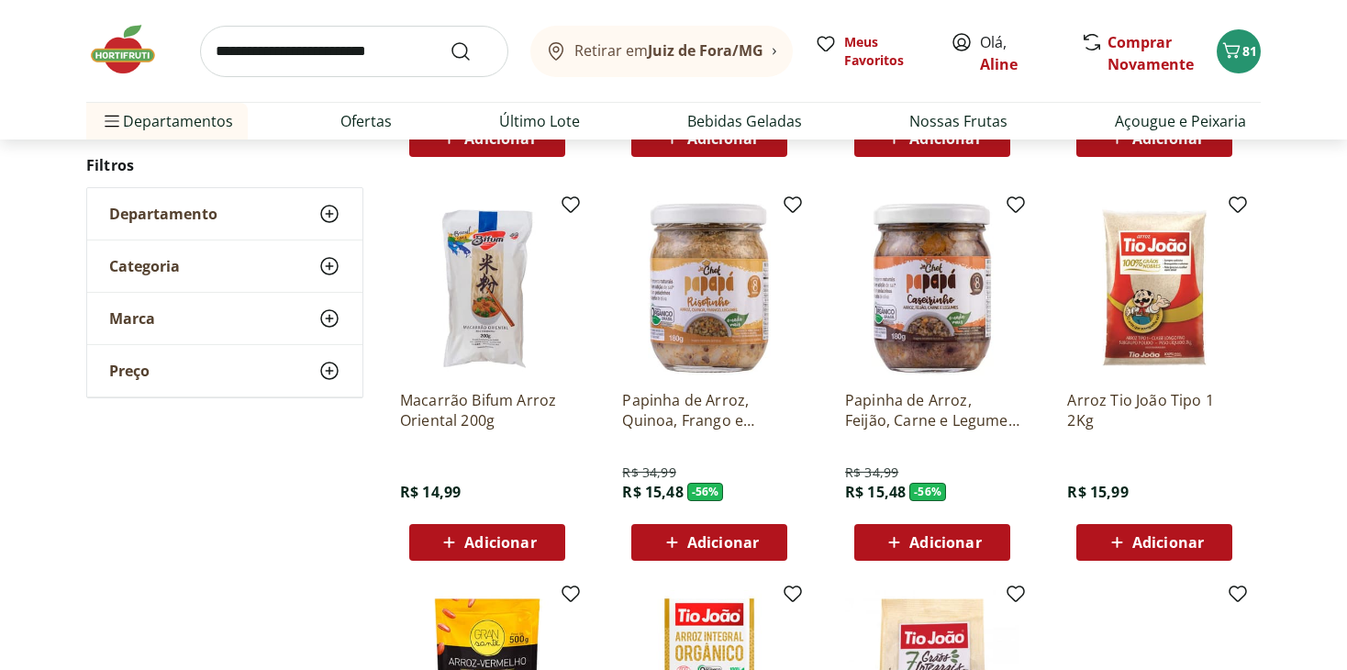
scroll to position [961, 0]
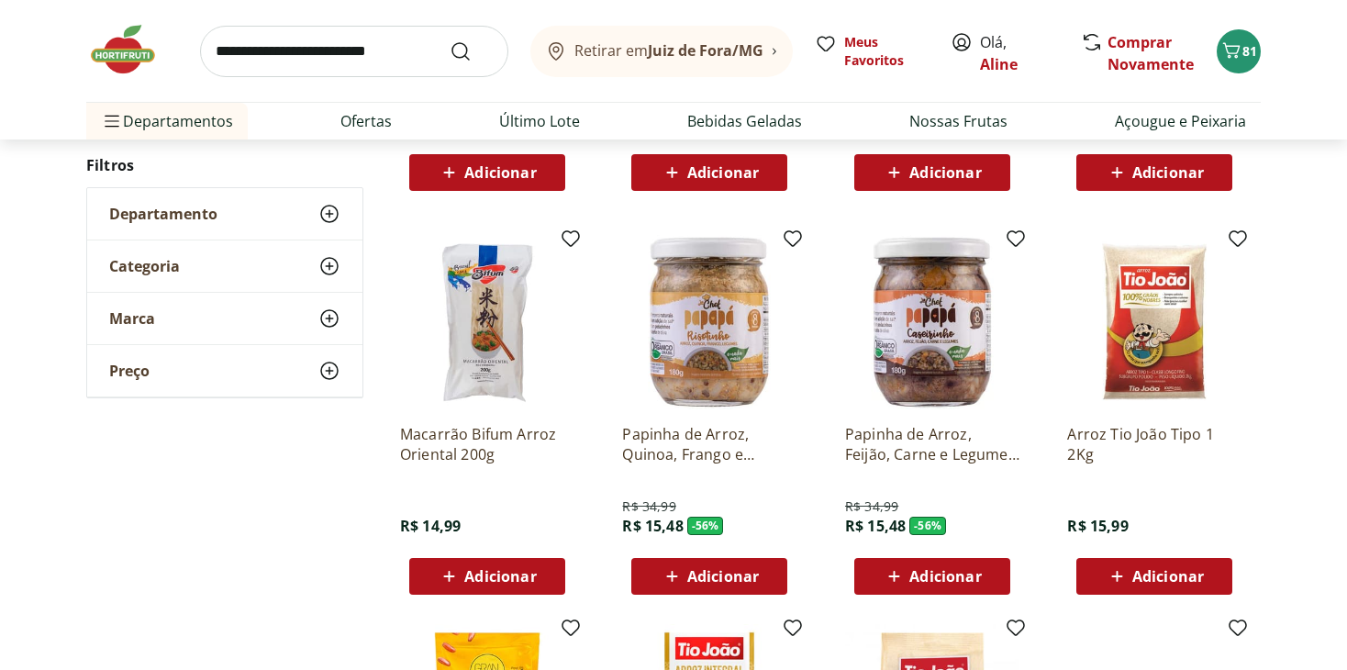
click at [1141, 571] on span "Adicionar" at bounding box center [1168, 576] width 72 height 15
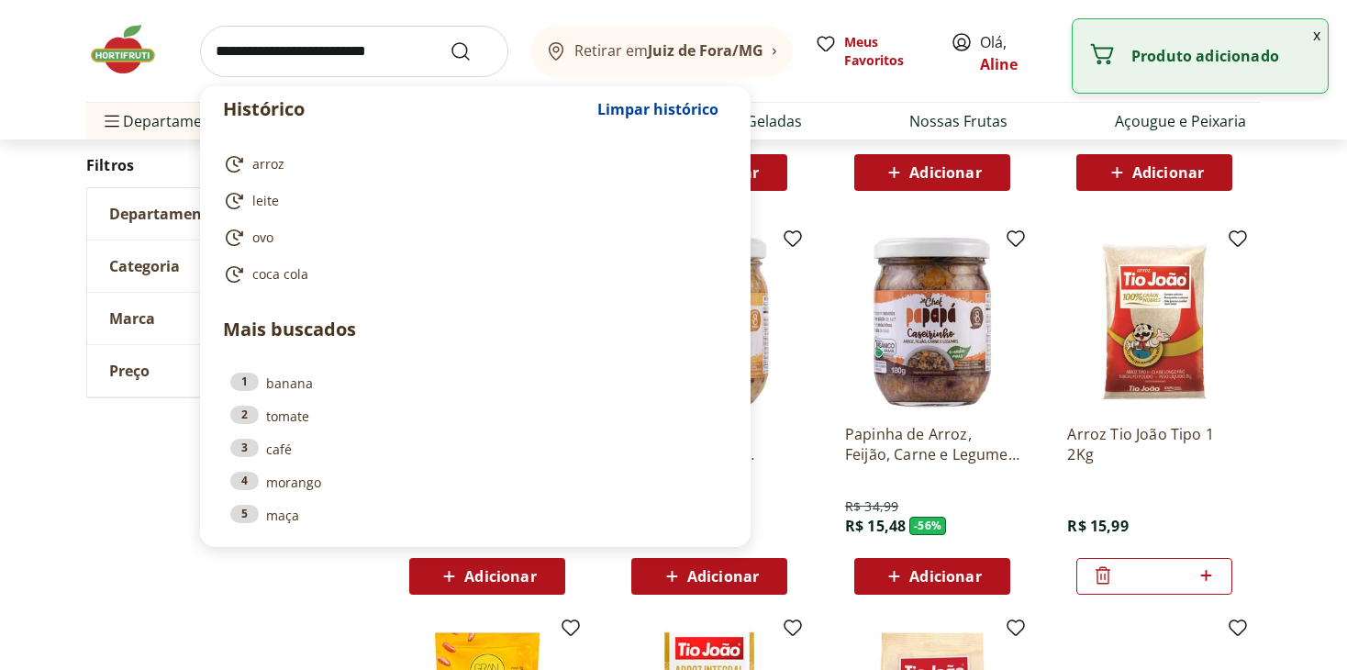
click at [370, 49] on input "search" at bounding box center [354, 51] width 308 height 51
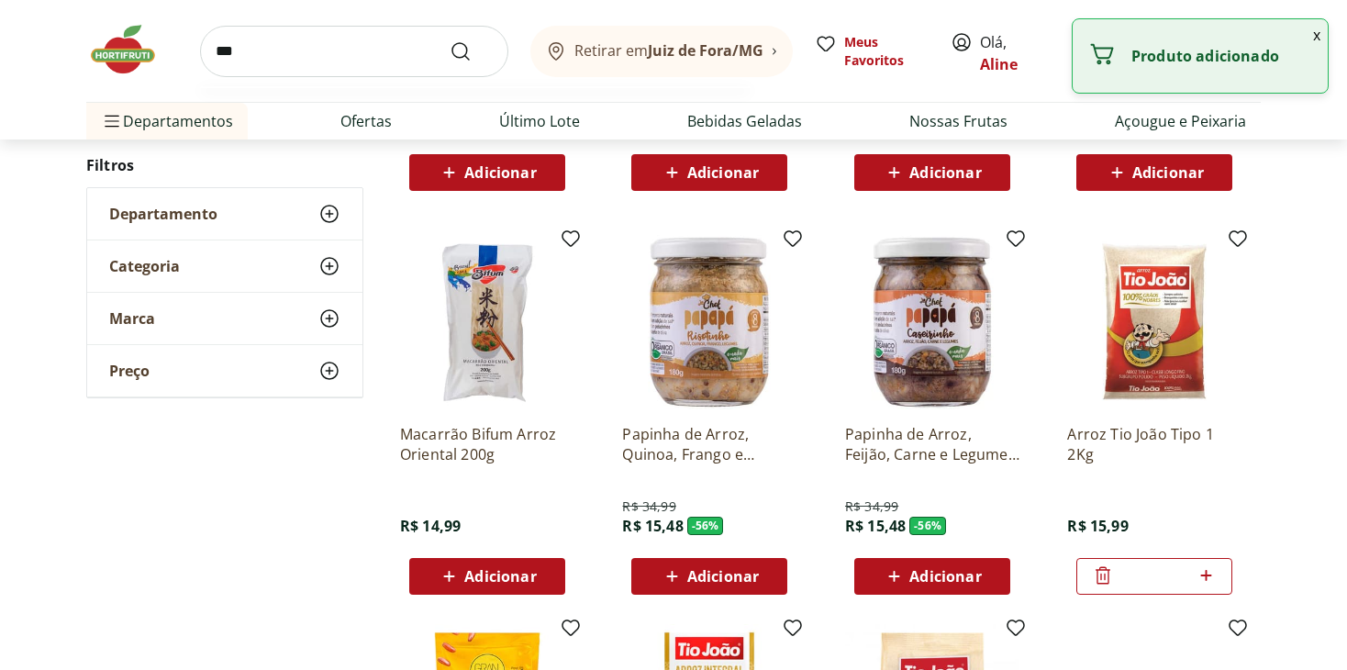
type input "***"
click at [449, 40] on button "Submit Search" at bounding box center [471, 51] width 44 height 22
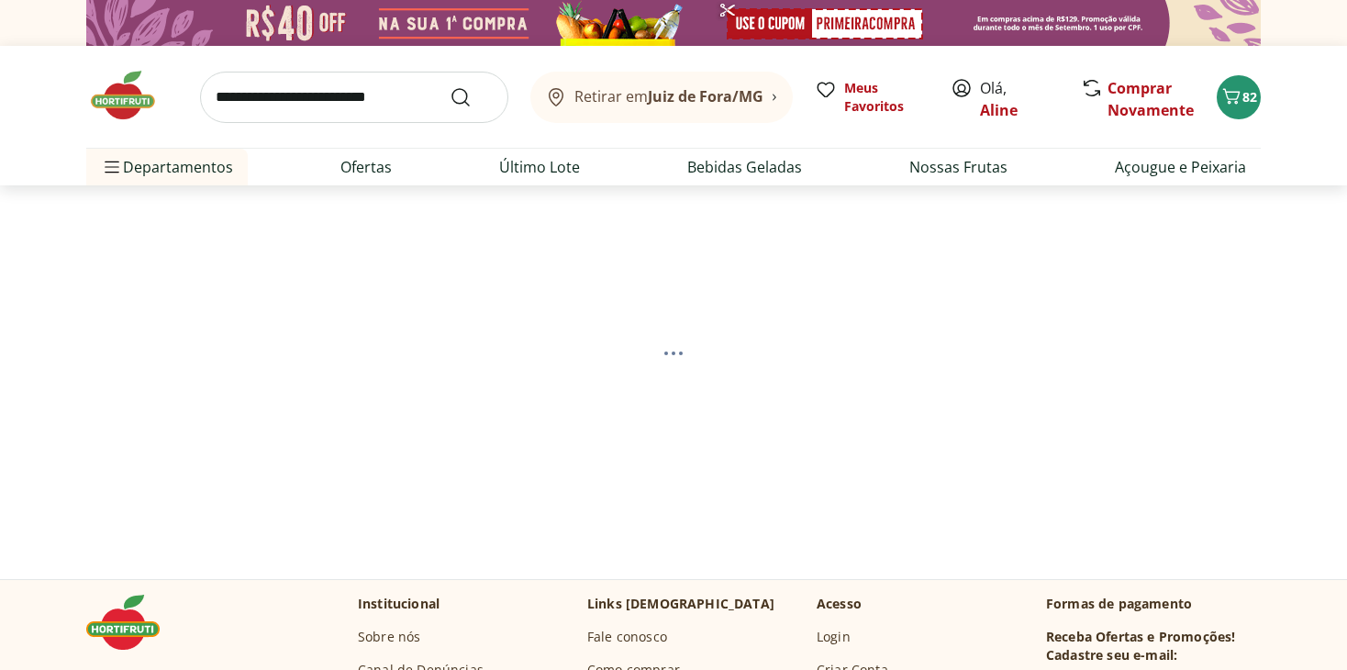
select select "**********"
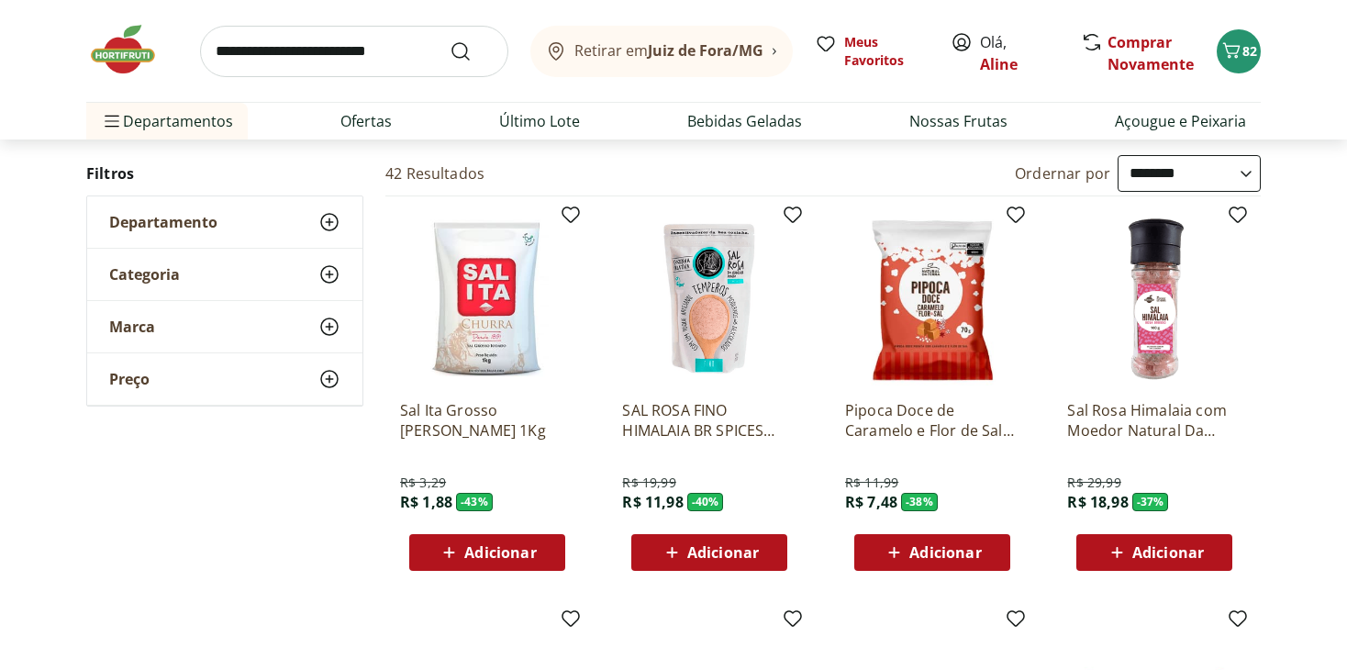
scroll to position [199, 0]
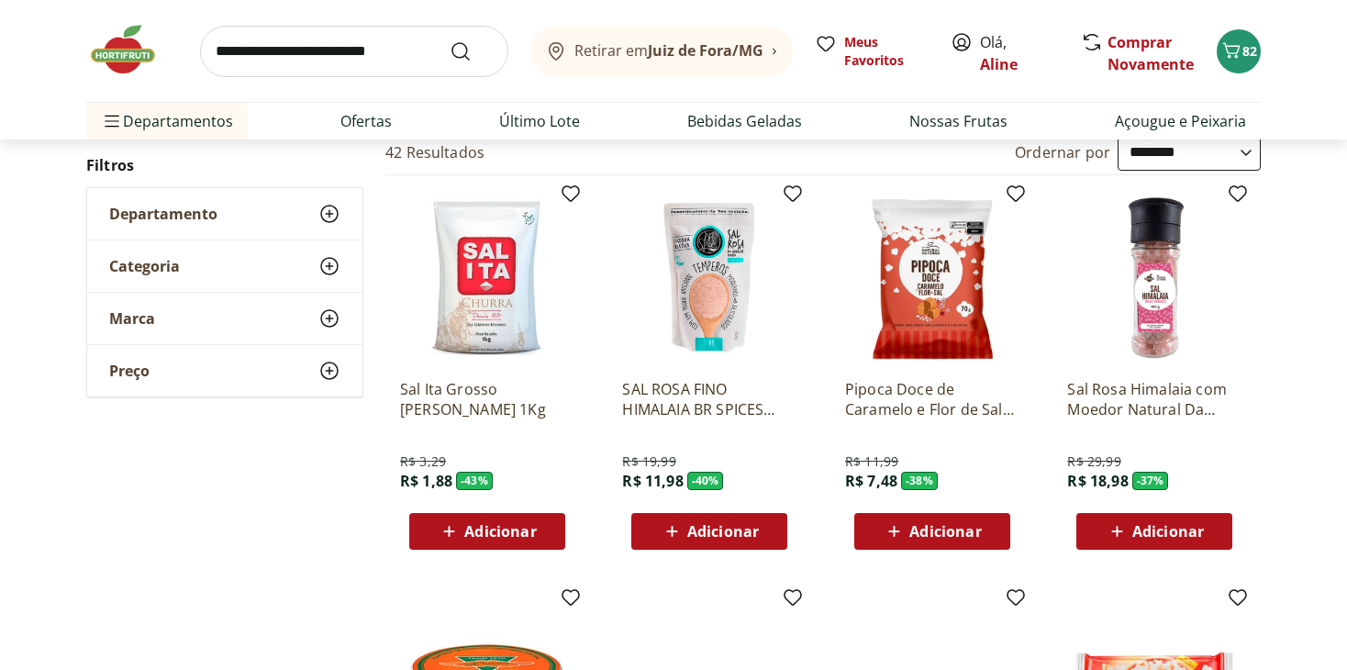
click at [1181, 151] on select "**********" at bounding box center [1188, 152] width 143 height 37
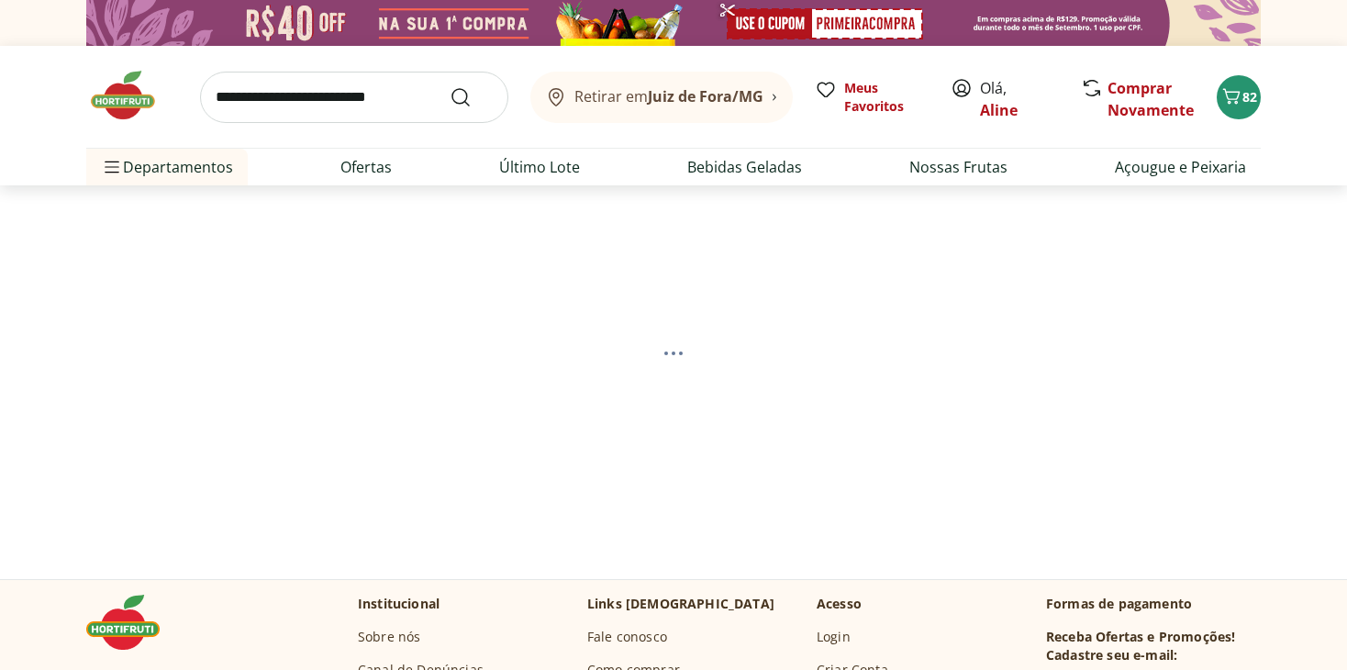
select select "*********"
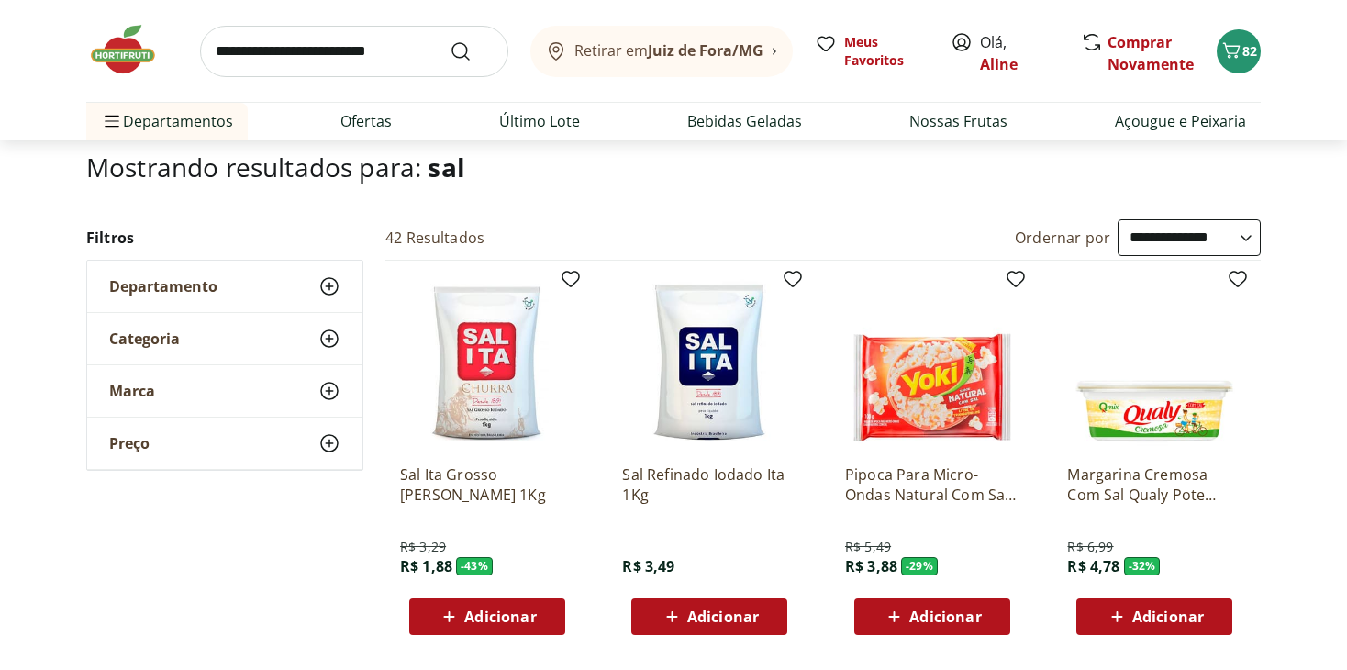
scroll to position [139, 0]
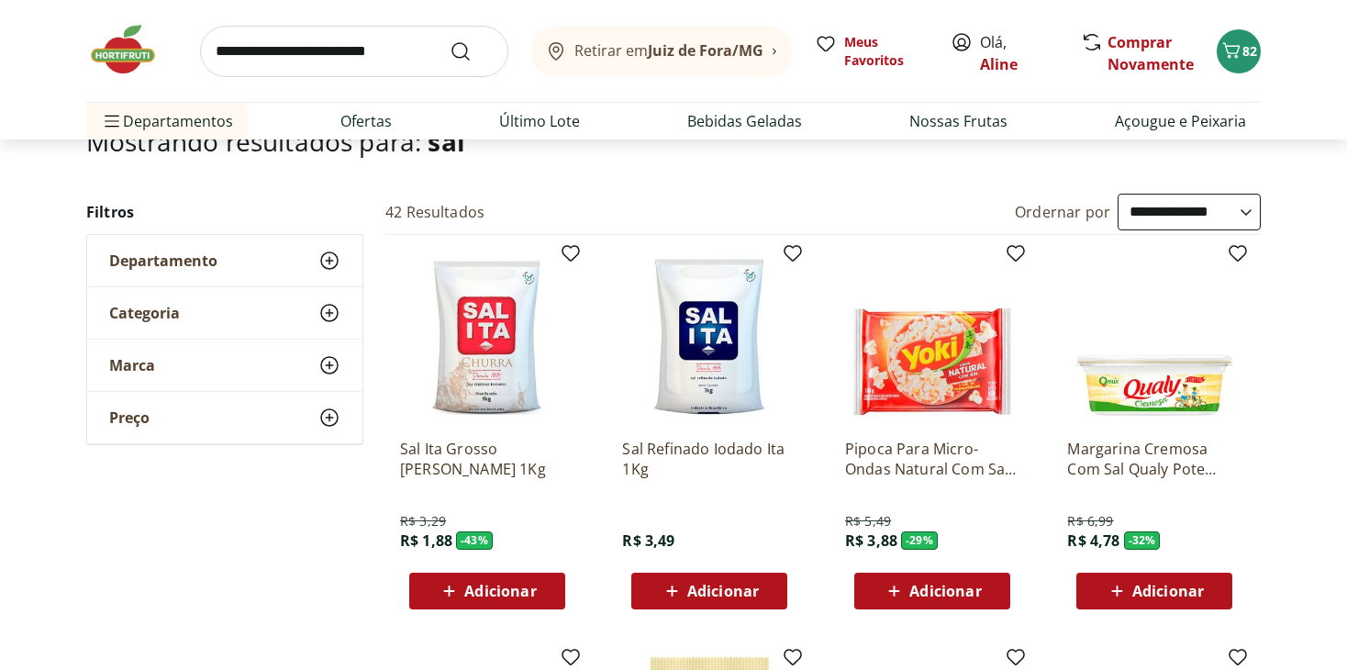
click at [721, 587] on span "Adicionar" at bounding box center [723, 590] width 72 height 15
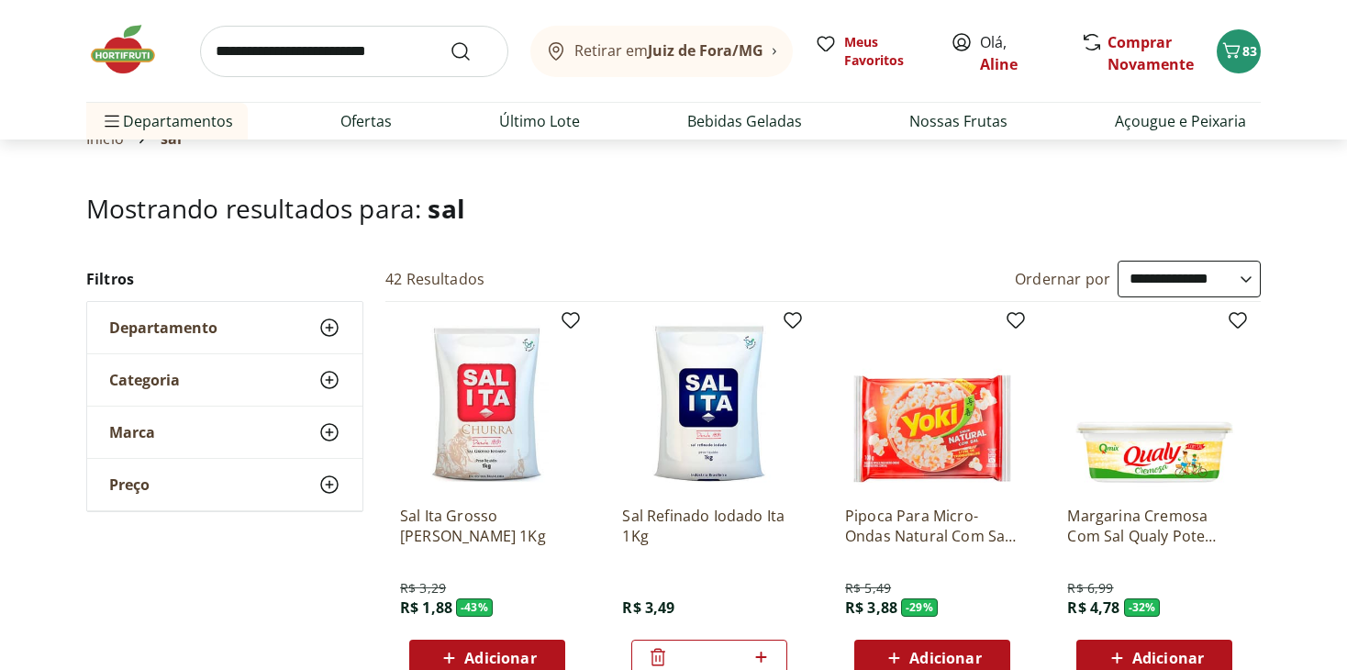
scroll to position [0, 0]
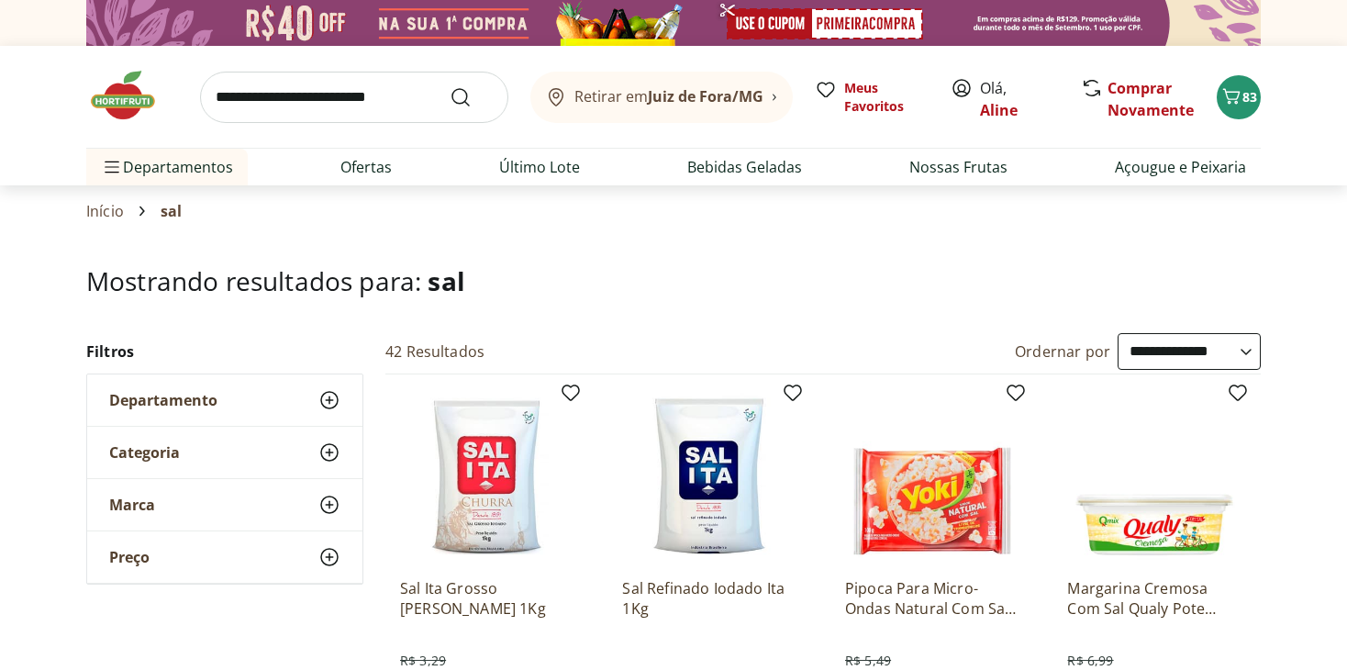
click at [327, 95] on input "search" at bounding box center [354, 97] width 308 height 51
type input "****"
click at [449, 86] on button "Submit Search" at bounding box center [471, 97] width 44 height 22
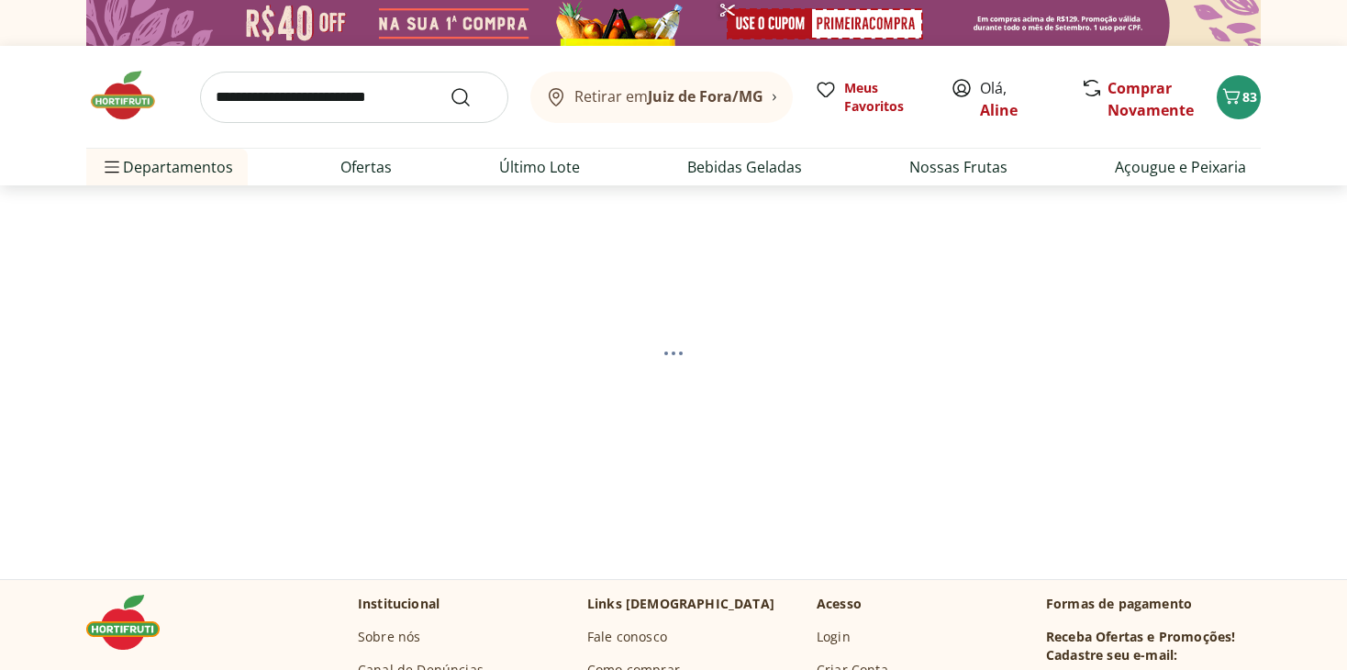
select select "**********"
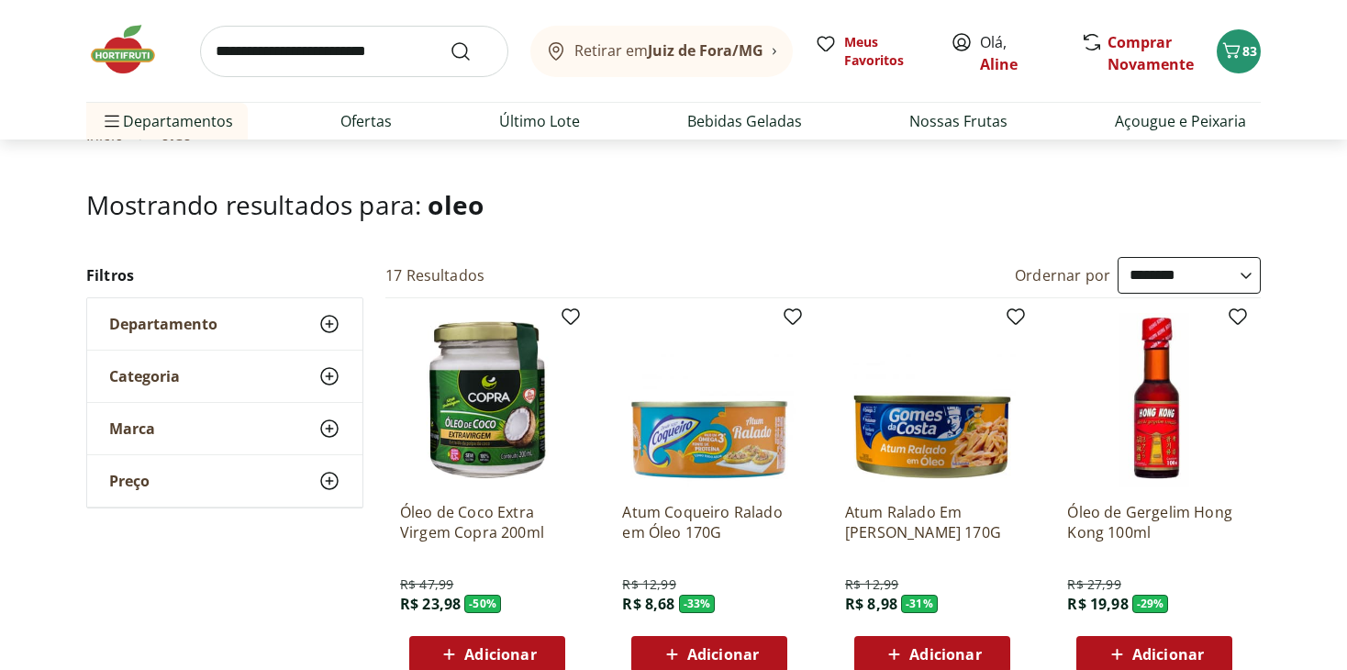
scroll to position [97, 0]
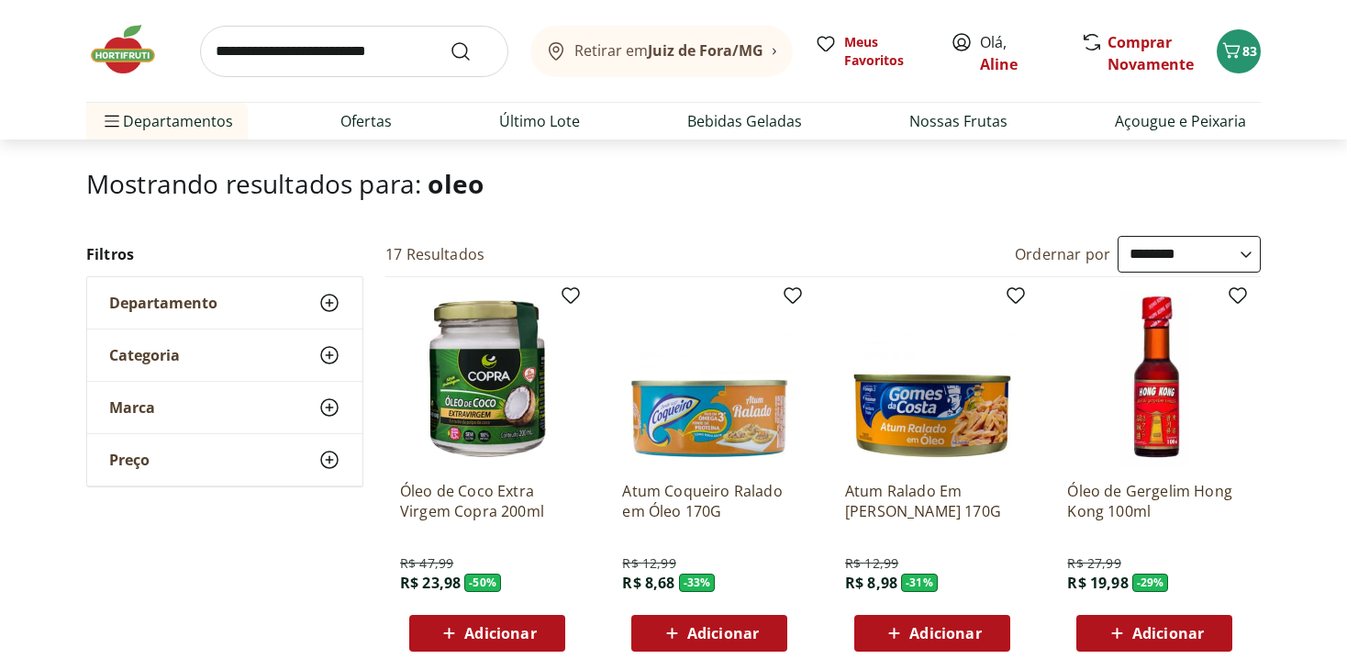
click at [1169, 250] on select "**********" at bounding box center [1188, 254] width 143 height 37
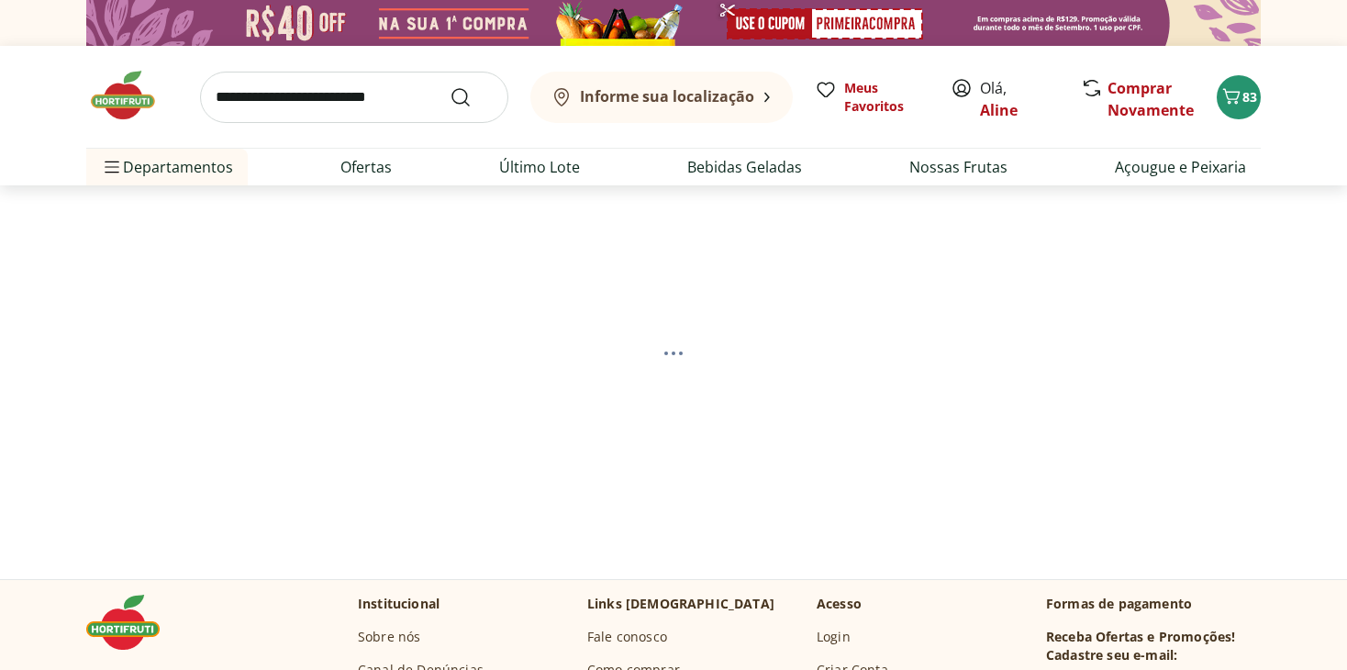
select select "*********"
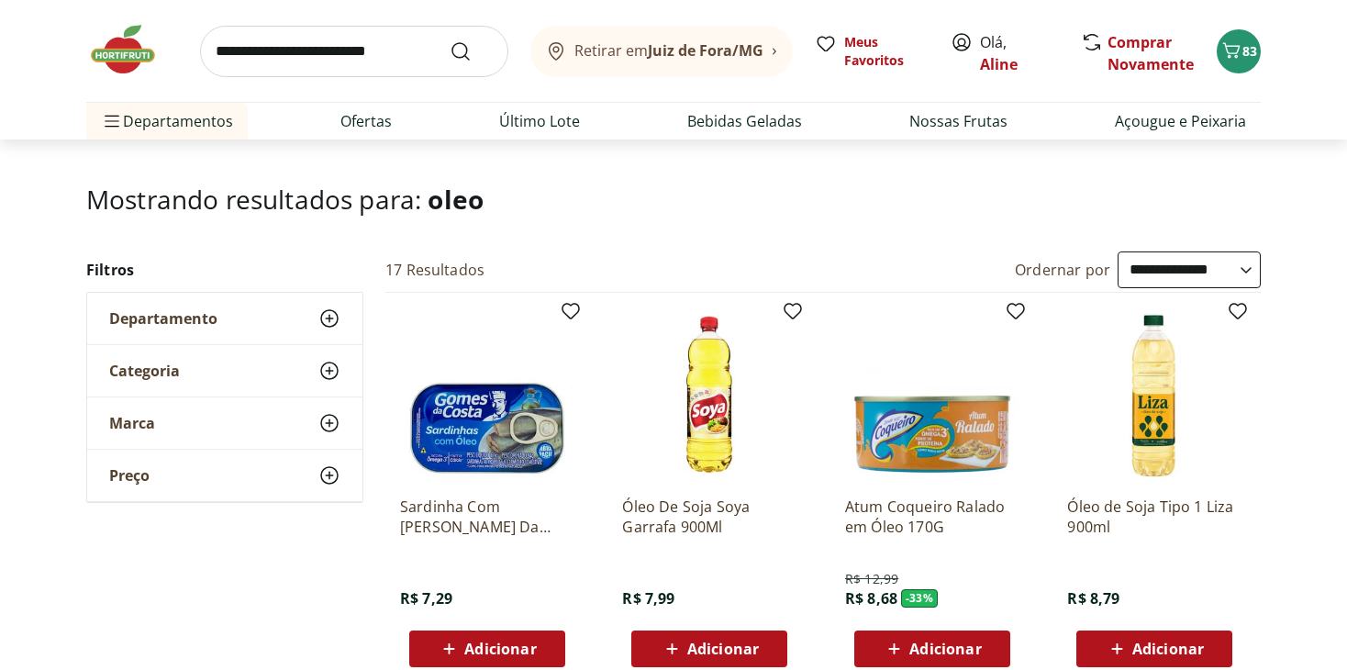
scroll to position [92, 0]
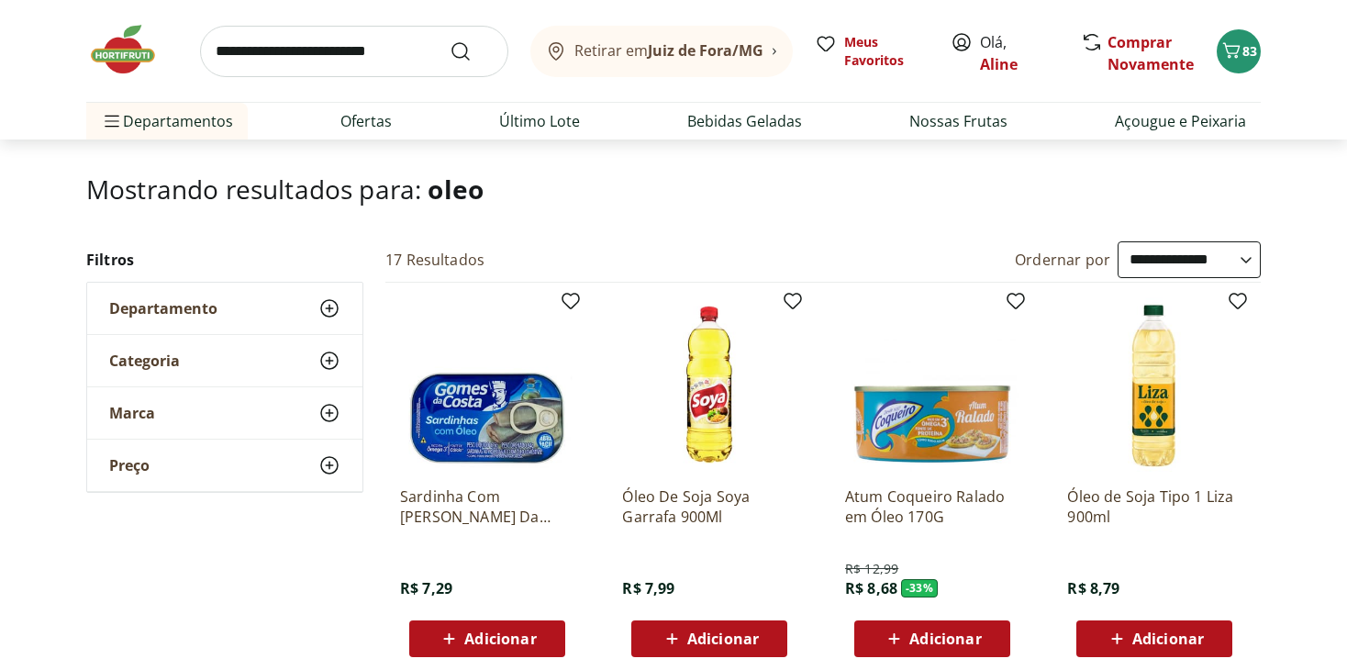
click at [1140, 627] on span "Adicionar" at bounding box center [1154, 638] width 98 height 22
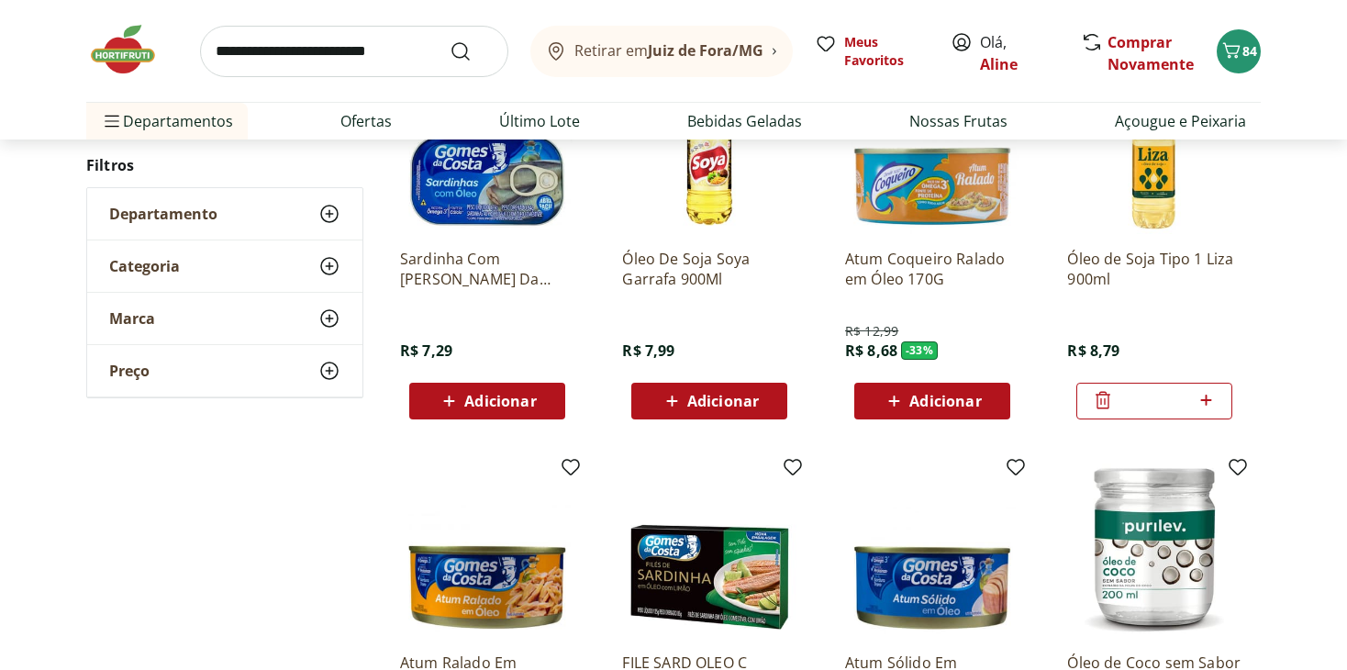
scroll to position [339, 0]
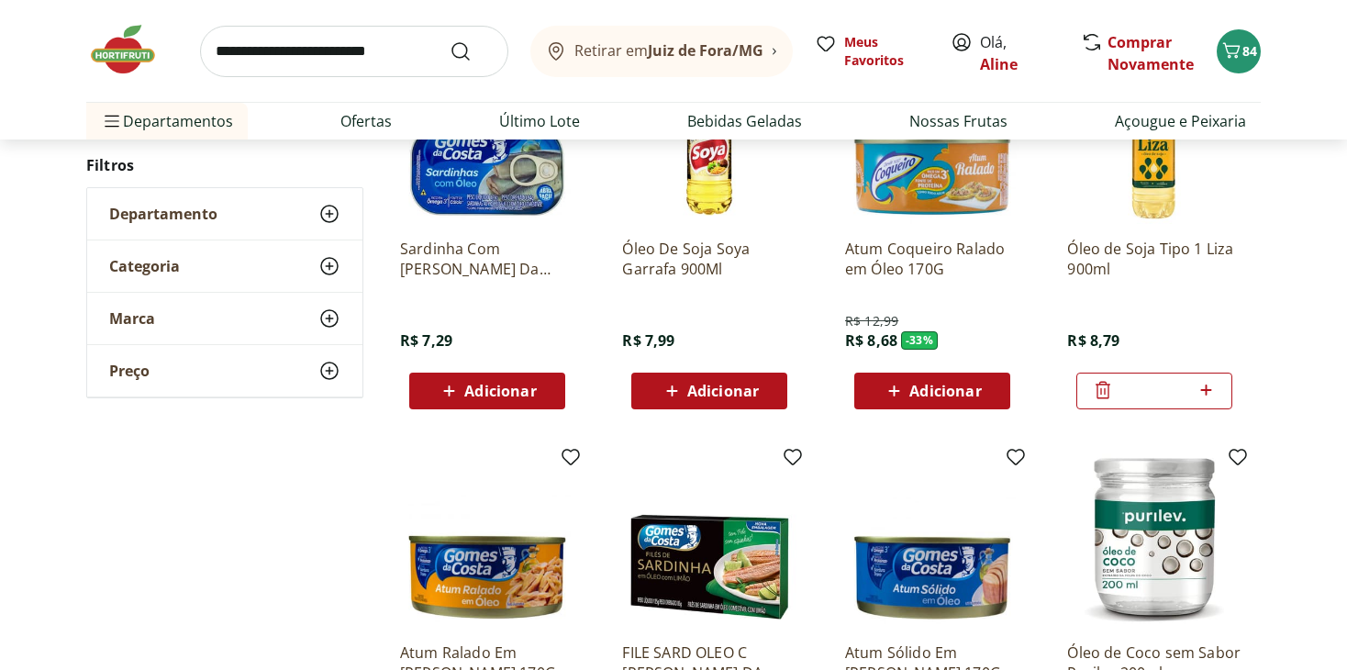
click at [1107, 386] on icon at bounding box center [1103, 390] width 22 height 22
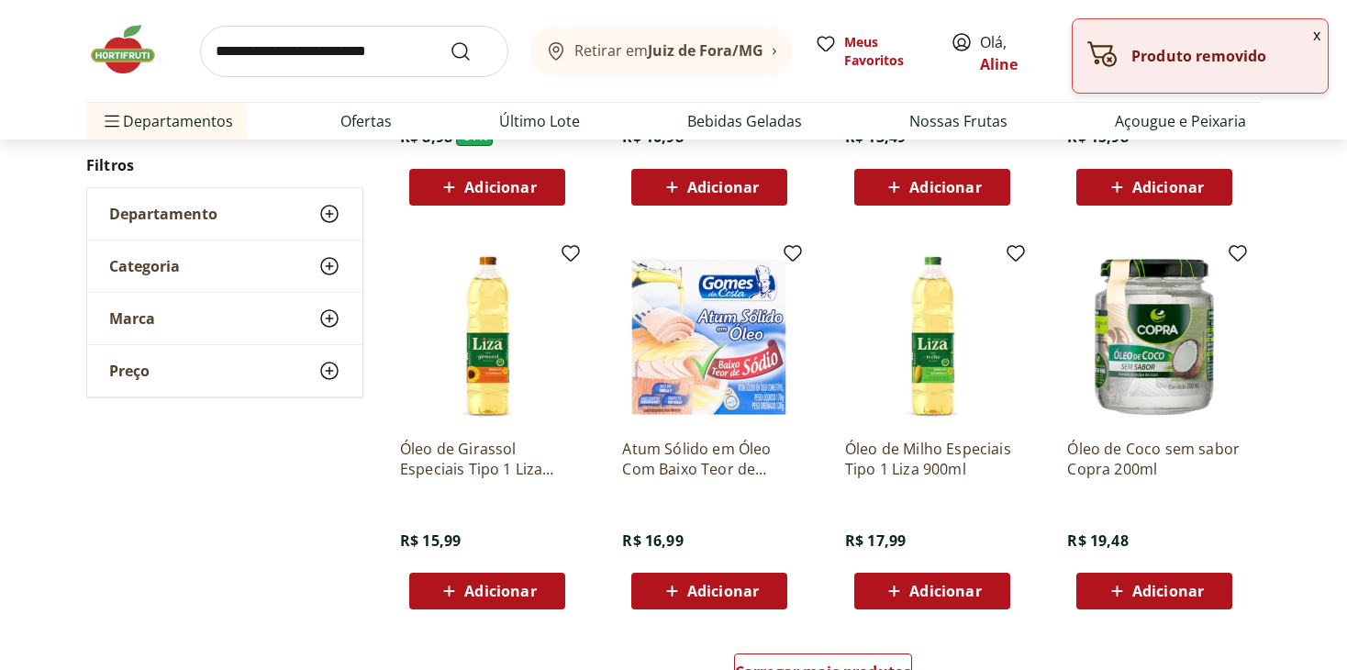
scroll to position [1165, 0]
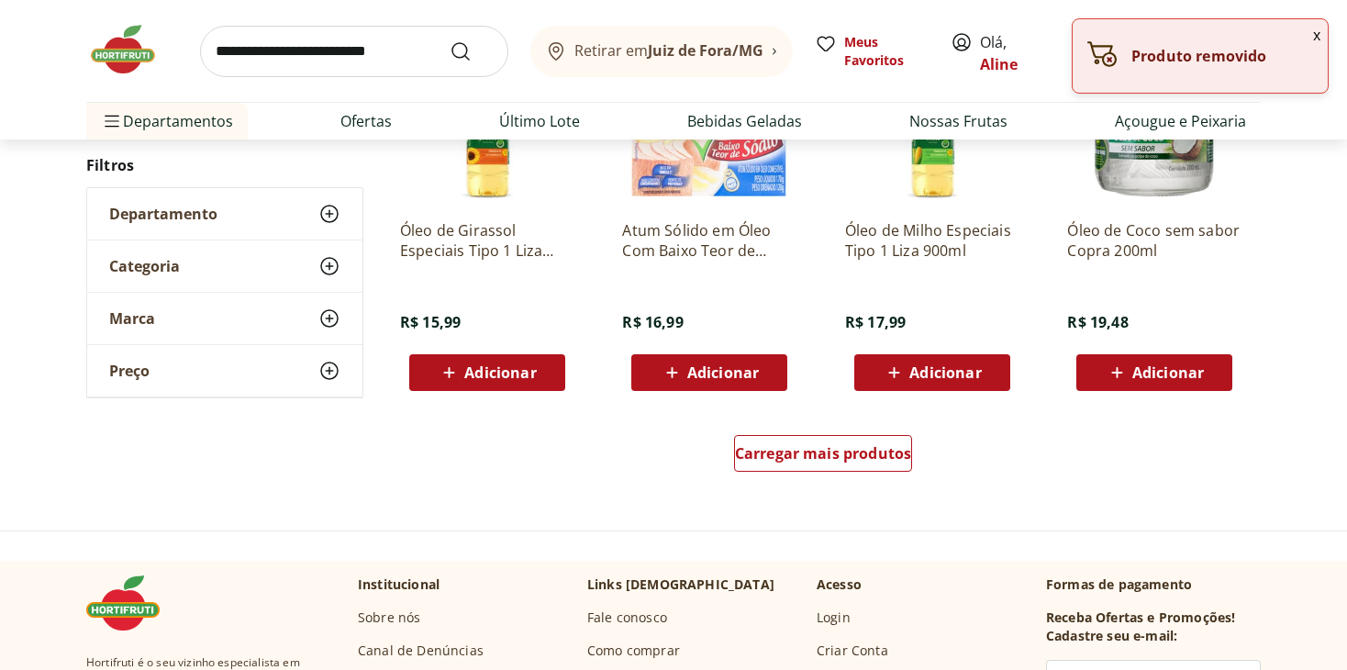
click at [494, 377] on span "Adicionar" at bounding box center [500, 372] width 72 height 15
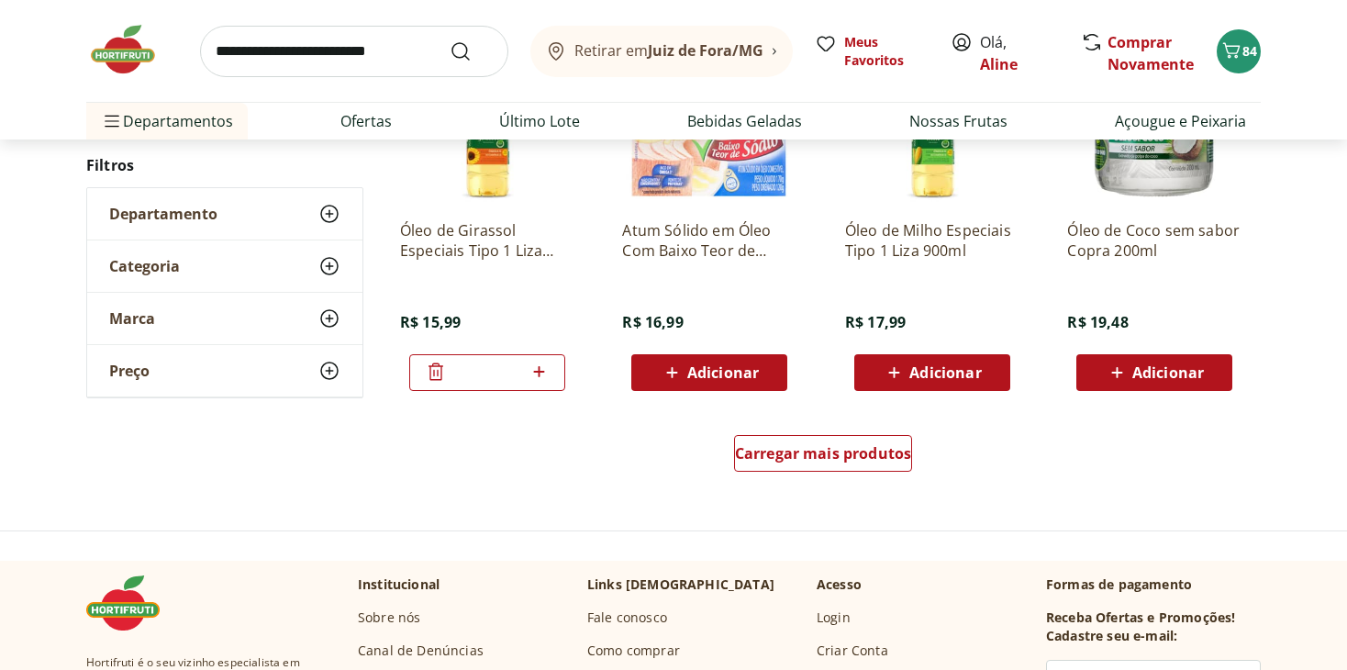
click at [1248, 462] on div "Carregar mais produtos" at bounding box center [823, 457] width 890 height 88
click at [261, 61] on input "search" at bounding box center [354, 51] width 308 height 51
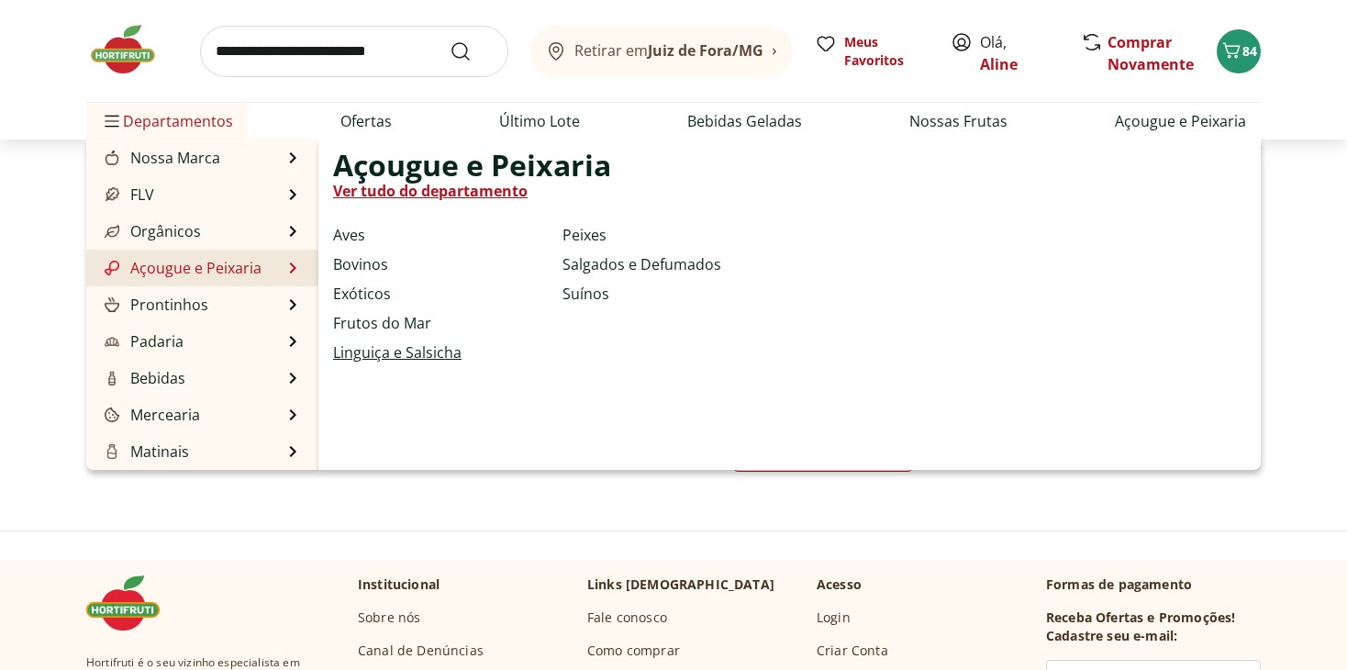
click at [404, 345] on link "Linguiça e Salsicha" at bounding box center [397, 352] width 128 height 22
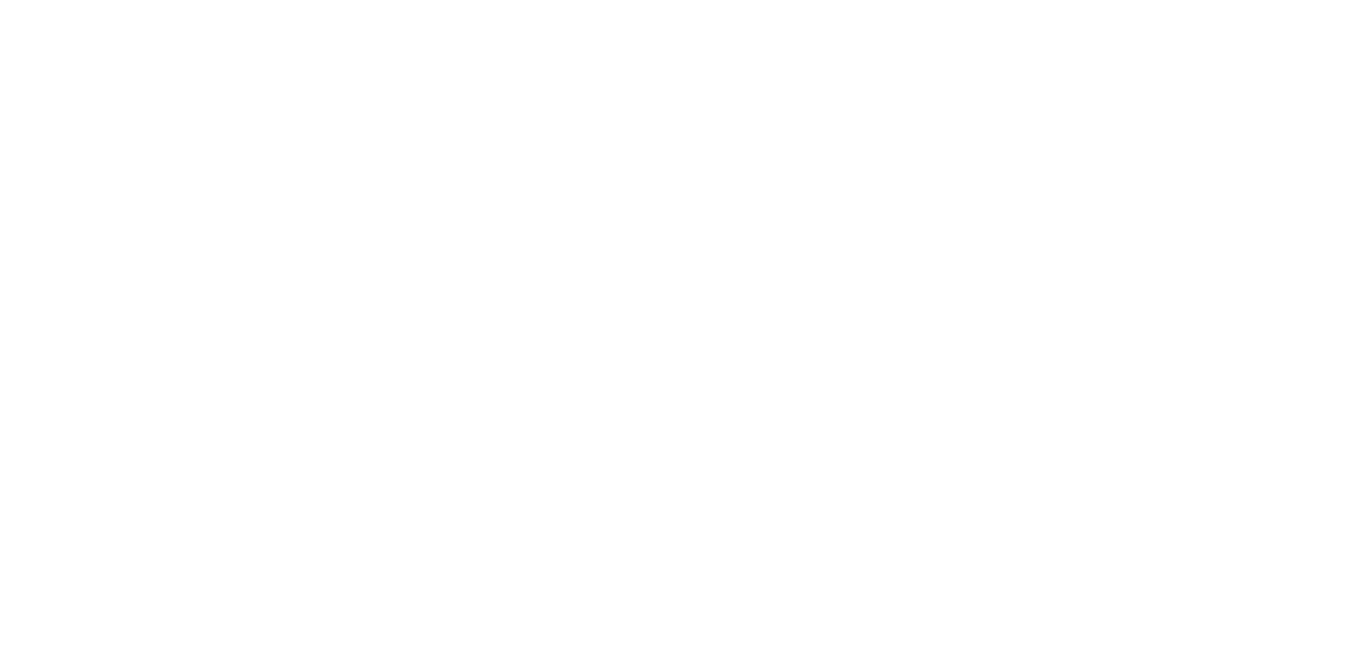
select select "**********"
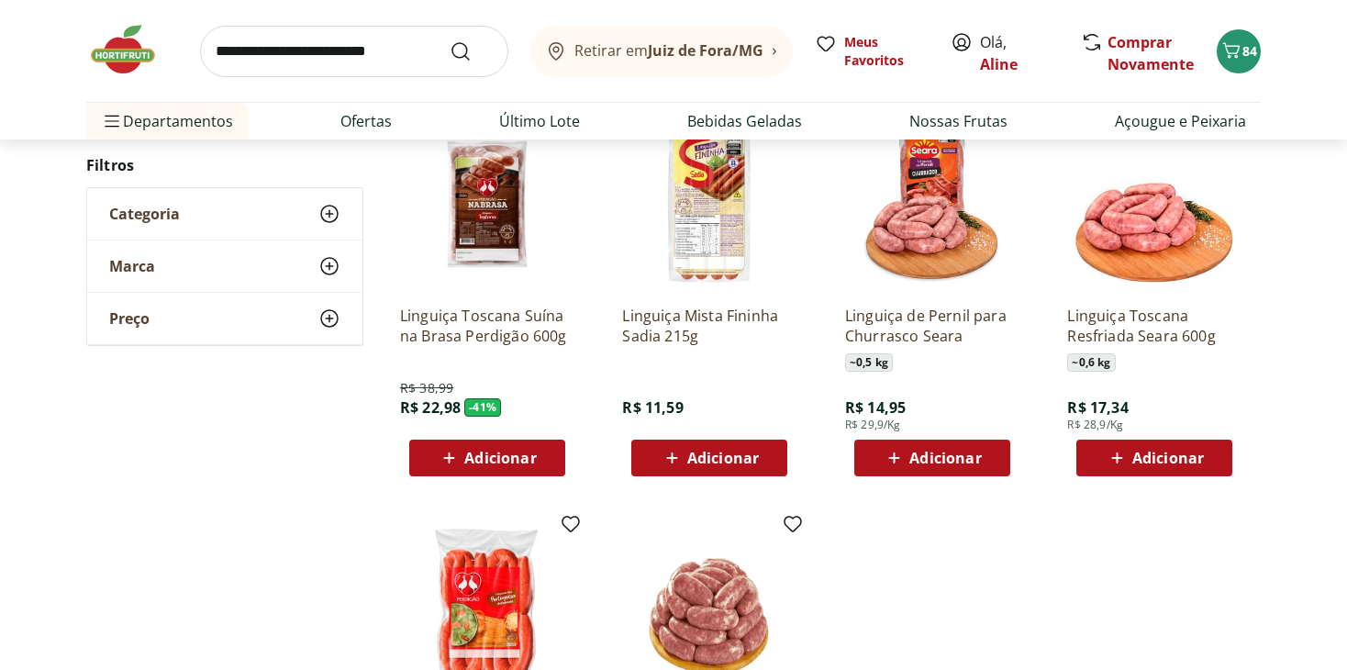
scroll to position [92, 0]
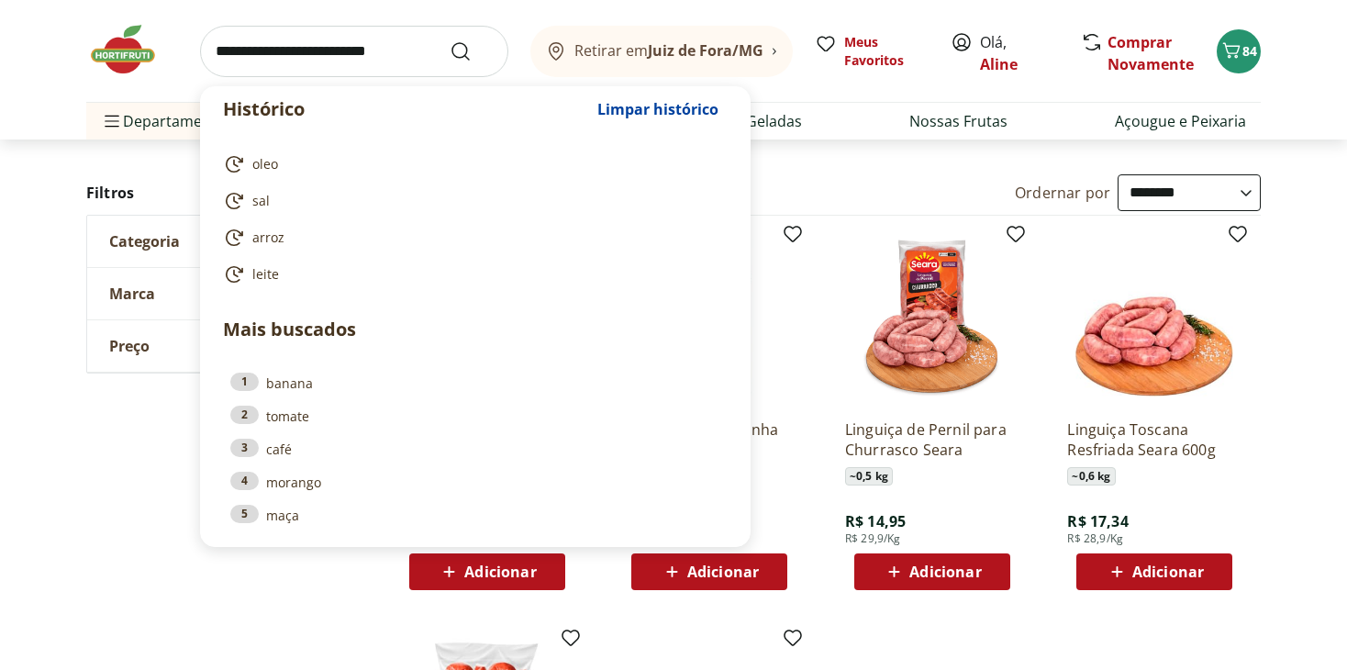
click at [340, 66] on input "search" at bounding box center [354, 51] width 308 height 51
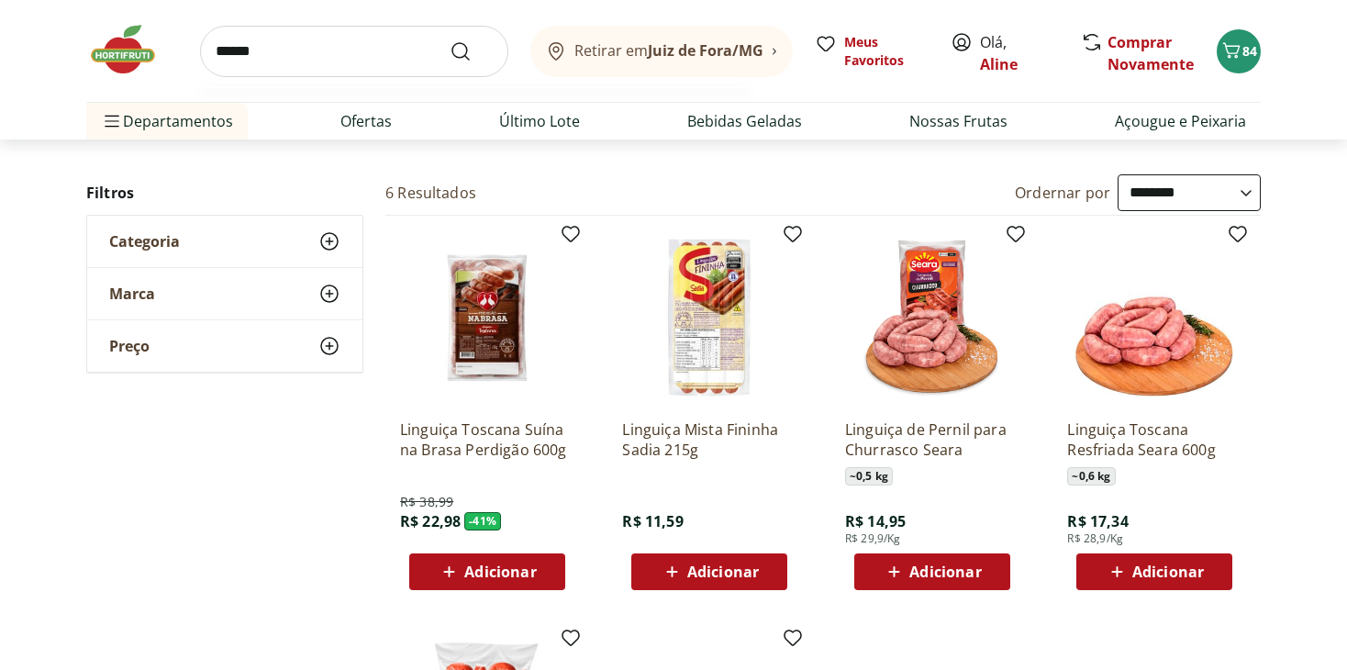
type input "******"
click at [449, 40] on button "Submit Search" at bounding box center [471, 51] width 44 height 22
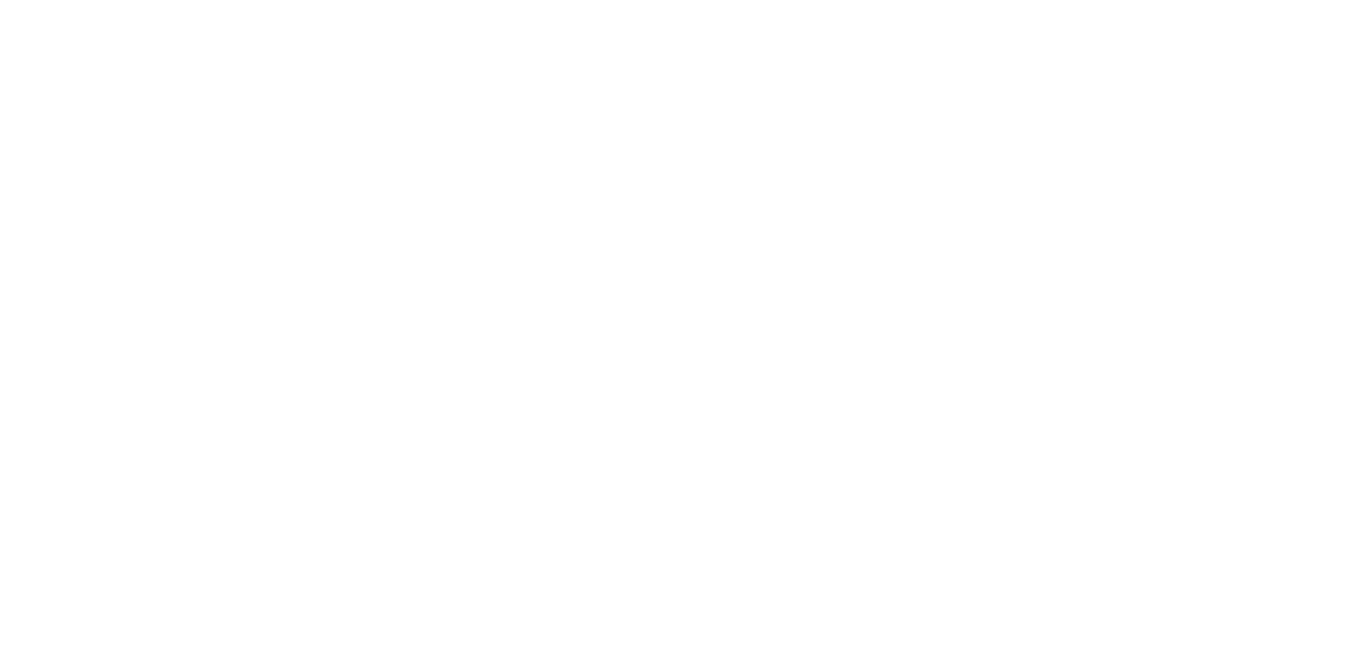
select select "**********"
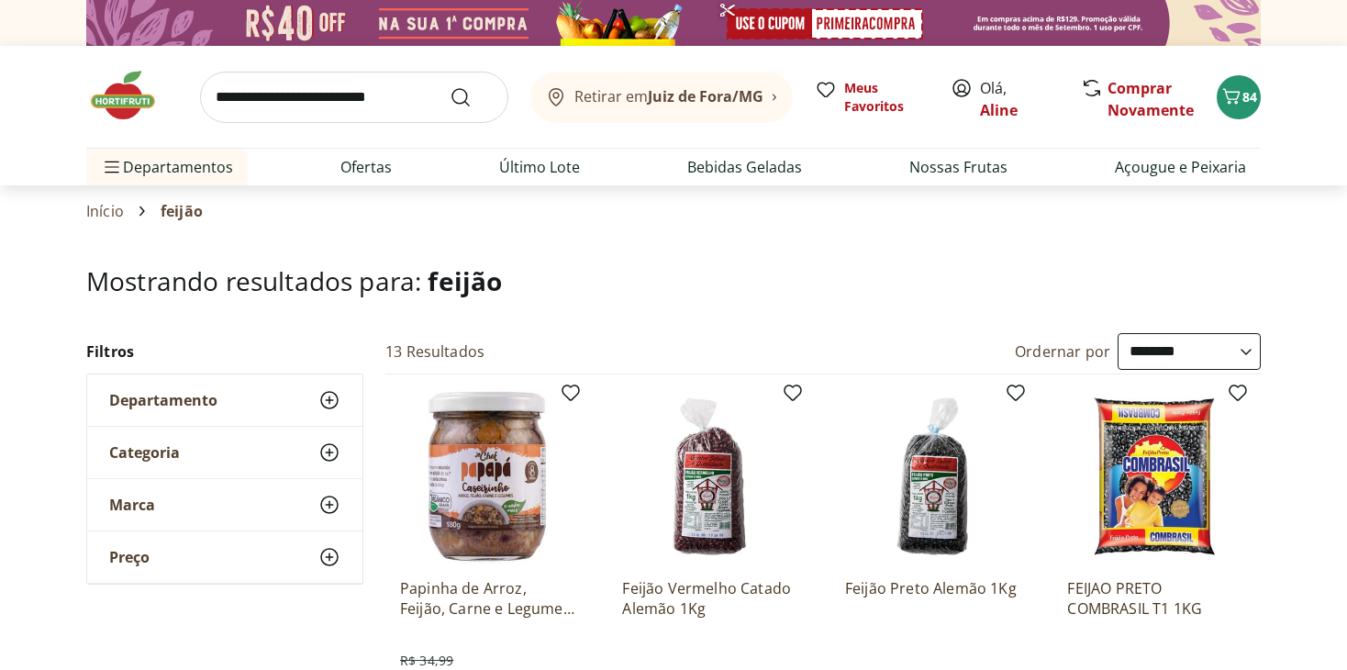
click at [1117, 351] on select "**********" at bounding box center [1188, 351] width 143 height 37
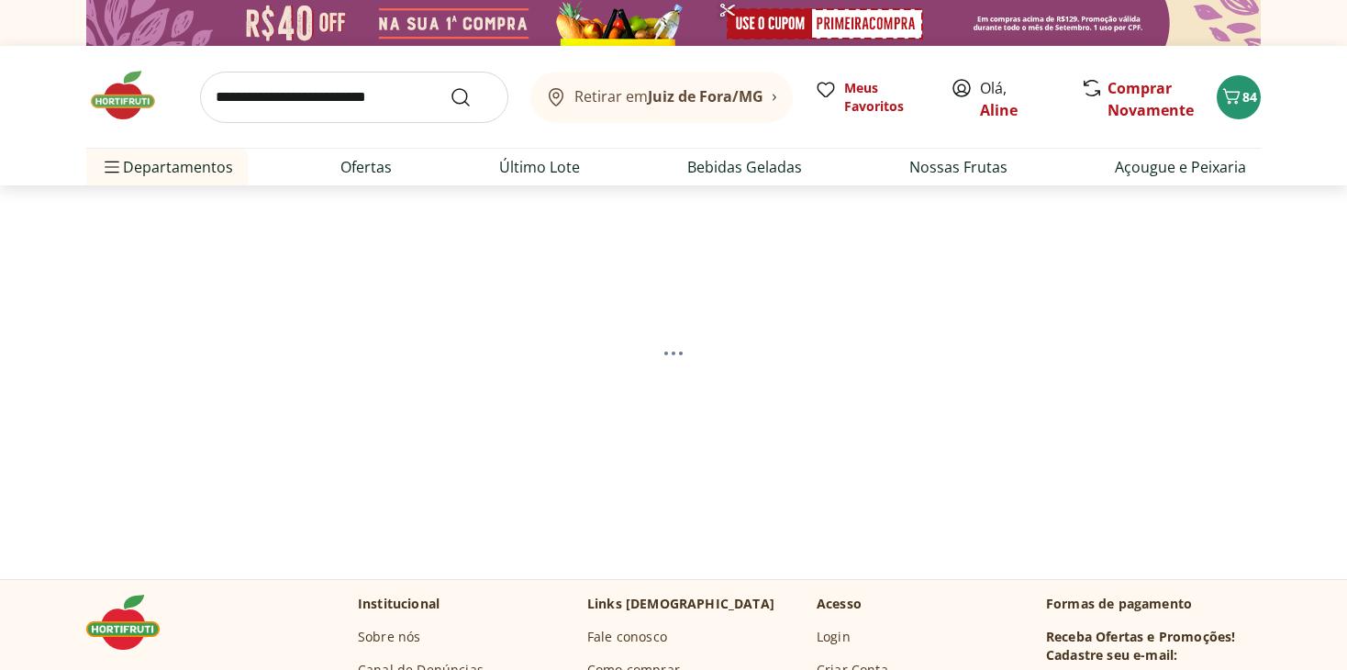
select select "*********"
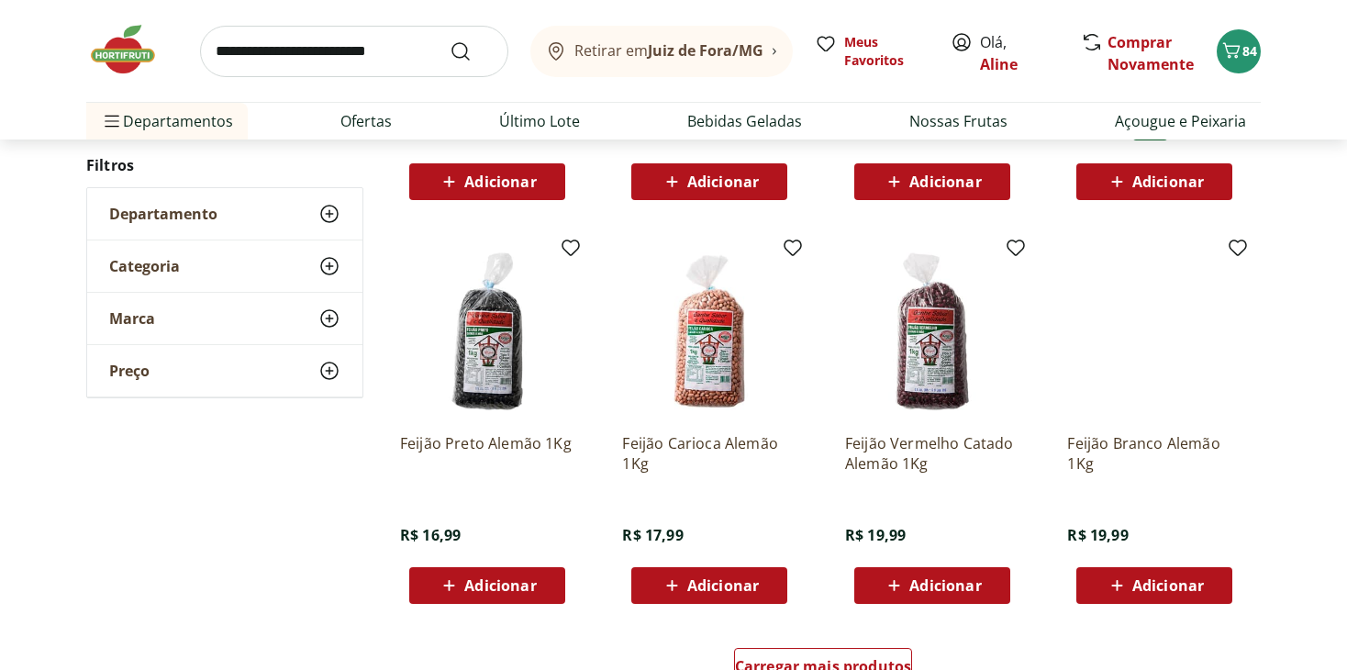
scroll to position [1053, 0]
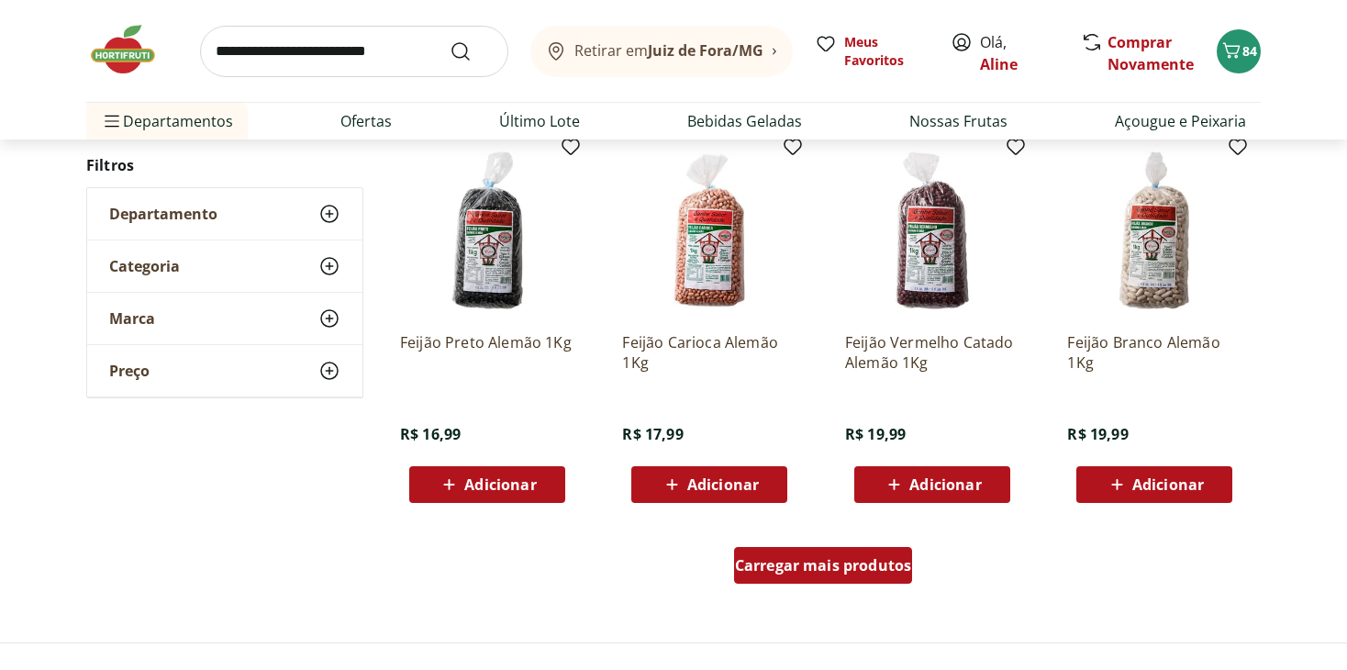
click at [806, 579] on div "Carregar mais produtos" at bounding box center [823, 565] width 179 height 37
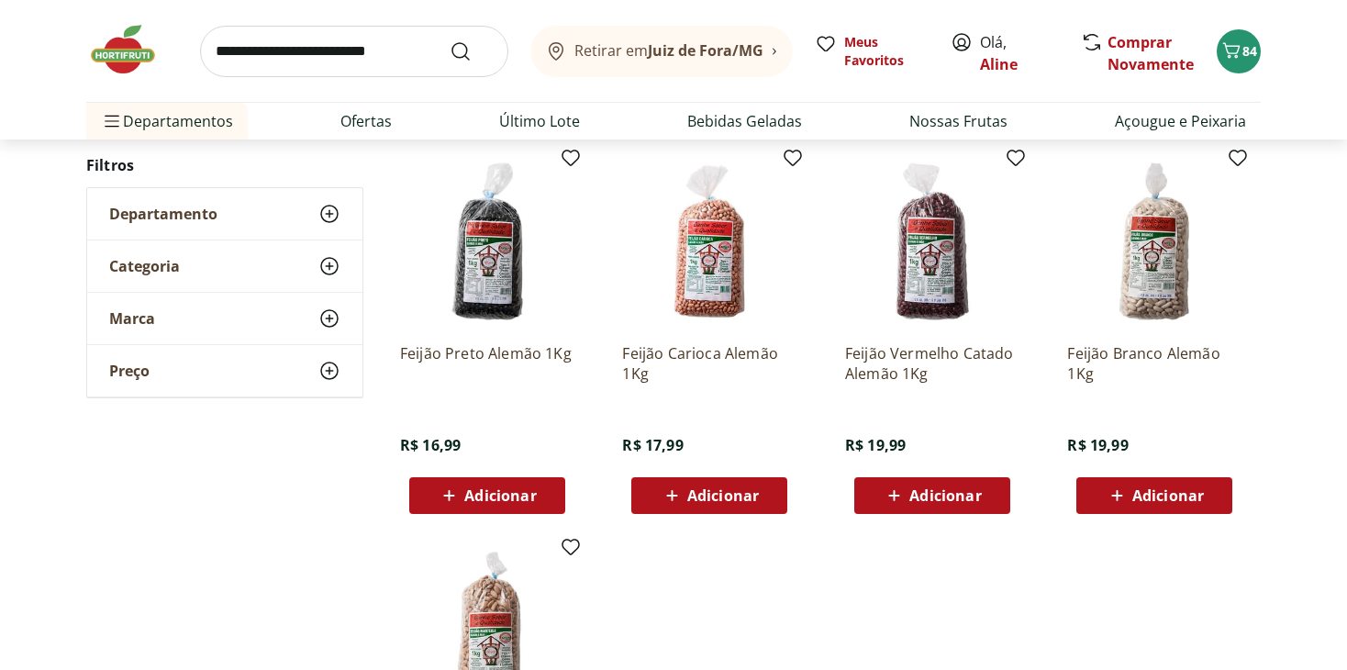
scroll to position [1038, 0]
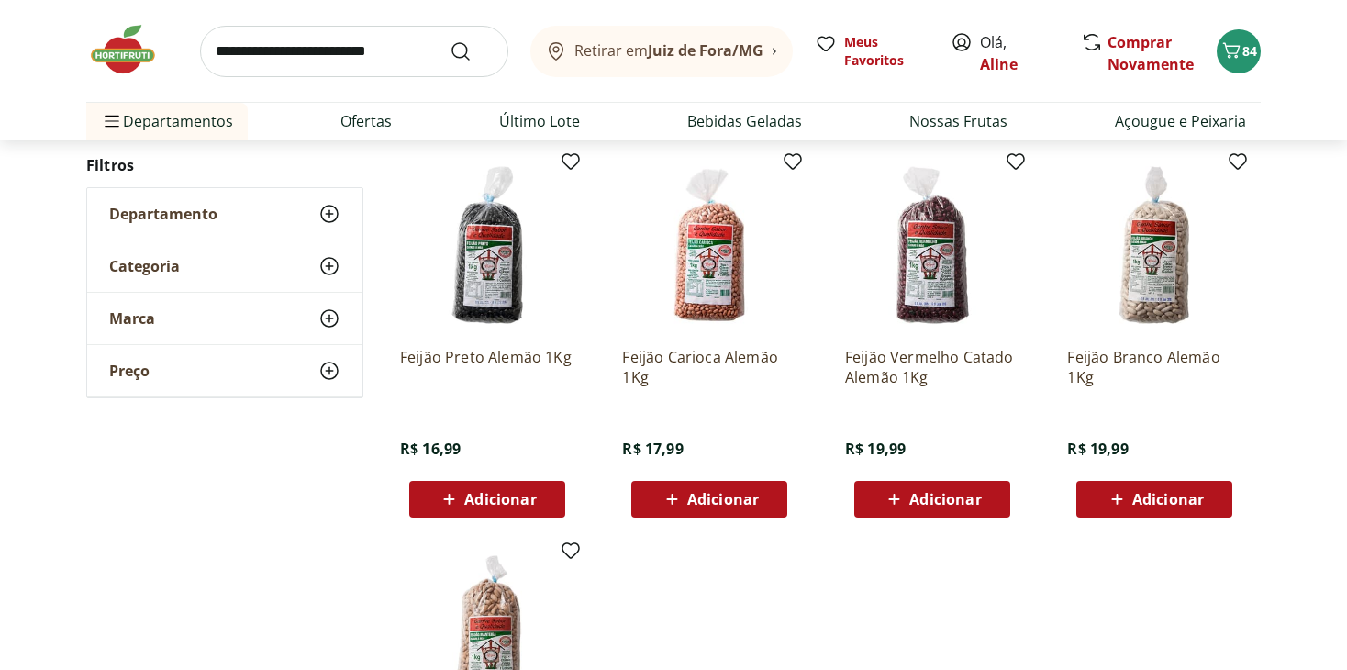
click at [711, 500] on span "Adicionar" at bounding box center [723, 499] width 72 height 15
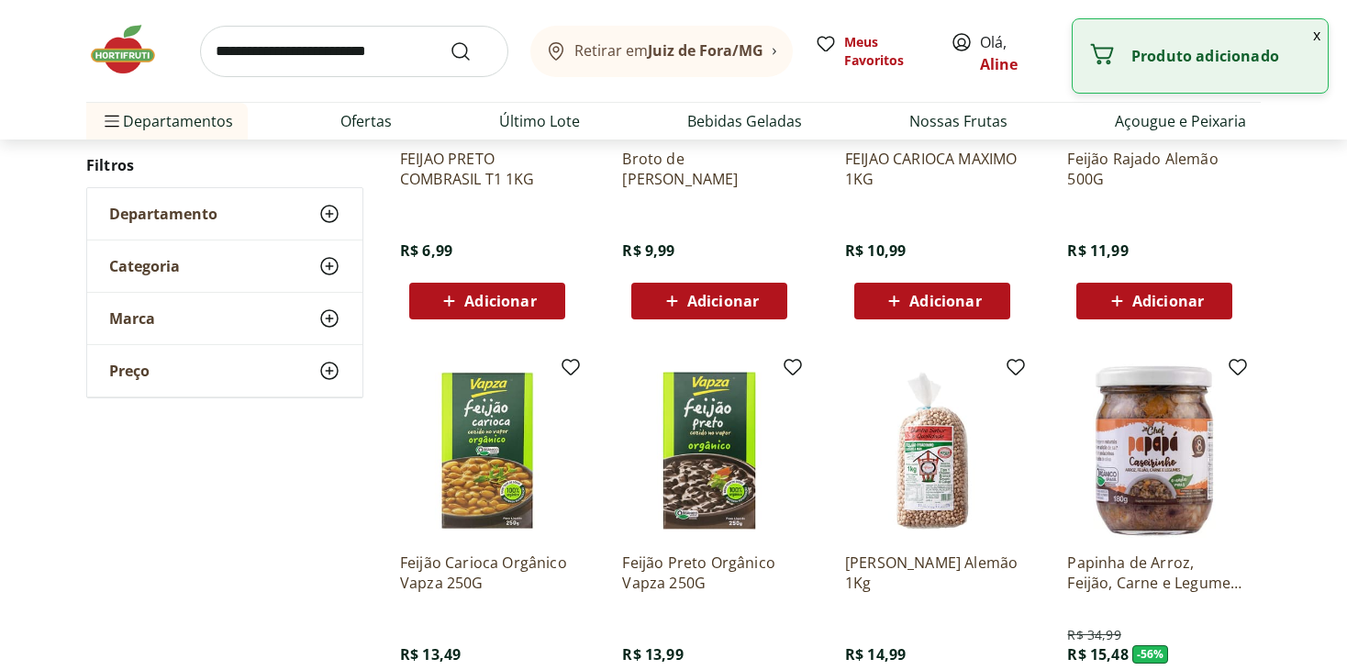
scroll to position [0, 0]
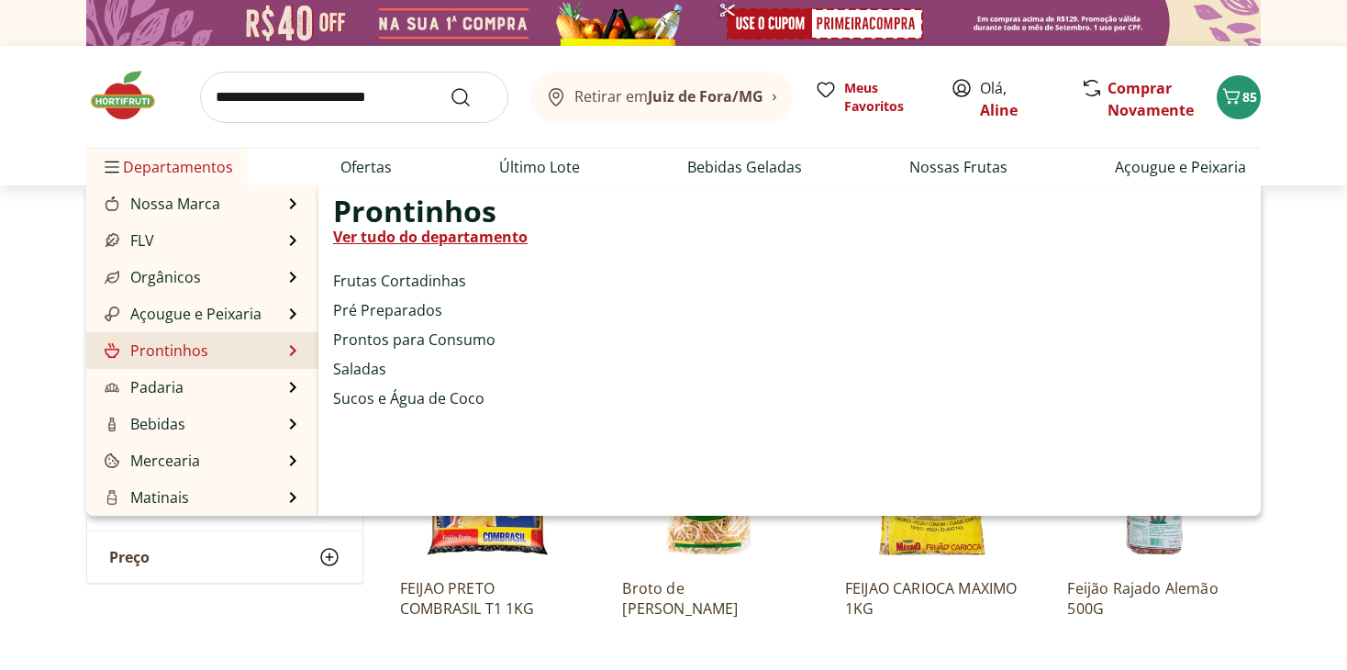
click at [405, 239] on link "Ver tudo do departamento" at bounding box center [430, 237] width 194 height 22
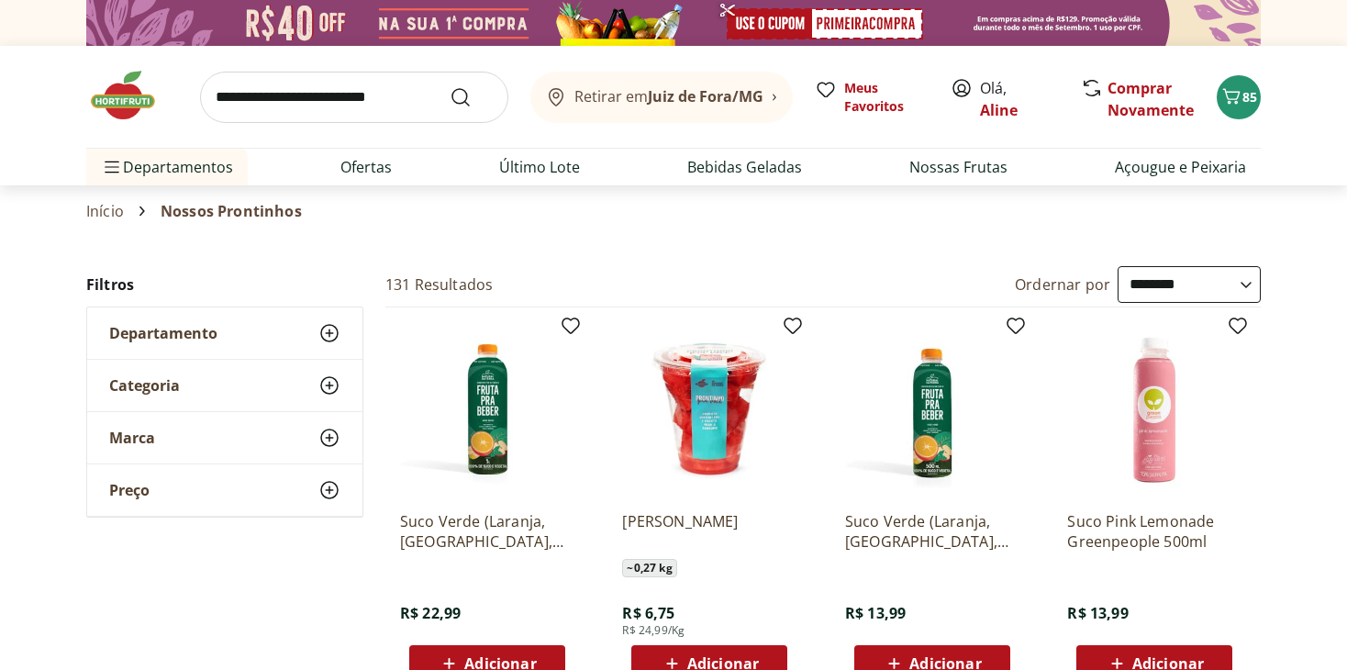
click at [1172, 287] on select "**********" at bounding box center [1188, 284] width 143 height 37
select select "*********"
click at [1117, 266] on select "**********" at bounding box center [1188, 284] width 143 height 37
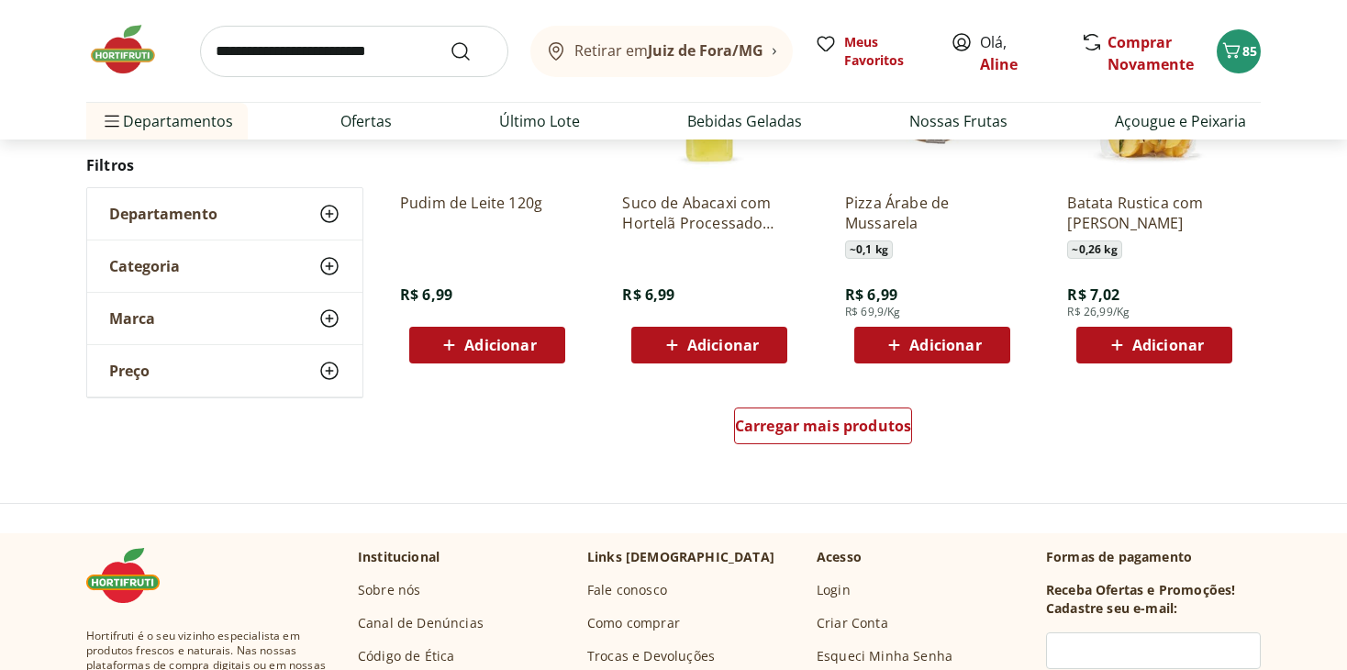
scroll to position [1149, 0]
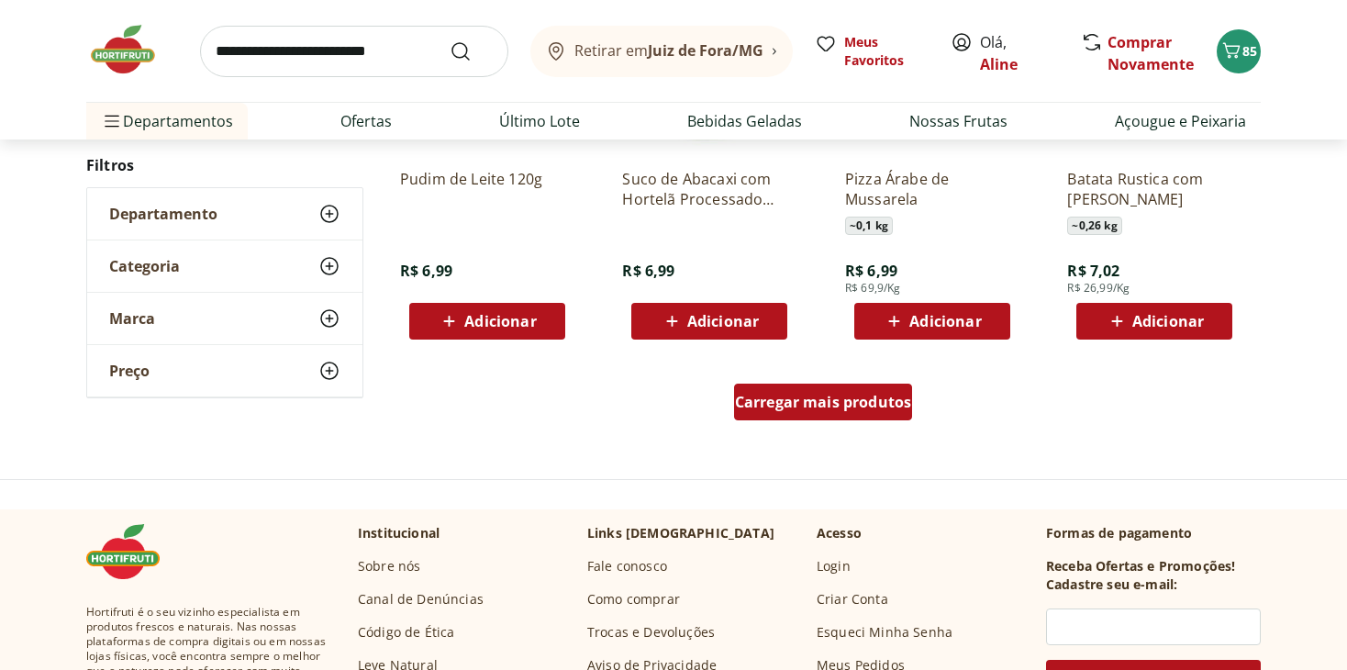
click at [860, 417] on div "Carregar mais produtos" at bounding box center [823, 401] width 179 height 37
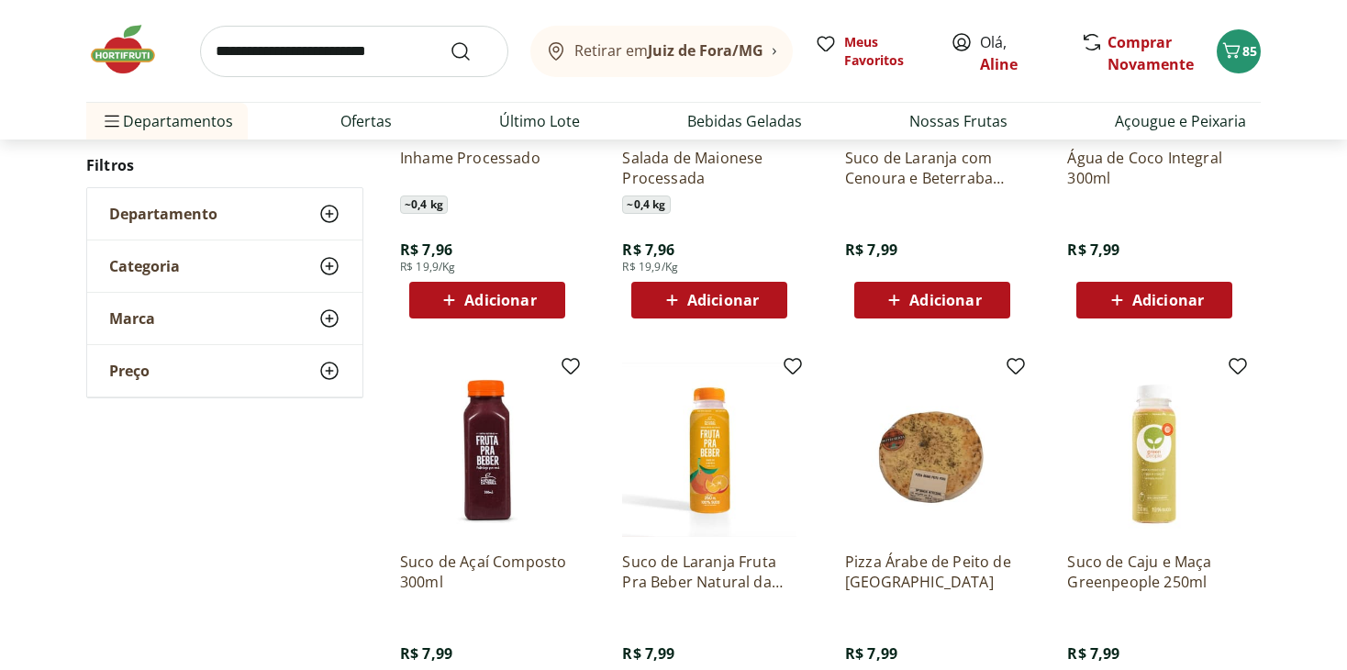
scroll to position [1973, 0]
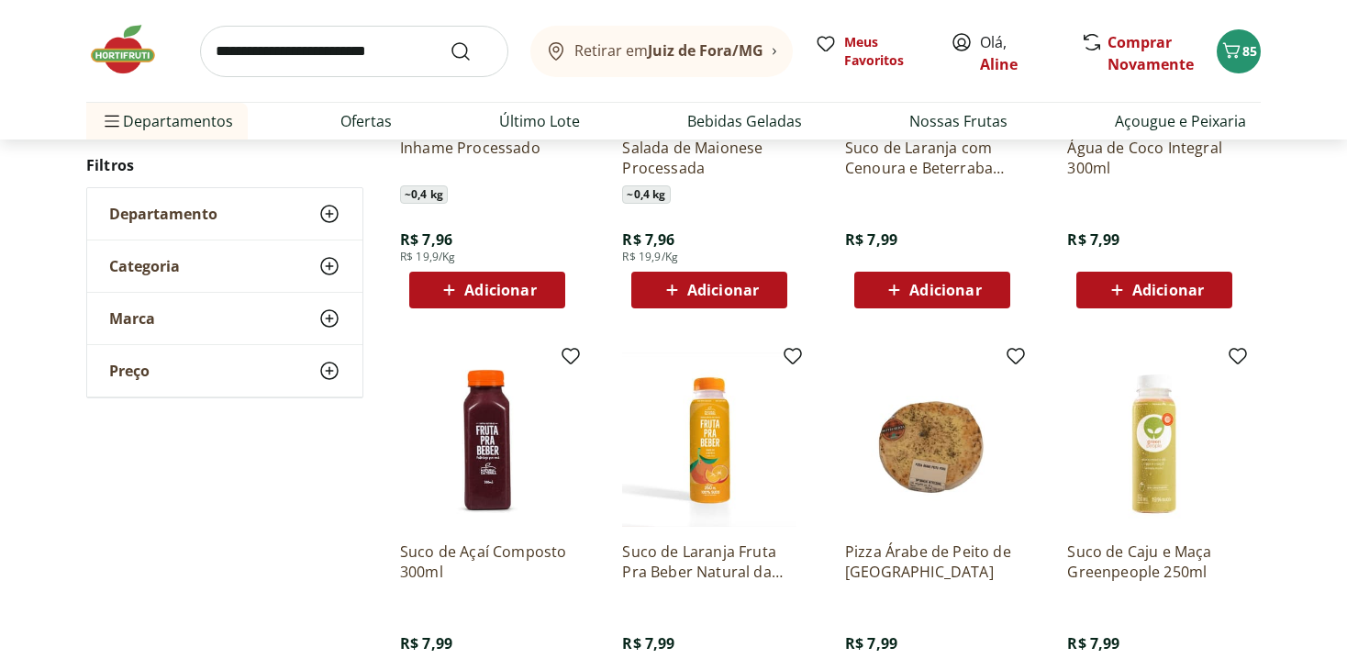
click at [356, 58] on input "search" at bounding box center [354, 51] width 308 height 51
type input "*******"
click at [449, 40] on button "Submit Search" at bounding box center [471, 51] width 44 height 22
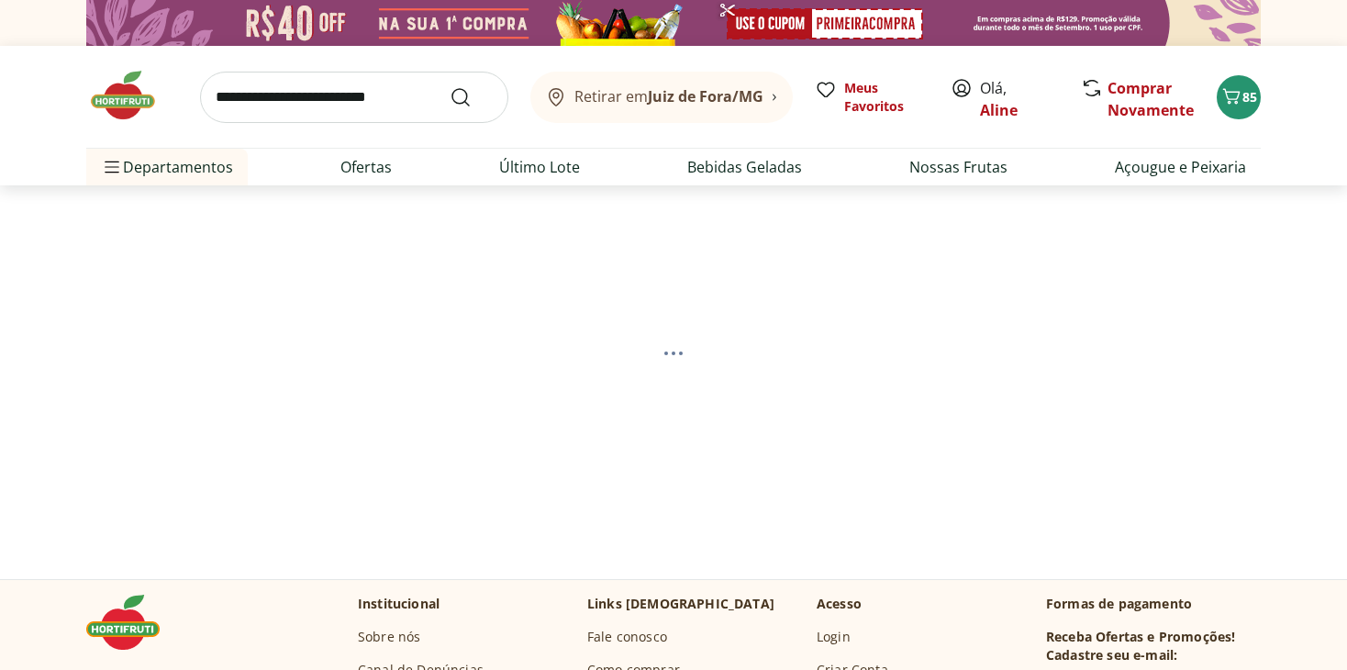
select select "**********"
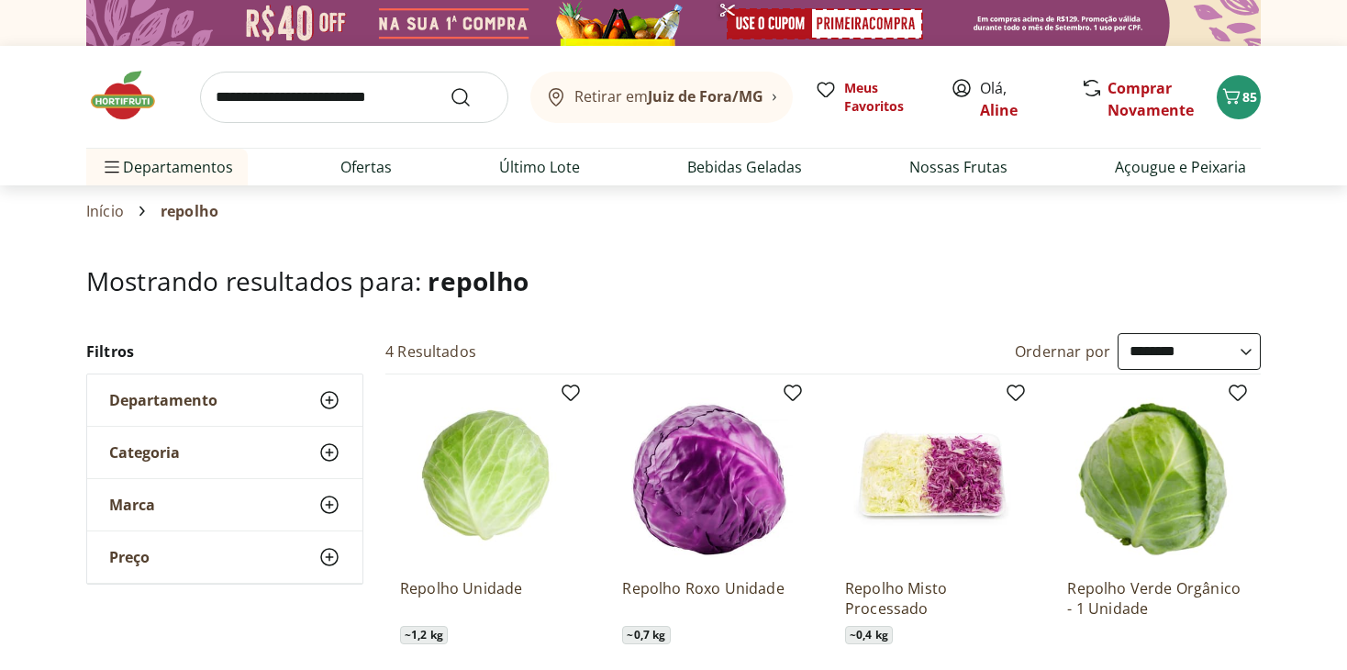
select select "**********"
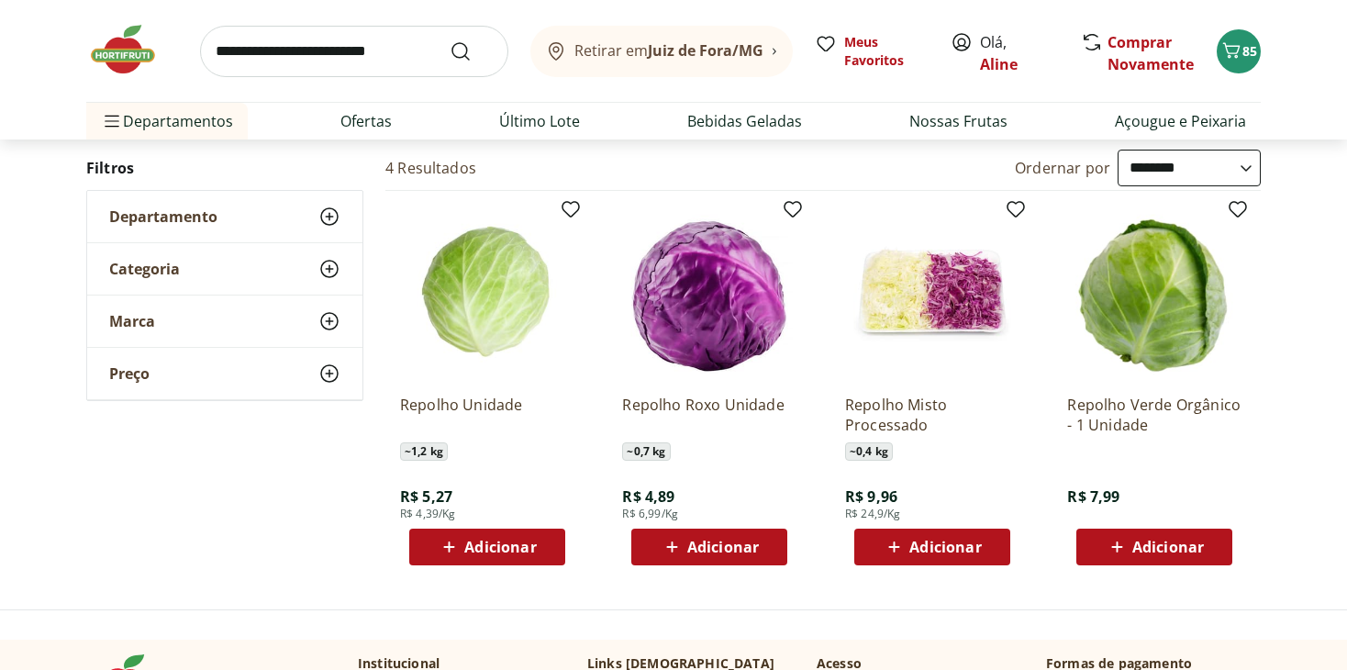
click at [494, 539] on span "Adicionar" at bounding box center [500, 546] width 72 height 15
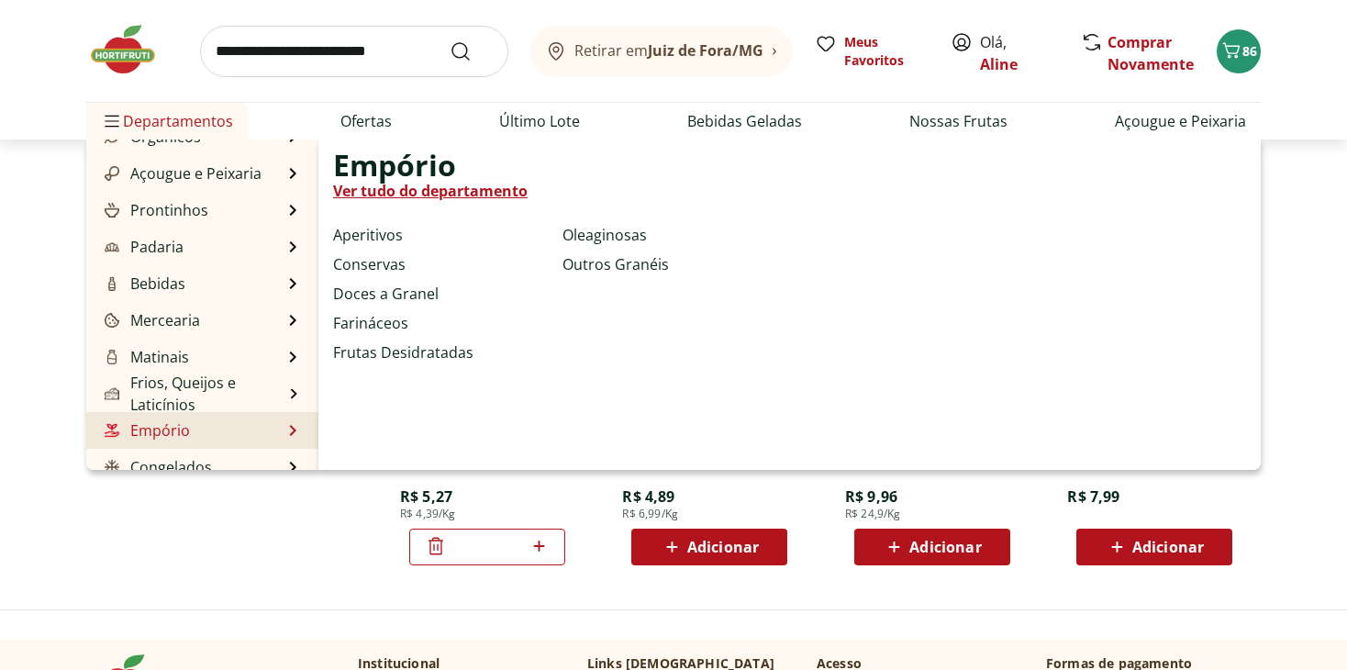
scroll to position [92, 0]
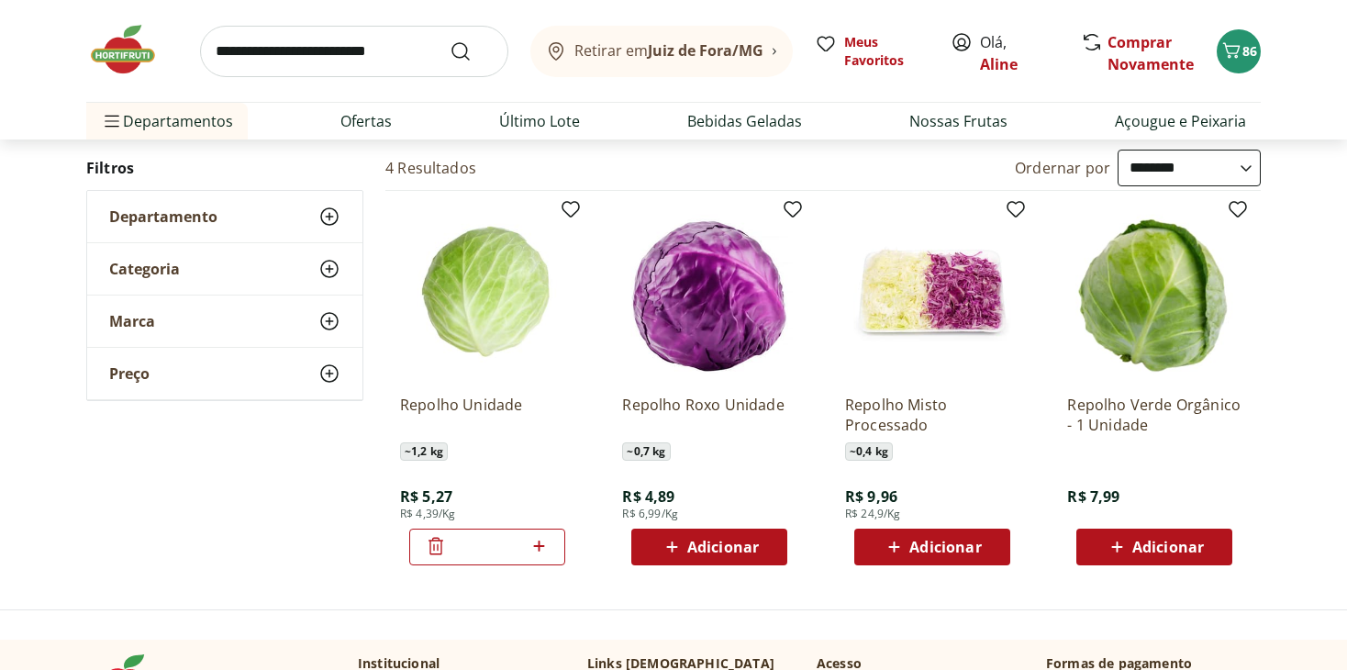
click at [402, 48] on input "search" at bounding box center [354, 51] width 308 height 51
type input "**"
click at [449, 40] on button "Submit Search" at bounding box center [471, 51] width 44 height 22
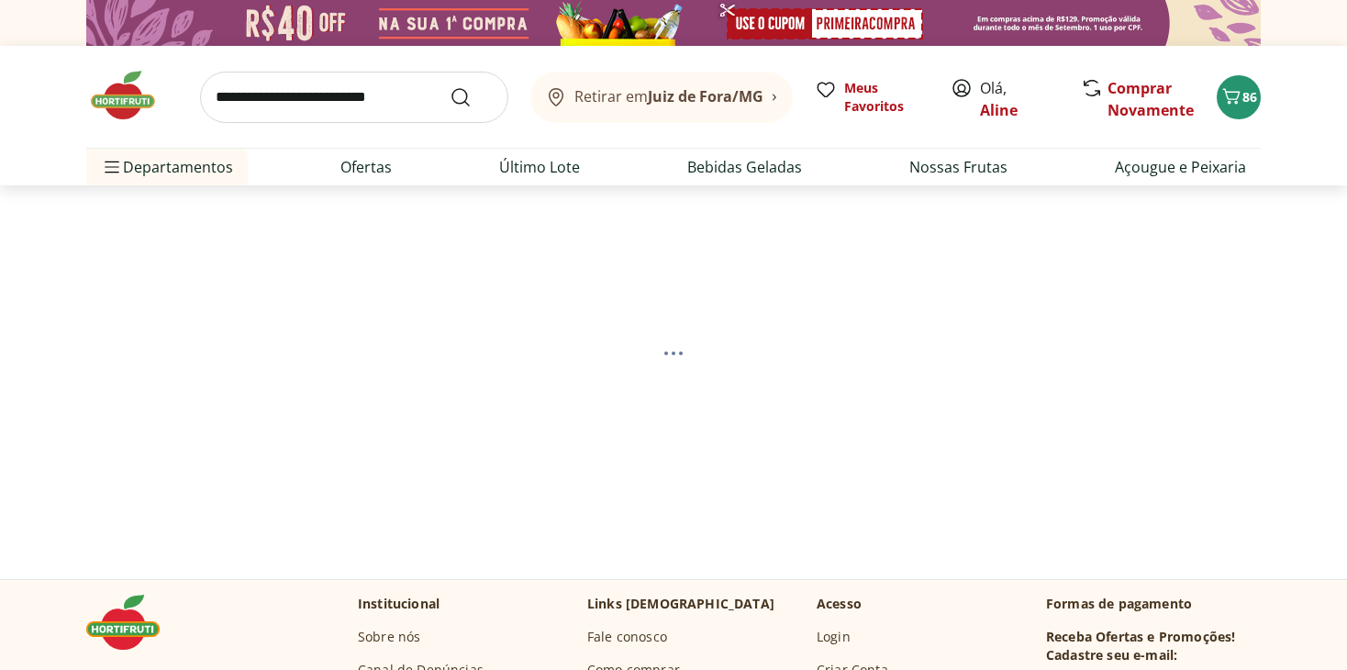
select select "**********"
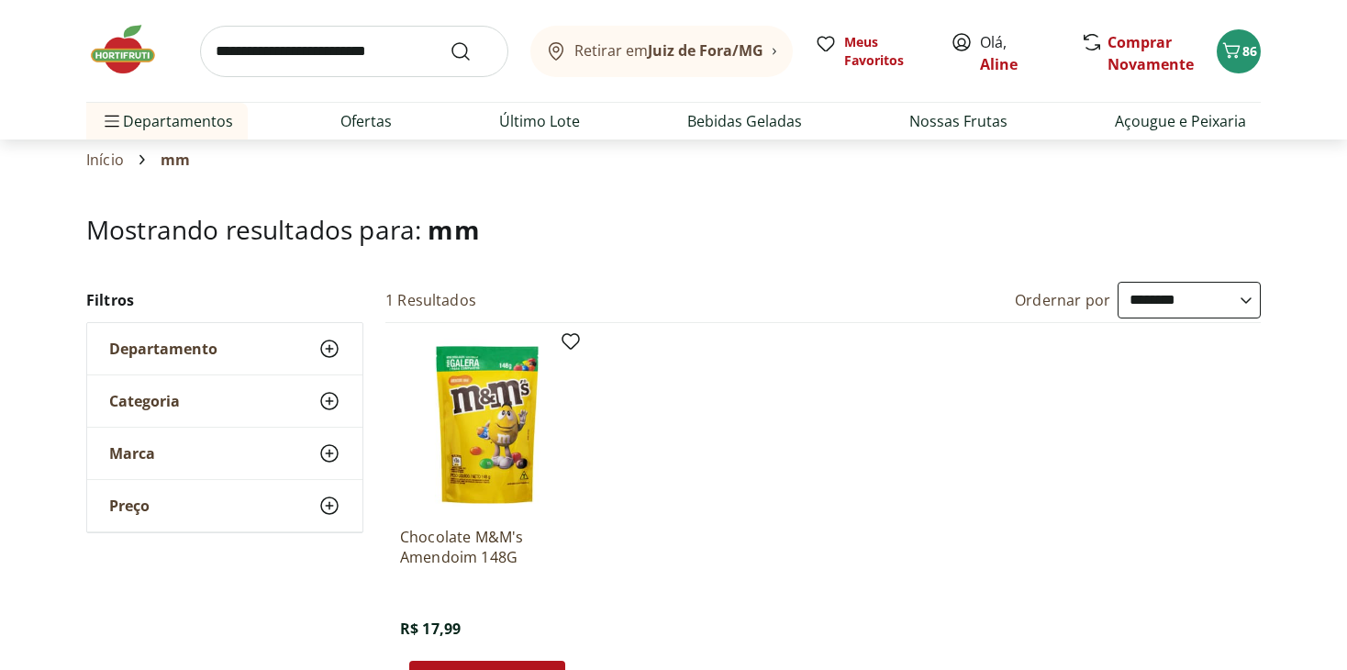
scroll to position [92, 0]
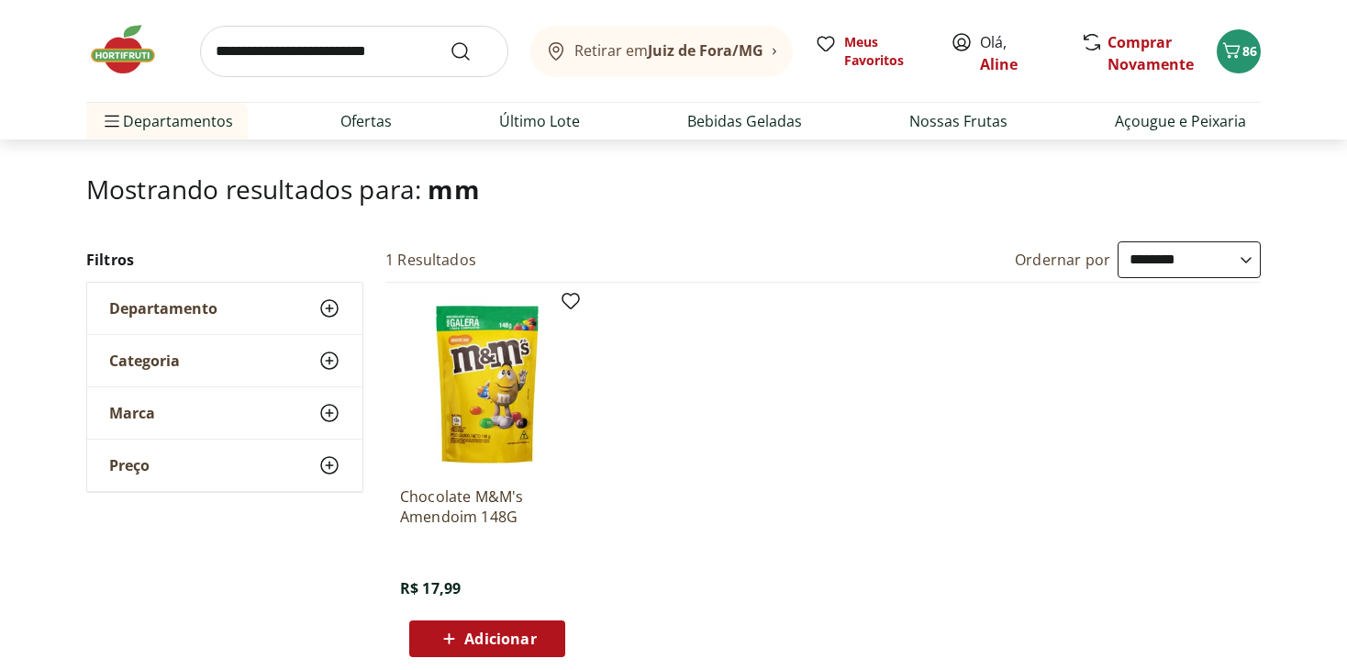
click at [326, 53] on input "search" at bounding box center [354, 51] width 308 height 51
type input "********"
click at [449, 40] on button "Submit Search" at bounding box center [471, 51] width 44 height 22
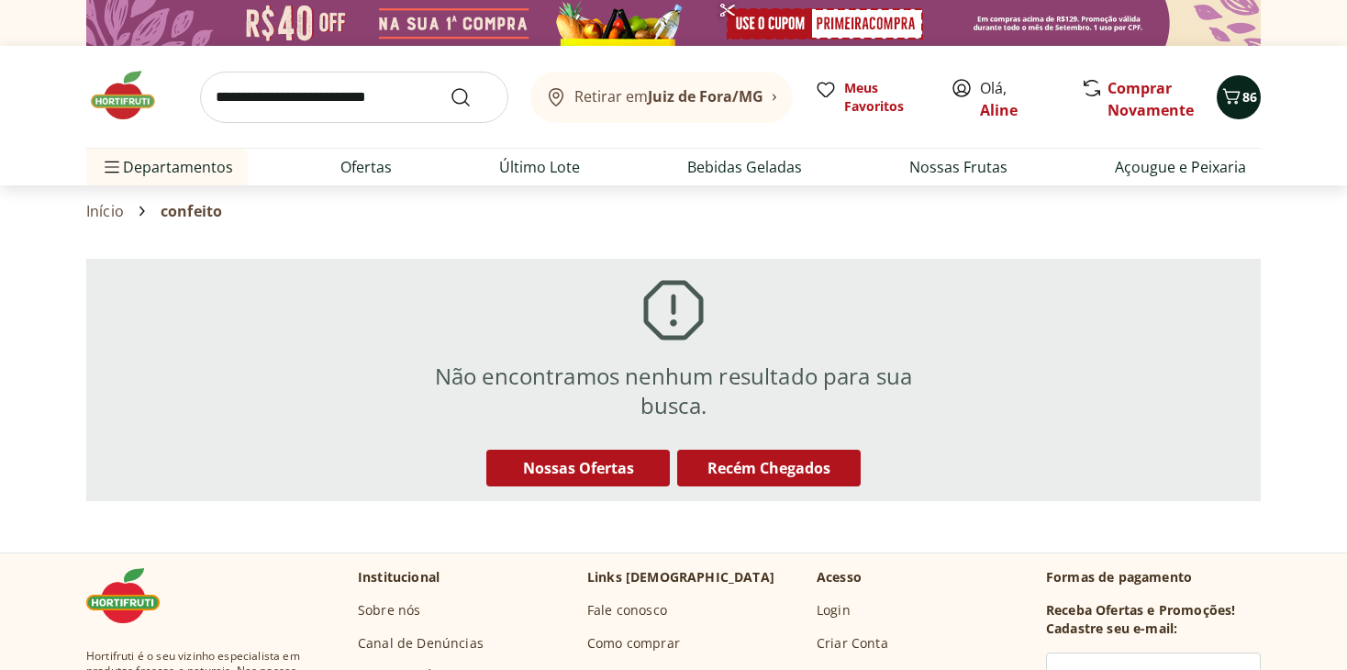
click at [1237, 96] on icon "Carrinho" at bounding box center [1231, 96] width 17 height 16
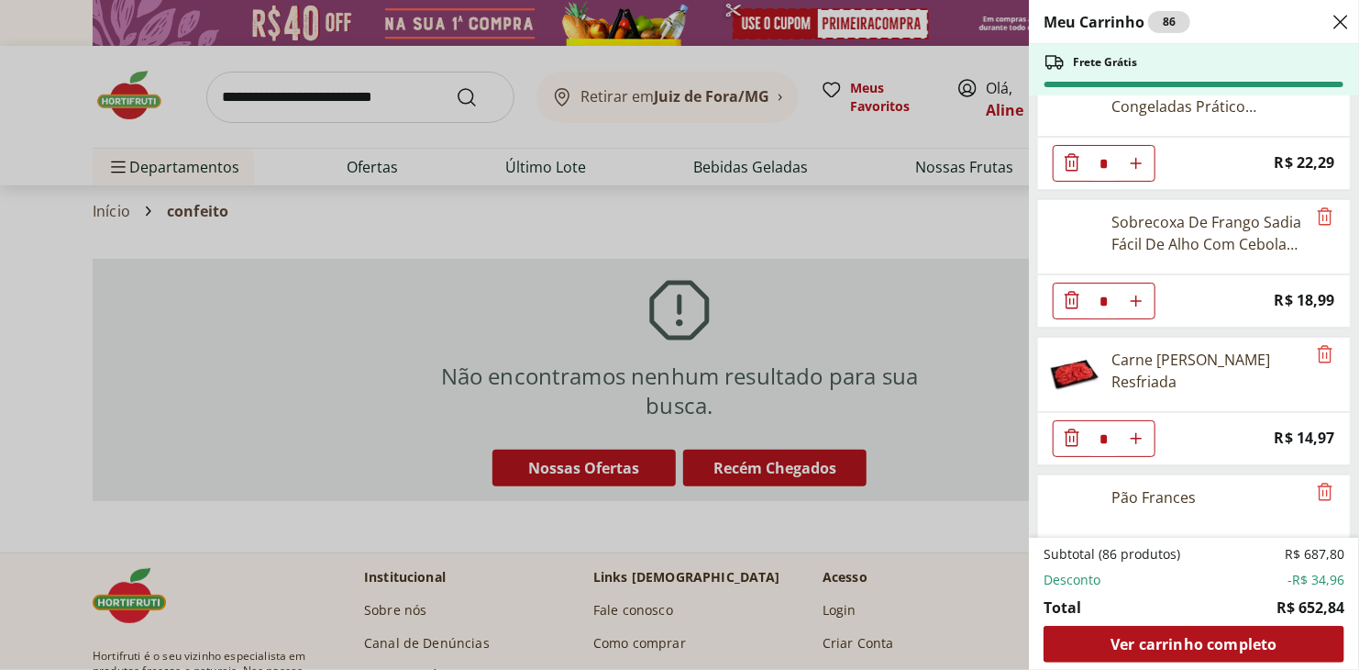
scroll to position [4063, 0]
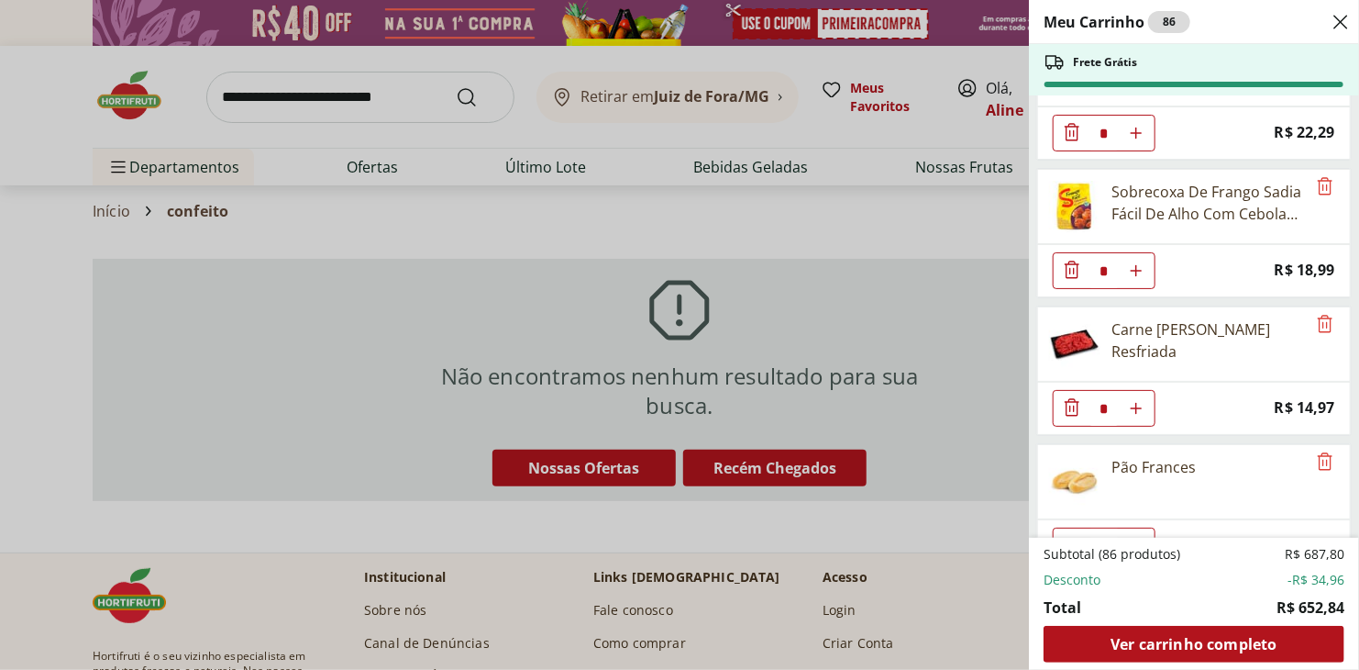
click at [1132, 401] on use "Aumentar Quantidade" at bounding box center [1136, 408] width 15 height 15
type input "*"
click at [1144, 263] on icon "Aumentar Quantidade" at bounding box center [1136, 270] width 15 height 15
type input "*"
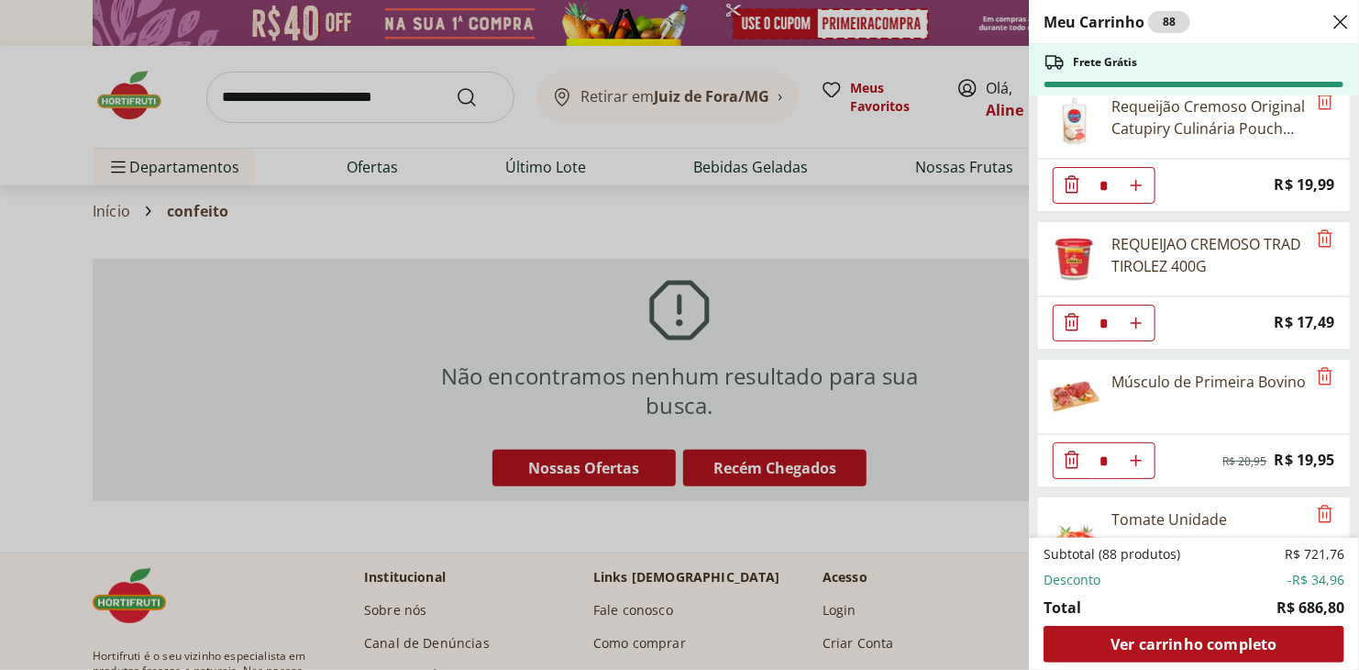
scroll to position [453, 0]
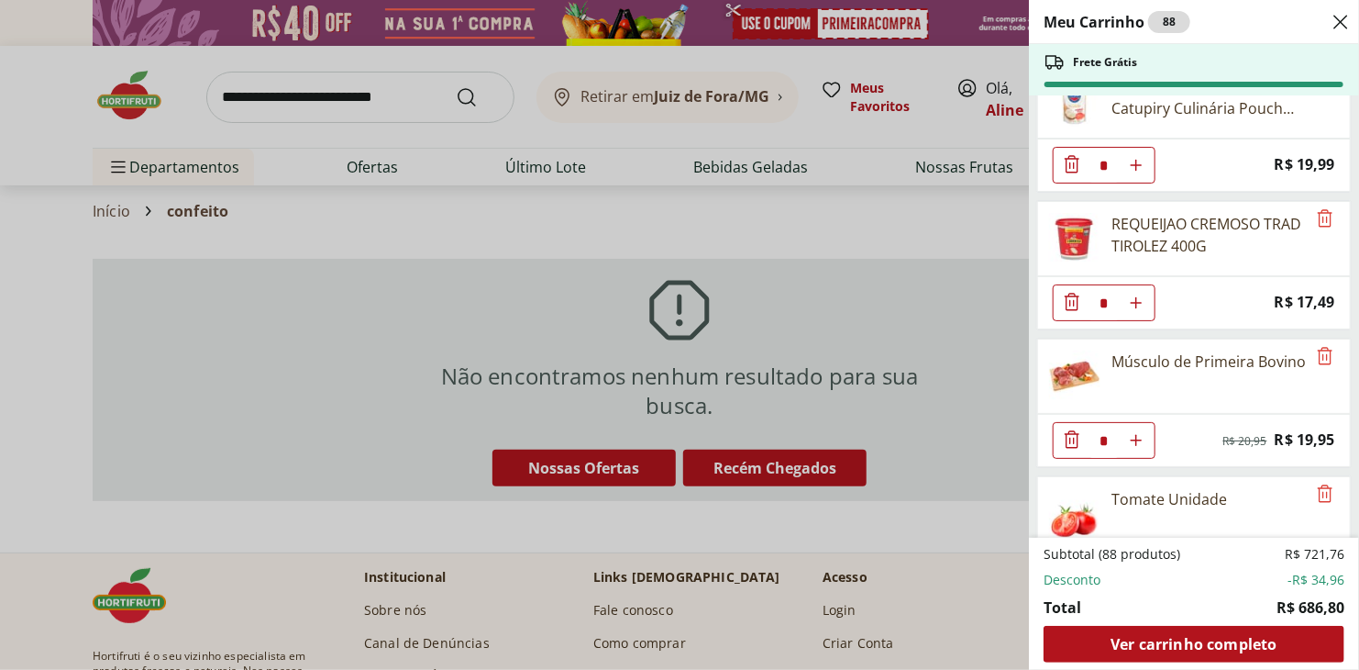
click at [1136, 433] on use "Aumentar Quantidade" at bounding box center [1136, 440] width 15 height 15
type input "*"
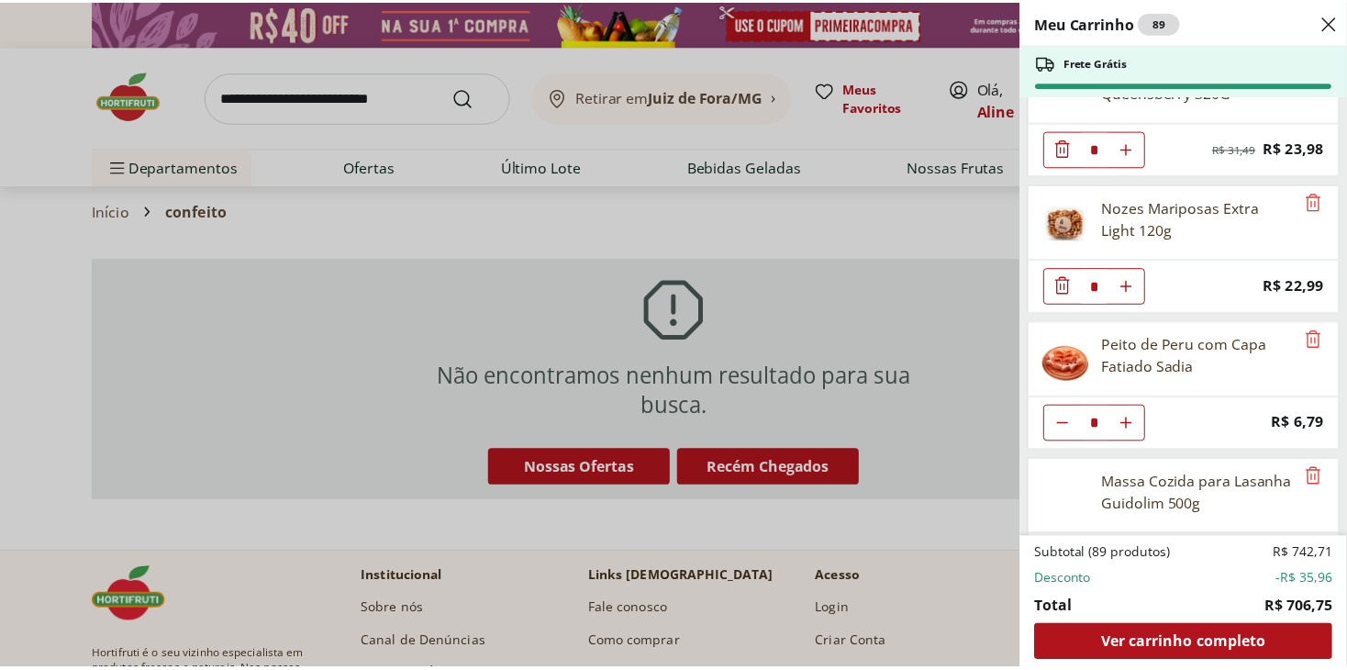
scroll to position [5434, 0]
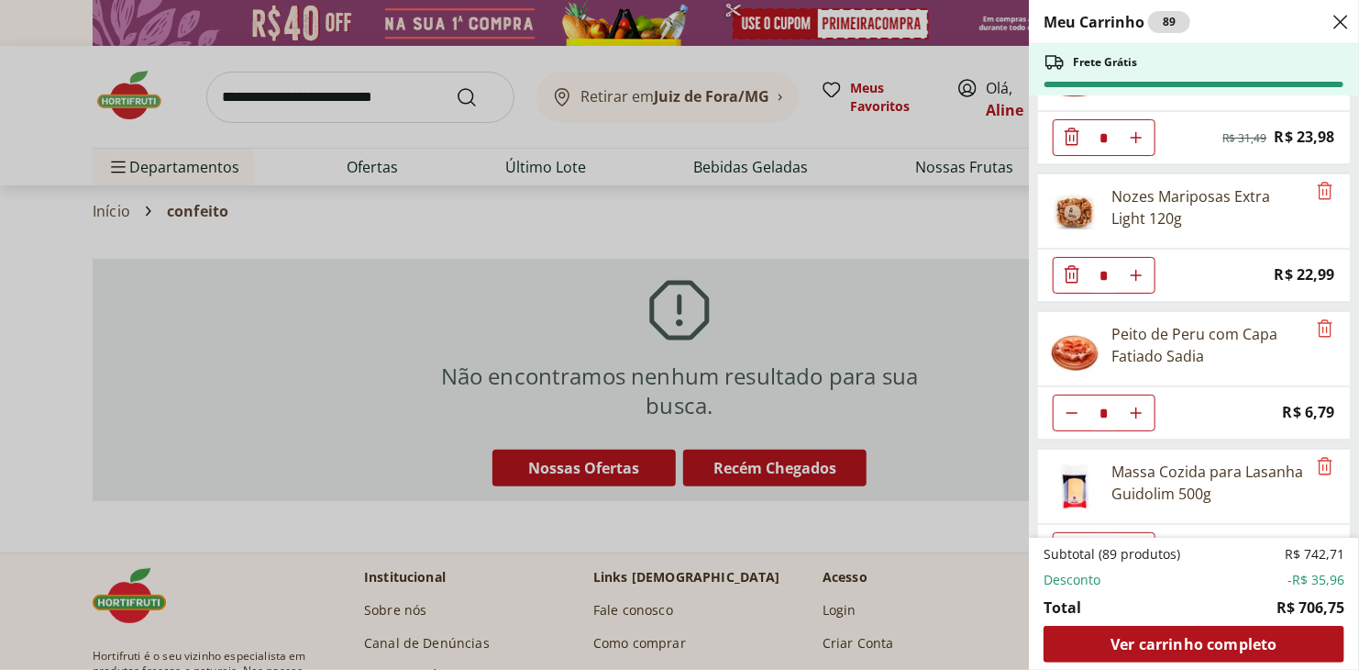
click at [484, 234] on div "Meu Carrinho 89 Frete Grátis Papel Higiênico Folha Dupla Neve 12 Rolos * Price:…" at bounding box center [679, 335] width 1359 height 670
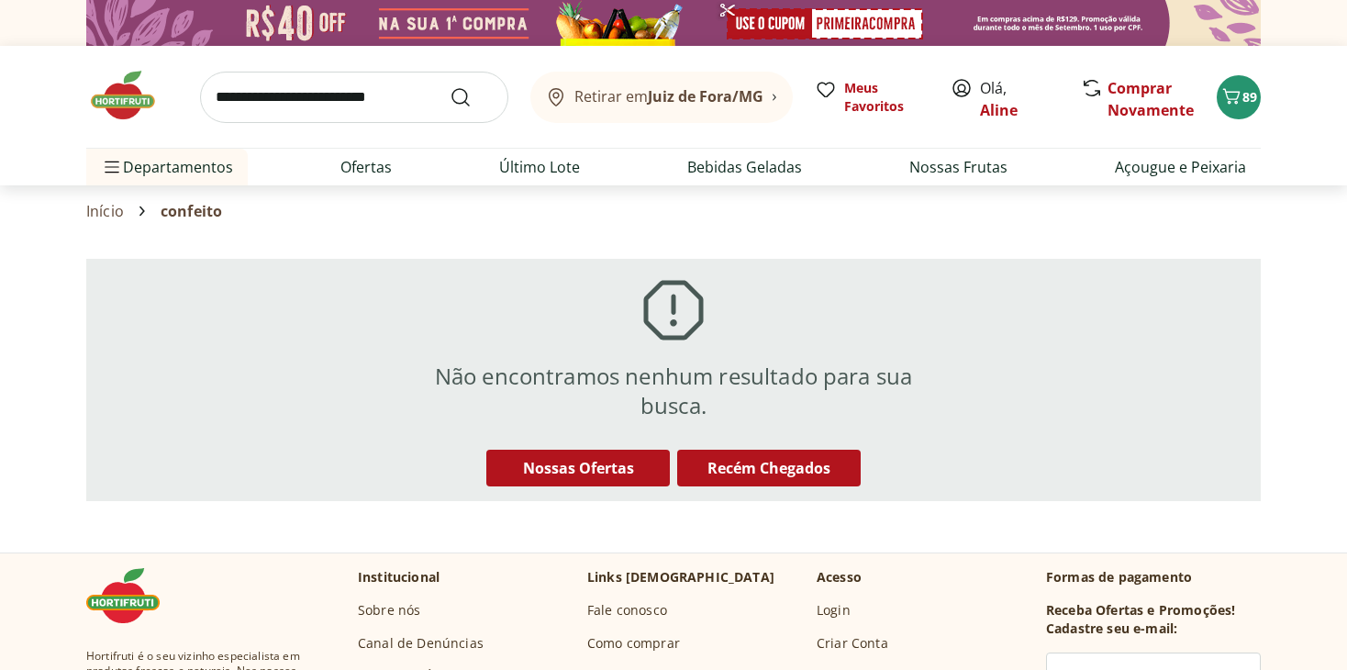
click at [125, 112] on img at bounding box center [132, 95] width 92 height 55
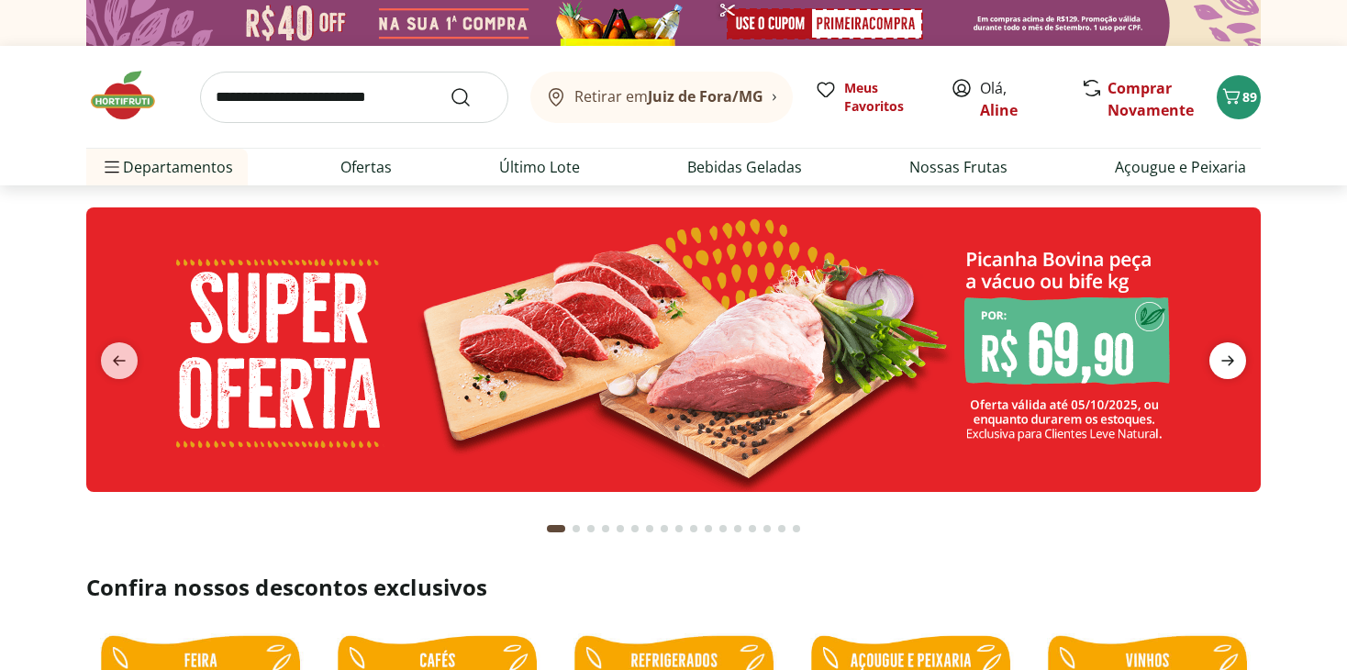
click at [1228, 359] on icon "next" at bounding box center [1227, 360] width 22 height 22
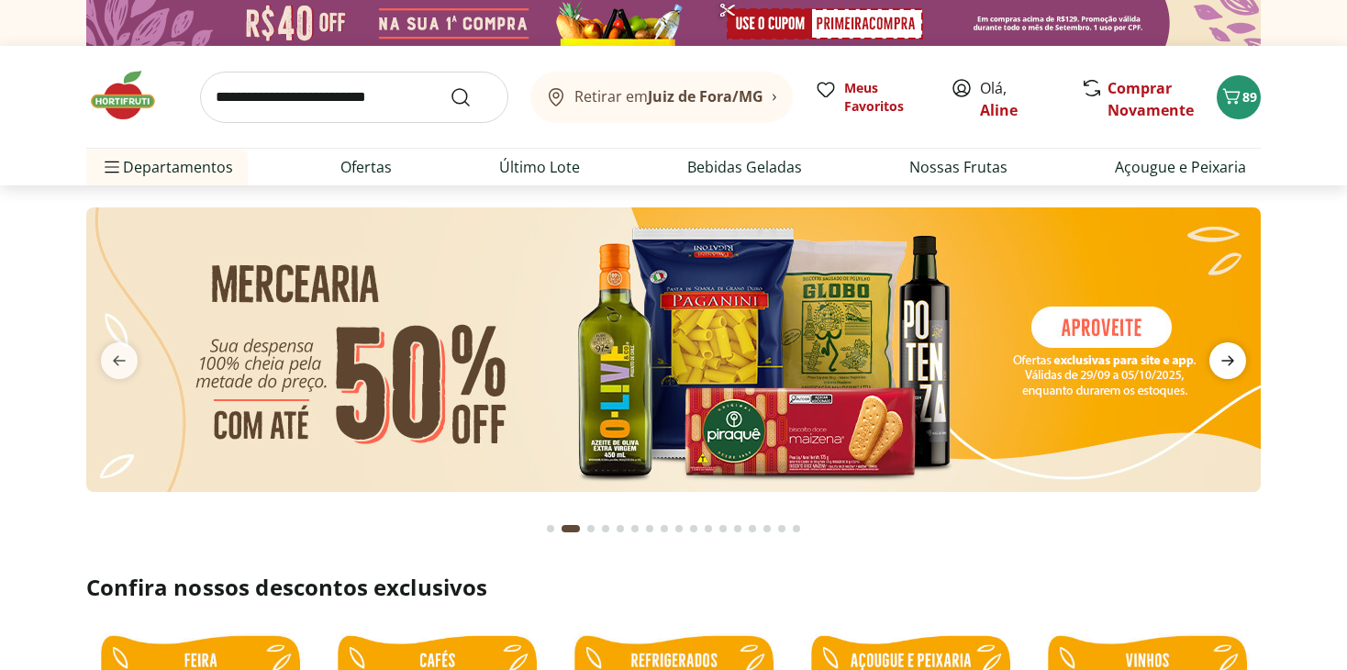
click at [1228, 359] on icon "next" at bounding box center [1227, 360] width 22 height 22
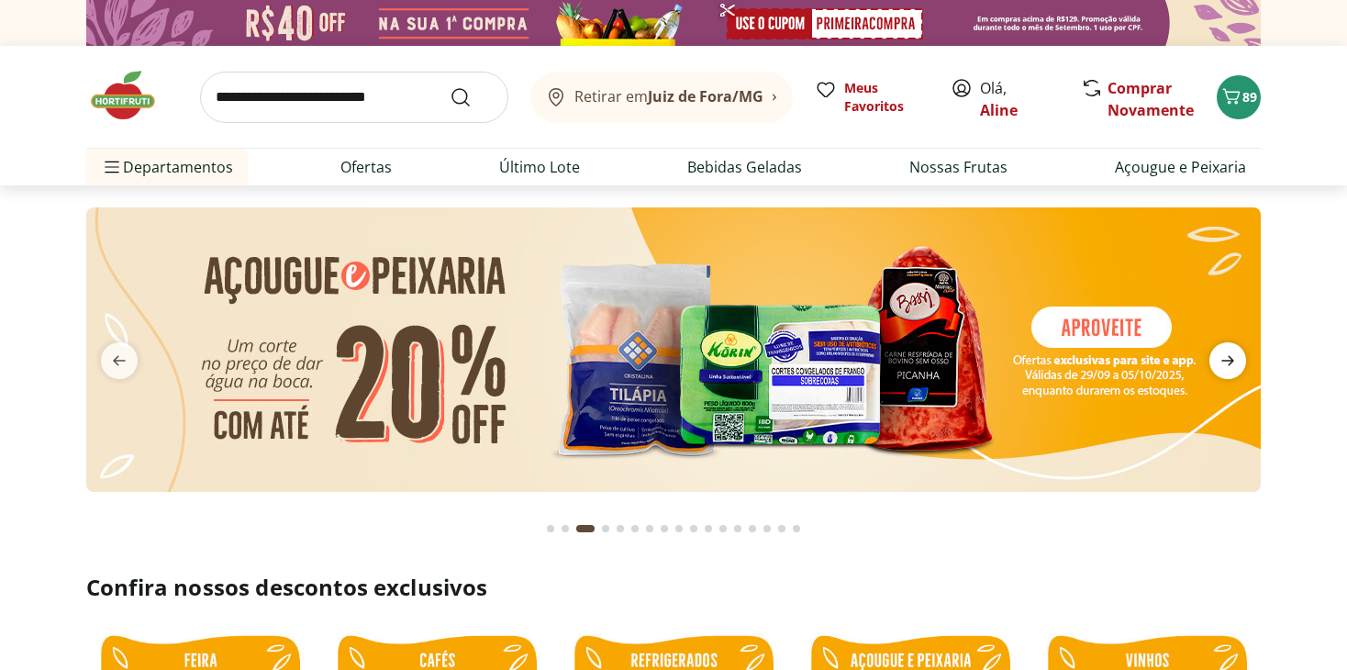
click at [1228, 359] on icon "next" at bounding box center [1227, 360] width 22 height 22
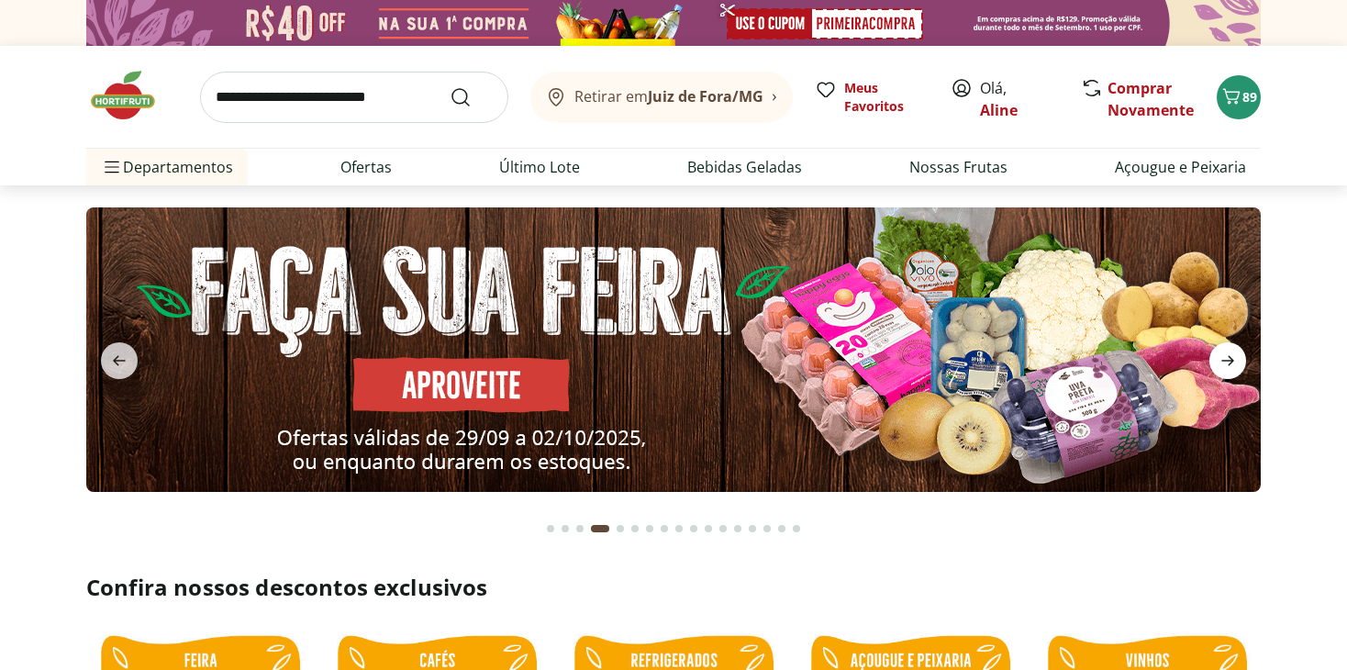
click at [1228, 359] on icon "next" at bounding box center [1227, 360] width 22 height 22
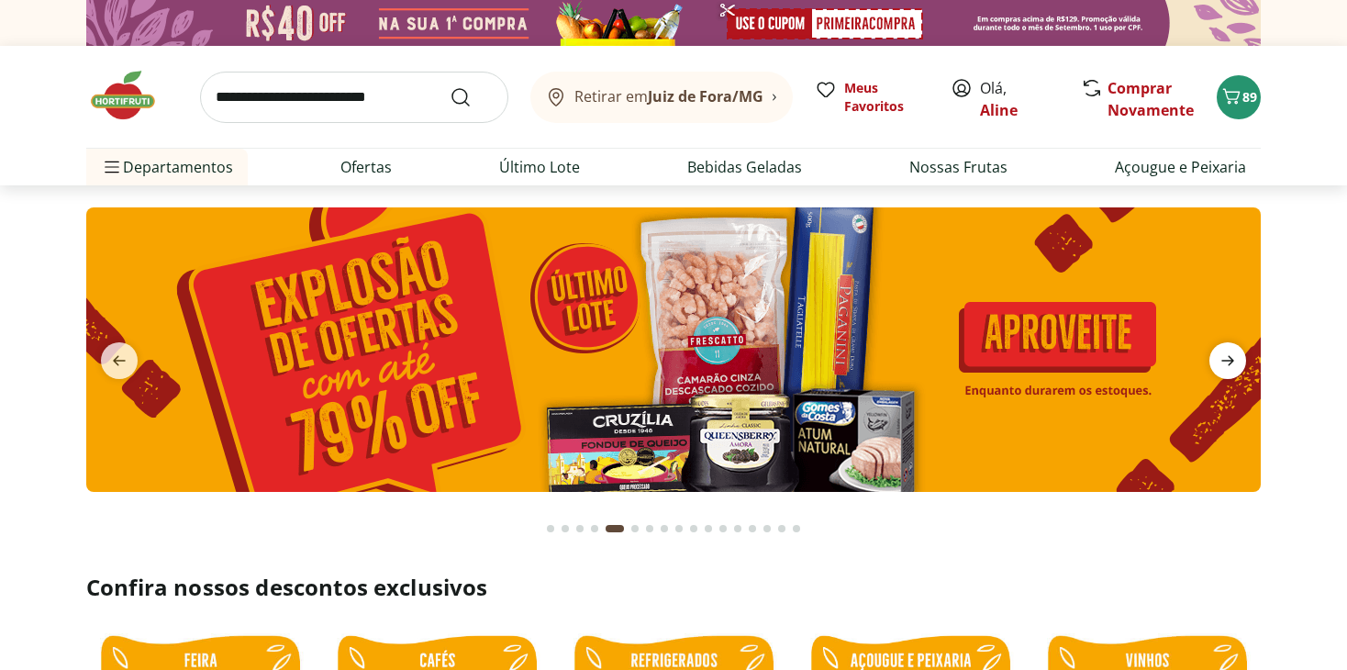
click at [1228, 359] on icon "next" at bounding box center [1227, 360] width 22 height 22
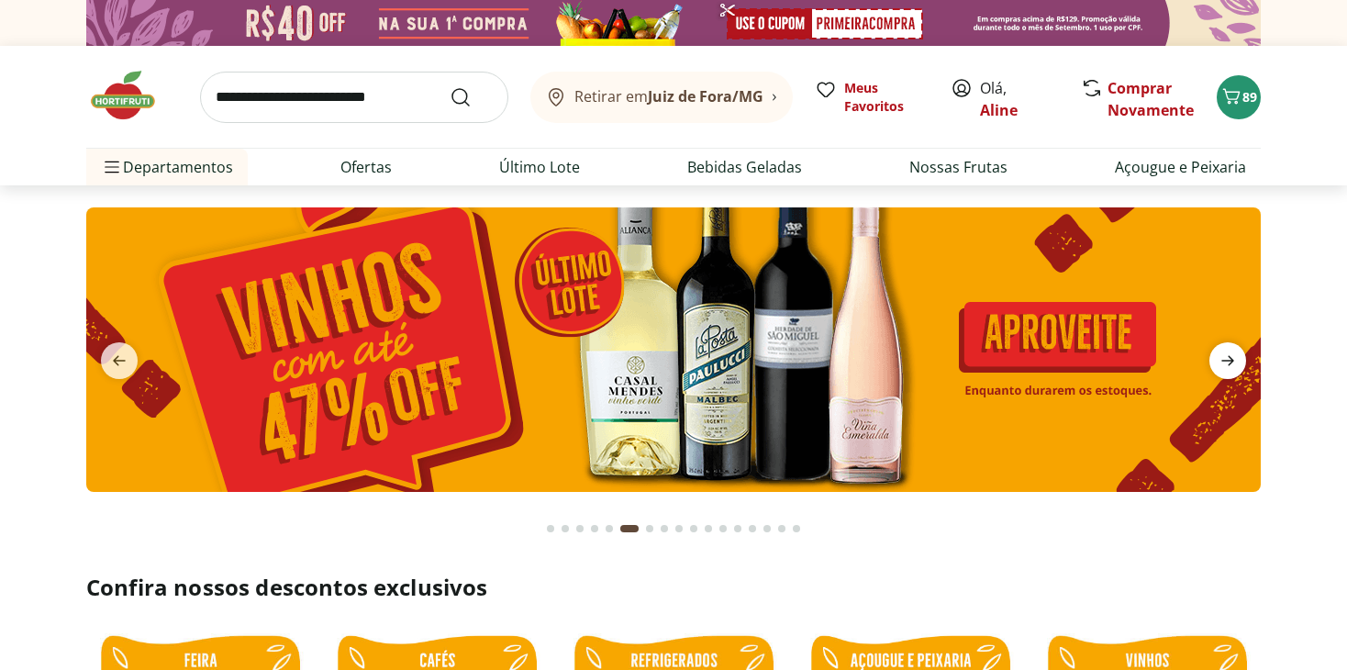
click at [1228, 359] on icon "next" at bounding box center [1227, 360] width 22 height 22
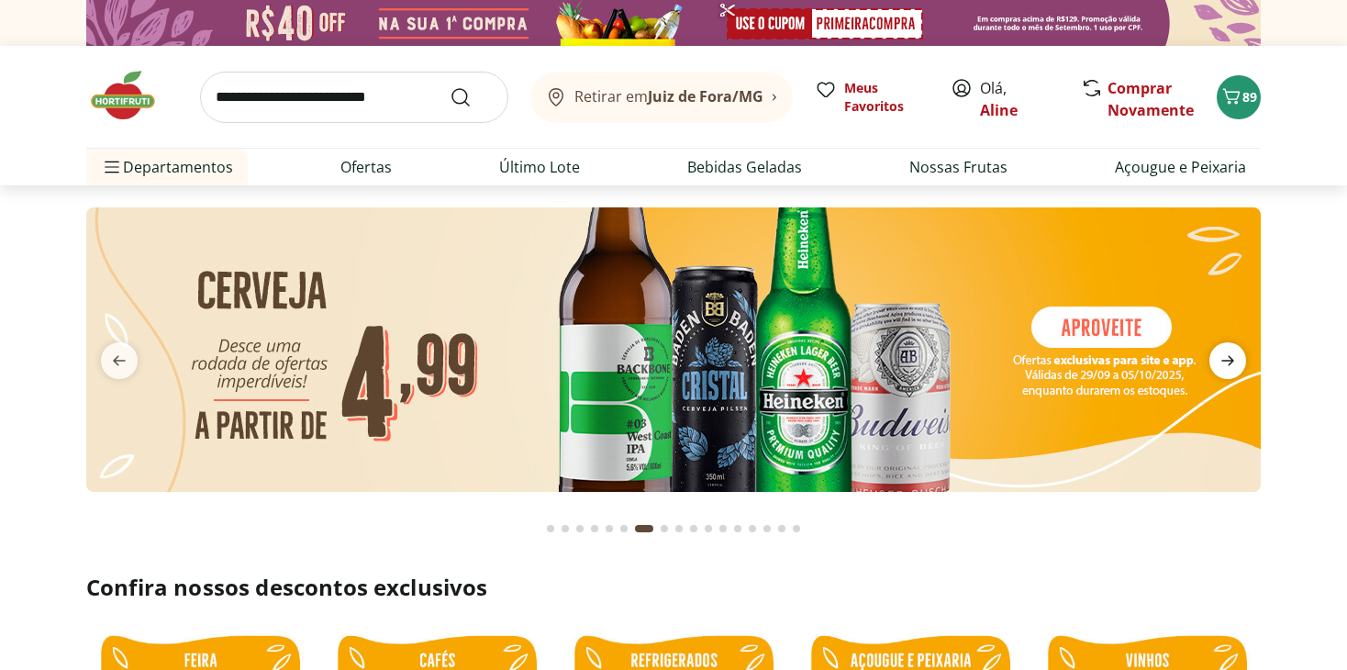
click at [1228, 359] on icon "next" at bounding box center [1227, 360] width 22 height 22
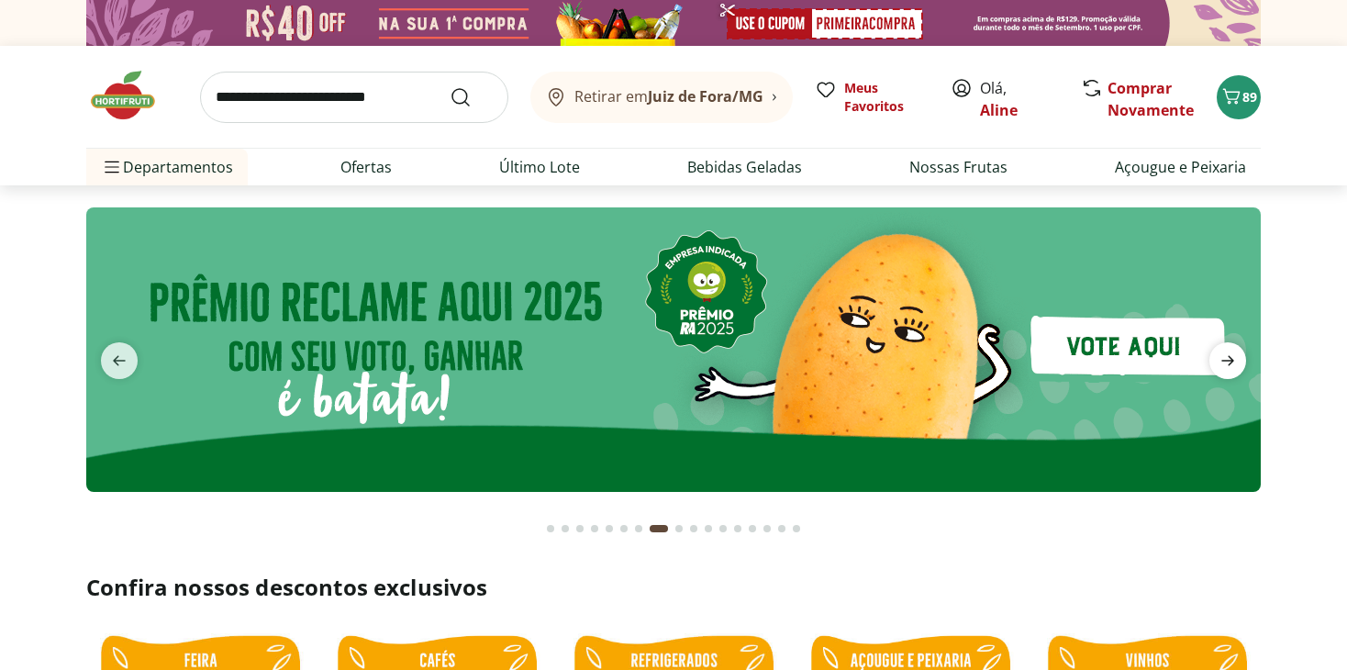
click at [1228, 359] on icon "next" at bounding box center [1227, 360] width 22 height 22
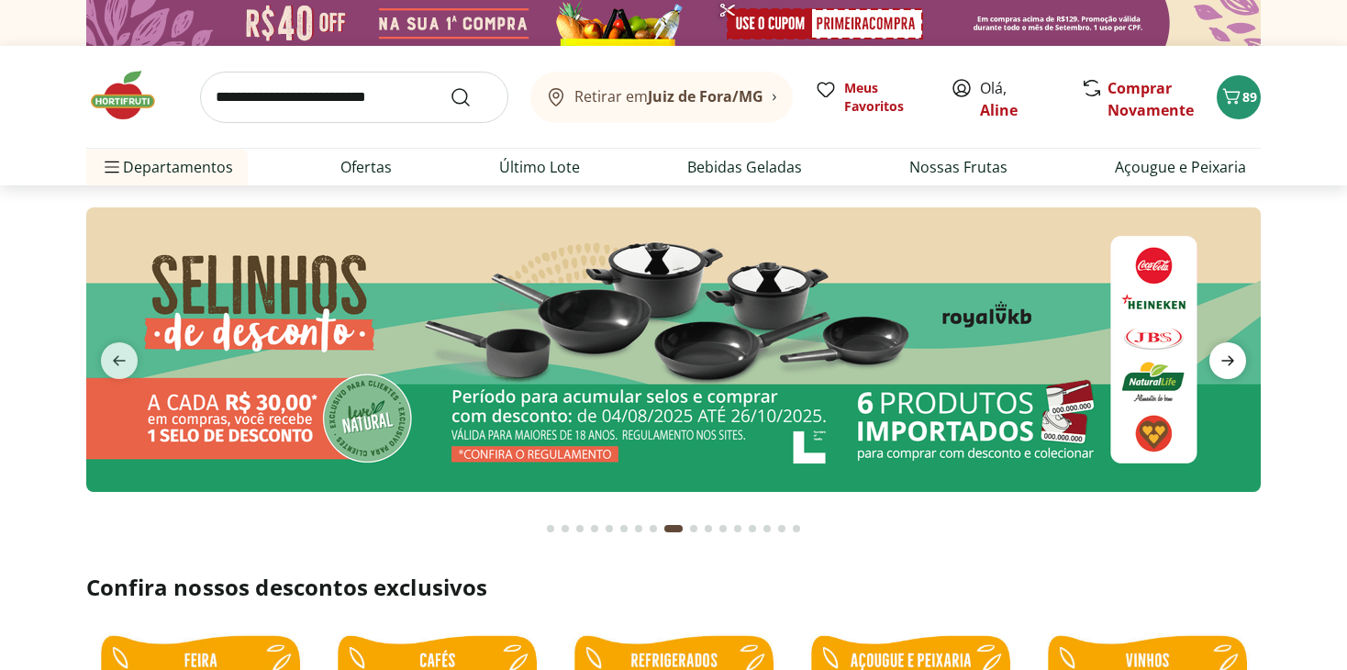
click at [1228, 359] on icon "next" at bounding box center [1227, 360] width 22 height 22
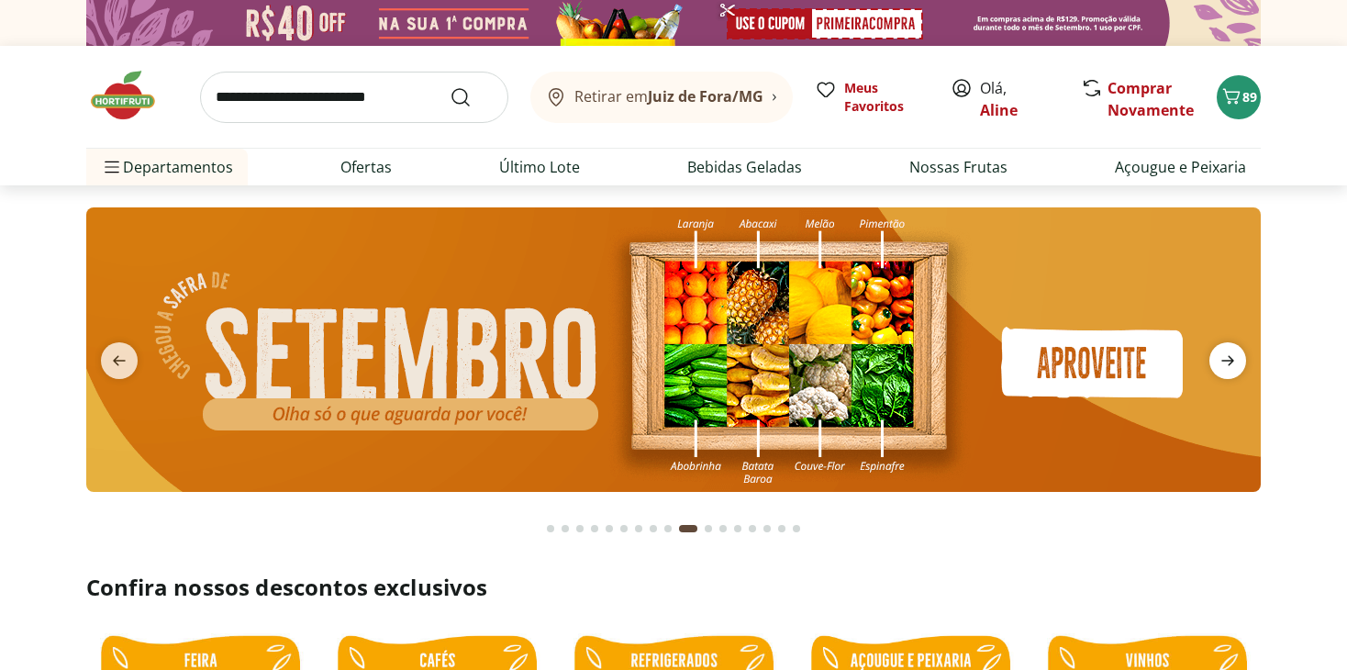
click at [1228, 359] on icon "next" at bounding box center [1227, 360] width 22 height 22
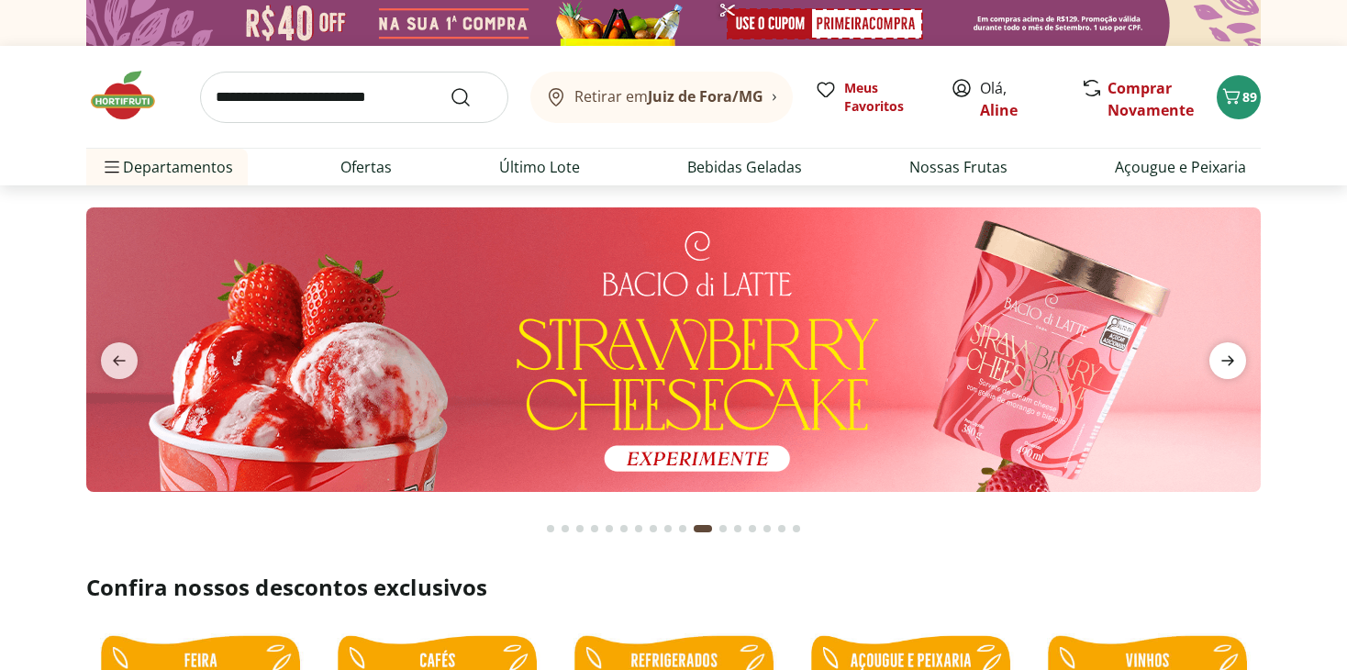
click at [1228, 359] on icon "next" at bounding box center [1227, 360] width 22 height 22
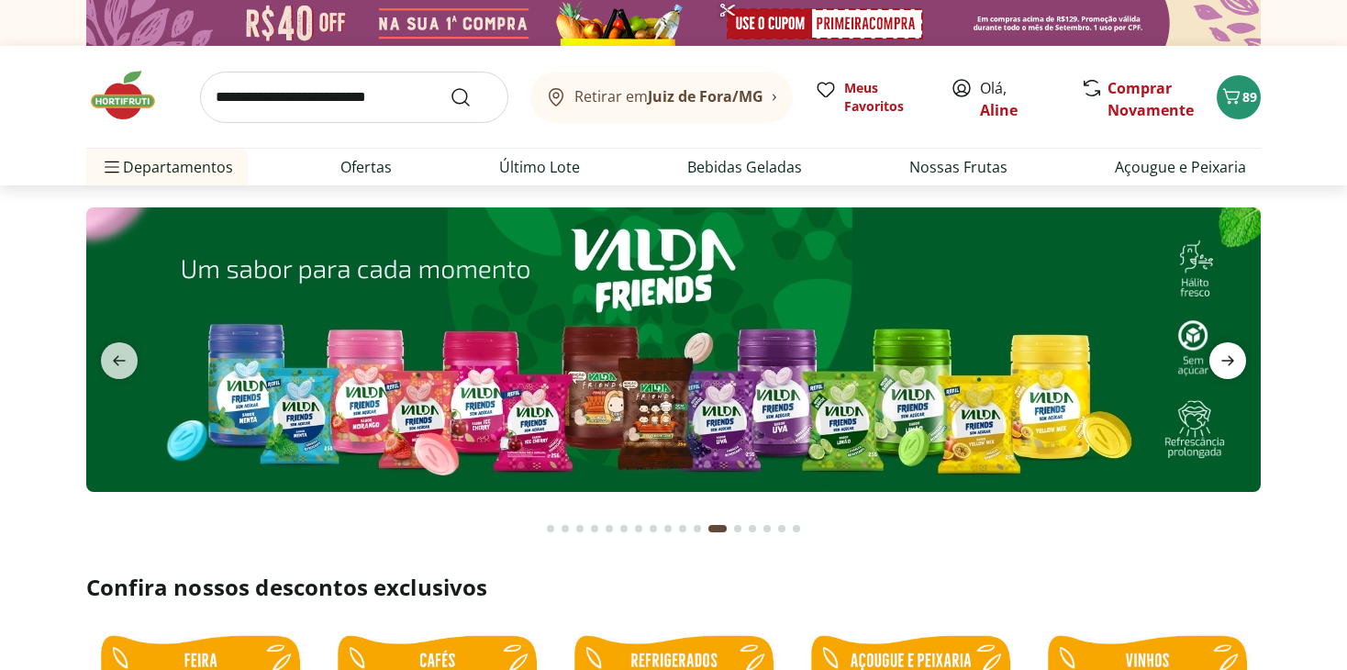
click at [1228, 359] on icon "next" at bounding box center [1227, 360] width 22 height 22
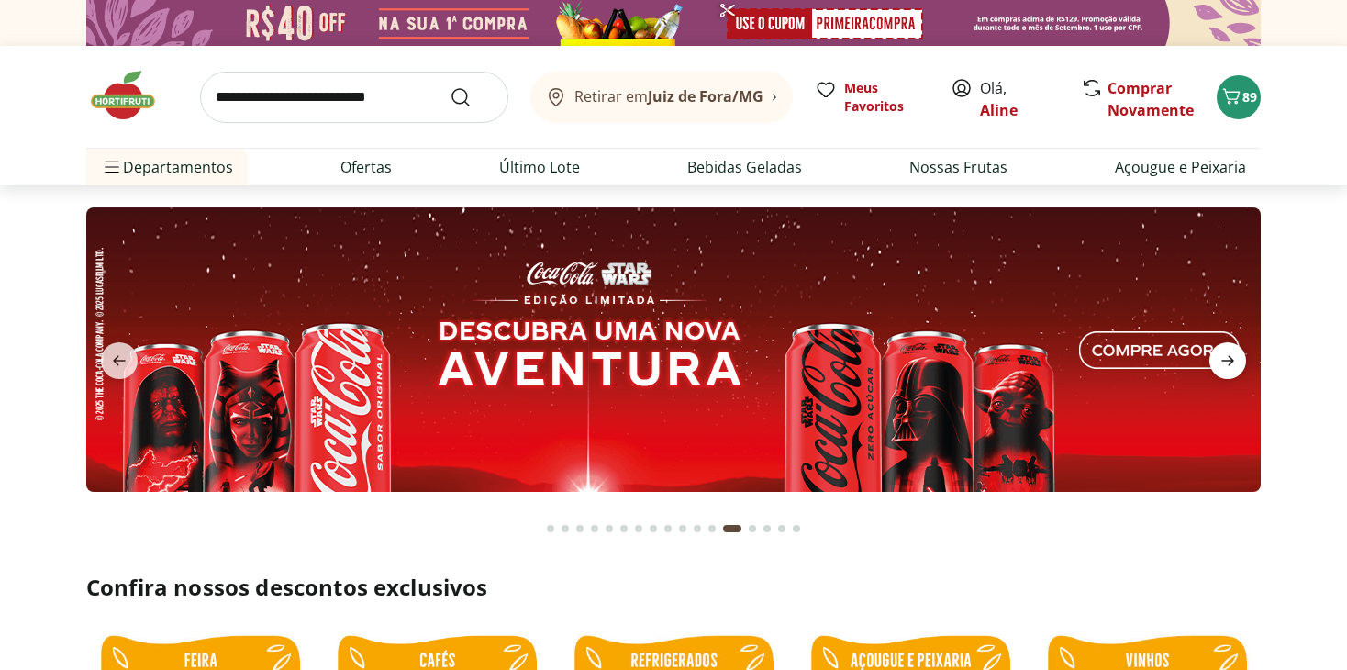
click at [1228, 359] on icon "next" at bounding box center [1227, 360] width 22 height 22
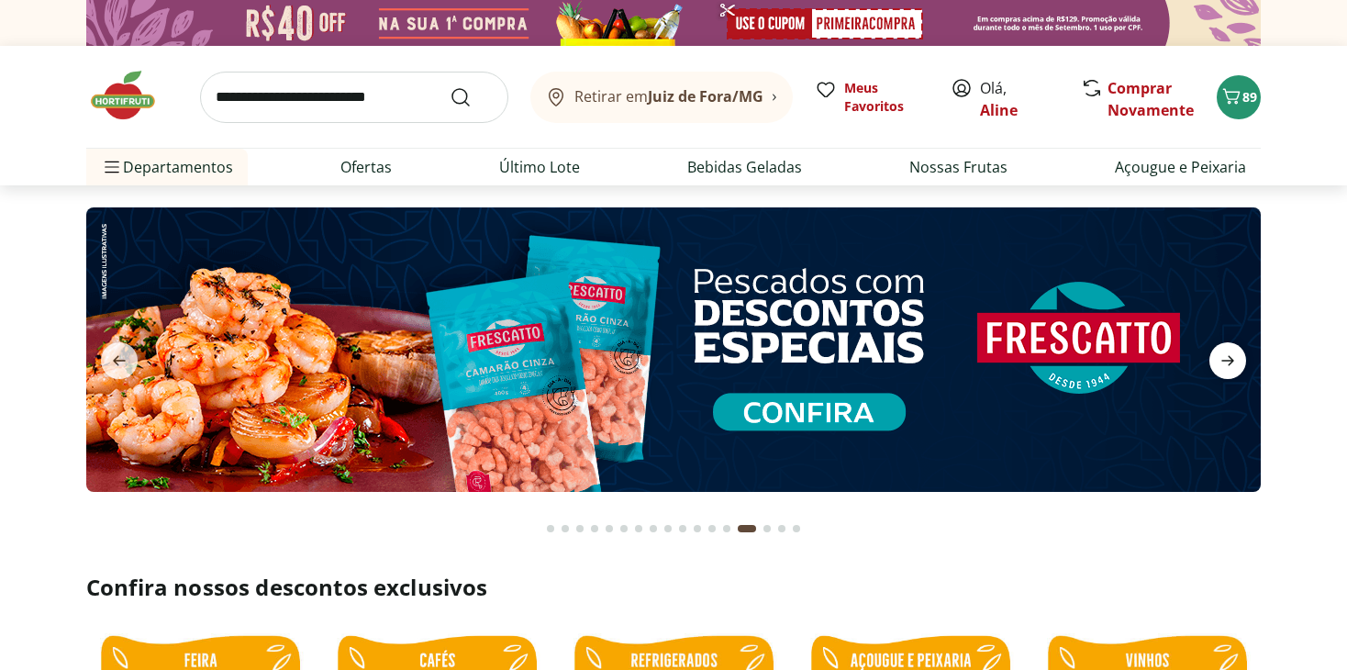
click at [1228, 359] on icon "next" at bounding box center [1227, 360] width 22 height 22
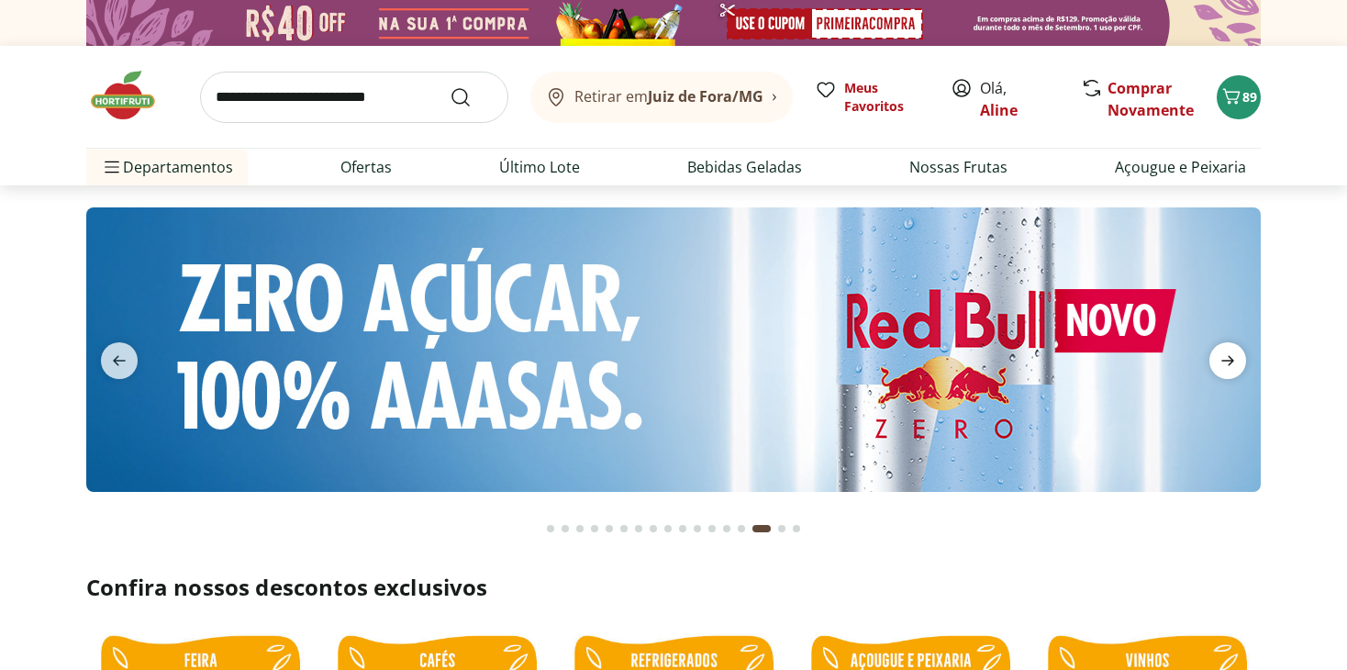
click at [1228, 359] on icon "next" at bounding box center [1227, 360] width 22 height 22
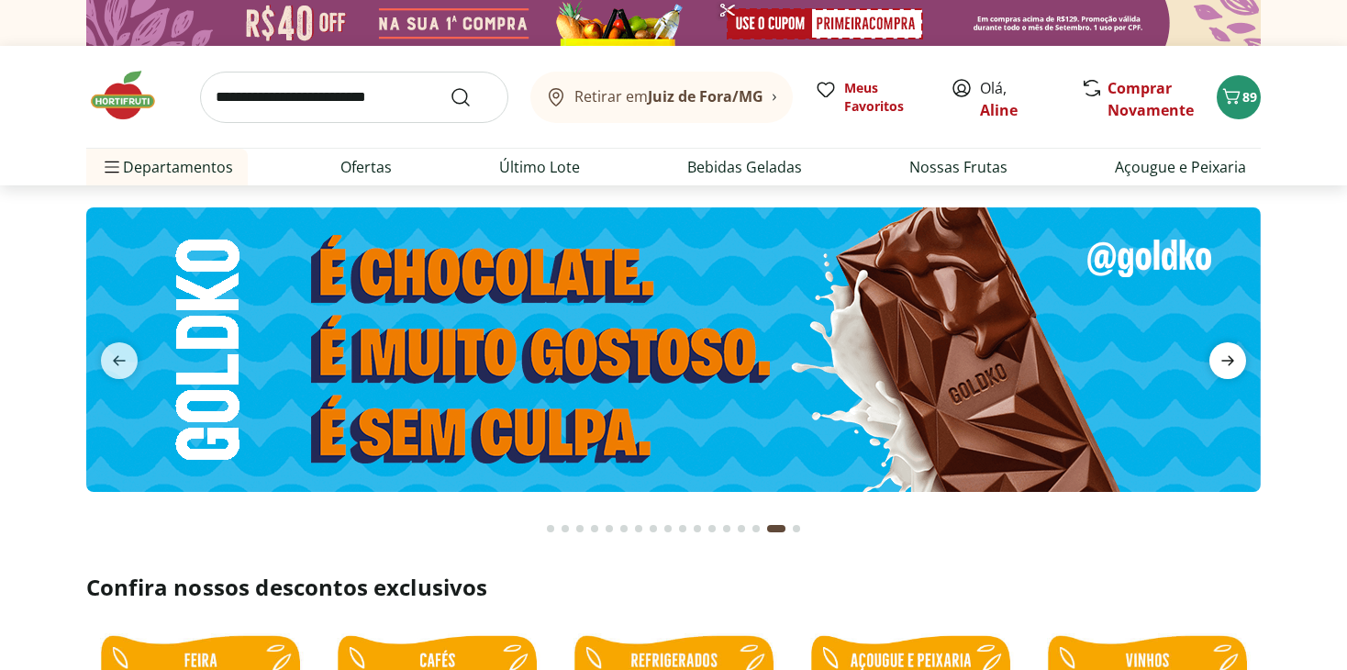
click at [1228, 359] on icon "next" at bounding box center [1227, 360] width 22 height 22
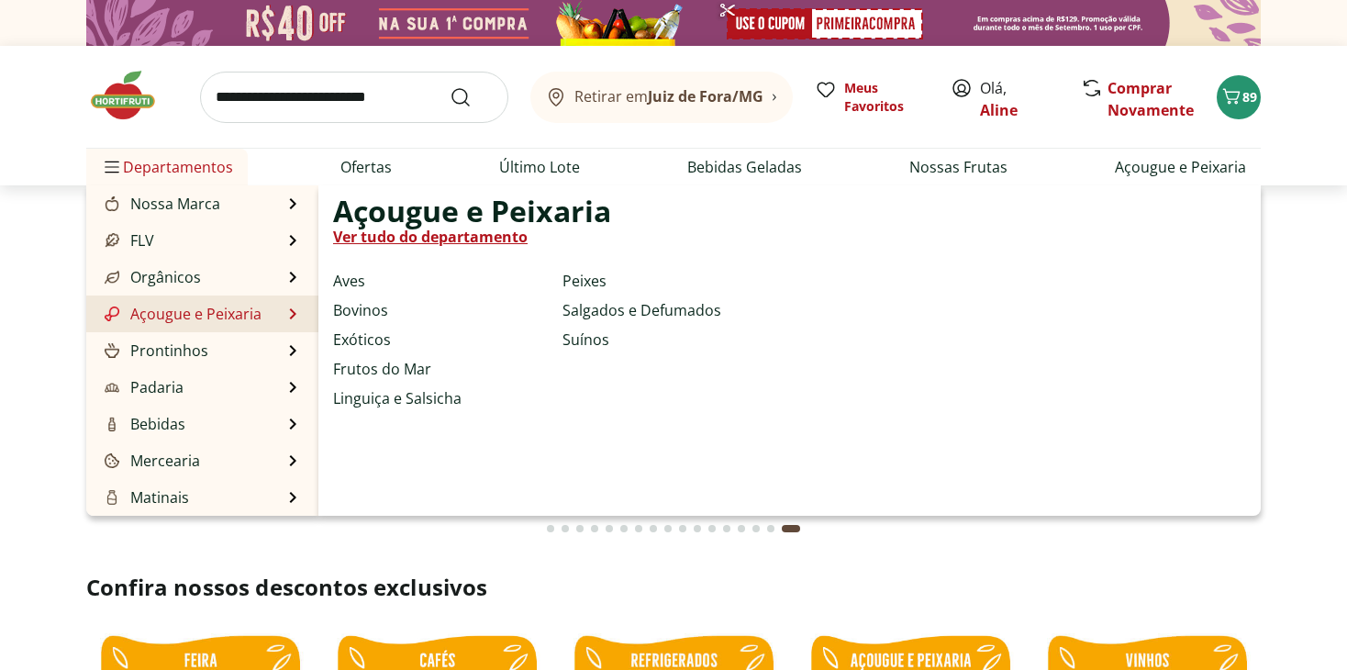
click at [399, 237] on link "Ver tudo do departamento" at bounding box center [430, 237] width 194 height 22
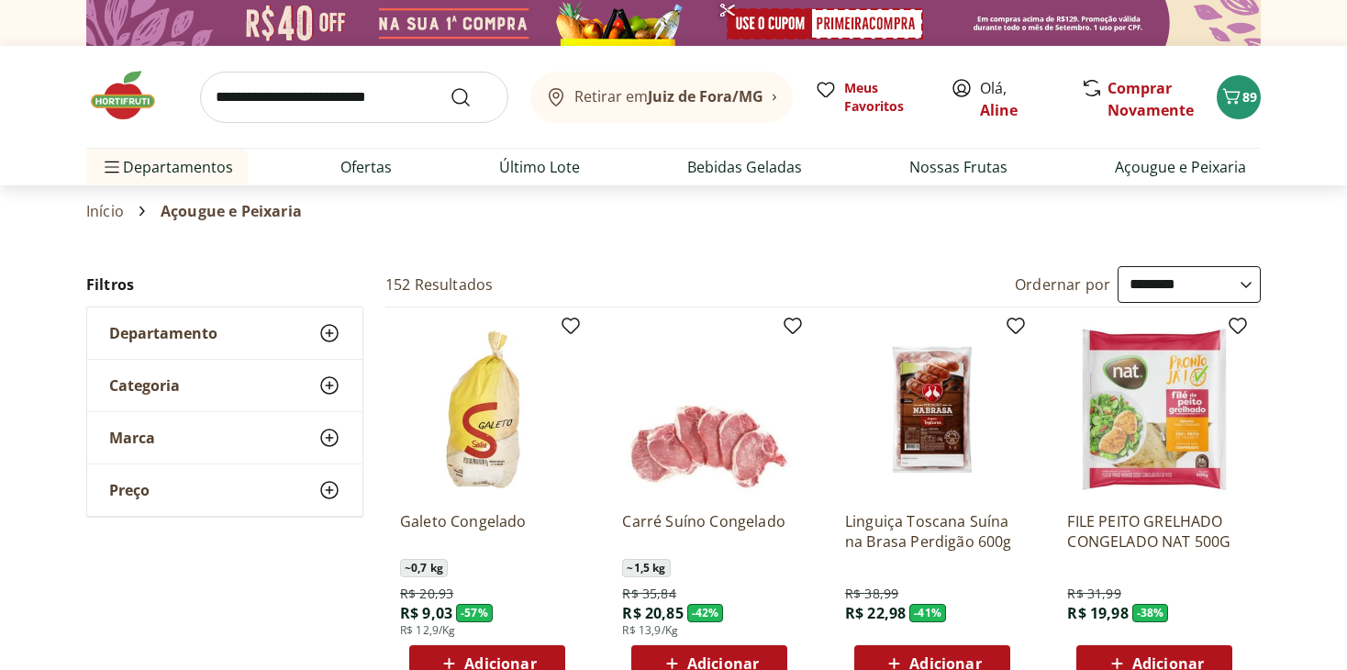
click at [1170, 282] on select "**********" at bounding box center [1188, 284] width 143 height 37
select select "*********"
click at [1117, 266] on select "**********" at bounding box center [1188, 284] width 143 height 37
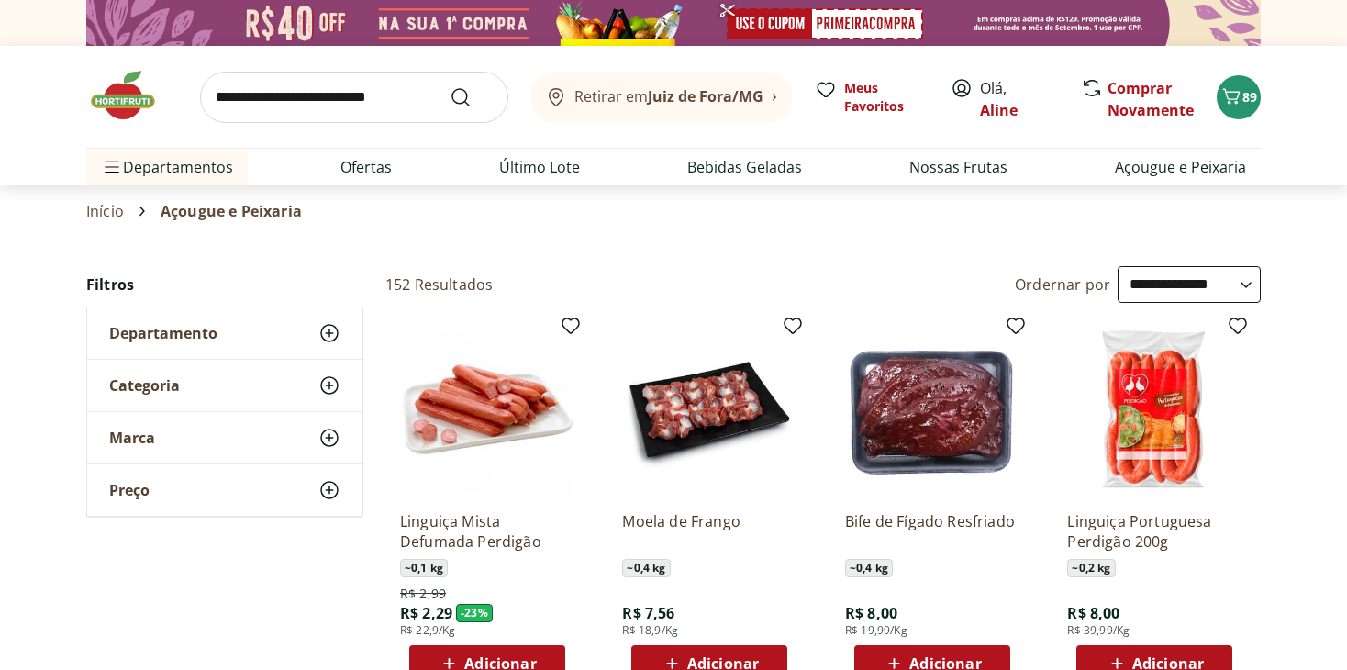
scroll to position [92, 0]
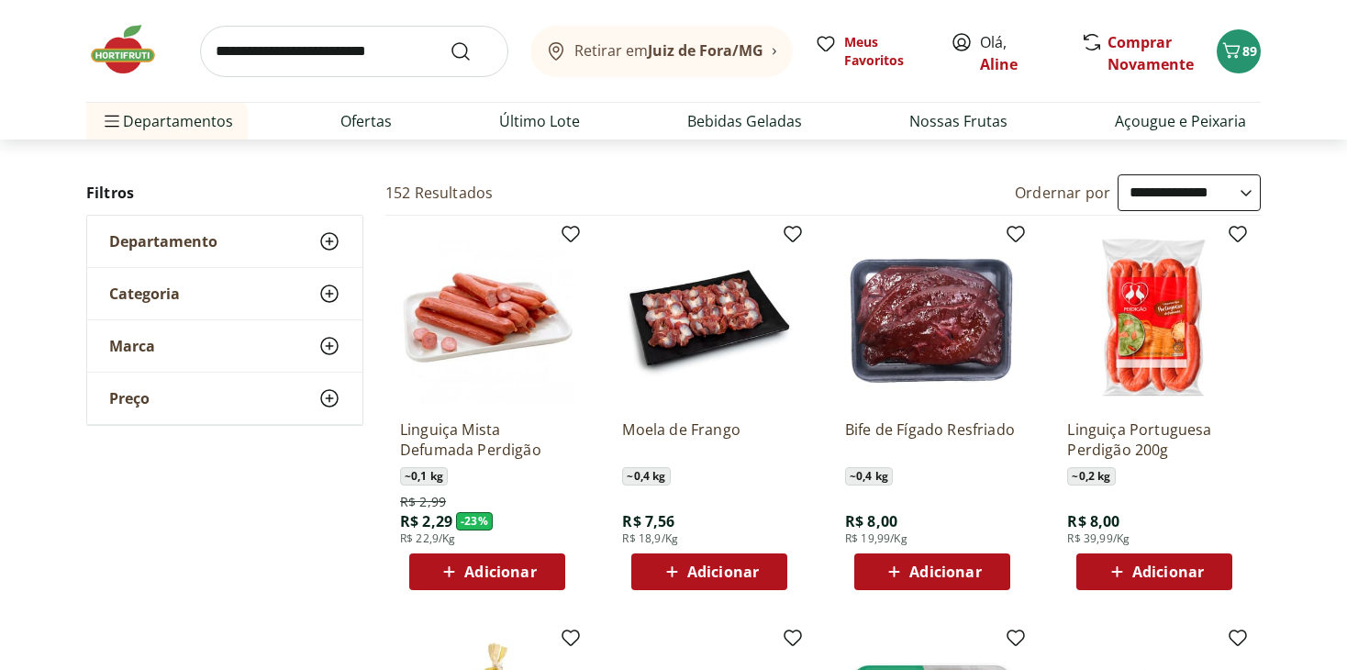
click at [519, 568] on span "Adicionar" at bounding box center [500, 571] width 72 height 15
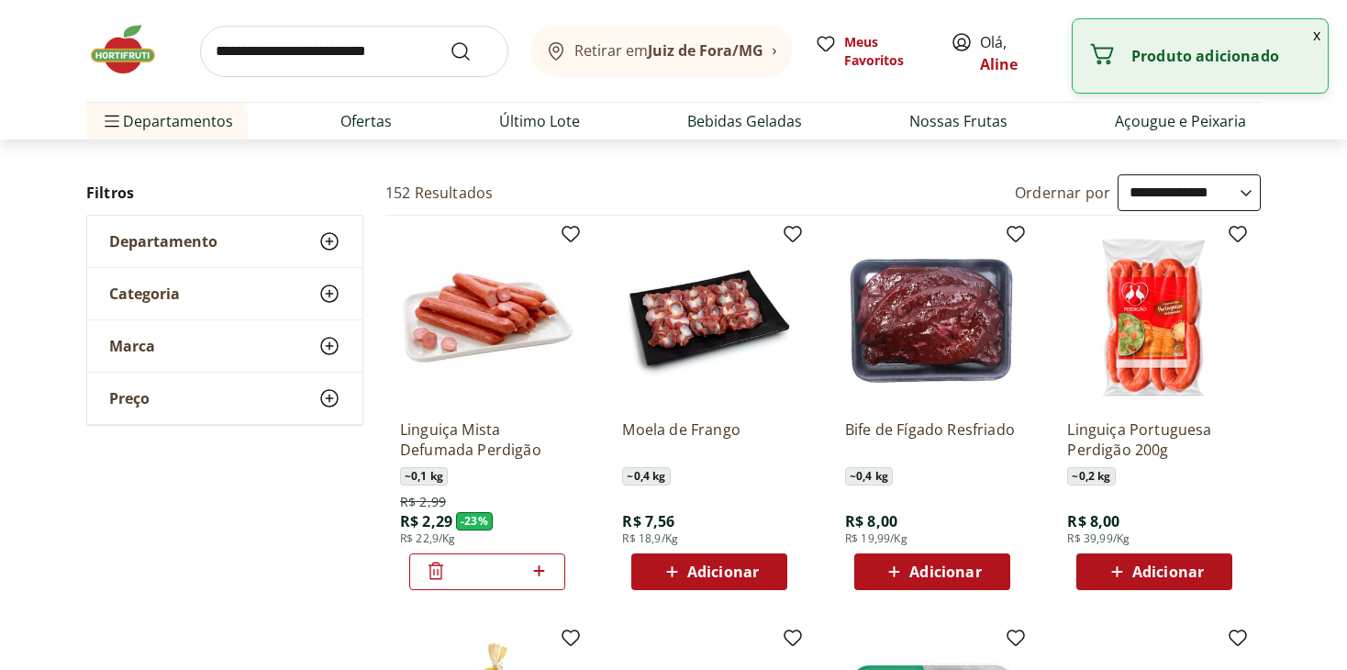
click at [547, 568] on icon at bounding box center [538, 571] width 23 height 22
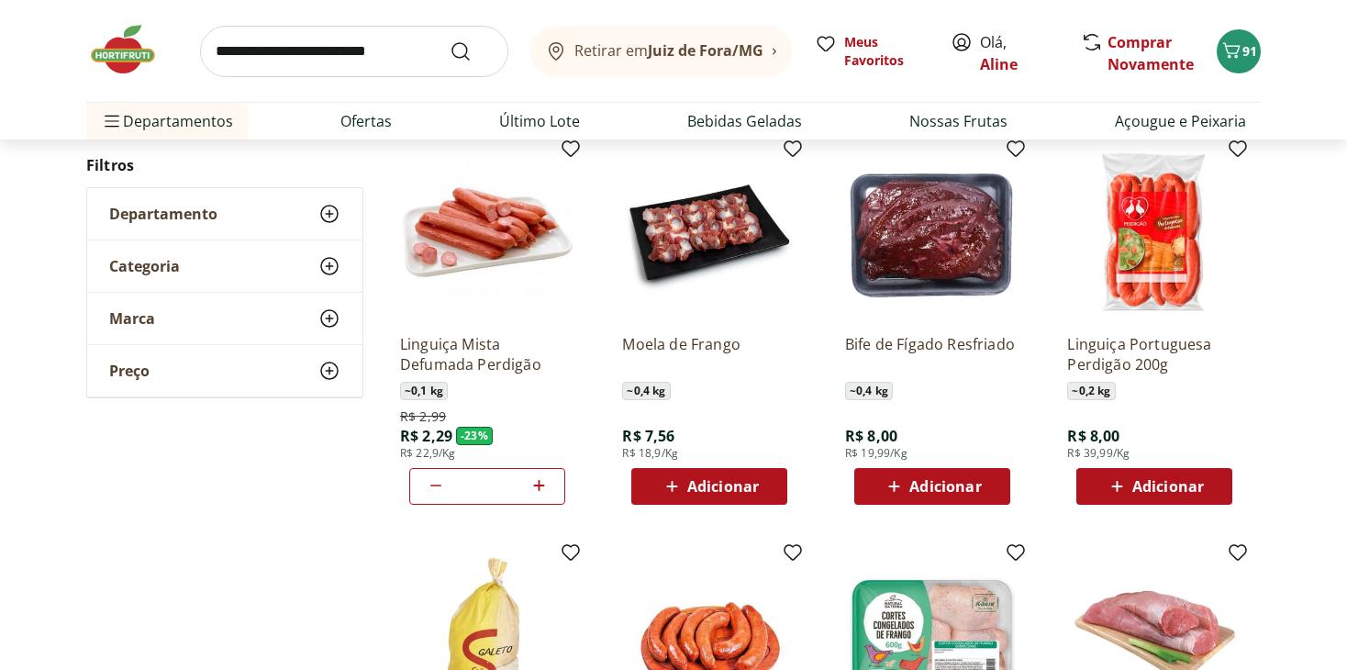
scroll to position [163, 0]
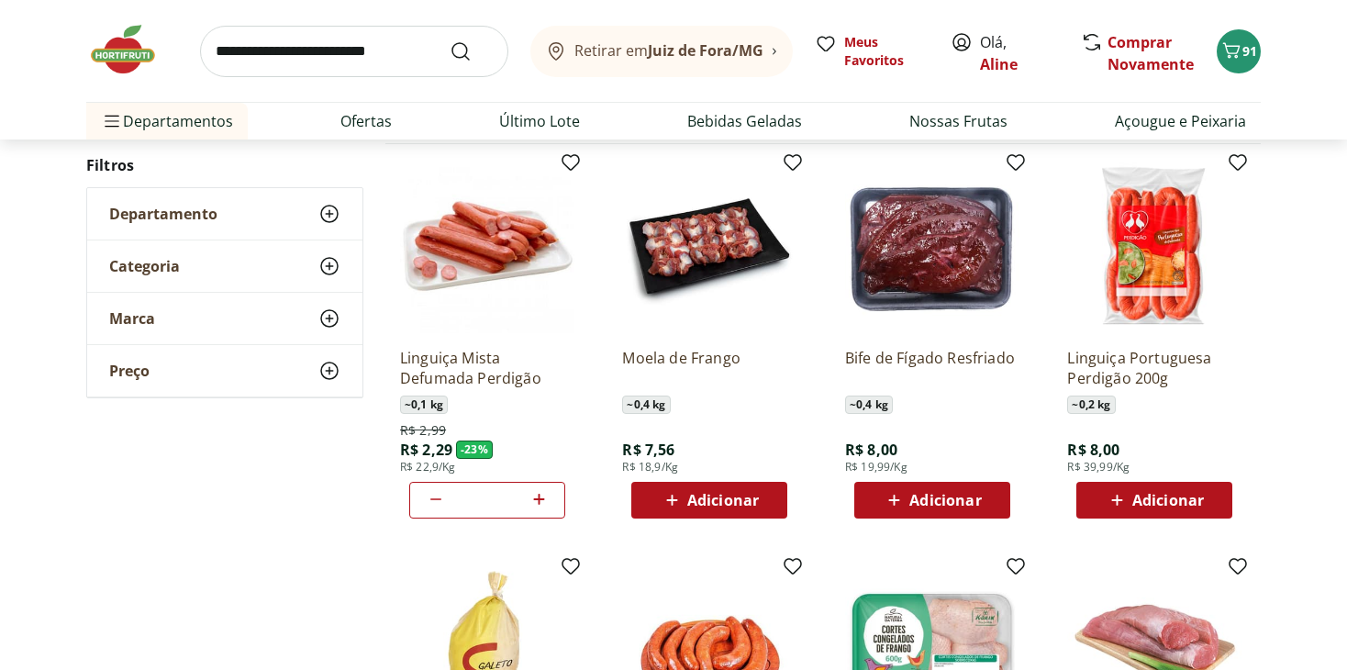
click at [432, 500] on icon at bounding box center [436, 499] width 22 height 22
type input "*"
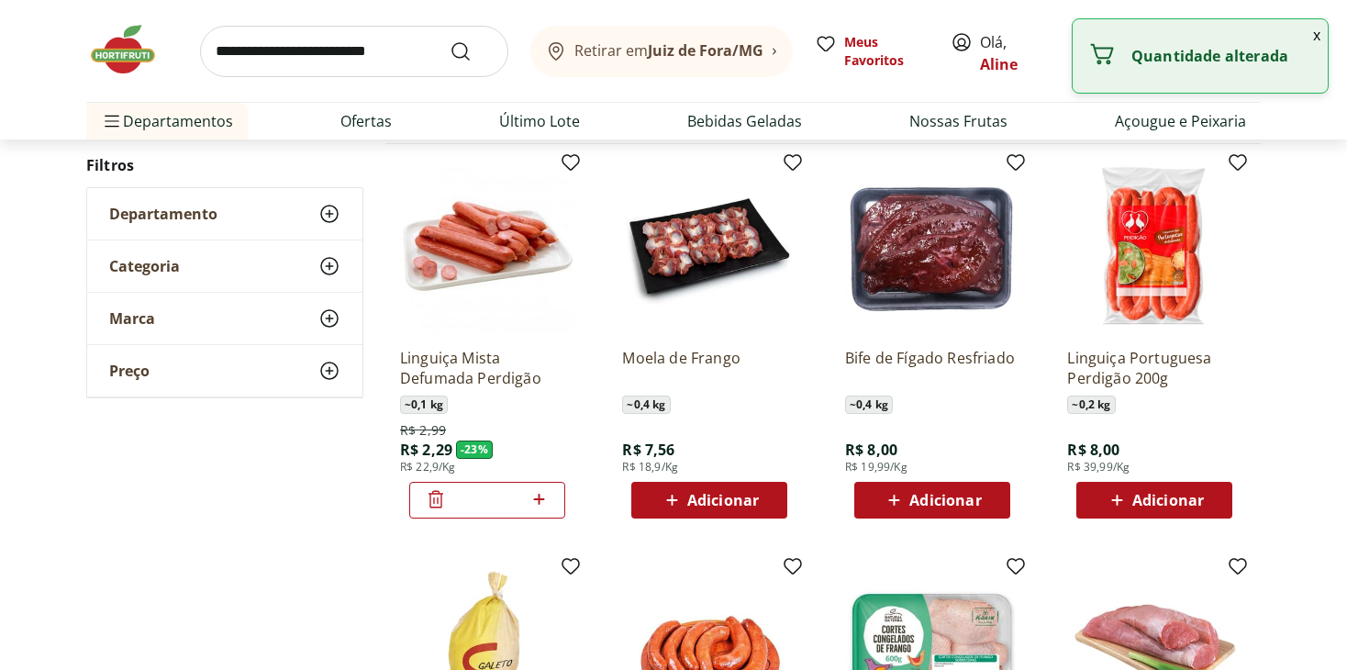
click at [432, 500] on icon at bounding box center [436, 499] width 22 height 22
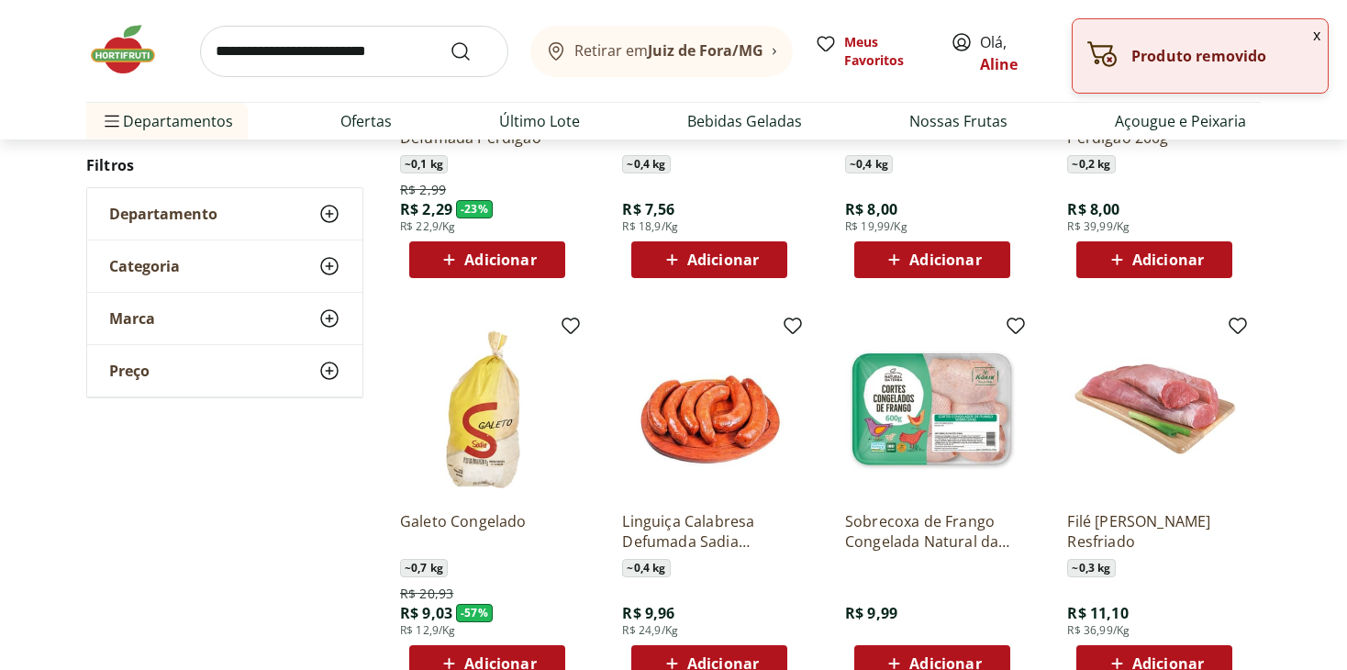
scroll to position [558, 0]
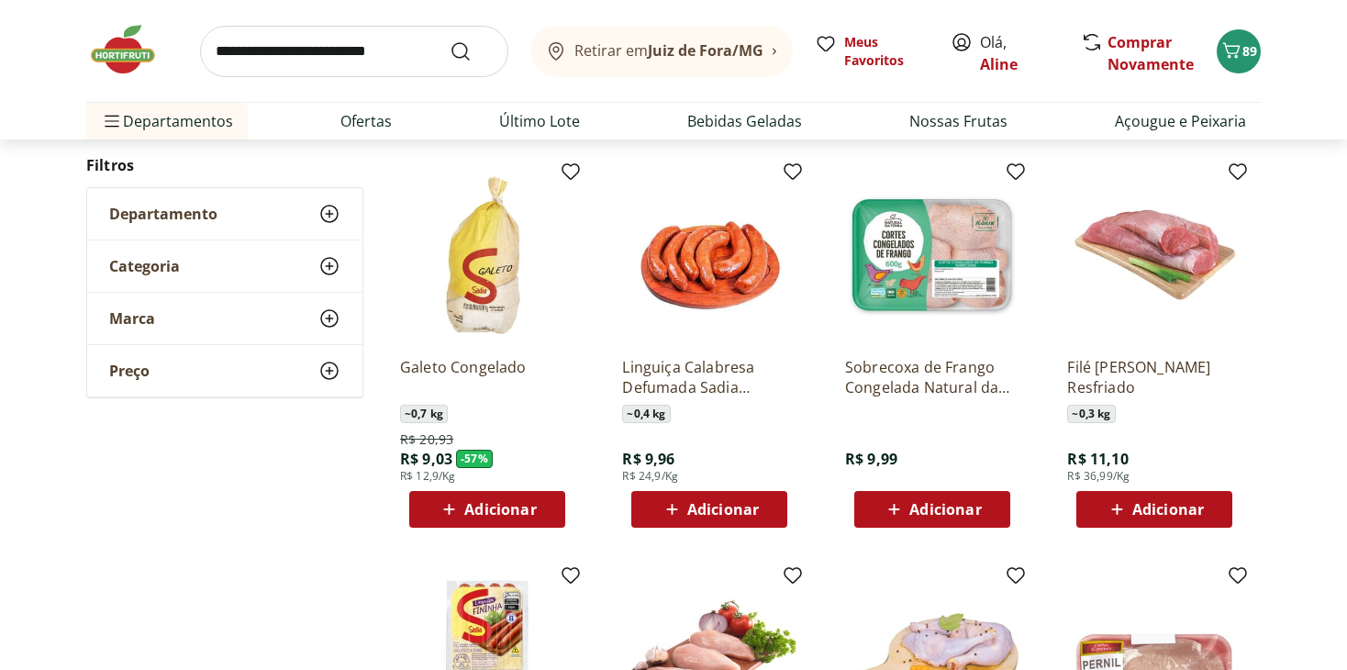
click at [692, 515] on span "Adicionar" at bounding box center [723, 509] width 72 height 15
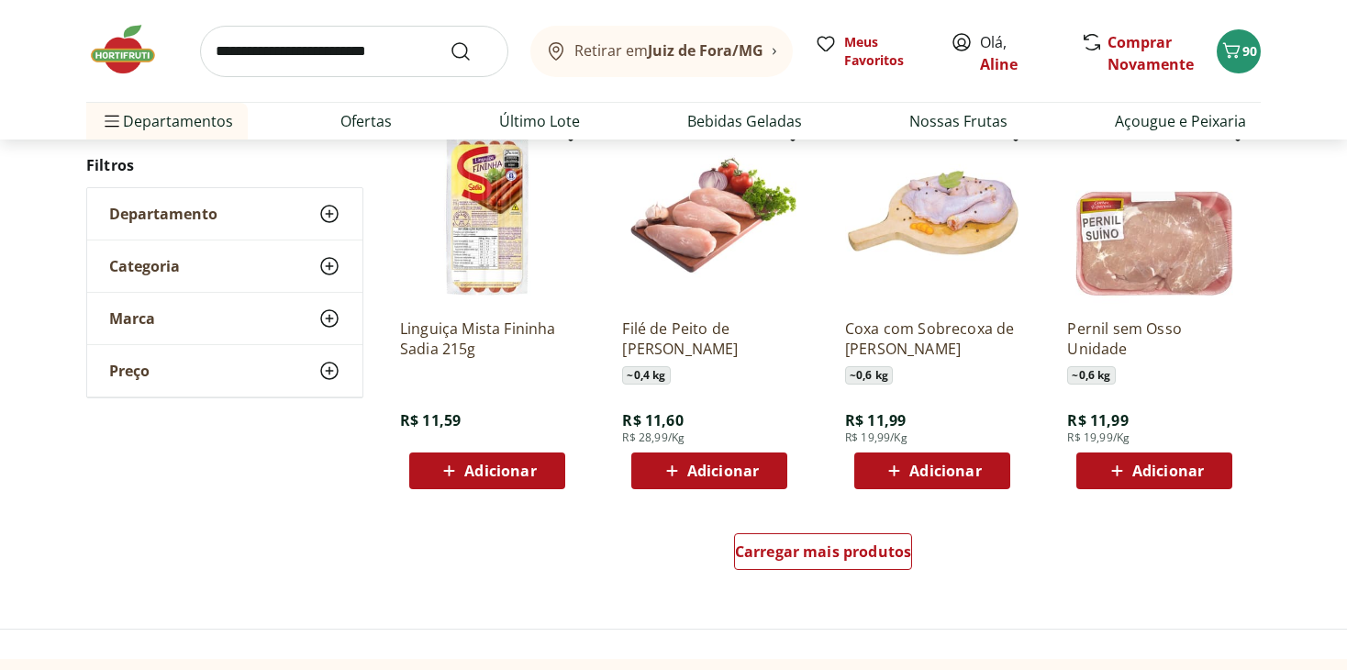
scroll to position [1028, 0]
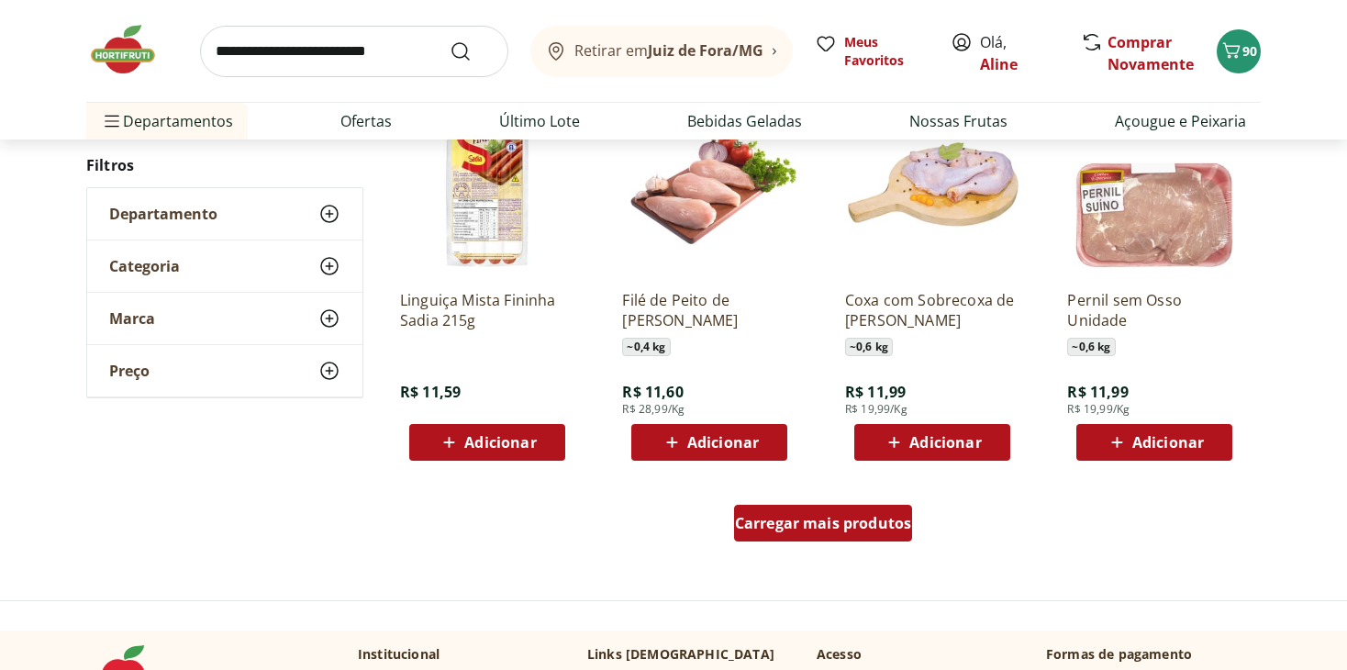
click at [791, 523] on span "Carregar mais produtos" at bounding box center [823, 523] width 177 height 15
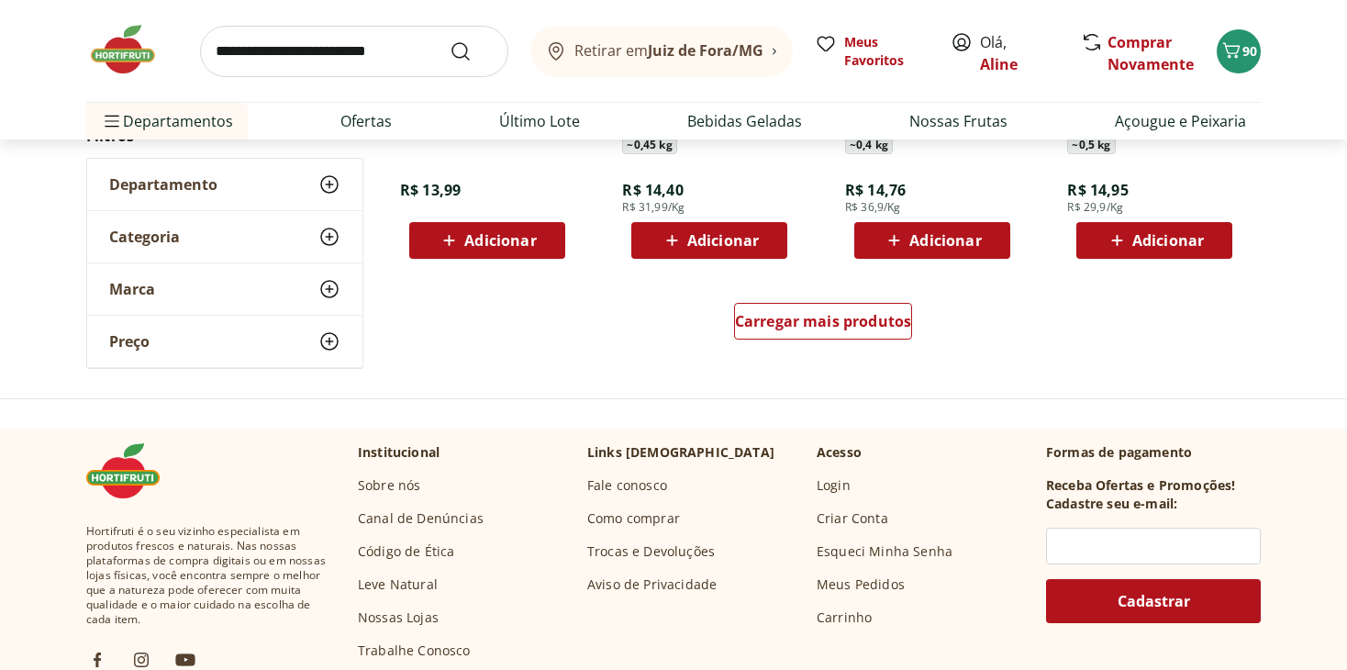
scroll to position [2451, 0]
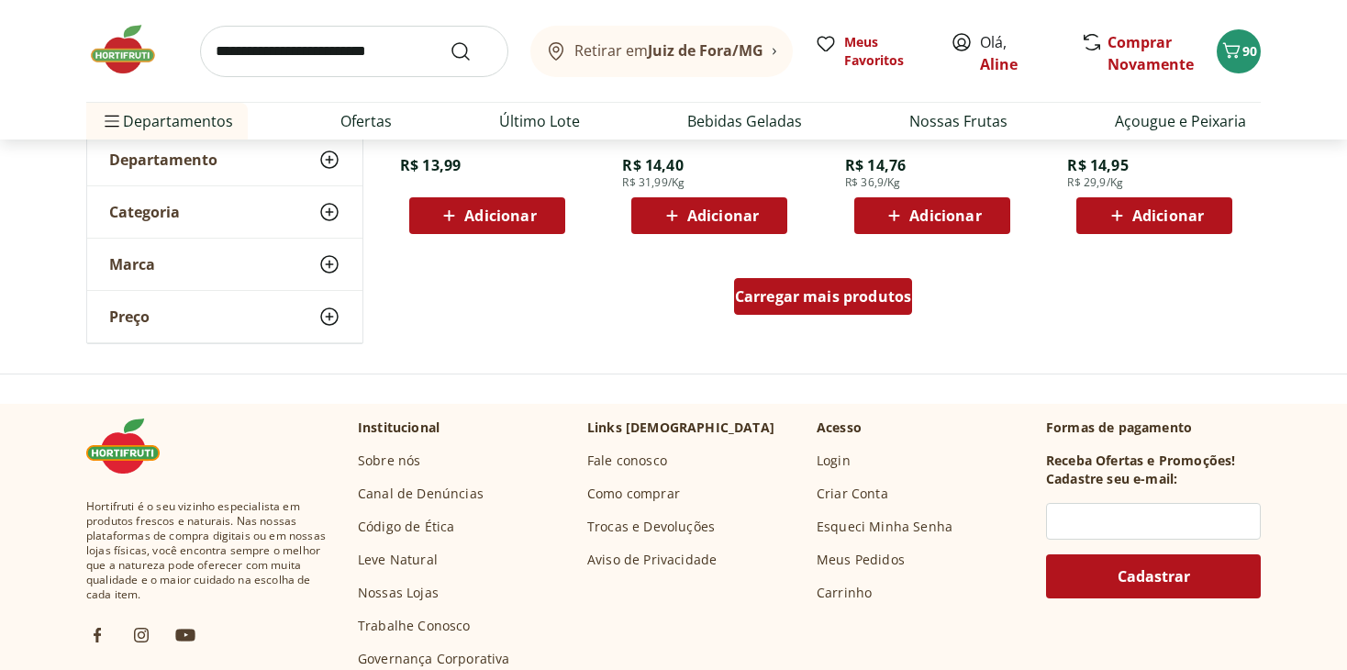
click at [847, 309] on div "Carregar mais produtos" at bounding box center [823, 296] width 179 height 37
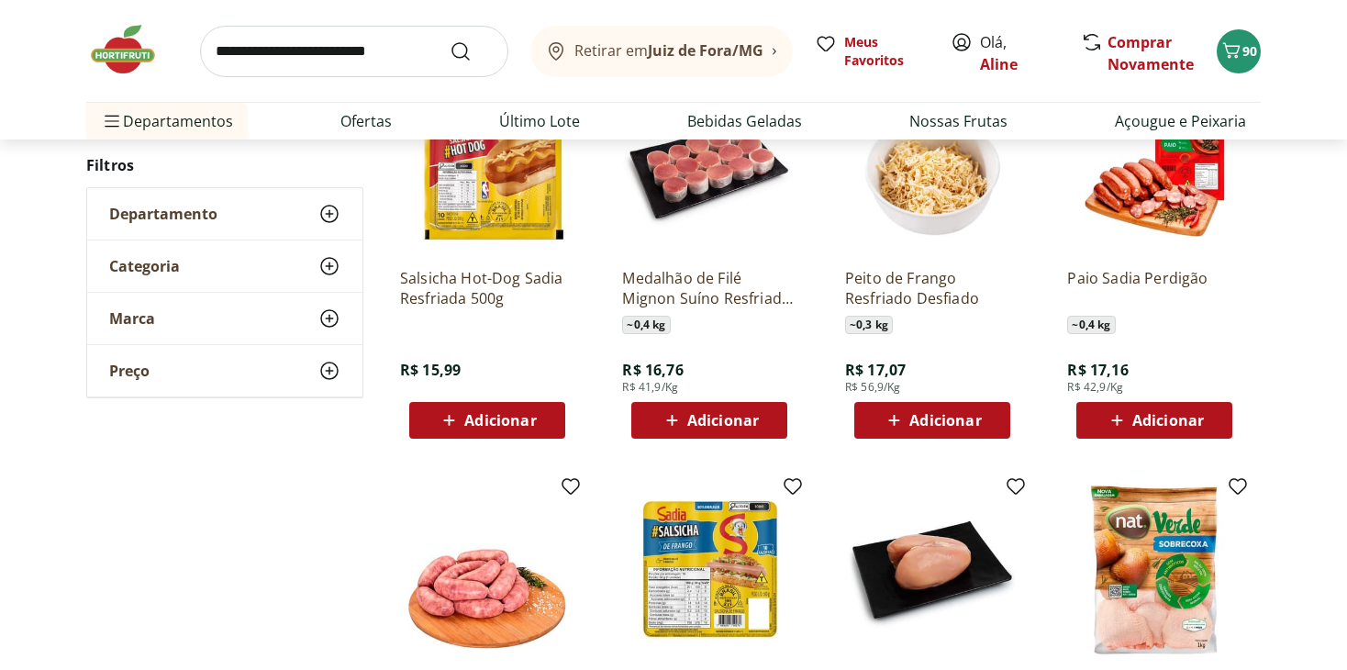
scroll to position [3045, 0]
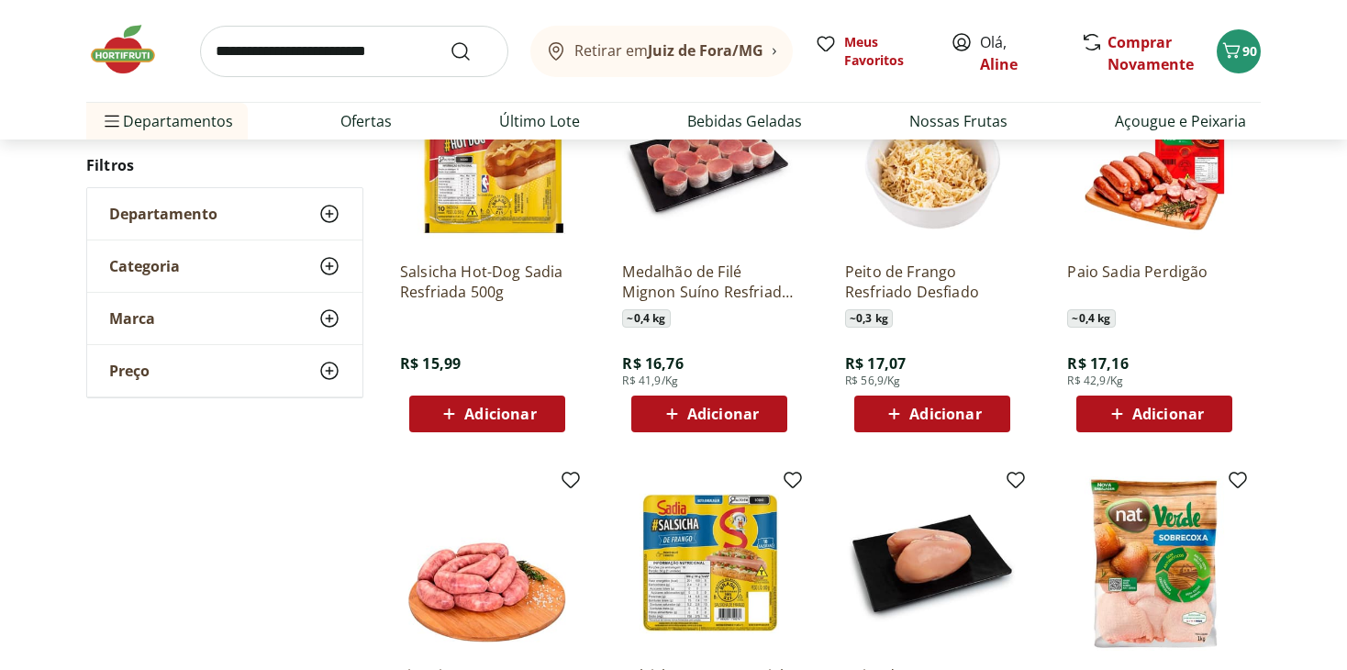
click at [480, 411] on span "Adicionar" at bounding box center [500, 413] width 72 height 15
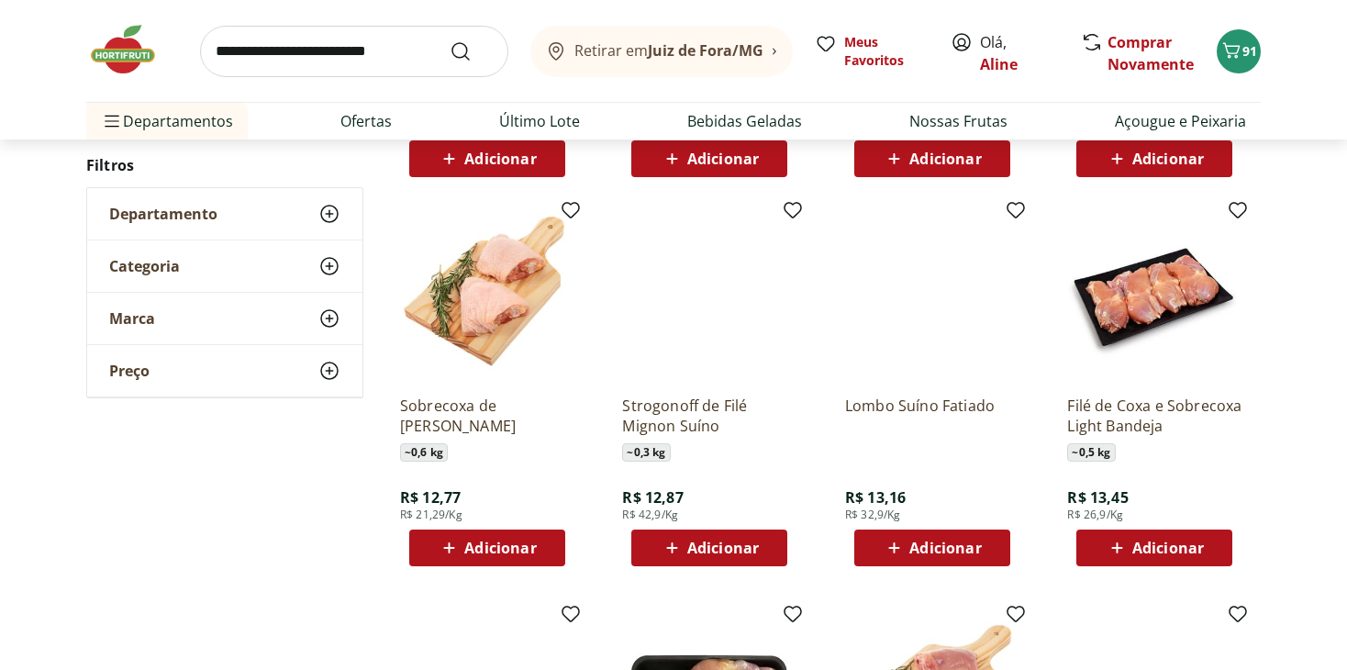
scroll to position [1305, 0]
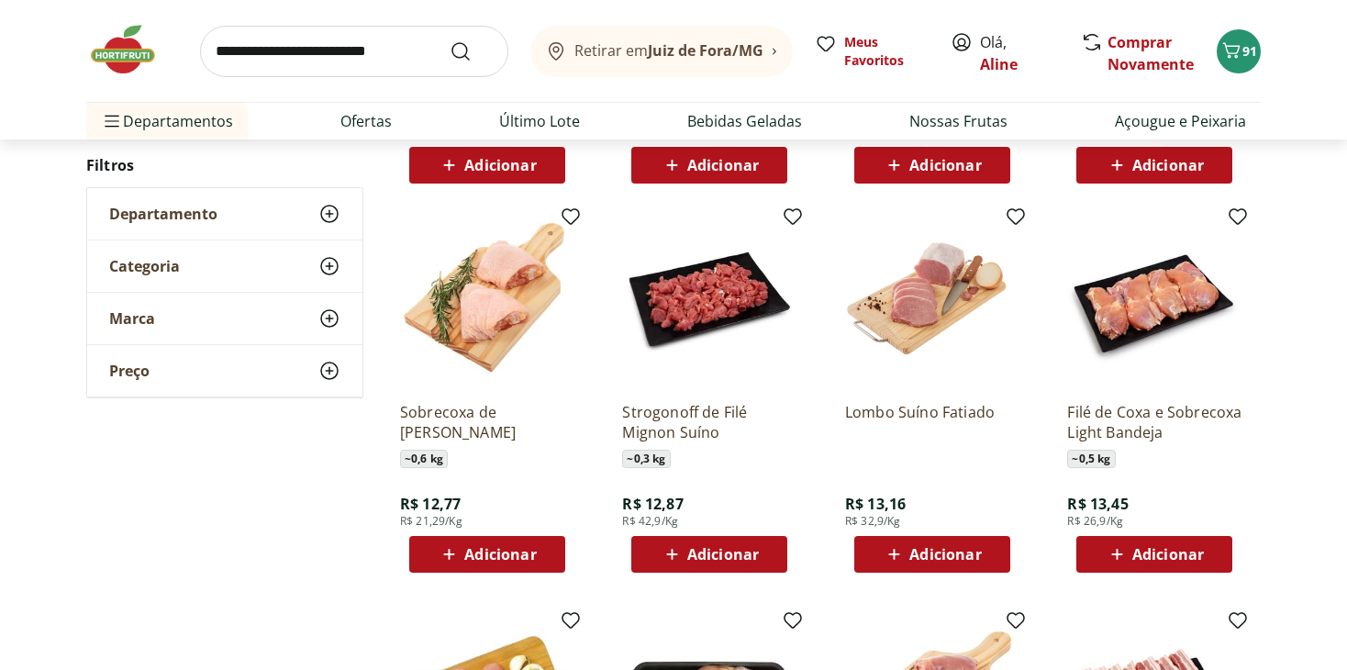
click at [746, 554] on span "Adicionar" at bounding box center [723, 554] width 72 height 15
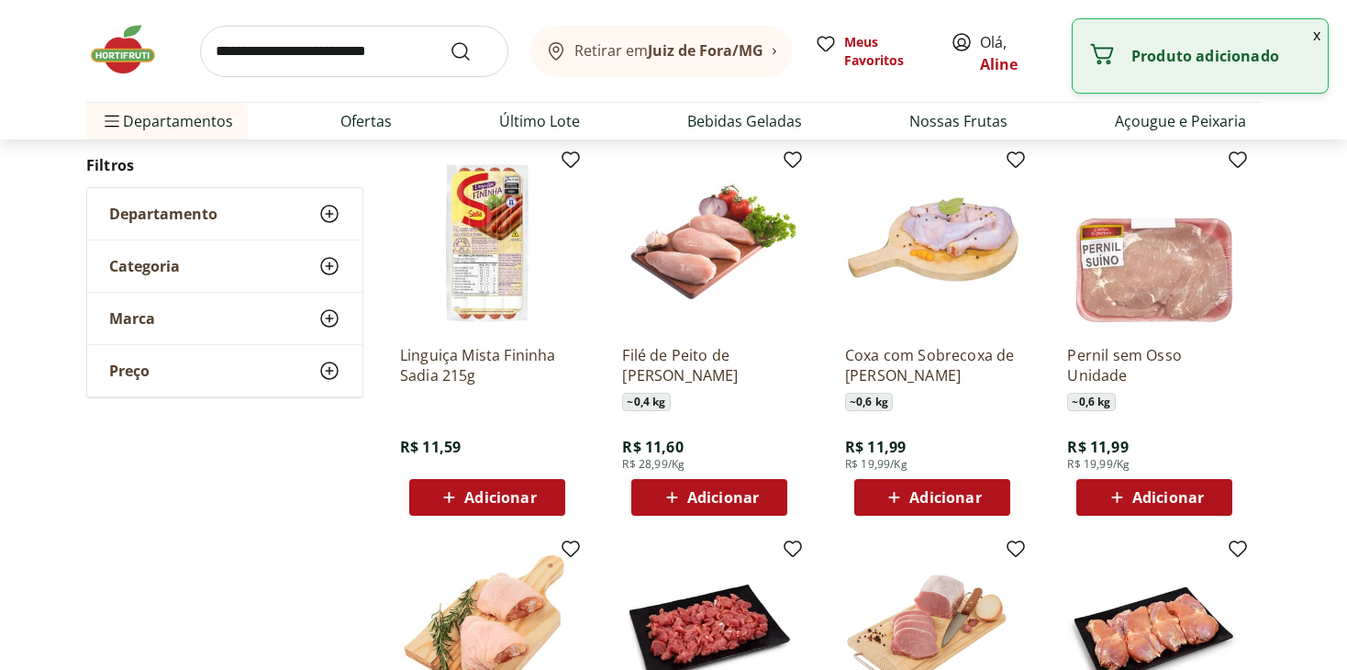
scroll to position [961, 0]
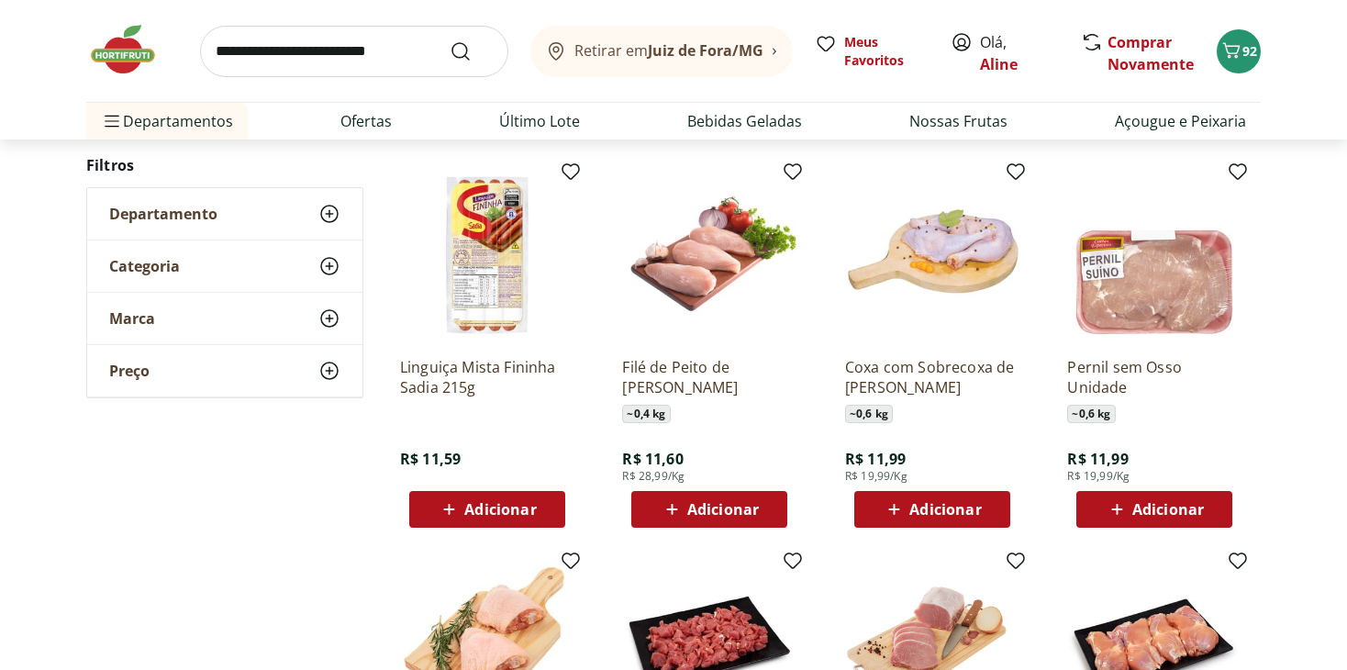
click at [715, 505] on span "Adicionar" at bounding box center [723, 509] width 72 height 15
click at [764, 513] on icon at bounding box center [760, 508] width 23 height 22
type input "*"
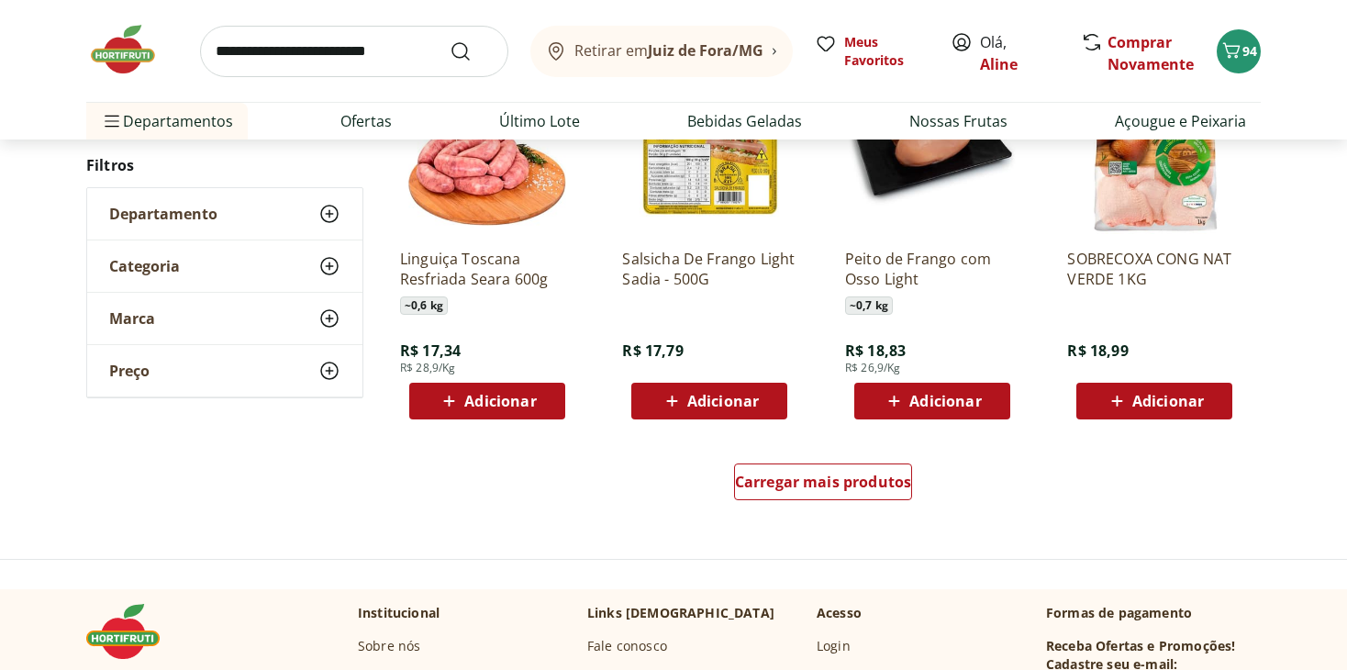
scroll to position [3473, 0]
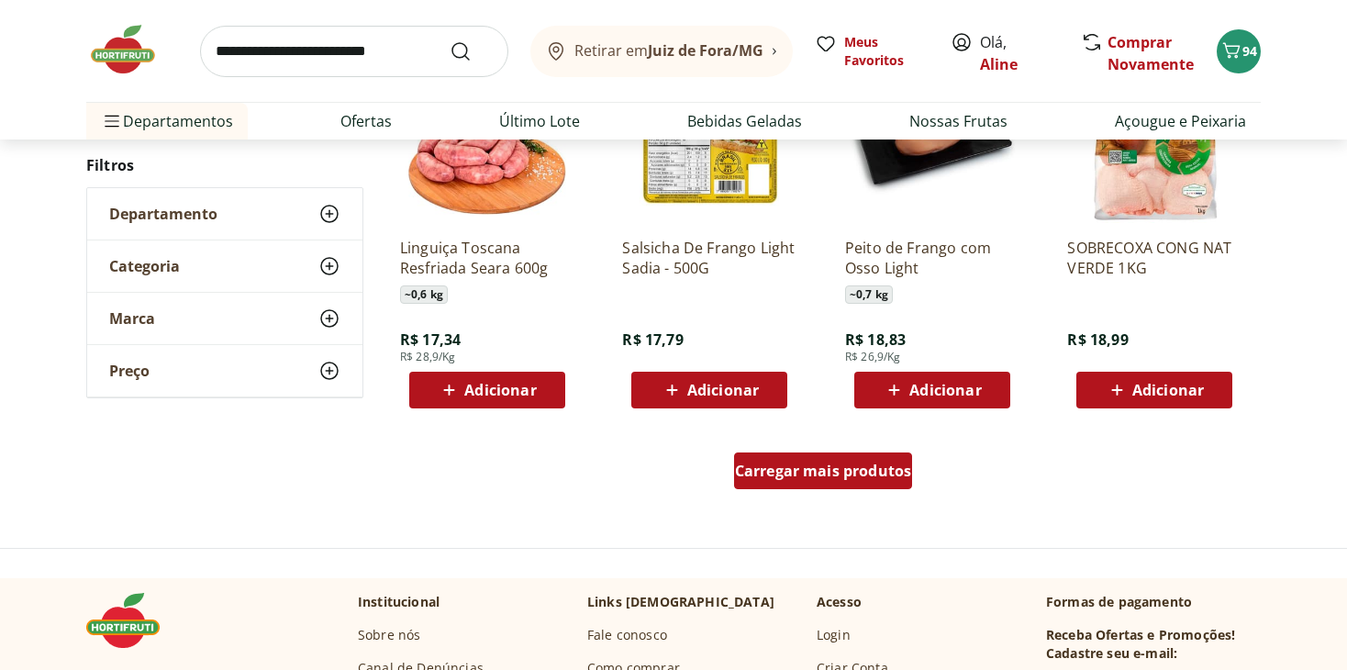
click at [784, 477] on span "Carregar mais produtos" at bounding box center [823, 470] width 177 height 15
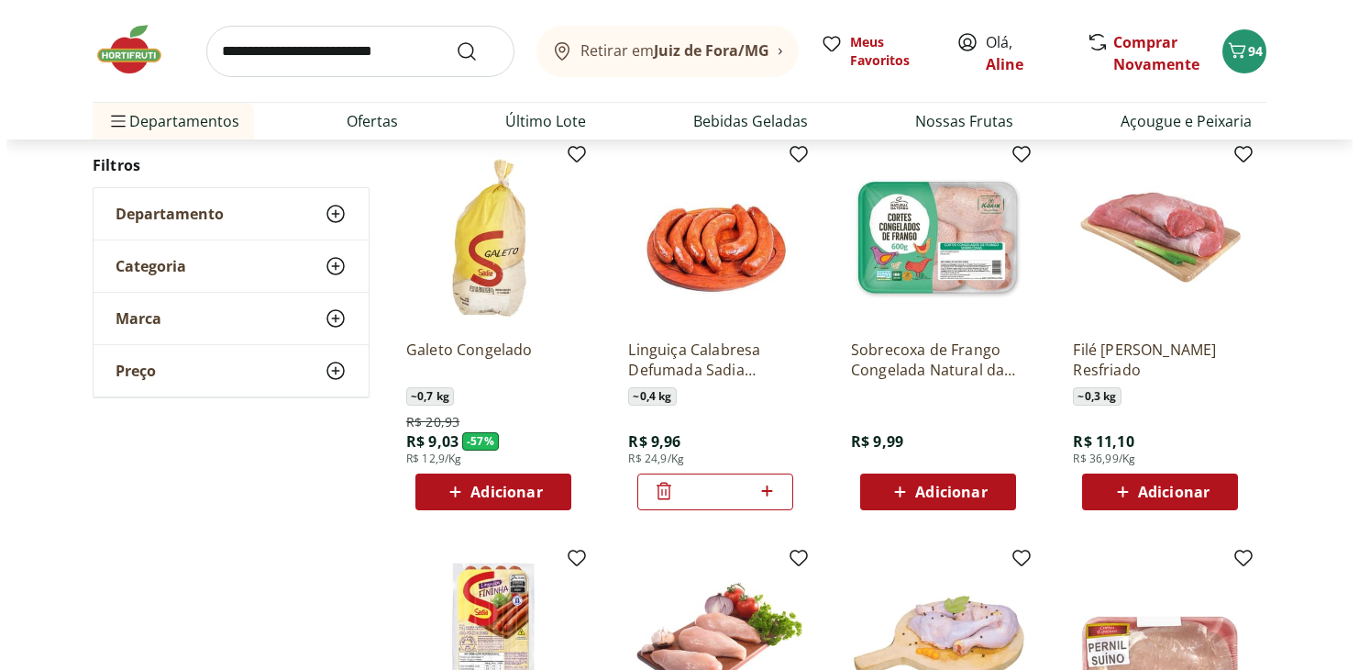
scroll to position [283, 0]
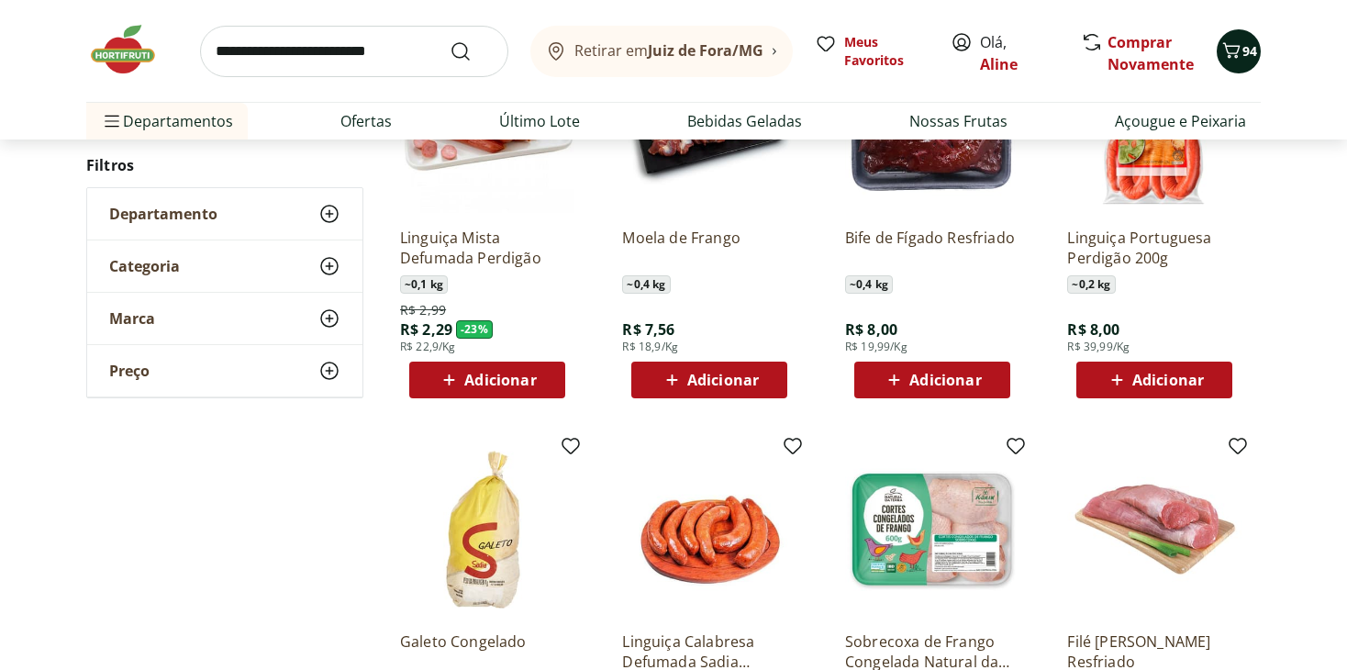
click at [1225, 50] on icon "Carrinho" at bounding box center [1231, 50] width 22 height 22
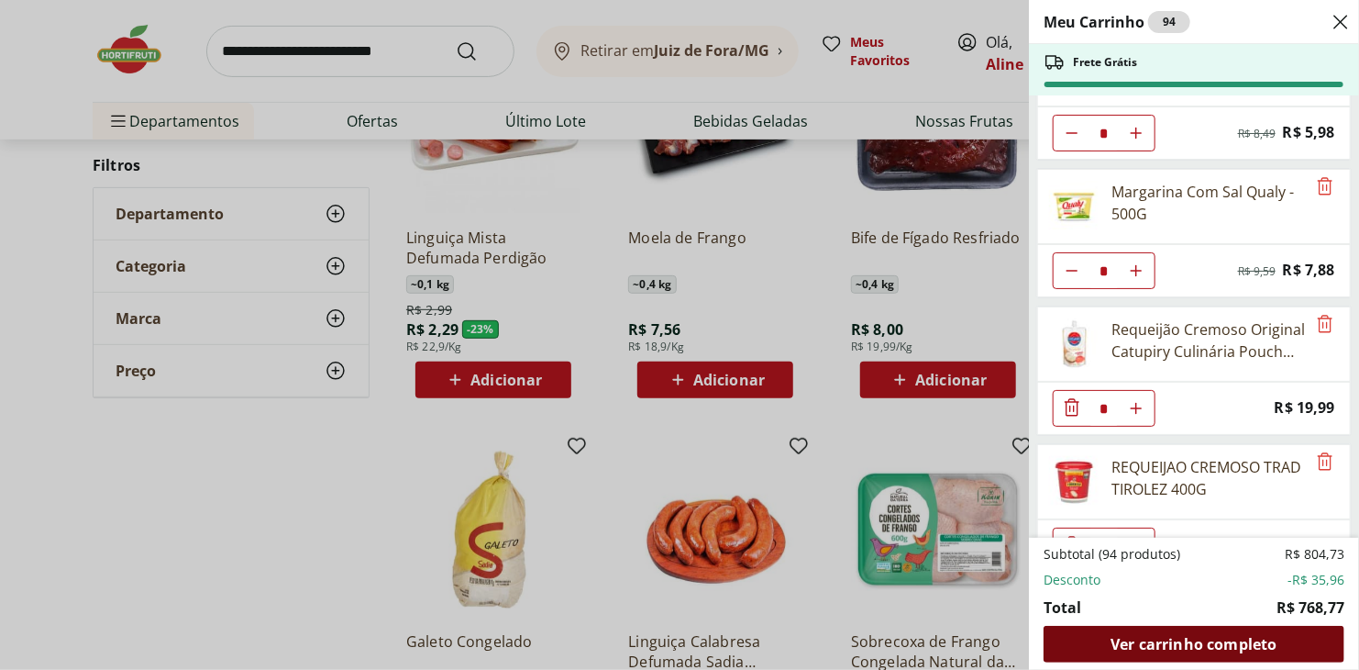
scroll to position [183, 0]
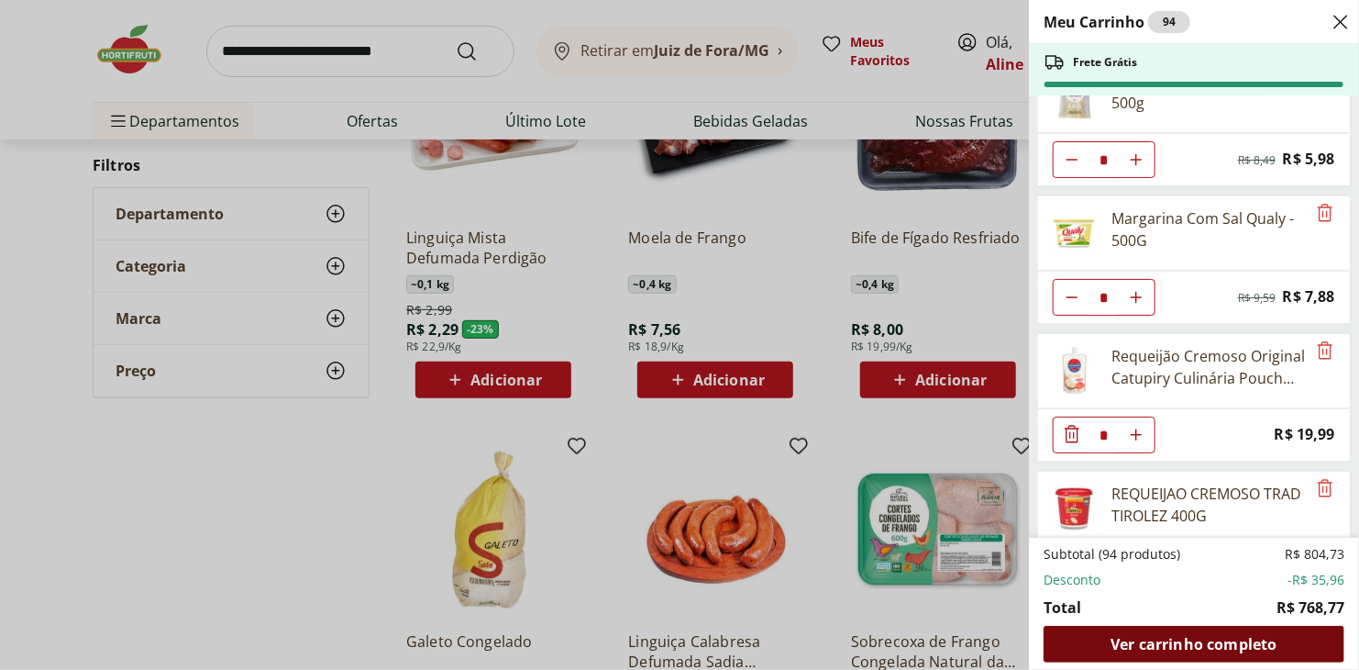
click at [1215, 649] on span "Ver carrinho completo" at bounding box center [1194, 644] width 166 height 15
